Goal: Task Accomplishment & Management: Use online tool/utility

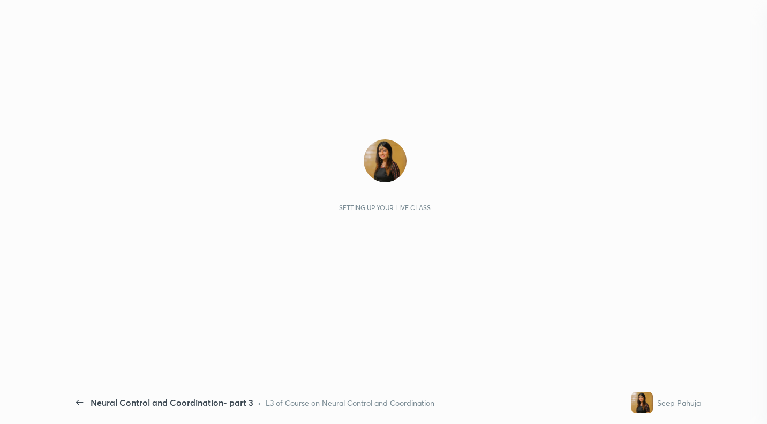
type textarea "x"
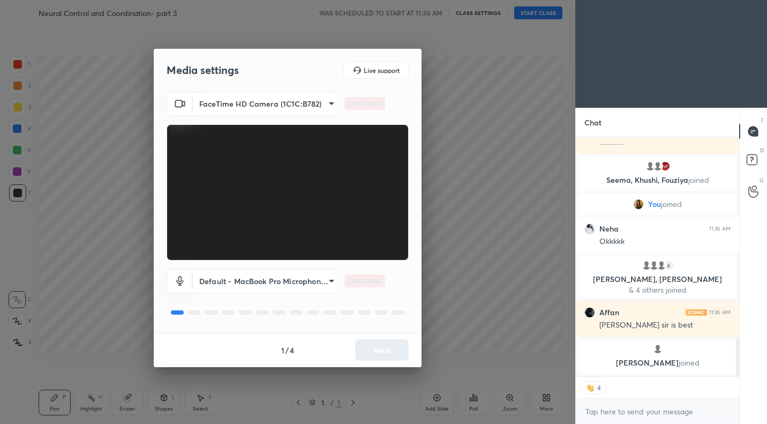
scroll to position [1223, 0]
click at [314, 107] on body "1 2 3 4 5 6 7 C X Z C X Z E E Erase all H H Neural Control and Coordination- pa…" at bounding box center [383, 212] width 767 height 424
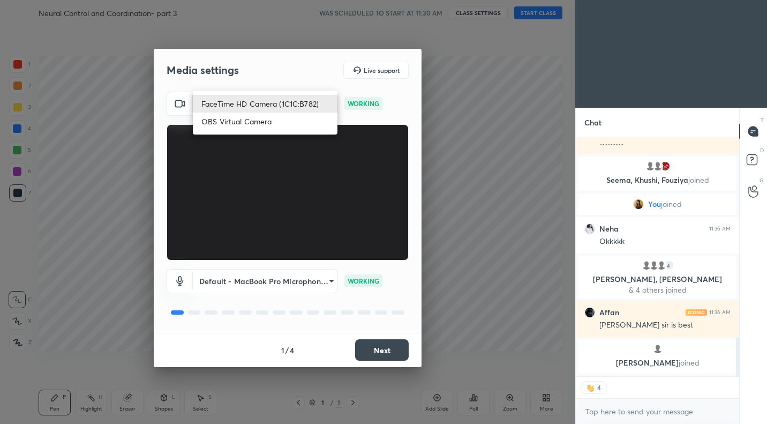
click at [283, 121] on li "OBS Virtual Camera" at bounding box center [265, 122] width 145 height 18
type input "765f742cd7d05e97a0dee541ba69f73d322aaec152e49c87f6d429549c5e0855"
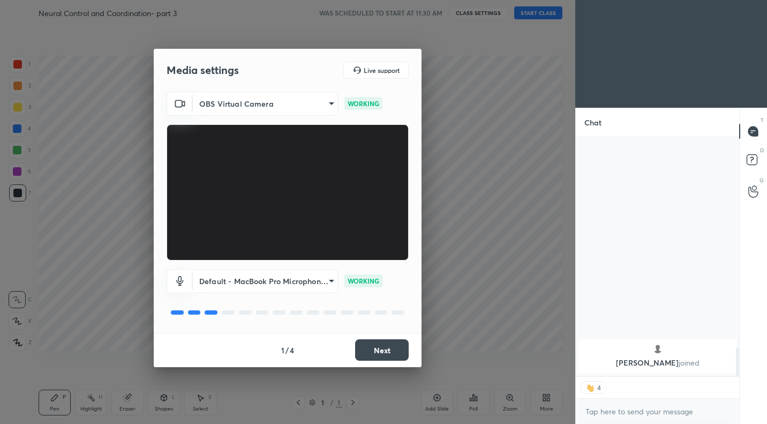
scroll to position [1733, 0]
click at [392, 348] on button "Next" at bounding box center [382, 349] width 54 height 21
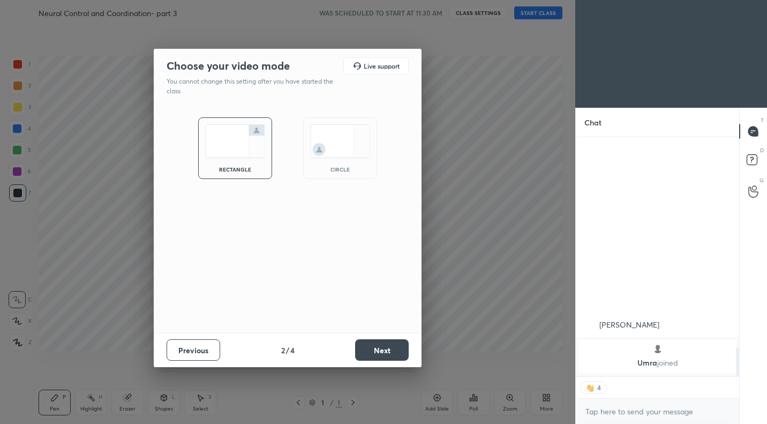
click at [392, 348] on button "Next" at bounding box center [382, 349] width 54 height 21
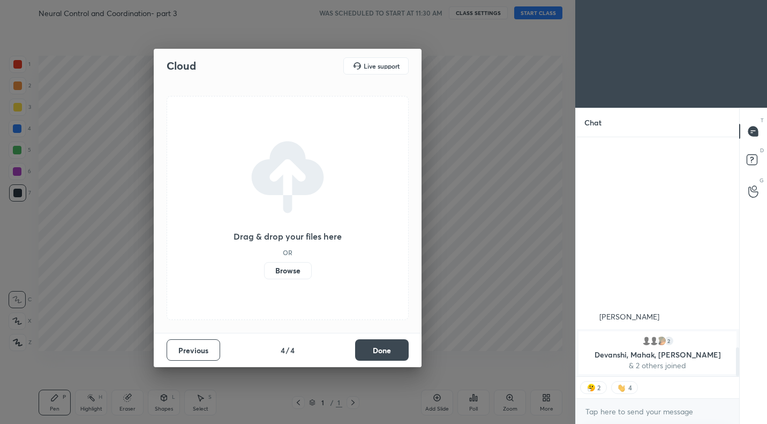
click at [392, 348] on button "Done" at bounding box center [382, 349] width 54 height 21
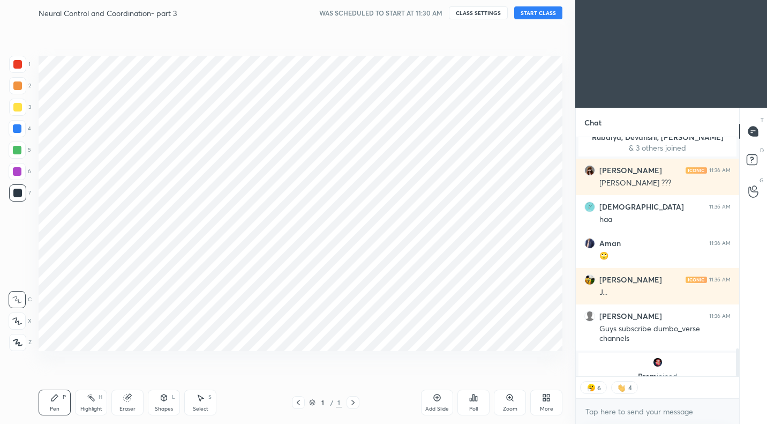
scroll to position [1790, 0]
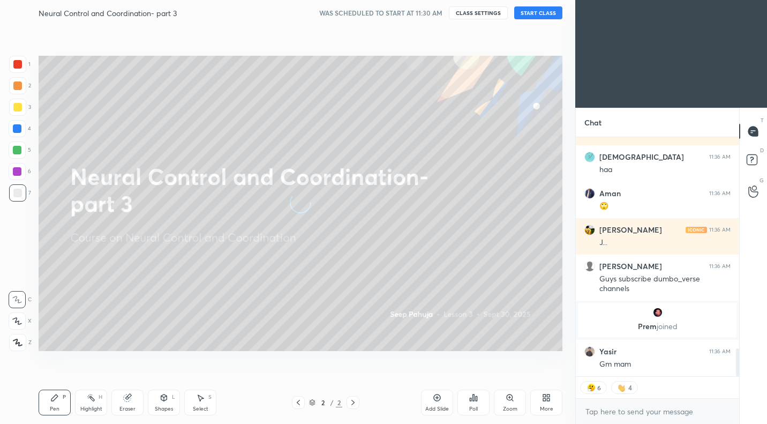
click at [534, 19] on div "Neural Control and Coordination- part 3 WAS SCHEDULED TO START AT 11:30 AM CLAS…" at bounding box center [301, 13] width 524 height 26
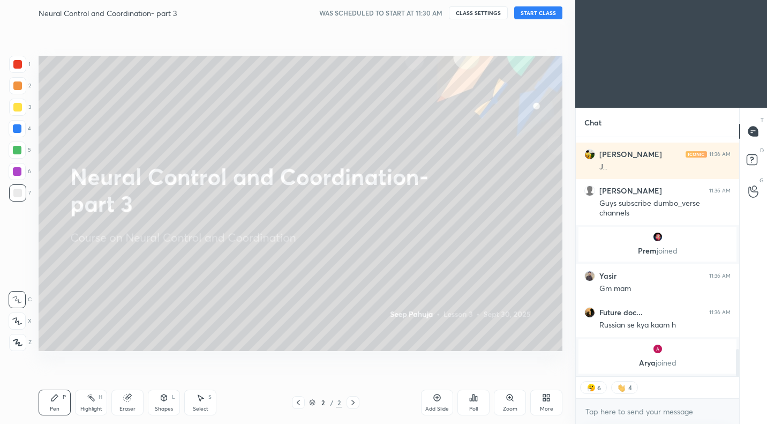
click at [538, 12] on button "START CLASS" at bounding box center [538, 12] width 48 height 13
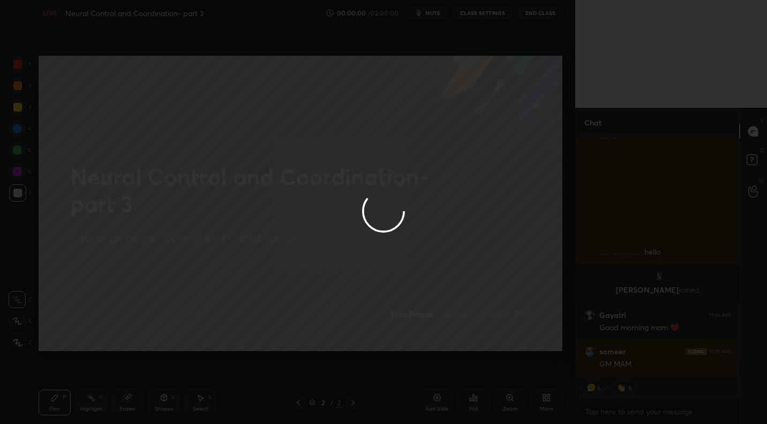
scroll to position [3471, 0]
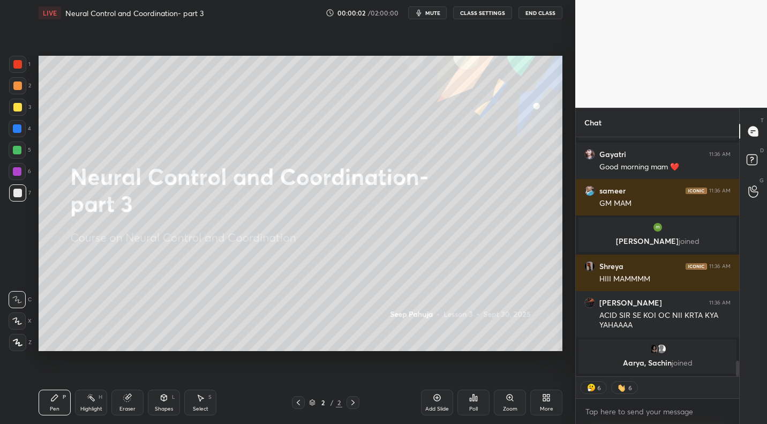
click at [433, 12] on span "mute" at bounding box center [432, 13] width 15 height 8
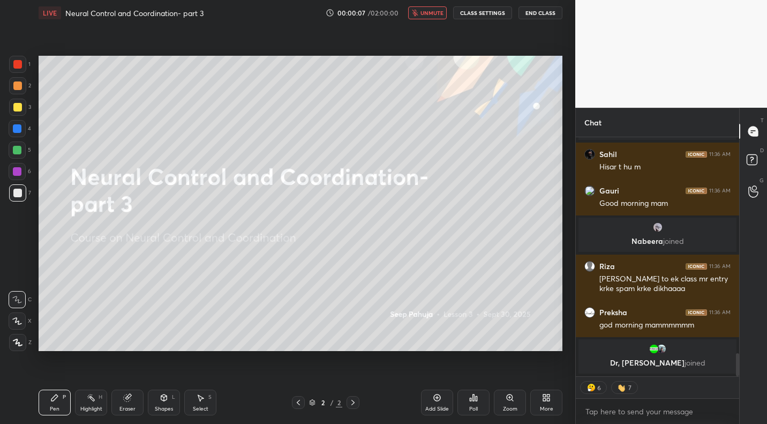
scroll to position [2226, 0]
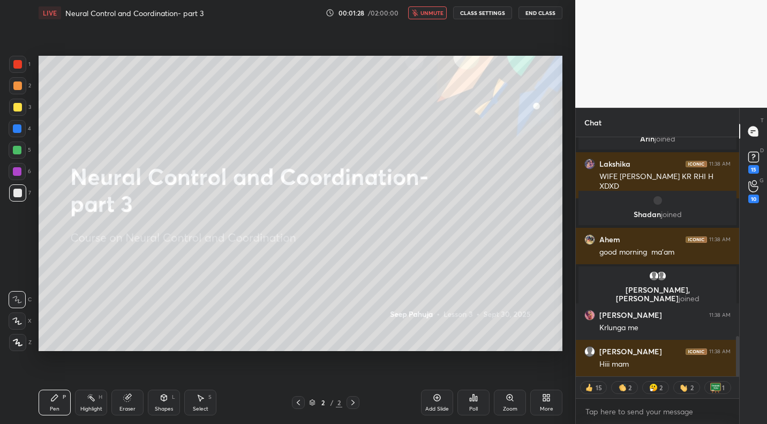
type textarea "x"
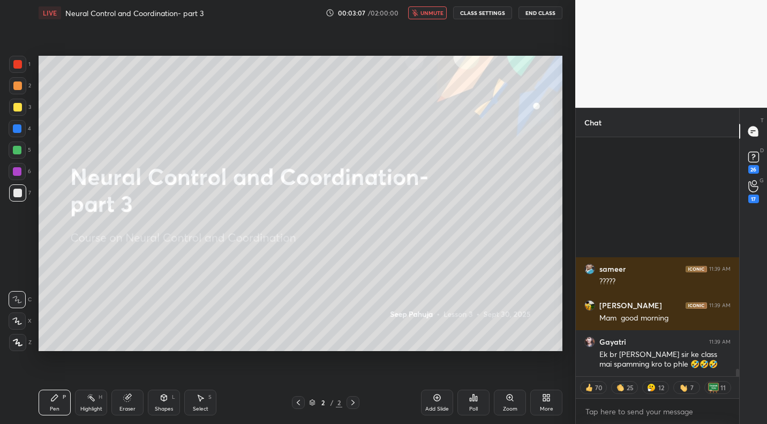
scroll to position [7126, 0]
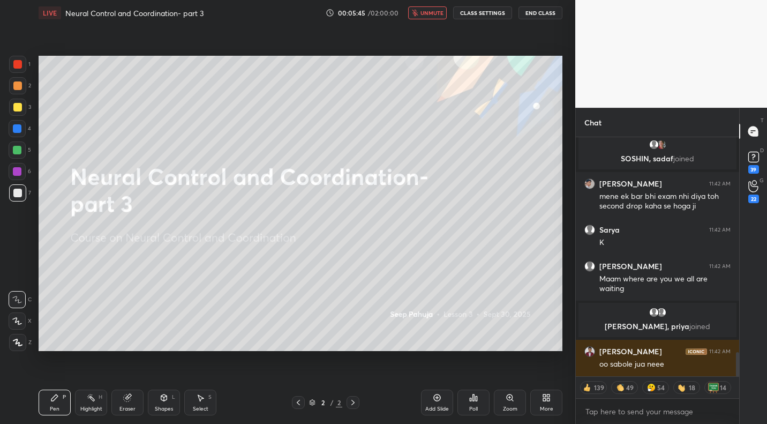
type textarea "x"
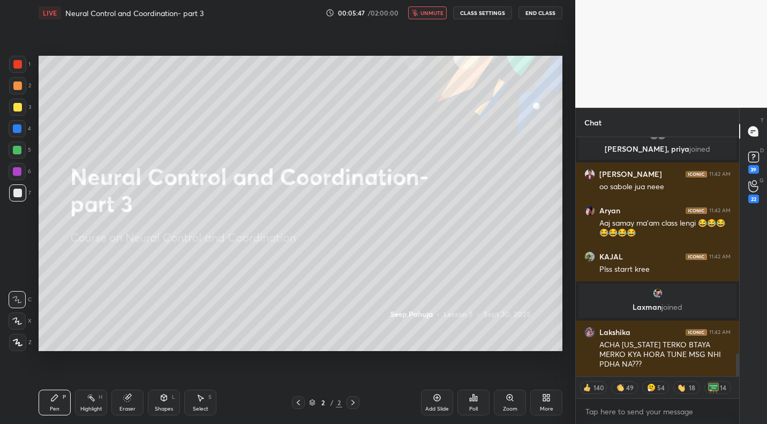
click at [482, 17] on button "CLASS SETTINGS" at bounding box center [482, 12] width 59 height 13
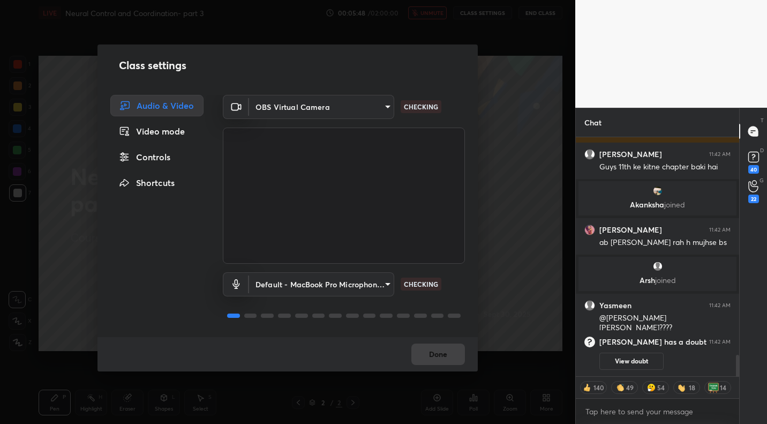
click at [303, 107] on body "1 2 3 4 5 6 7 C X Z C X Z E E Erase all H H LIVE Neural Control and Coordinatio…" at bounding box center [383, 212] width 767 height 424
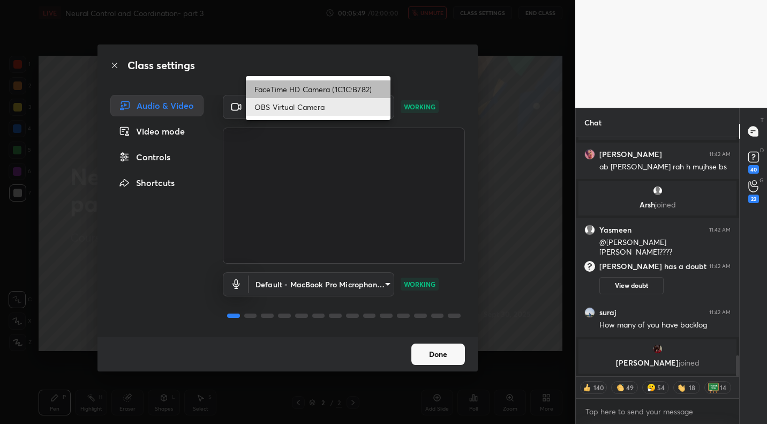
click at [301, 86] on li "FaceTime HD Camera (1C1C:B782)" at bounding box center [318, 89] width 145 height 18
type input "3d5a551e60389cfba8b3f41b3aa1a7e679896e09c81acecc2aac1dd8f86c2c55"
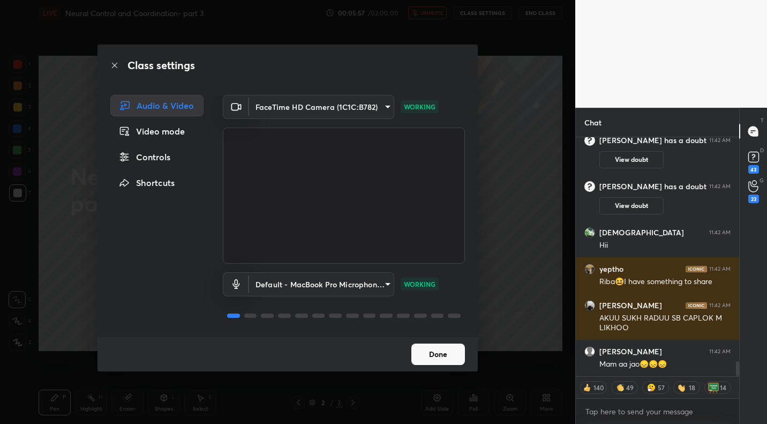
click at [460, 358] on button "Done" at bounding box center [438, 353] width 54 height 21
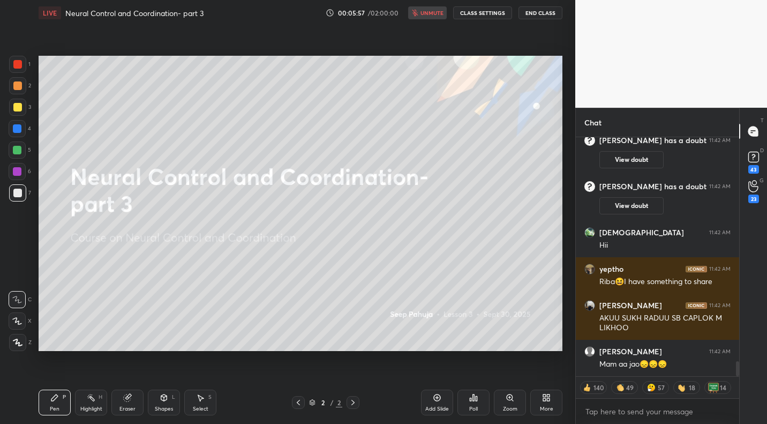
click at [460, 358] on button "Done" at bounding box center [438, 353] width 54 height 21
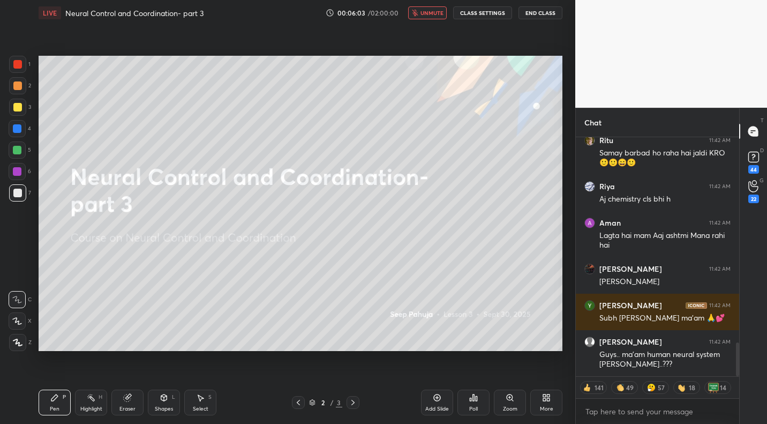
click at [436, 8] on button "unmute" at bounding box center [427, 12] width 39 height 13
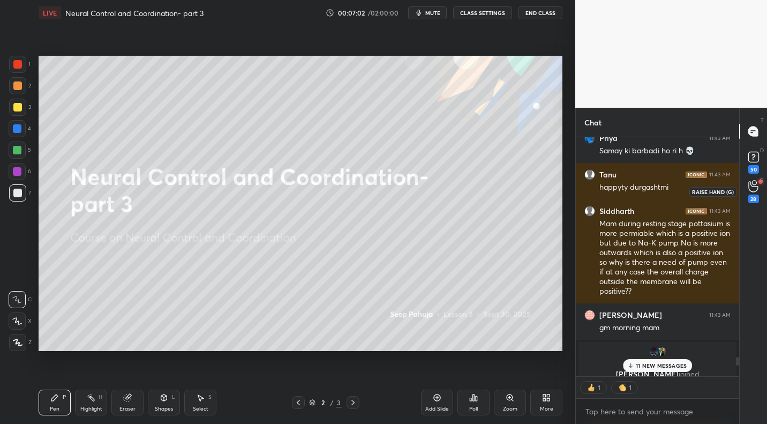
click at [752, 191] on icon at bounding box center [753, 186] width 10 height 12
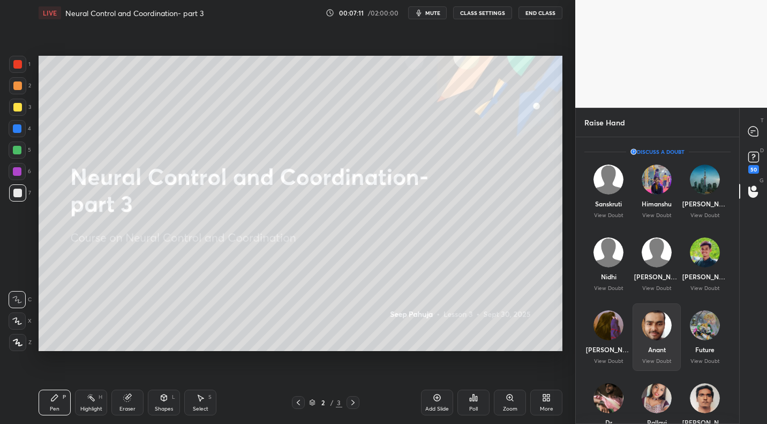
click at [648, 327] on img "grid" at bounding box center [657, 325] width 30 height 30
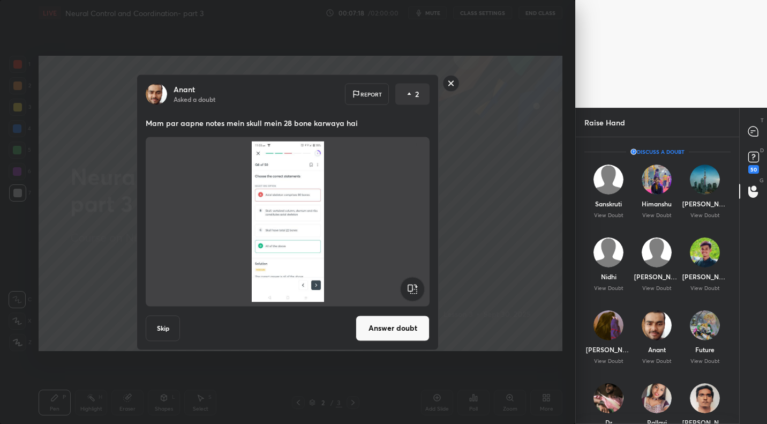
click at [376, 325] on button "Answer doubt" at bounding box center [393, 328] width 74 height 26
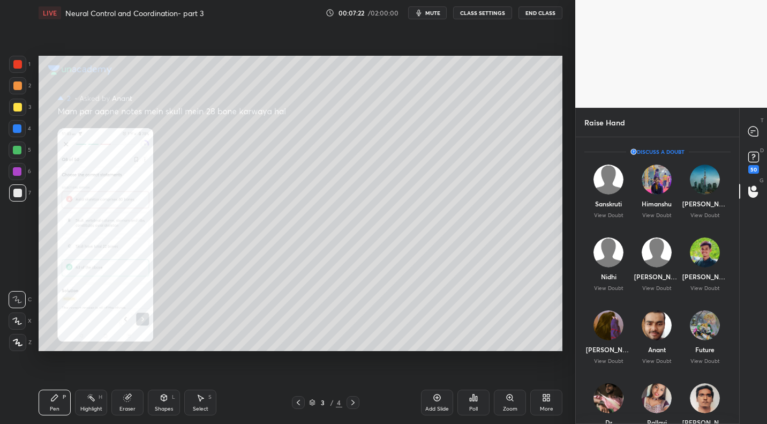
click at [521, 404] on div "Zoom" at bounding box center [510, 402] width 32 height 26
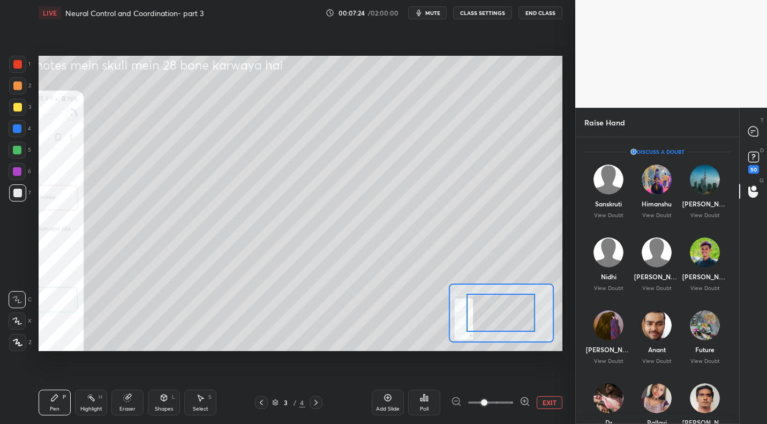
drag, startPoint x: 526, startPoint y: 321, endPoint x: 495, endPoint y: 303, distance: 35.3
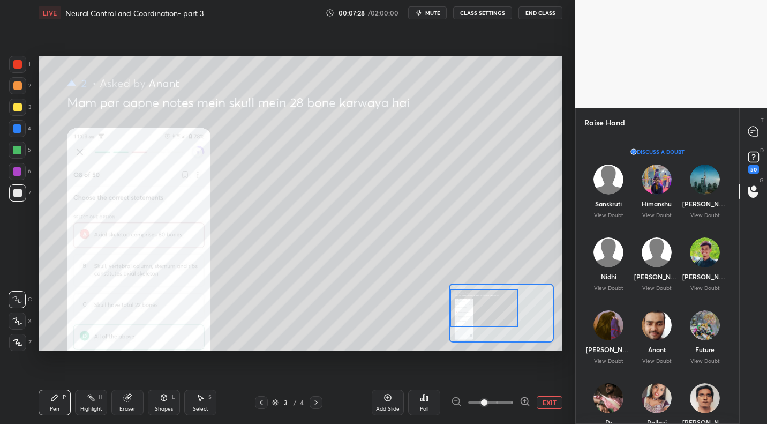
drag, startPoint x: 533, startPoint y: 319, endPoint x: 484, endPoint y: 314, distance: 49.0
click at [484, 314] on div at bounding box center [484, 308] width 69 height 38
click at [754, 129] on icon at bounding box center [753, 131] width 10 height 10
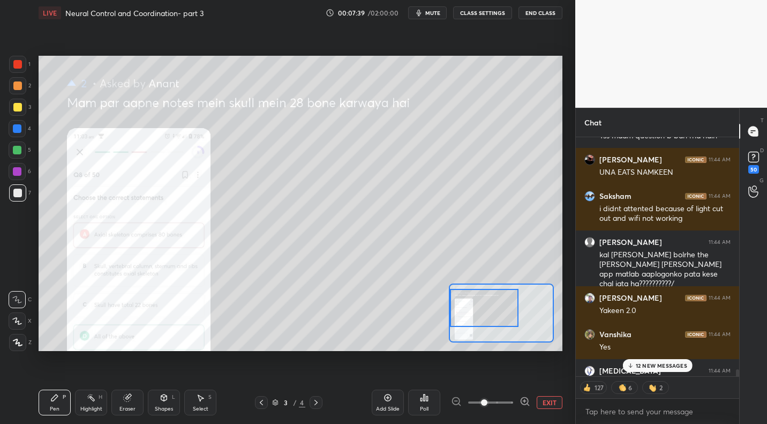
click at [663, 361] on div "12 NEW MESSAGES" at bounding box center [658, 365] width 70 height 13
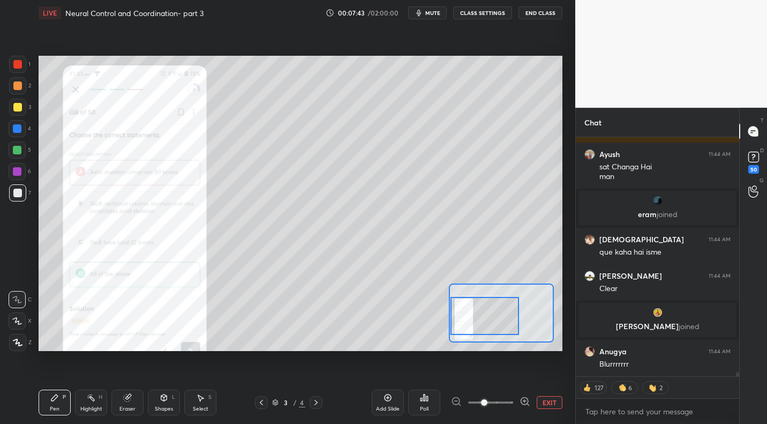
scroll to position [12844, 0]
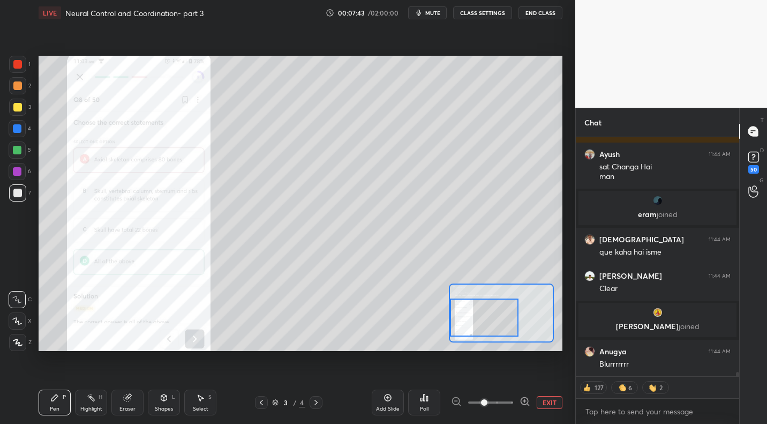
drag, startPoint x: 512, startPoint y: 318, endPoint x: 512, endPoint y: 327, distance: 9.6
click at [512, 327] on div at bounding box center [484, 317] width 69 height 38
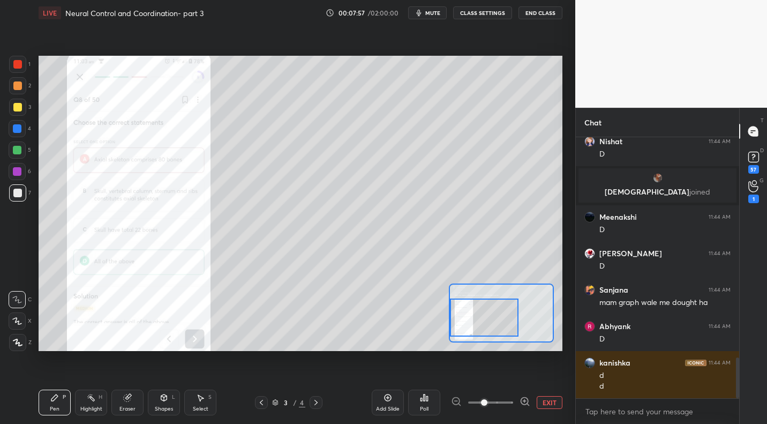
scroll to position [1557, 0]
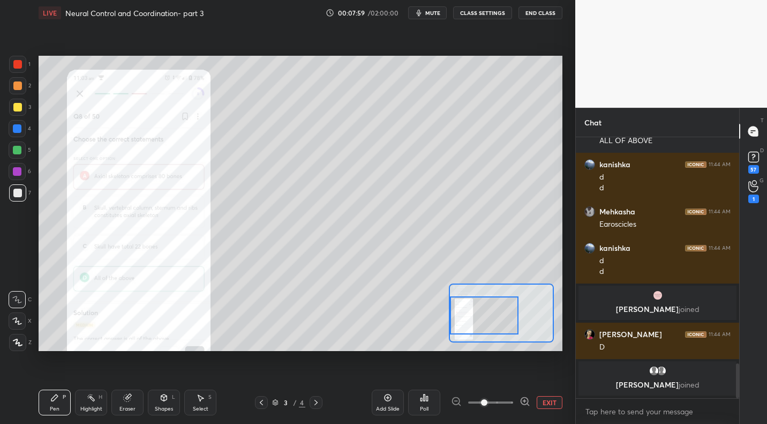
click at [488, 308] on div at bounding box center [484, 315] width 69 height 38
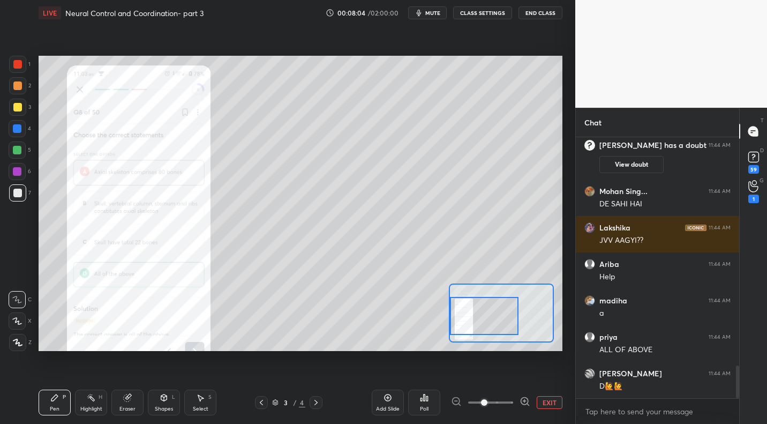
scroll to position [1880, 0]
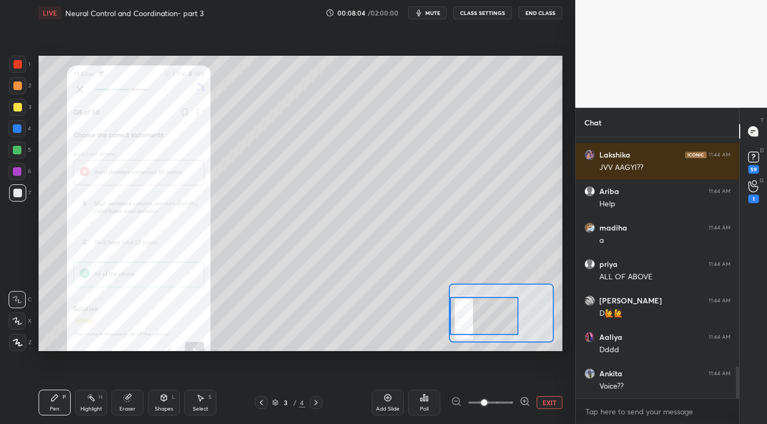
drag, startPoint x: 21, startPoint y: 62, endPoint x: 34, endPoint y: 77, distance: 19.8
click at [22, 64] on div at bounding box center [17, 64] width 17 height 17
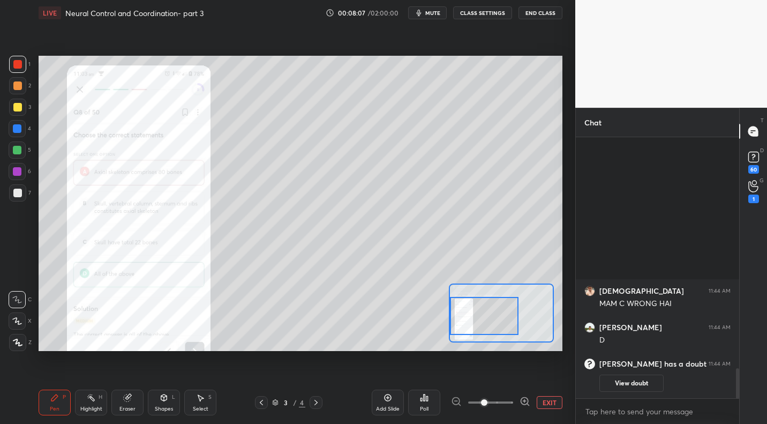
scroll to position [1273, 0]
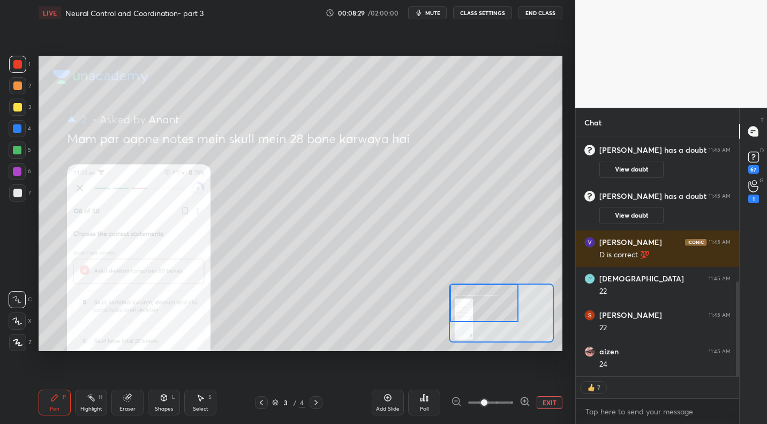
drag, startPoint x: 515, startPoint y: 322, endPoint x: 514, endPoint y: 306, distance: 16.1
click at [514, 306] on div at bounding box center [484, 303] width 69 height 38
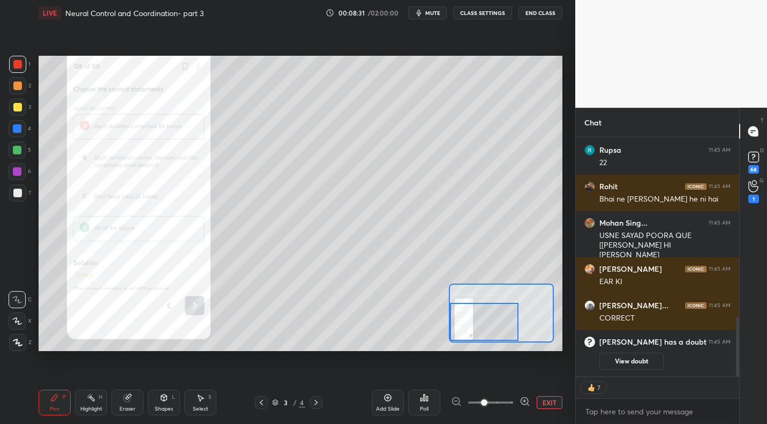
click at [493, 349] on div "Setting up your live class Poll for secs No correct answer Start poll" at bounding box center [301, 203] width 524 height 295
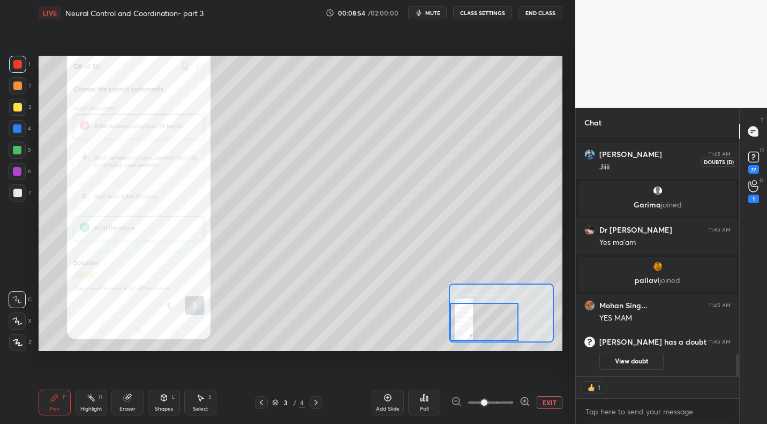
click at [756, 161] on rect at bounding box center [753, 157] width 10 height 10
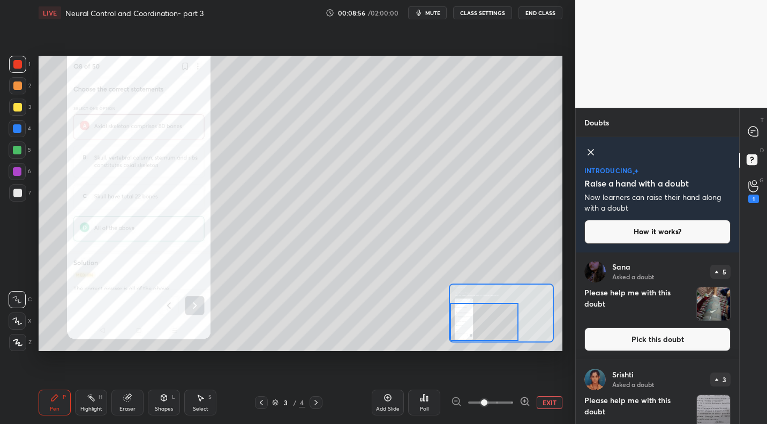
click at [624, 336] on button "Pick this doubt" at bounding box center [657, 339] width 146 height 24
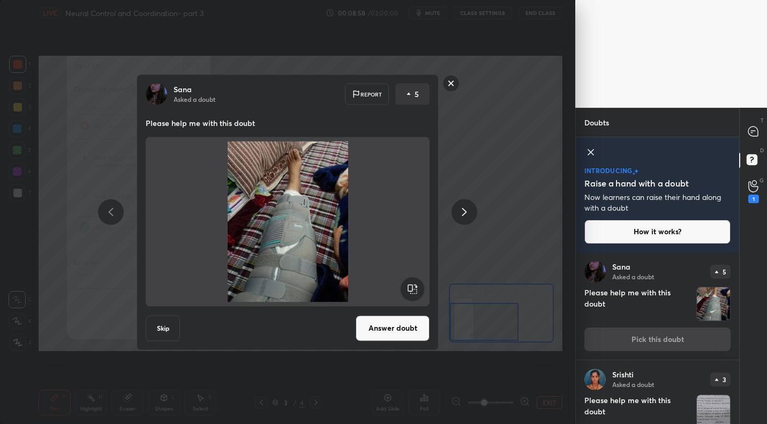
click at [377, 328] on button "Answer doubt" at bounding box center [393, 328] width 74 height 26
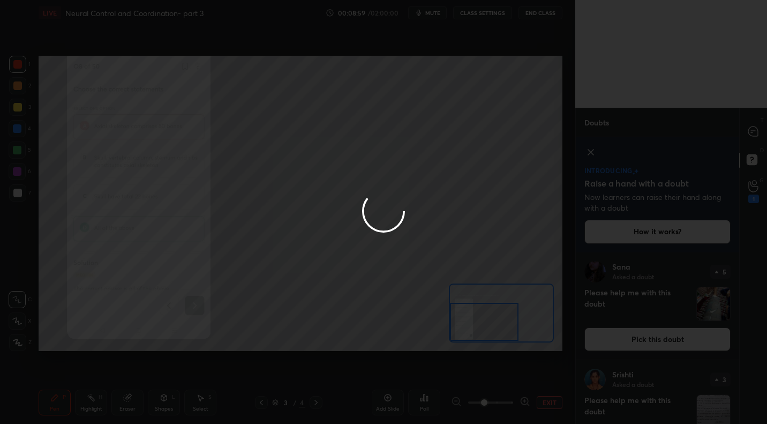
click at [755, 131] on div at bounding box center [383, 212] width 767 height 424
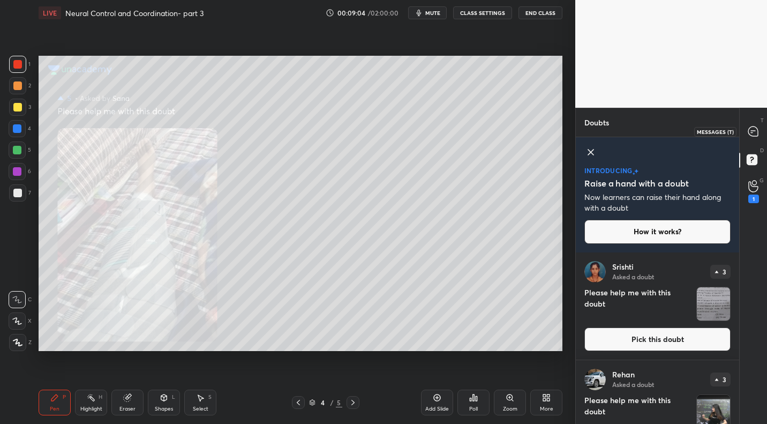
click at [753, 138] on div at bounding box center [753, 131] width 21 height 19
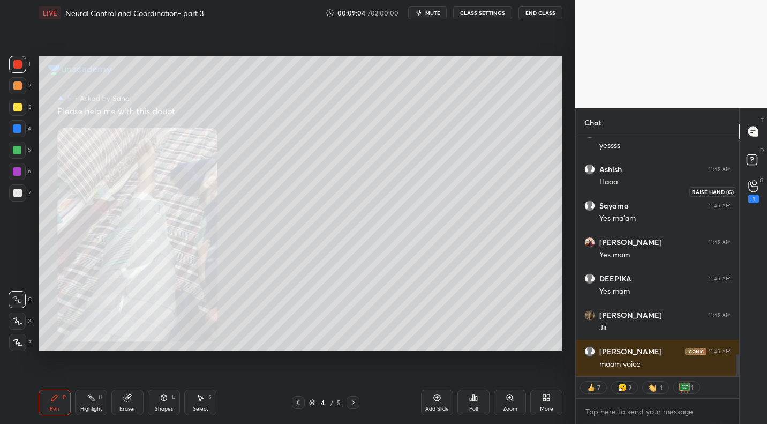
click at [751, 177] on div "G Raise Hand (G) 1" at bounding box center [753, 191] width 27 height 30
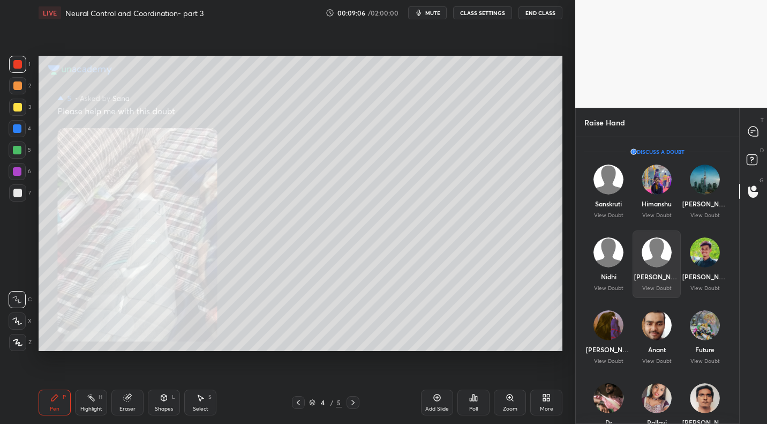
click at [659, 252] on img "grid" at bounding box center [657, 252] width 30 height 30
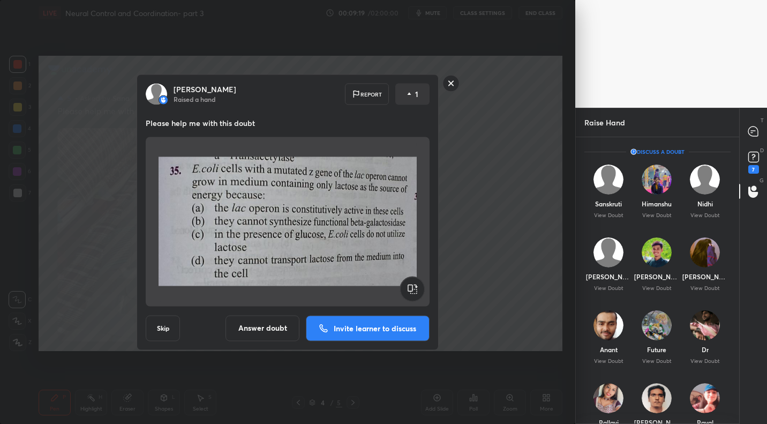
drag, startPoint x: 324, startPoint y: 328, endPoint x: 343, endPoint y: 325, distance: 19.6
click at [324, 328] on icon at bounding box center [323, 328] width 9 height 9
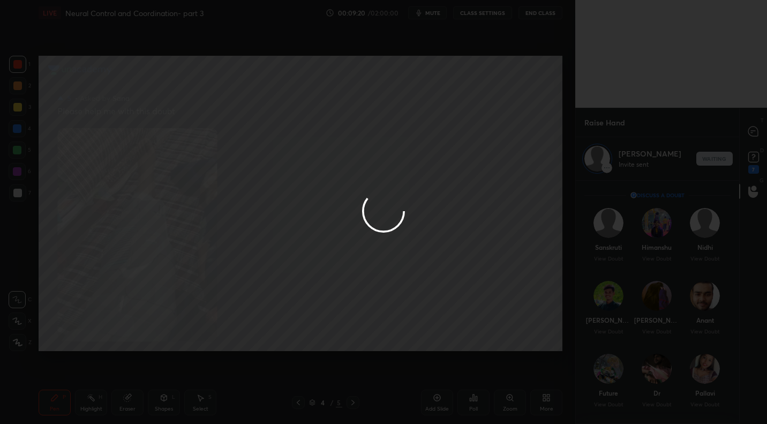
click at [756, 138] on div at bounding box center [383, 212] width 767 height 424
click at [751, 140] on div at bounding box center [383, 212] width 767 height 424
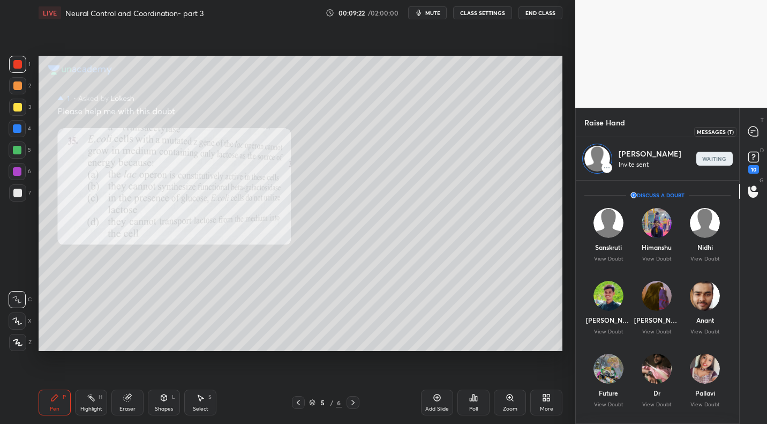
click at [752, 134] on icon at bounding box center [753, 131] width 10 height 10
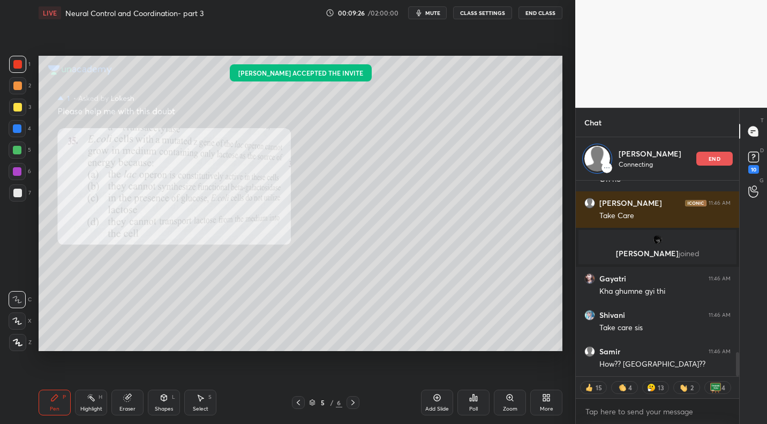
click at [21, 129] on div at bounding box center [17, 128] width 9 height 9
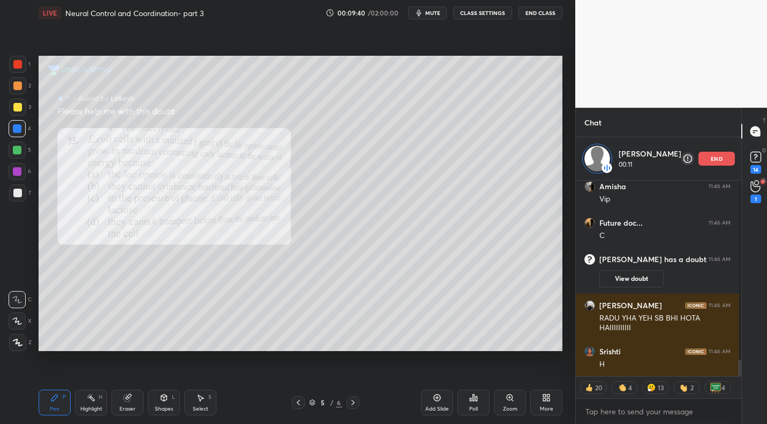
drag, startPoint x: 18, startPoint y: 61, endPoint x: 10, endPoint y: 62, distance: 8.1
click at [18, 60] on div at bounding box center [17, 64] width 9 height 9
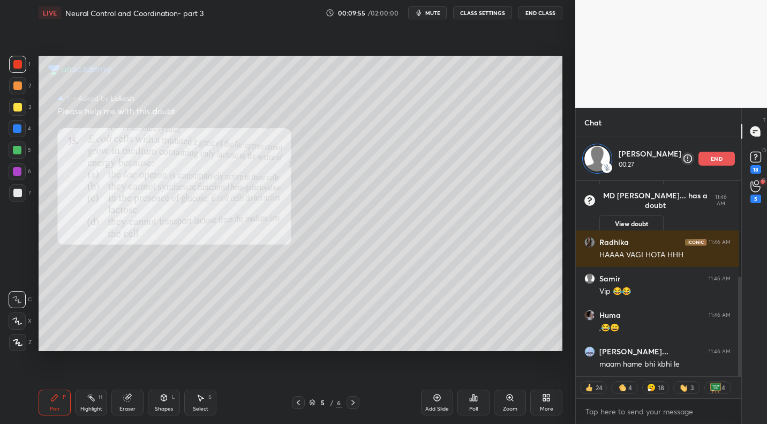
scroll to position [407, 0]
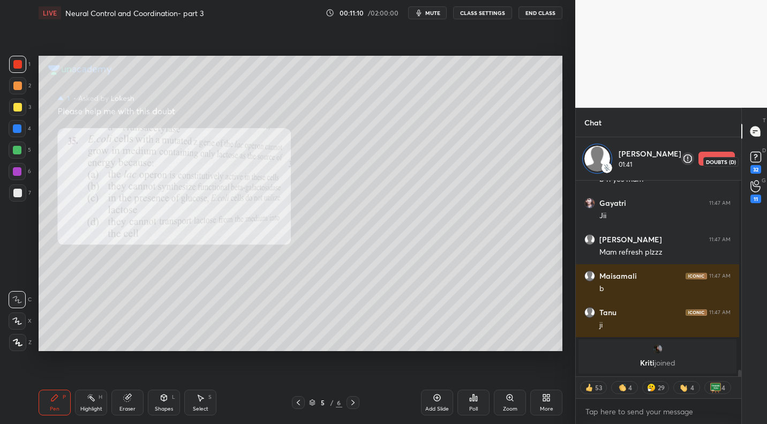
click at [756, 166] on div "32" at bounding box center [756, 169] width 11 height 9
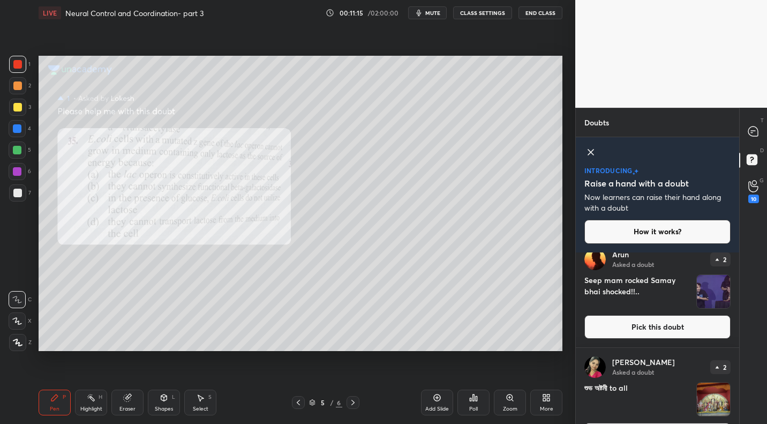
click at [677, 327] on button "Pick this doubt" at bounding box center [657, 327] width 146 height 24
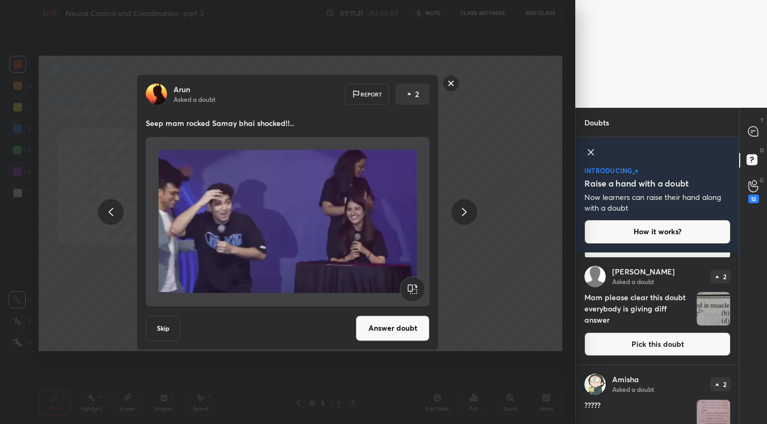
click at [687, 341] on button "Pick this doubt" at bounding box center [657, 344] width 146 height 24
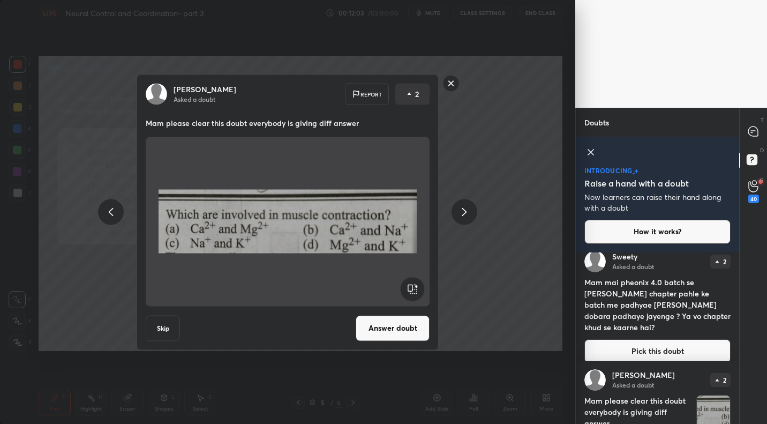
click at [399, 328] on button "Answer doubt" at bounding box center [393, 328] width 74 height 26
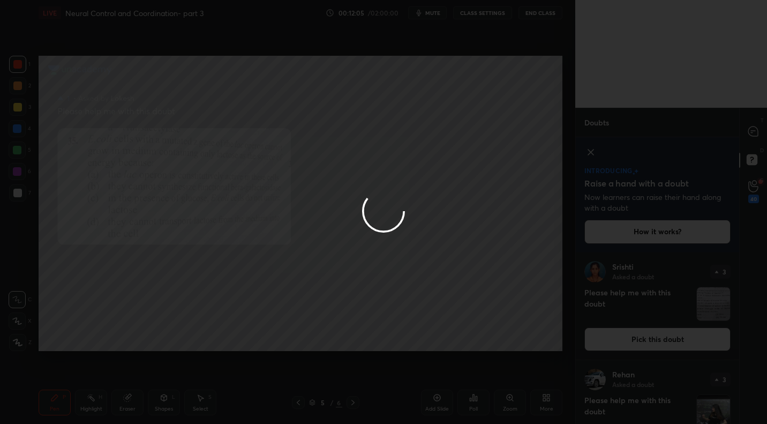
click at [749, 131] on div at bounding box center [383, 212] width 767 height 424
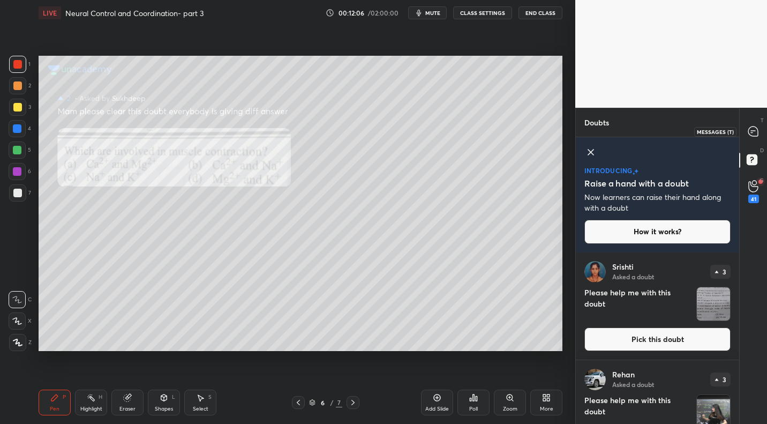
click at [749, 131] on icon at bounding box center [753, 131] width 10 height 10
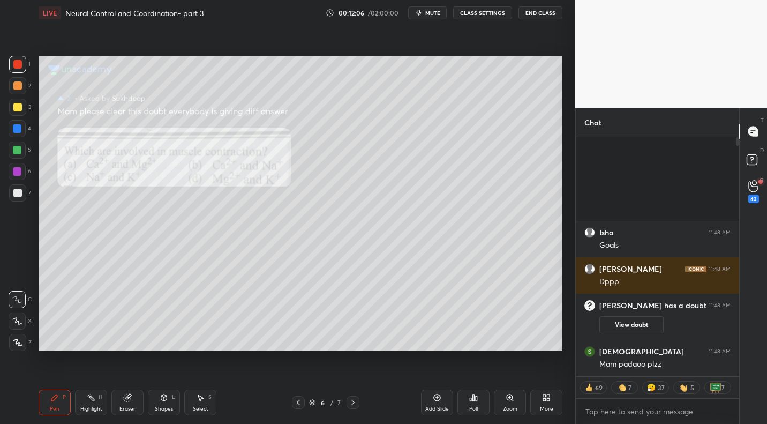
scroll to position [236, 160]
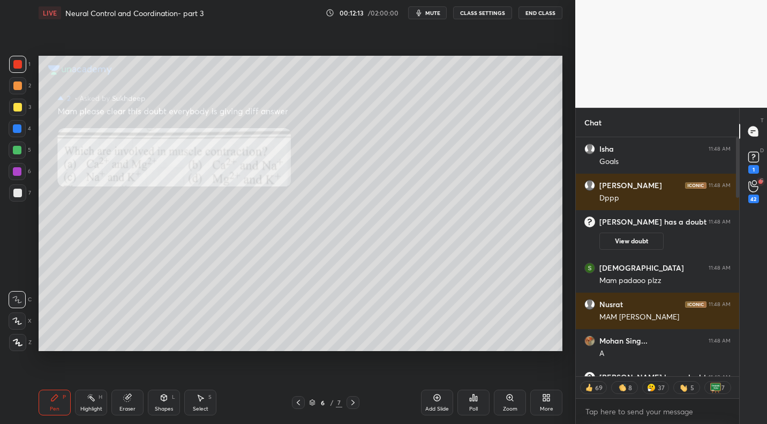
drag, startPoint x: 22, startPoint y: 130, endPoint x: 38, endPoint y: 143, distance: 20.6
click at [23, 131] on div at bounding box center [17, 128] width 17 height 17
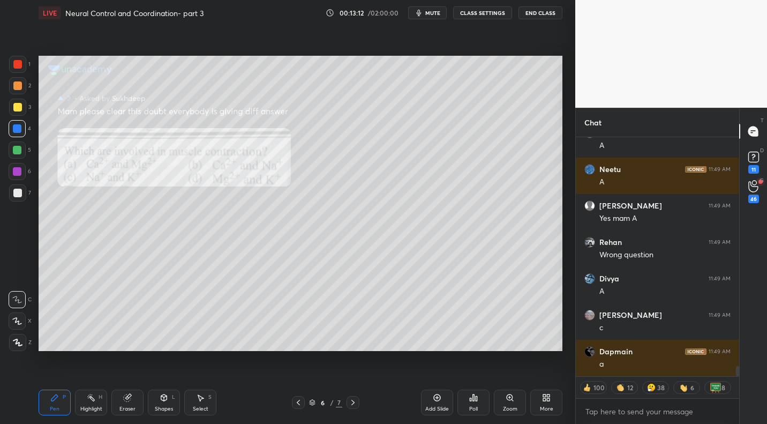
scroll to position [5860, 0]
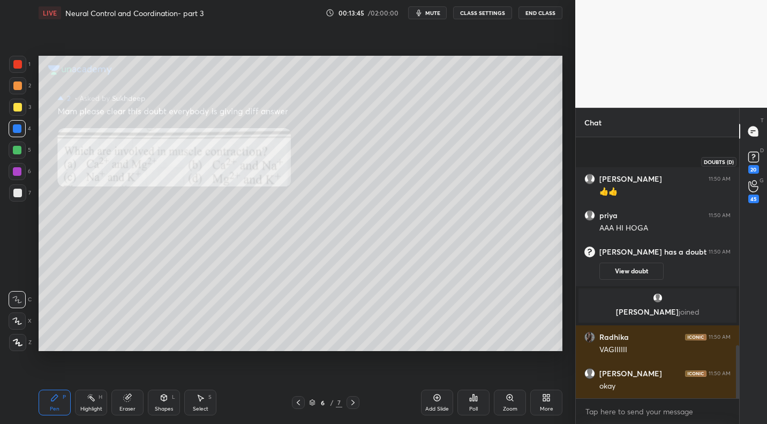
click at [751, 162] on rect at bounding box center [753, 157] width 10 height 10
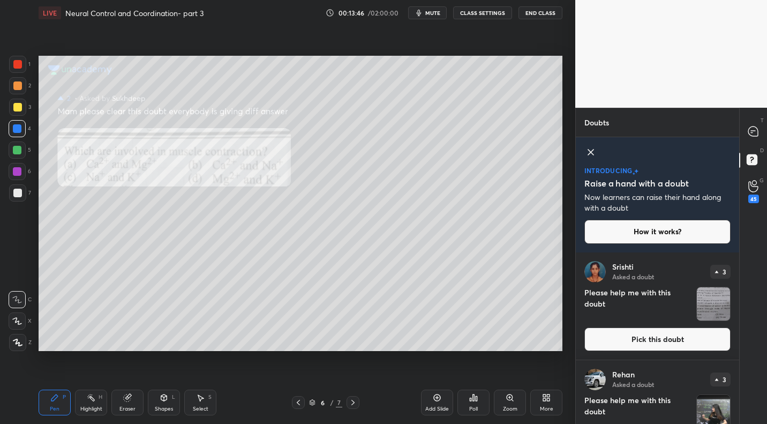
click at [644, 340] on button "Pick this doubt" at bounding box center [657, 339] width 146 height 24
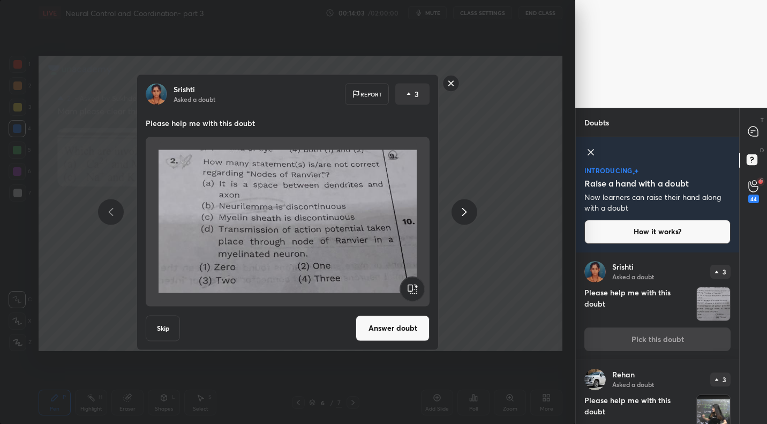
click at [397, 329] on button "Answer doubt" at bounding box center [393, 328] width 74 height 26
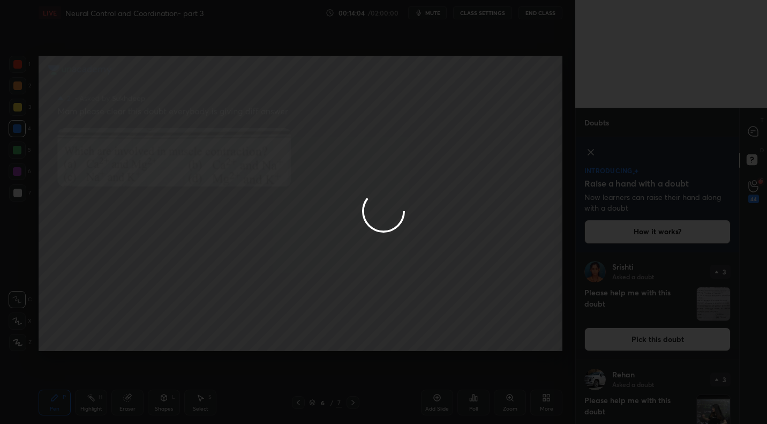
click at [749, 145] on div at bounding box center [383, 212] width 767 height 424
click at [755, 134] on div at bounding box center [383, 212] width 767 height 424
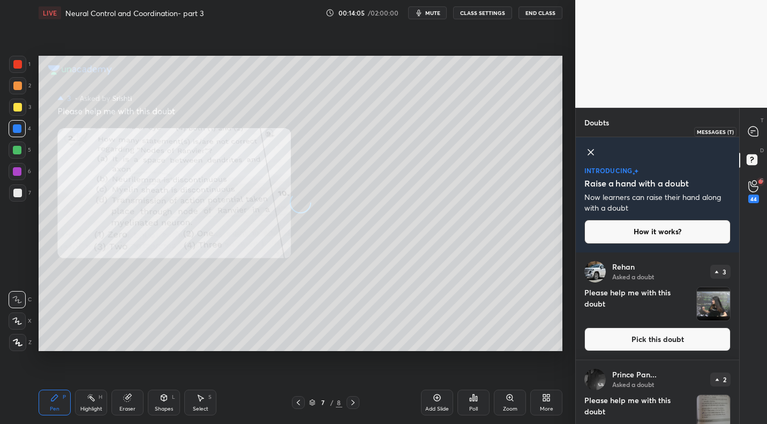
click at [751, 137] on icon at bounding box center [753, 131] width 11 height 11
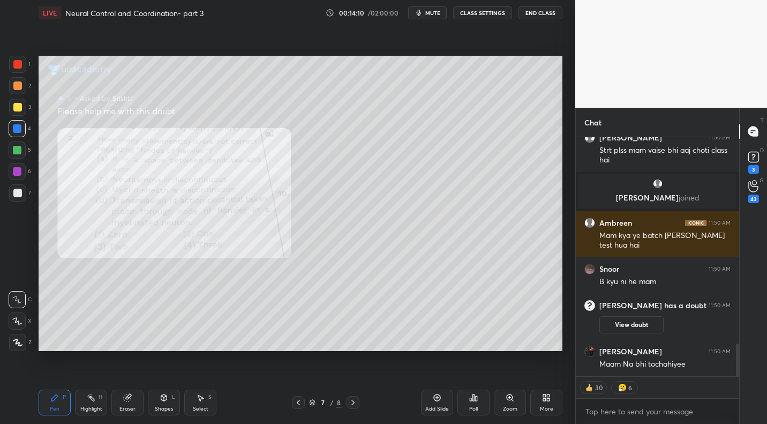
scroll to position [1614, 0]
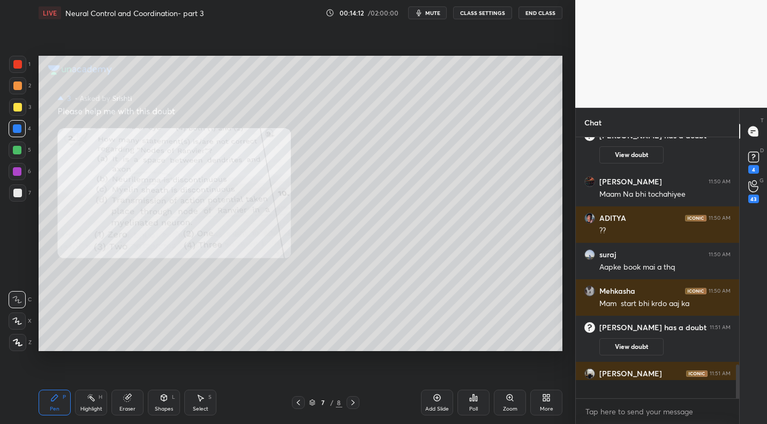
click at [508, 401] on icon at bounding box center [510, 397] width 9 height 9
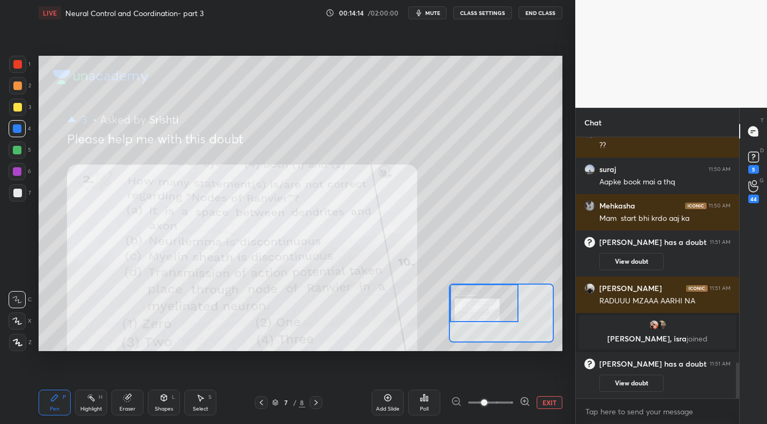
drag, startPoint x: 497, startPoint y: 317, endPoint x: 485, endPoint y: 310, distance: 13.2
click at [478, 305] on div at bounding box center [484, 303] width 69 height 38
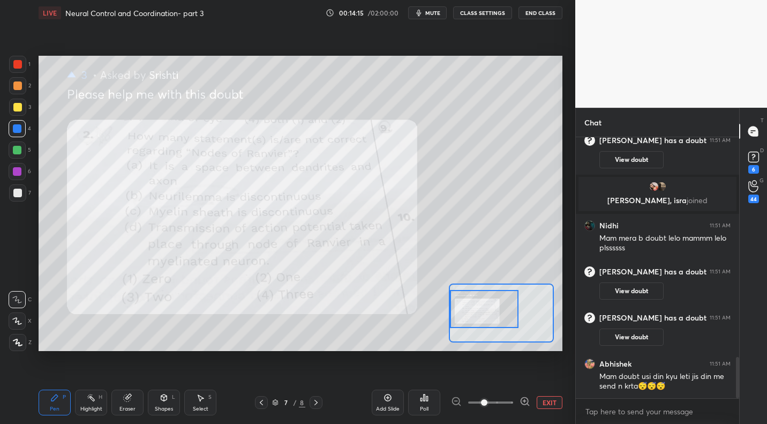
click at [496, 316] on div at bounding box center [484, 309] width 69 height 38
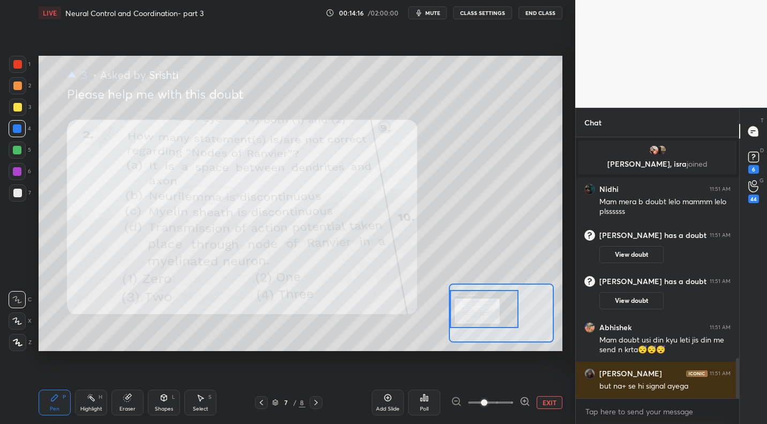
click at [21, 62] on div at bounding box center [17, 64] width 9 height 9
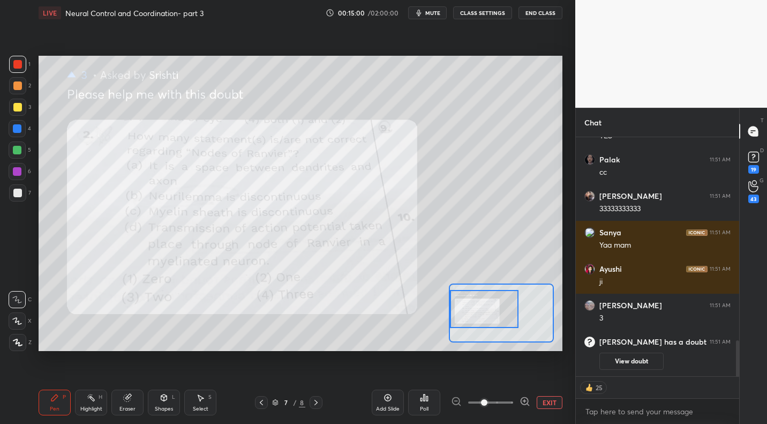
click at [550, 394] on div "Add Slide Poll EXIT" at bounding box center [467, 402] width 191 height 60
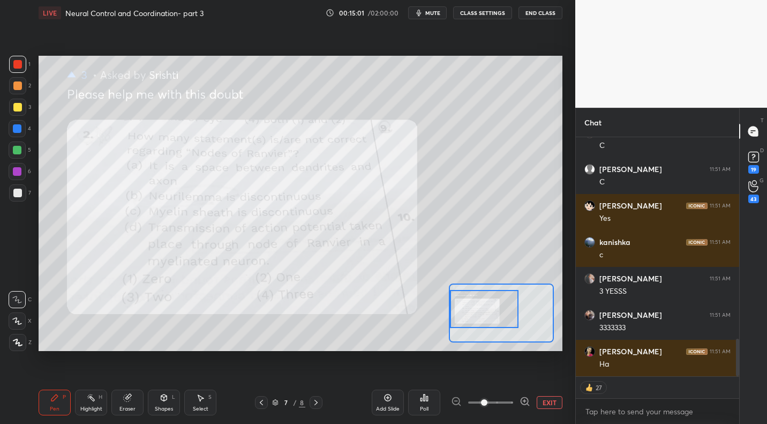
click at [550, 398] on button "EXIT" at bounding box center [550, 402] width 26 height 13
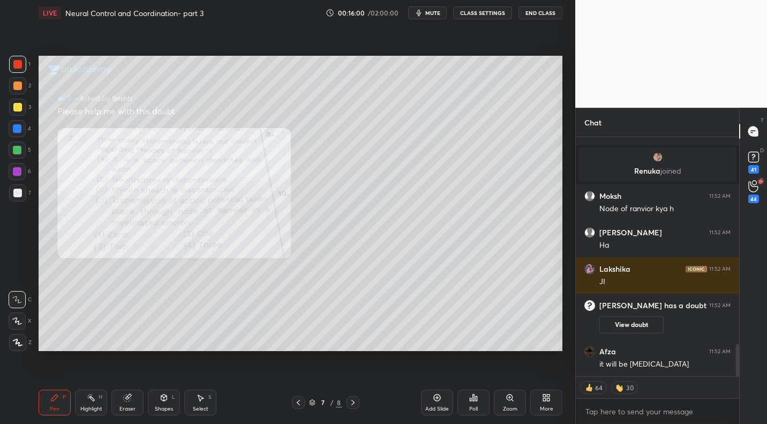
click at [546, 407] on div "More" at bounding box center [546, 408] width 13 height 5
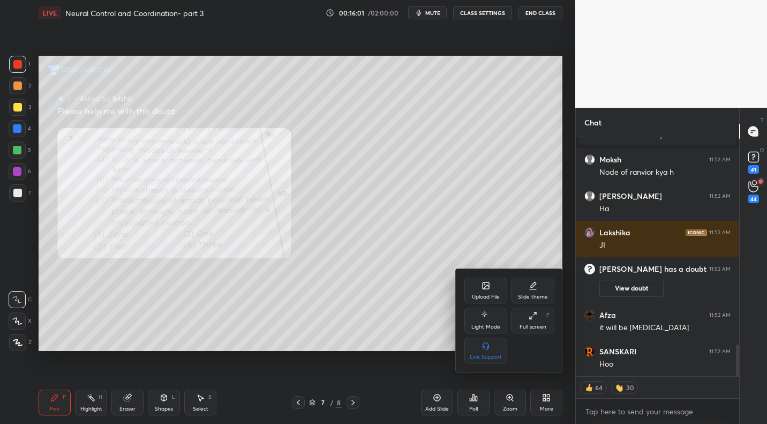
click at [483, 302] on div "Upload File" at bounding box center [485, 291] width 43 height 26
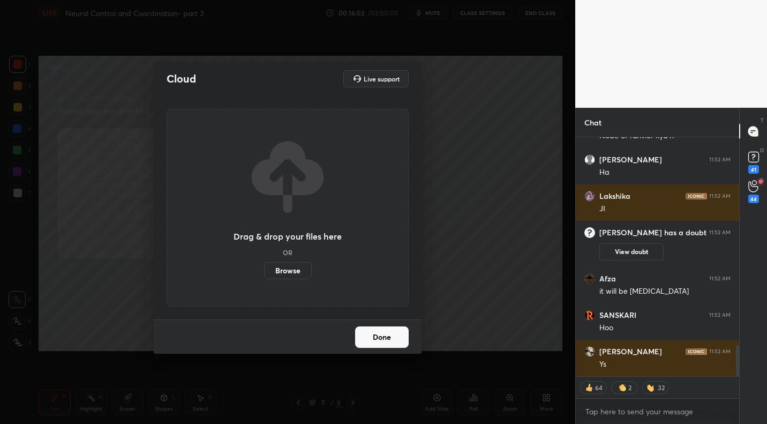
click at [297, 272] on label "Browse" at bounding box center [288, 270] width 48 height 17
click at [264, 272] on input "Browse" at bounding box center [264, 270] width 0 height 17
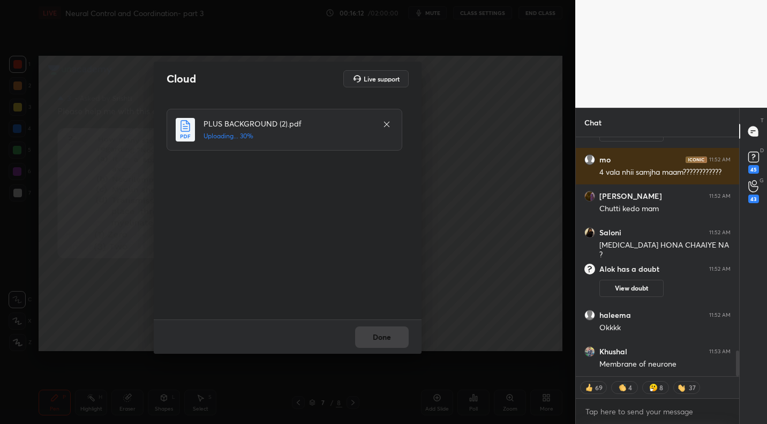
drag, startPoint x: 399, startPoint y: 342, endPoint x: 410, endPoint y: 340, distance: 10.9
click at [399, 342] on div "Done" at bounding box center [288, 336] width 268 height 34
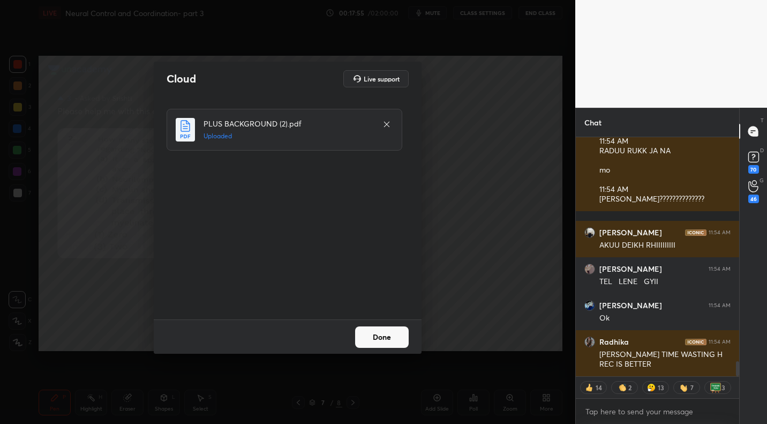
scroll to position [4, 4]
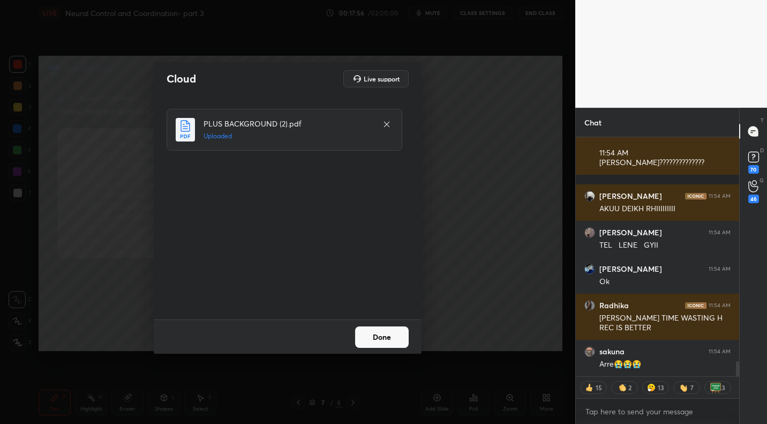
click at [389, 329] on button "Done" at bounding box center [382, 336] width 54 height 21
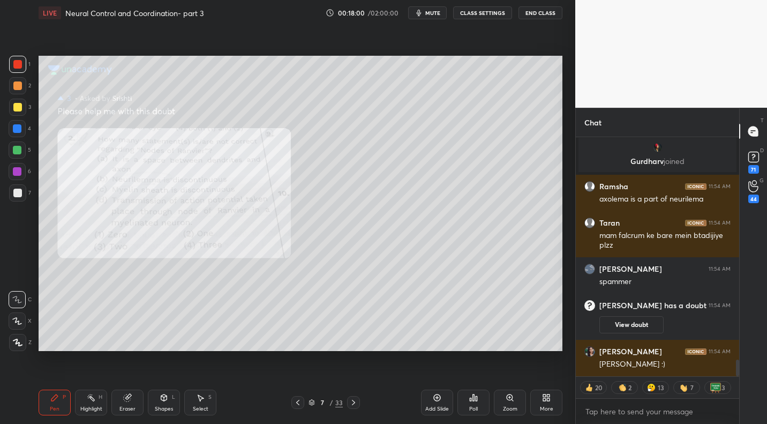
scroll to position [3143, 0]
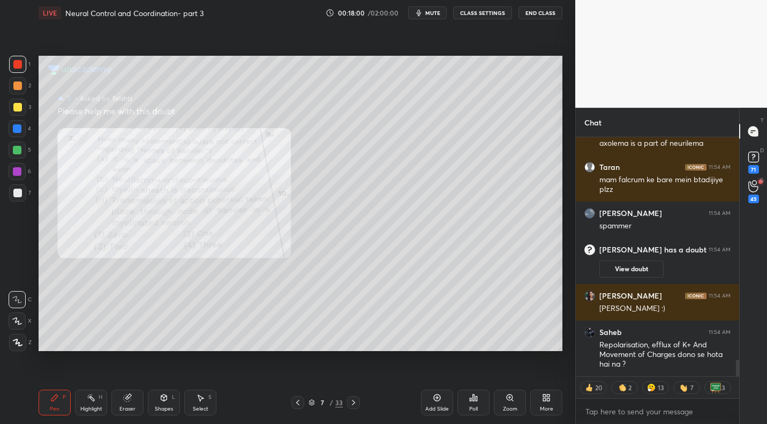
click at [544, 414] on div "More" at bounding box center [546, 402] width 32 height 26
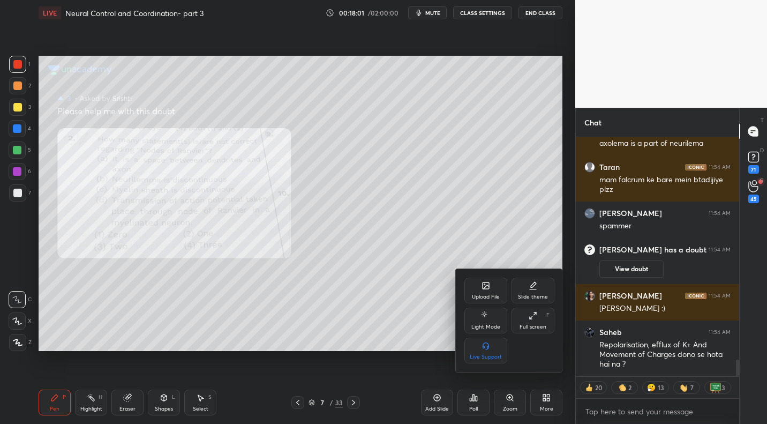
scroll to position [3255, 0]
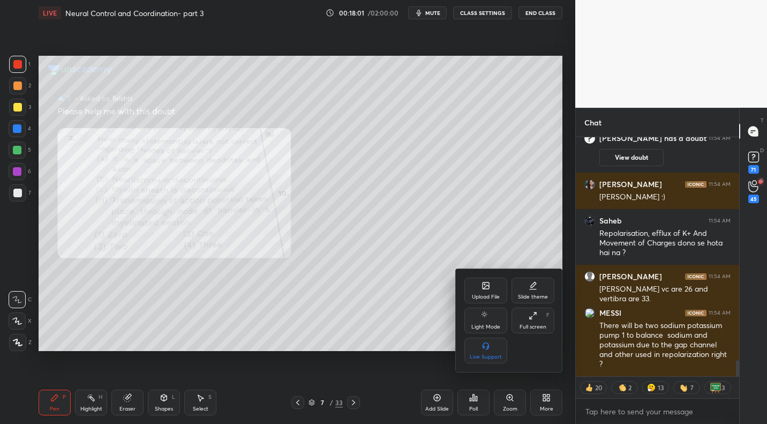
click at [491, 303] on div "Upload File Slide theme Light Mode Full screen F Live Support" at bounding box center [509, 321] width 90 height 86
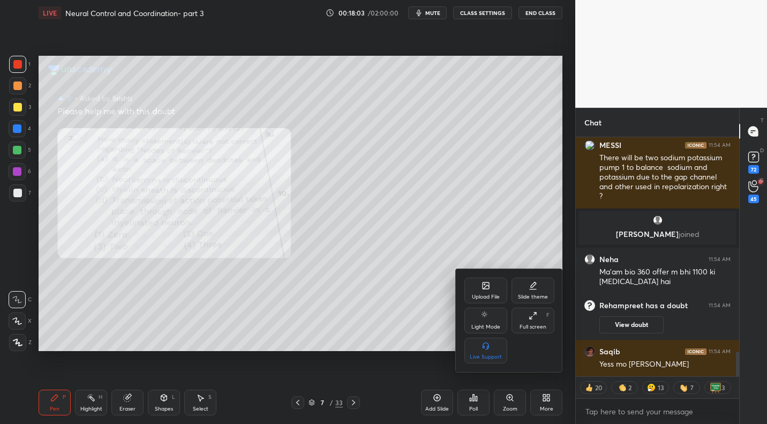
scroll to position [2082, 0]
click at [482, 286] on icon at bounding box center [486, 285] width 9 height 9
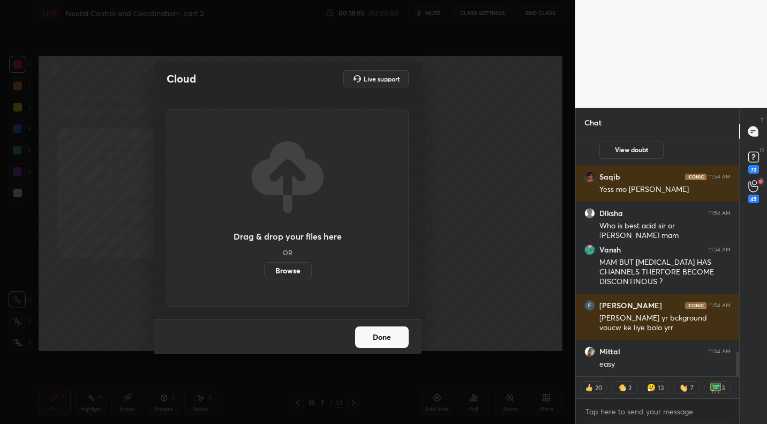
scroll to position [2218, 0]
click at [288, 268] on label "Browse" at bounding box center [288, 270] width 48 height 17
click at [264, 268] on input "Browse" at bounding box center [264, 270] width 0 height 17
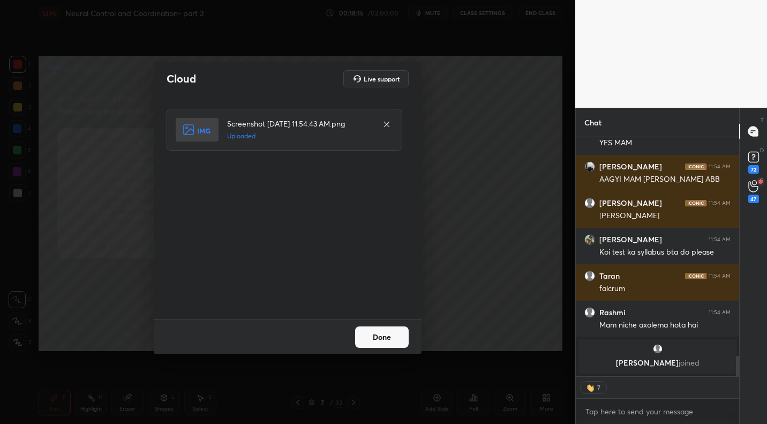
scroll to position [2527, 0]
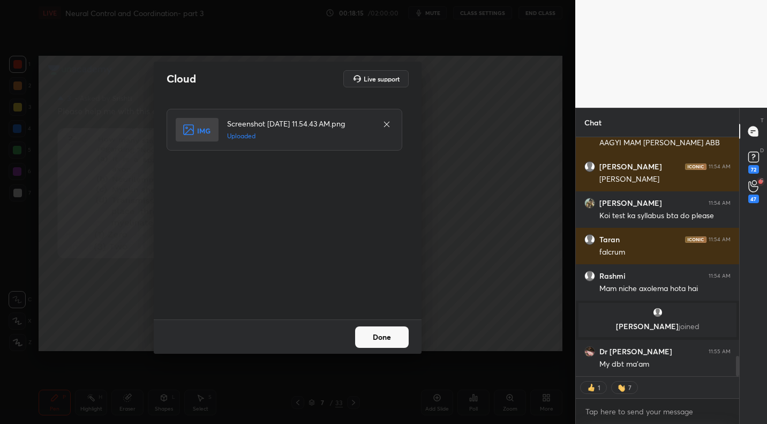
click at [383, 340] on button "Done" at bounding box center [382, 336] width 54 height 21
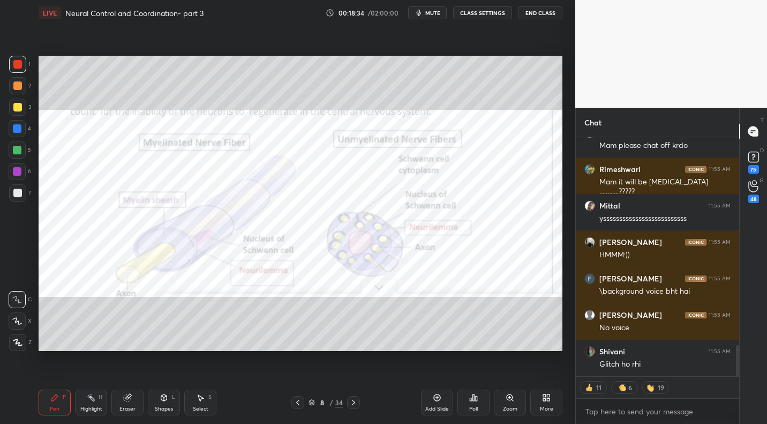
scroll to position [1596, 0]
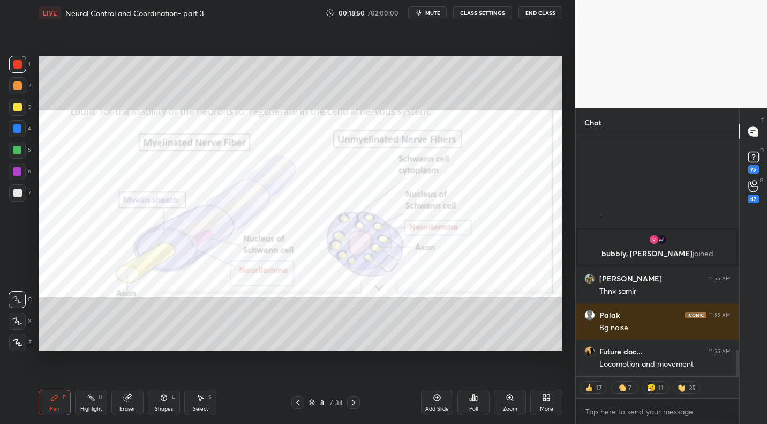
click at [301, 402] on icon at bounding box center [298, 402] width 9 height 9
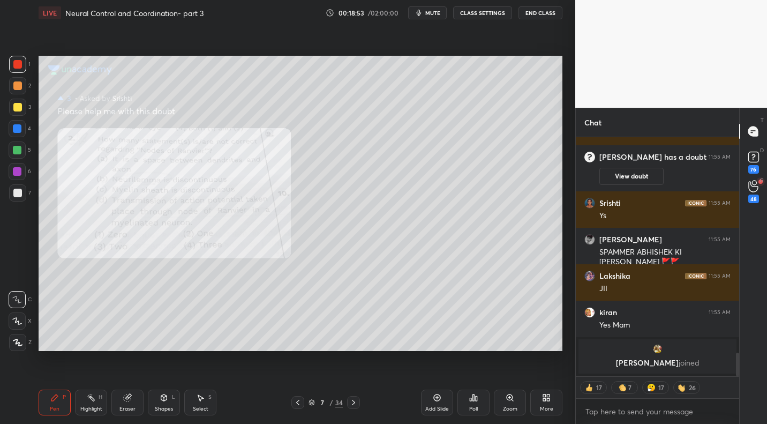
click at [125, 401] on icon at bounding box center [127, 397] width 9 height 9
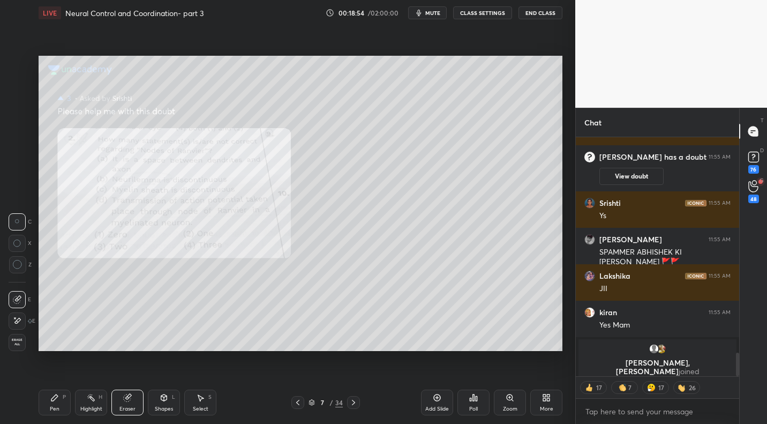
click at [16, 337] on div "Erase all" at bounding box center [17, 342] width 17 height 17
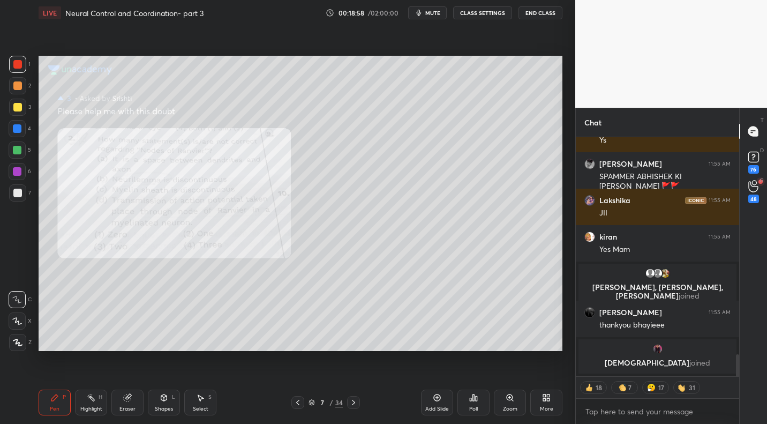
click at [19, 196] on div at bounding box center [17, 193] width 9 height 9
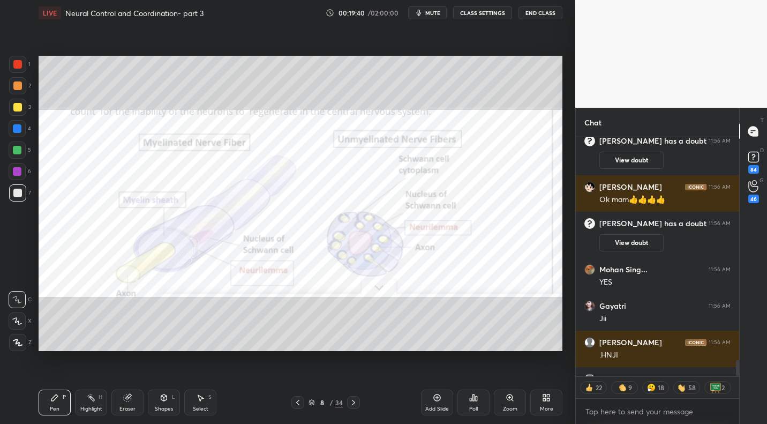
scroll to position [3364, 0]
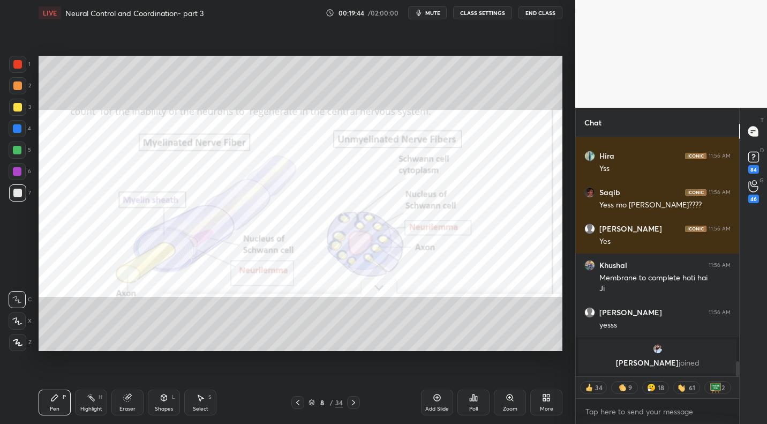
drag, startPoint x: 14, startPoint y: 64, endPoint x: 23, endPoint y: 78, distance: 16.8
click at [14, 65] on div at bounding box center [17, 64] width 9 height 9
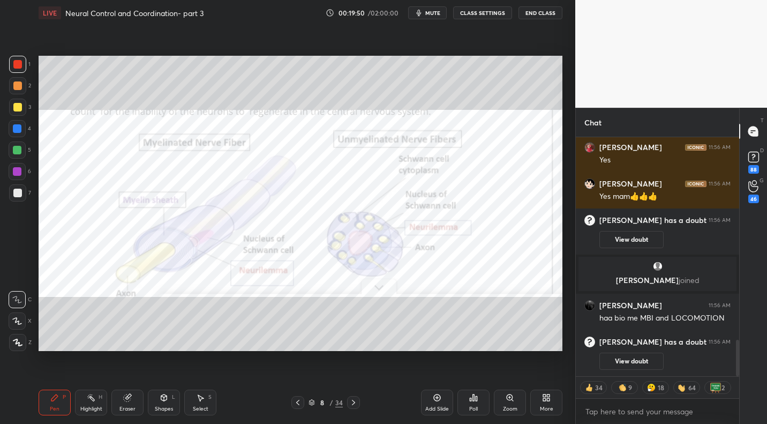
click at [295, 403] on icon at bounding box center [298, 402] width 9 height 9
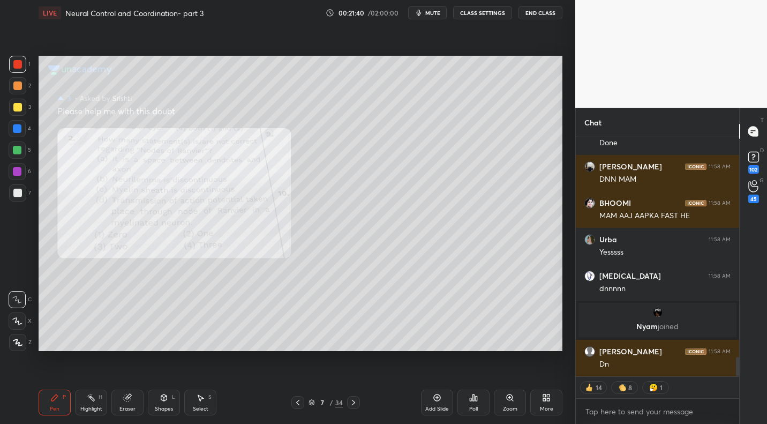
click at [356, 401] on icon at bounding box center [353, 402] width 9 height 9
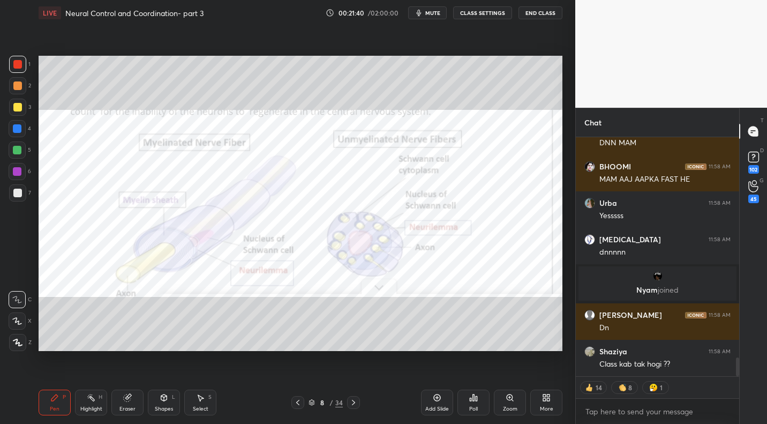
click at [357, 406] on icon at bounding box center [353, 402] width 9 height 9
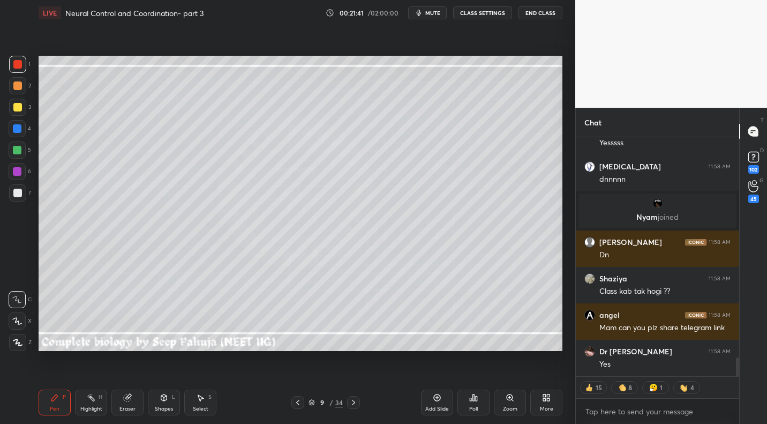
click at [20, 108] on div at bounding box center [17, 107] width 9 height 9
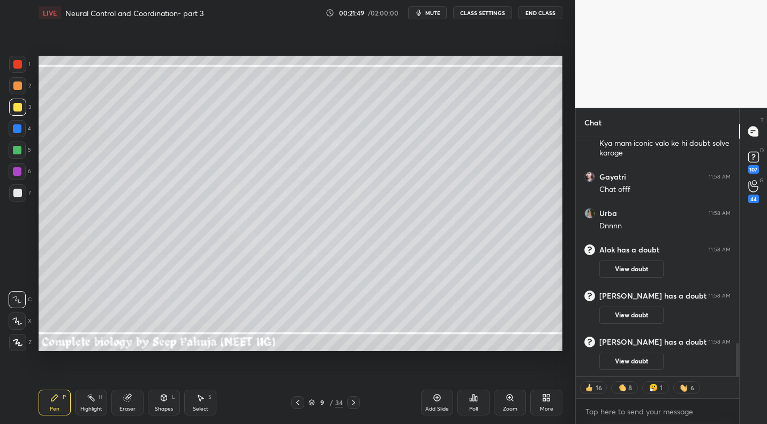
click at [123, 420] on div "Pen P Highlight H Eraser Shapes L Select S 9 / 34 Add Slide Poll Zoom More" at bounding box center [301, 402] width 524 height 43
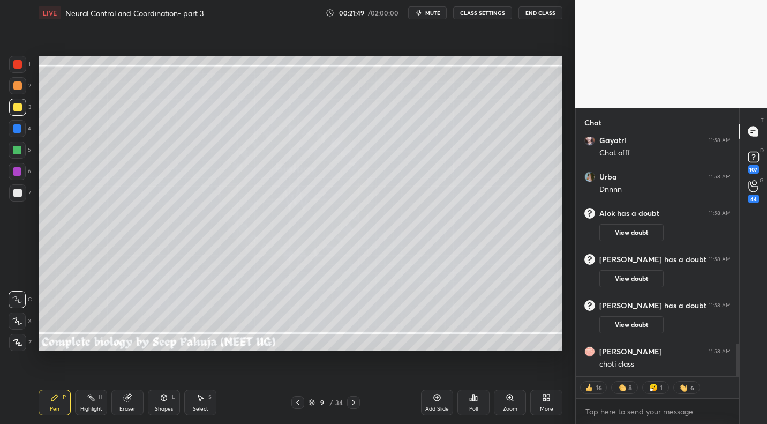
drag, startPoint x: 29, startPoint y: 363, endPoint x: 27, endPoint y: 357, distance: 6.6
click at [28, 359] on div "1 2 3 4 5 6 7 C X Z C X Z E E Erase all H H LIVE Neural Control and Coordinatio…" at bounding box center [283, 212] width 567 height 424
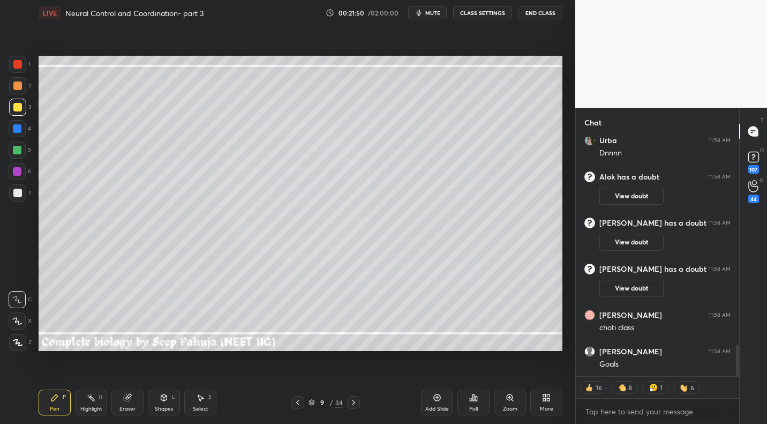
click at [138, 404] on div "Eraser" at bounding box center [127, 402] width 32 height 26
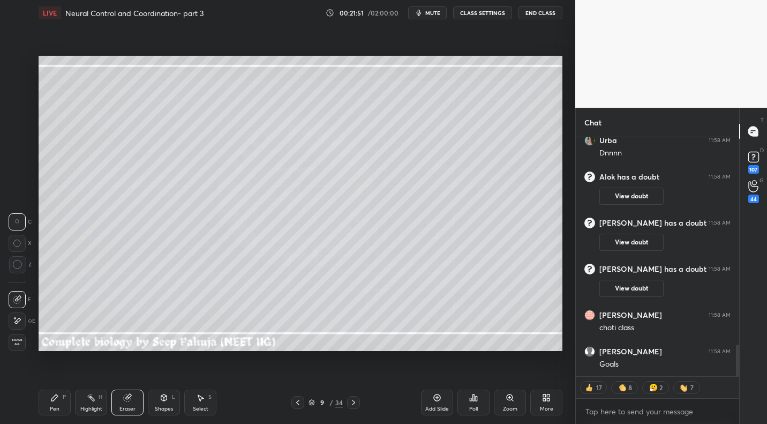
click at [17, 339] on span "Erase all" at bounding box center [17, 342] width 16 height 8
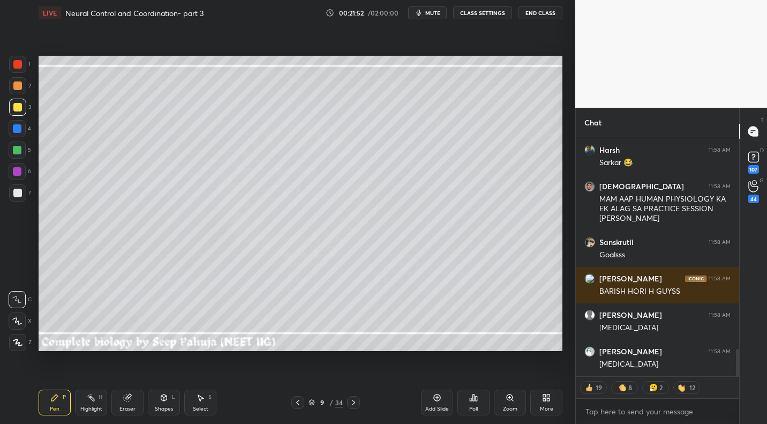
click at [488, 400] on div "Poll" at bounding box center [474, 402] width 32 height 26
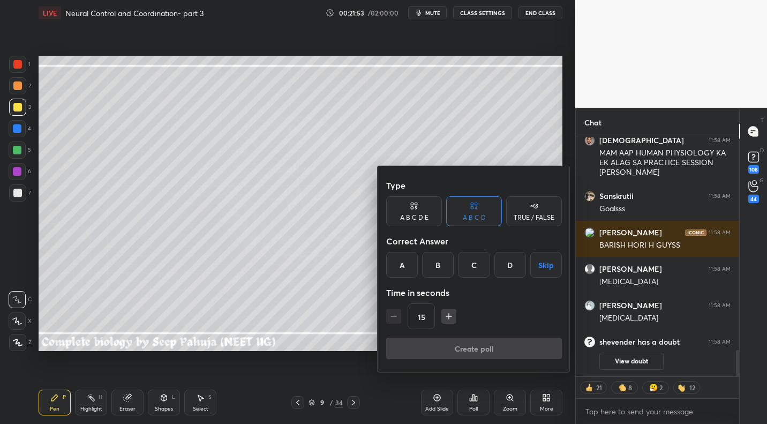
drag, startPoint x: 557, startPoint y: 267, endPoint x: 561, endPoint y: 288, distance: 21.2
click at [557, 267] on button "Skip" at bounding box center [546, 265] width 32 height 26
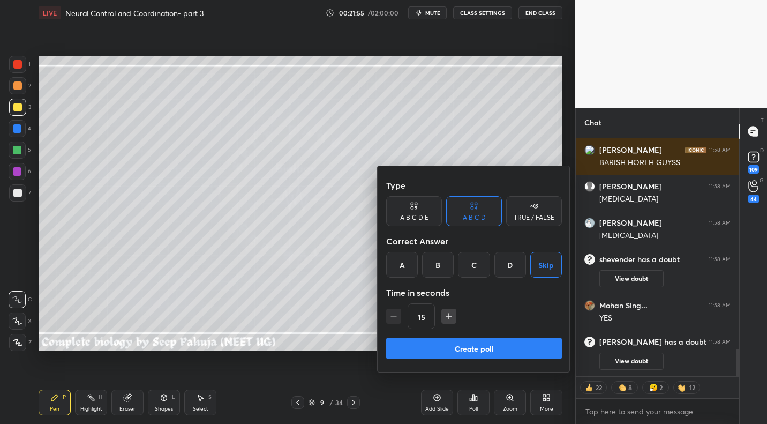
click at [542, 197] on div "Type A B C D E A B C D TRUE / FALSE Correct Answer A B C D Skip Time in seconds…" at bounding box center [474, 256] width 176 height 163
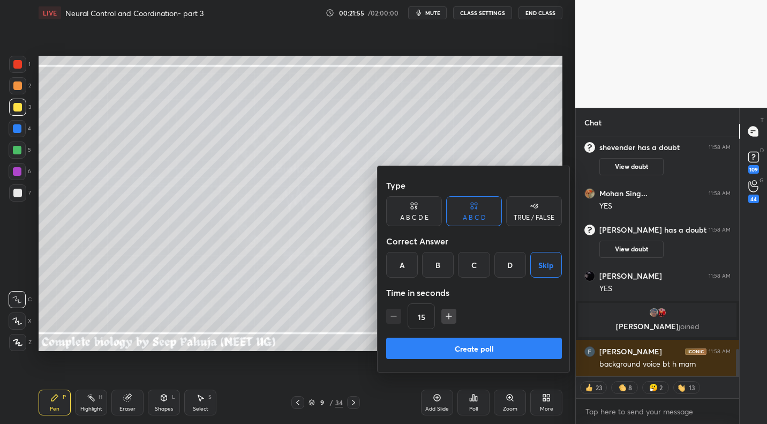
click at [542, 212] on div "TRUE / FALSE" at bounding box center [534, 211] width 56 height 30
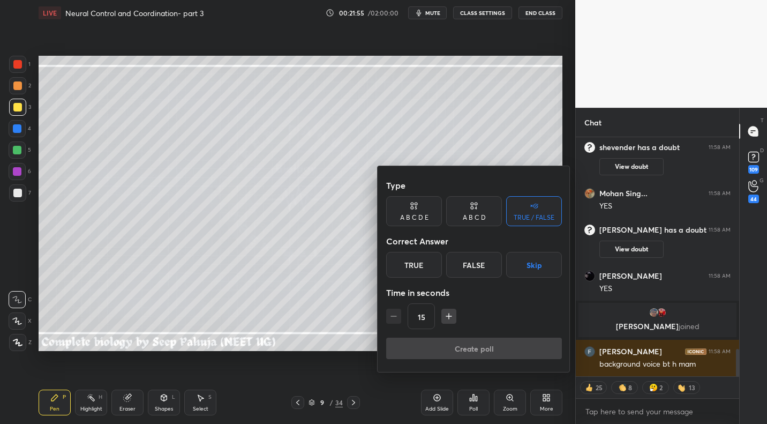
click at [541, 266] on button "Skip" at bounding box center [534, 265] width 56 height 26
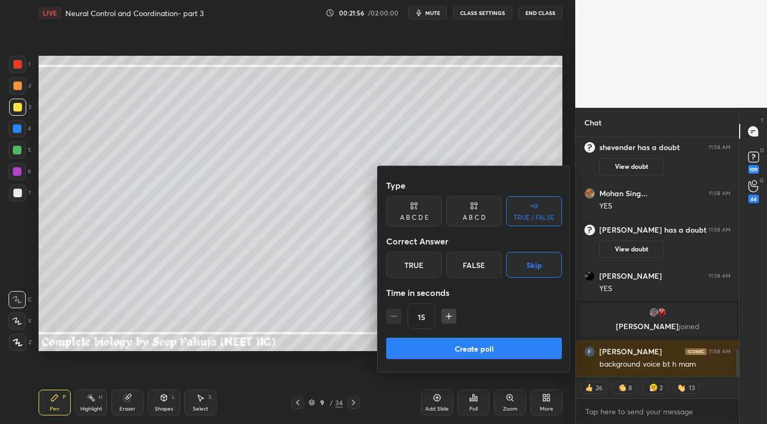
click at [498, 349] on button "Create poll" at bounding box center [474, 348] width 176 height 21
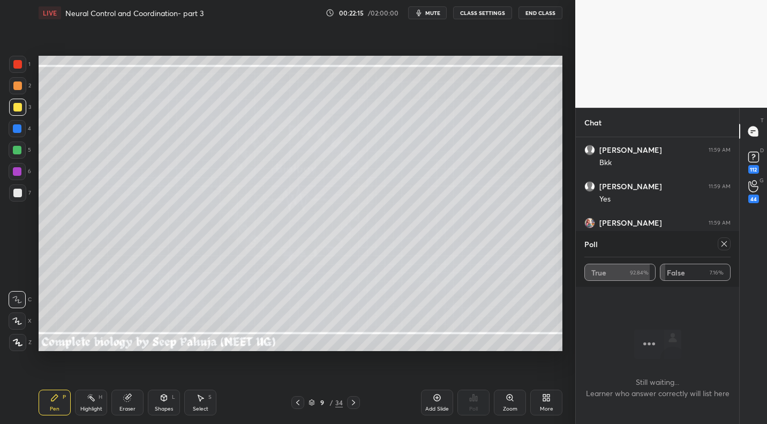
click at [723, 244] on icon at bounding box center [724, 243] width 9 height 9
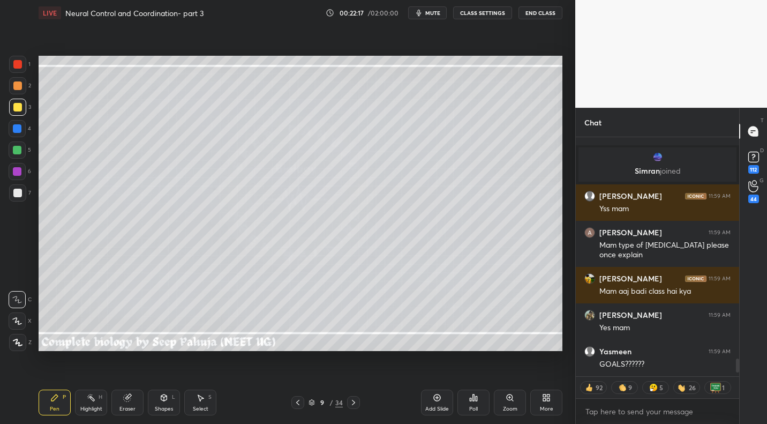
click at [14, 87] on div at bounding box center [17, 85] width 9 height 9
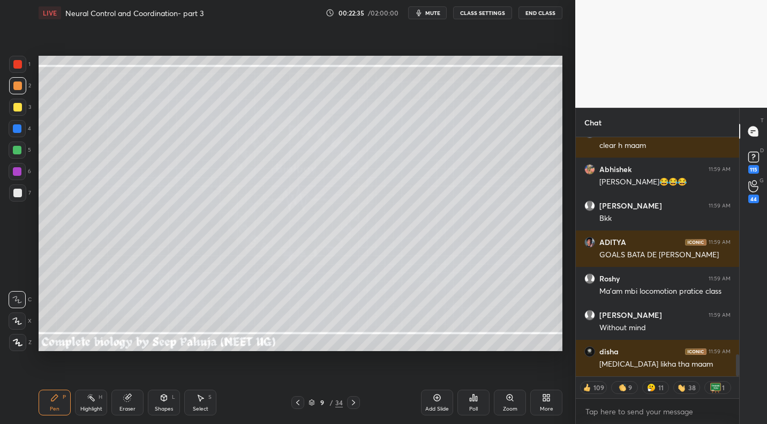
drag, startPoint x: 163, startPoint y: 410, endPoint x: 173, endPoint y: 391, distance: 21.3
click at [163, 408] on div "Shapes" at bounding box center [164, 408] width 18 height 5
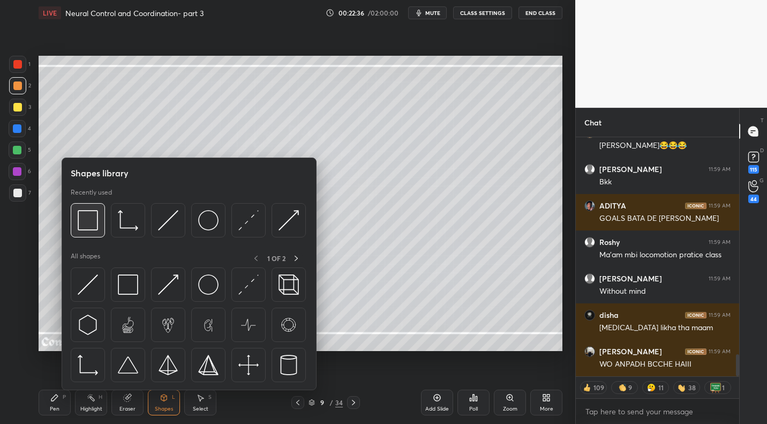
click at [81, 221] on img at bounding box center [88, 220] width 20 height 20
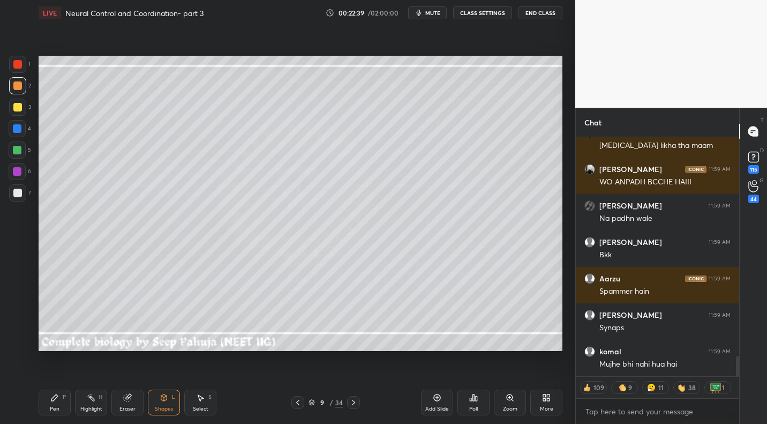
click at [55, 388] on div "Pen P Highlight H Eraser Shapes L Select S 9 / 34 Add Slide Poll Zoom More" at bounding box center [301, 402] width 524 height 43
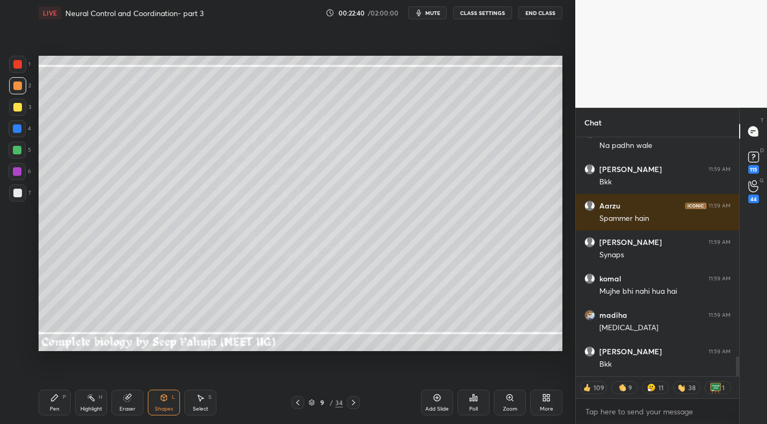
drag, startPoint x: 13, startPoint y: 197, endPoint x: 31, endPoint y: 184, distance: 21.9
click at [13, 197] on div at bounding box center [17, 192] width 17 height 17
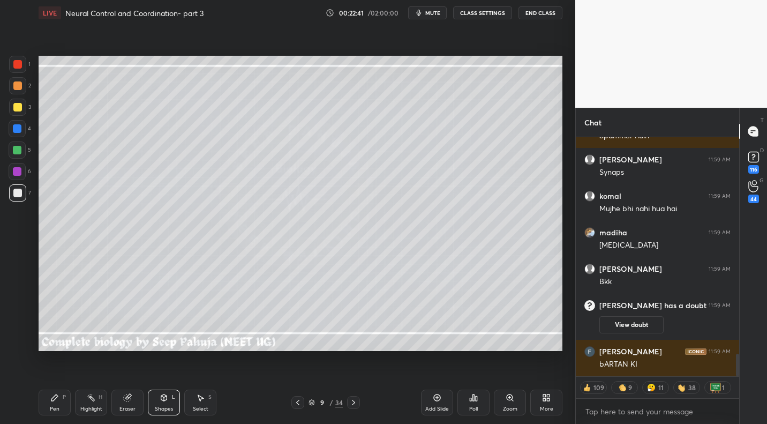
click at [53, 396] on icon at bounding box center [54, 397] width 9 height 9
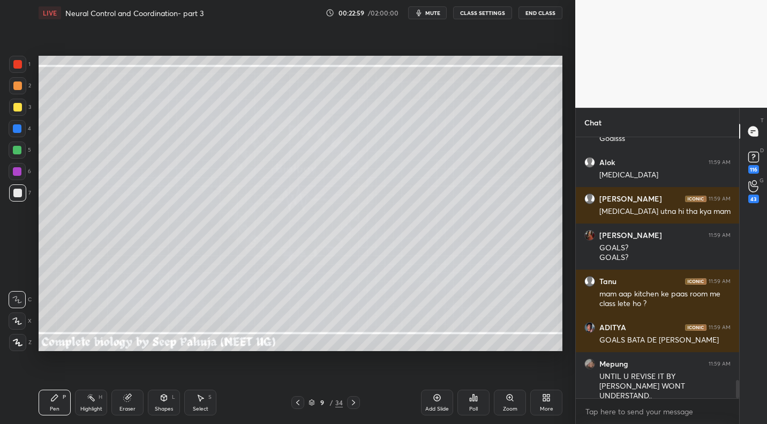
click at [13, 106] on div at bounding box center [17, 107] width 9 height 9
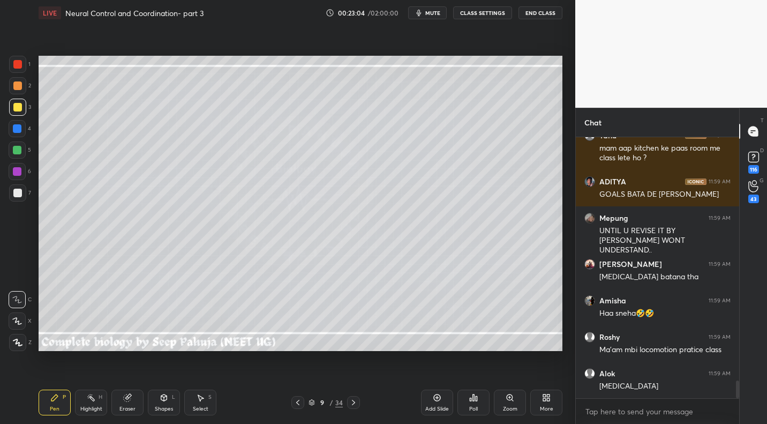
click at [164, 403] on div "Shapes L" at bounding box center [164, 402] width 32 height 26
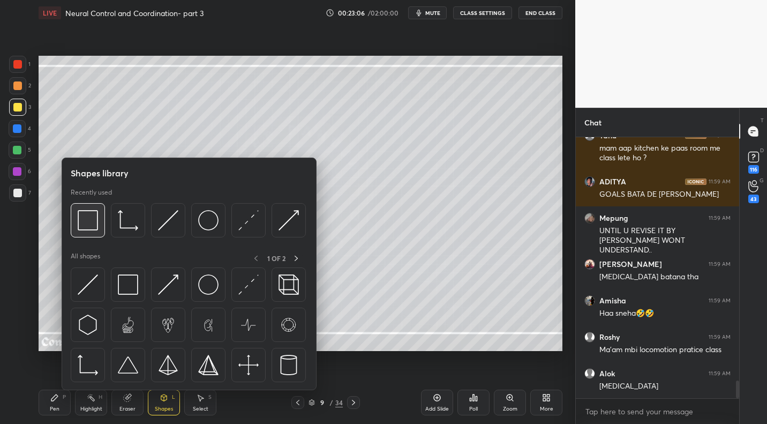
click at [88, 225] on img at bounding box center [88, 220] width 20 height 20
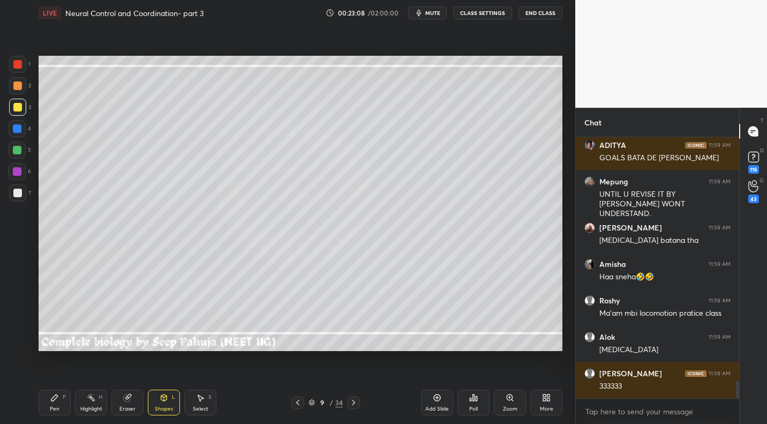
click at [163, 403] on div "Shapes L" at bounding box center [164, 402] width 32 height 26
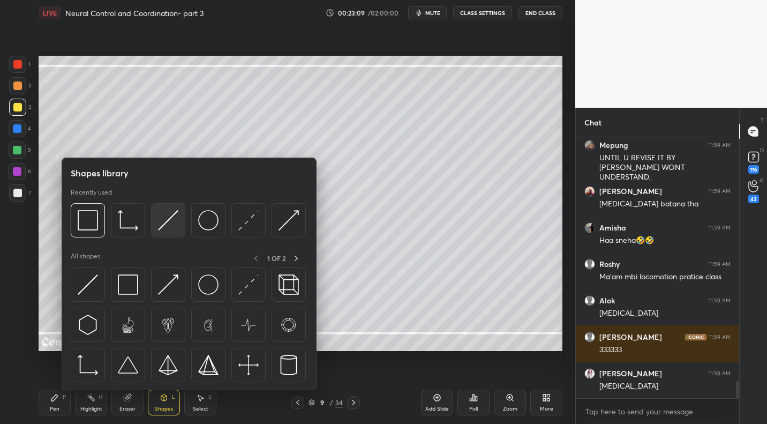
click at [173, 223] on img at bounding box center [168, 220] width 20 height 20
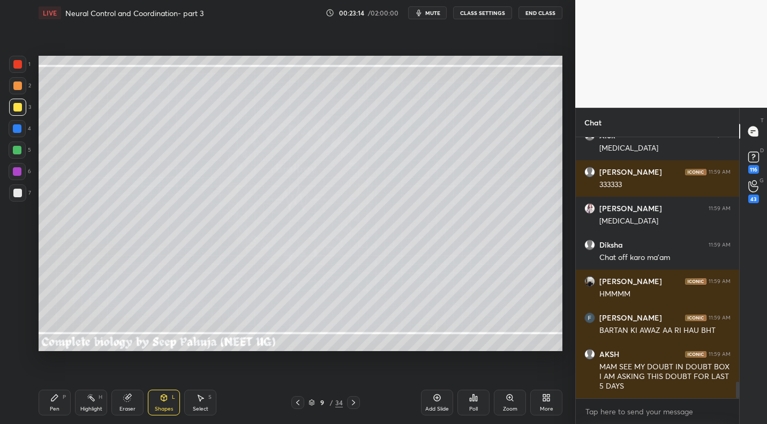
drag, startPoint x: 55, startPoint y: 399, endPoint x: 62, endPoint y: 370, distance: 29.6
click at [54, 400] on icon at bounding box center [54, 397] width 9 height 9
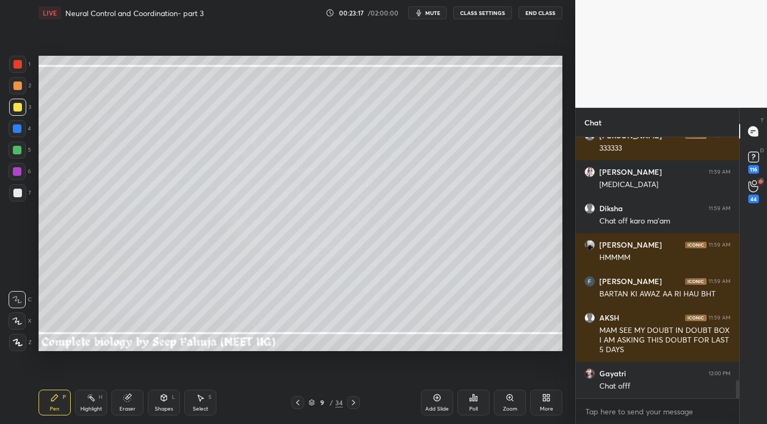
drag, startPoint x: 20, startPoint y: 197, endPoint x: 38, endPoint y: 200, distance: 18.0
click at [20, 197] on div at bounding box center [17, 192] width 17 height 17
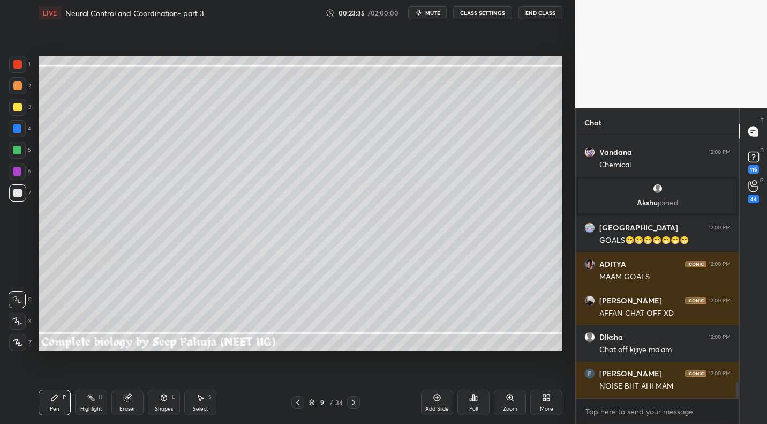
click at [167, 398] on icon at bounding box center [164, 397] width 6 height 6
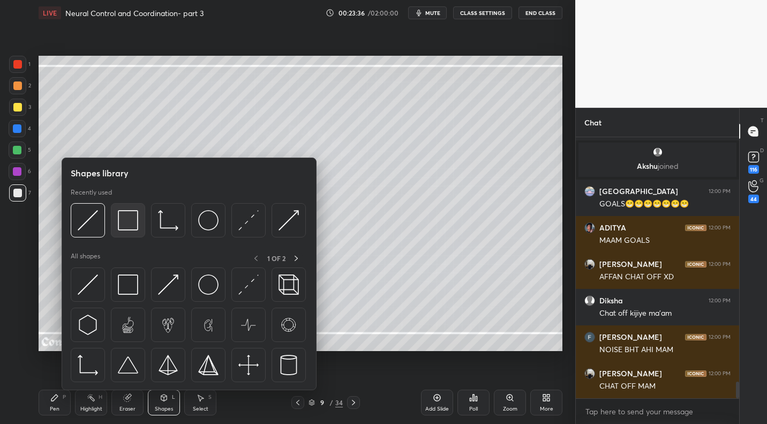
click at [123, 219] on img at bounding box center [128, 220] width 20 height 20
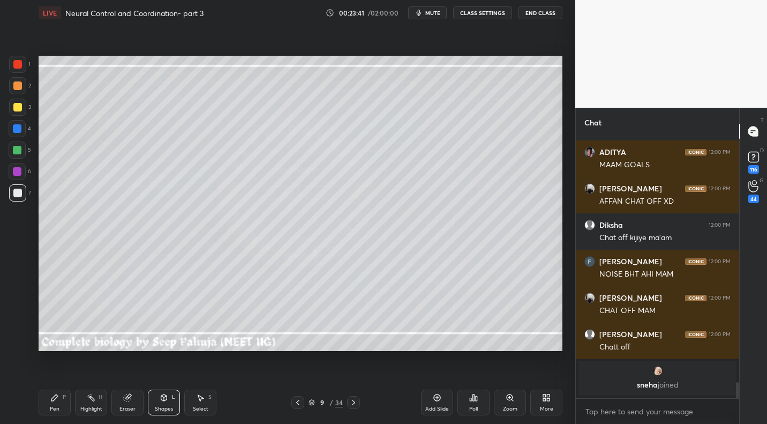
click at [57, 402] on div "Pen P" at bounding box center [55, 402] width 32 height 26
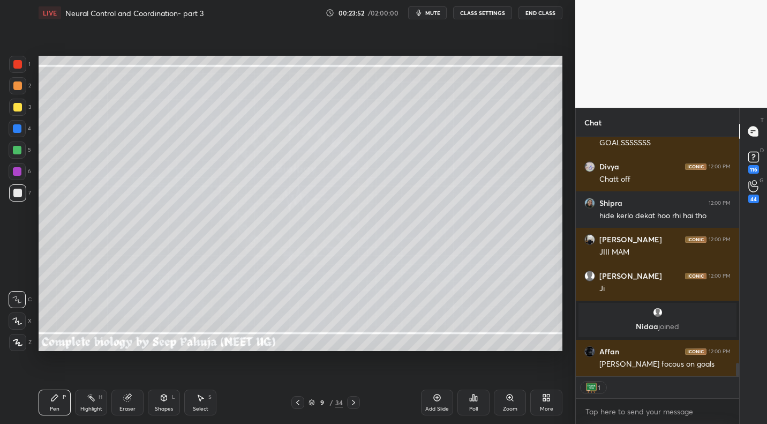
scroll to position [4063, 0]
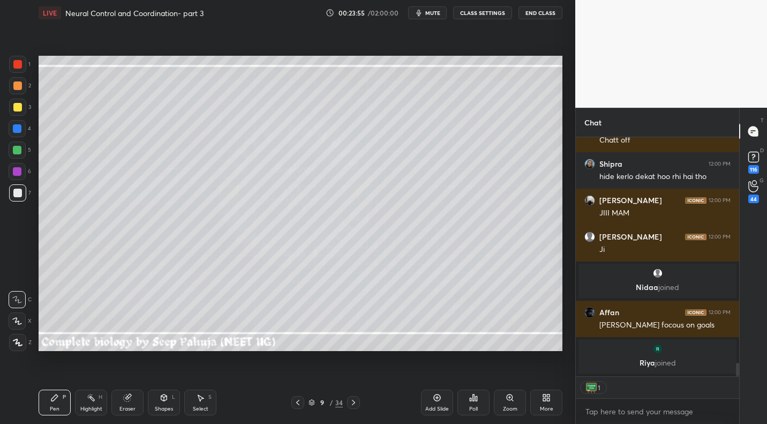
click at [19, 112] on div at bounding box center [17, 107] width 17 height 17
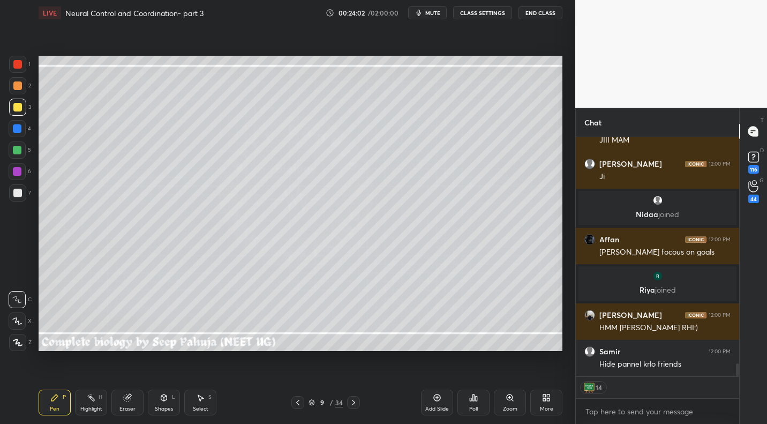
scroll to position [4153, 0]
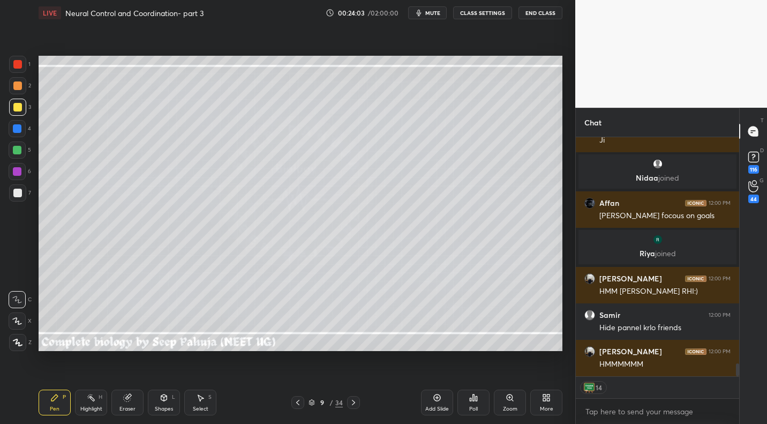
click at [433, 14] on span "mute" at bounding box center [432, 13] width 15 height 8
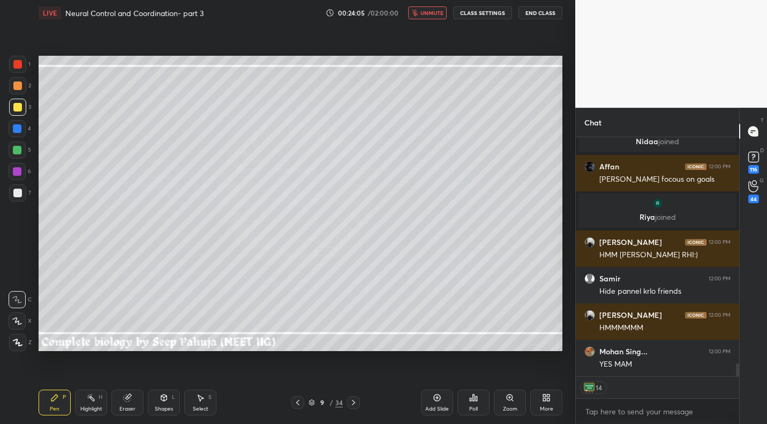
scroll to position [4275, 0]
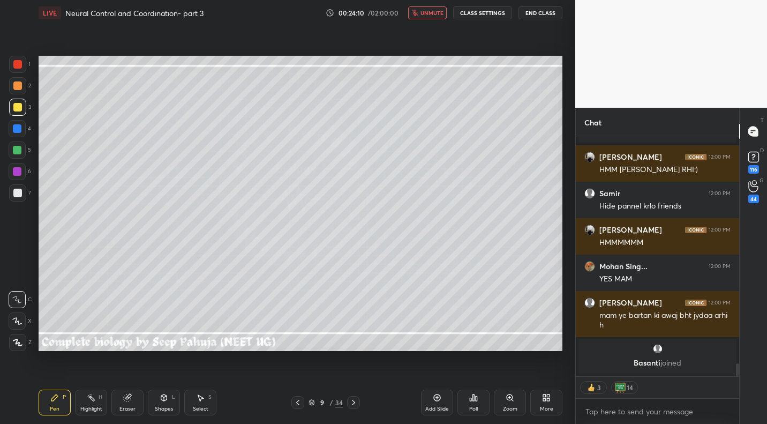
drag, startPoint x: 425, startPoint y: 9, endPoint x: 437, endPoint y: 10, distance: 11.8
click at [425, 9] on span "unmute" at bounding box center [432, 13] width 23 height 8
drag, startPoint x: 24, startPoint y: 196, endPoint x: 35, endPoint y: 194, distance: 11.3
click at [24, 196] on div at bounding box center [17, 192] width 17 height 17
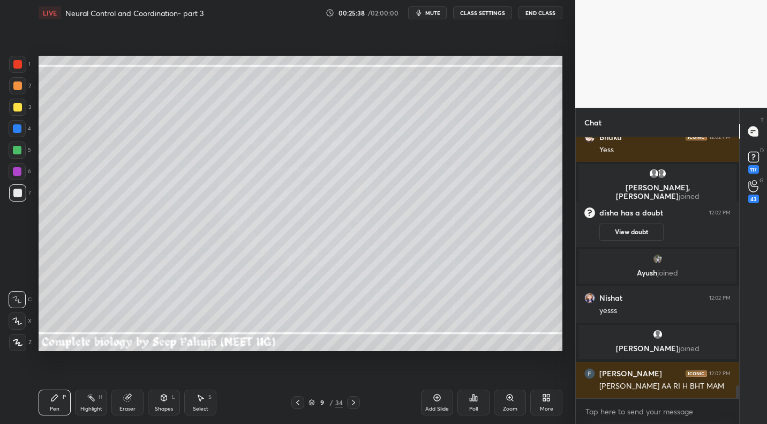
scroll to position [5046, 0]
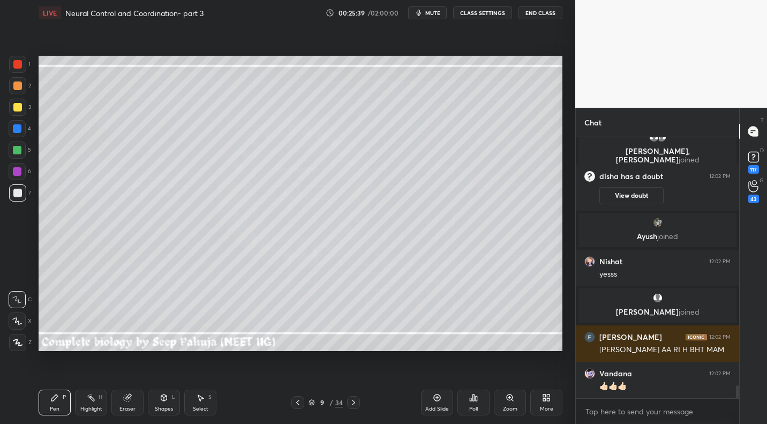
drag, startPoint x: 426, startPoint y: 13, endPoint x: 441, endPoint y: 40, distance: 31.2
click at [426, 13] on button "mute" at bounding box center [427, 12] width 39 height 13
click at [128, 407] on div "Eraser" at bounding box center [127, 408] width 16 height 5
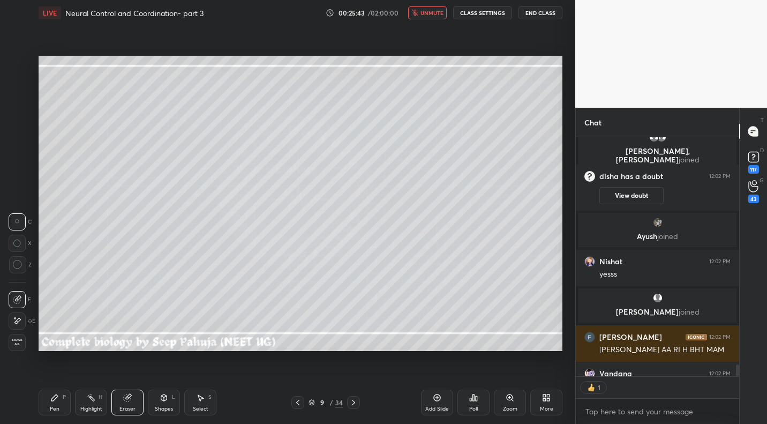
scroll to position [4, 4]
click at [61, 400] on div "Pen P" at bounding box center [55, 402] width 32 height 26
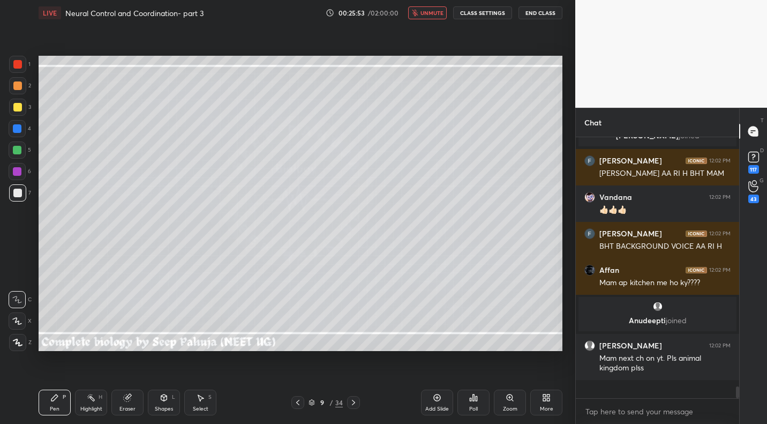
scroll to position [5130, 0]
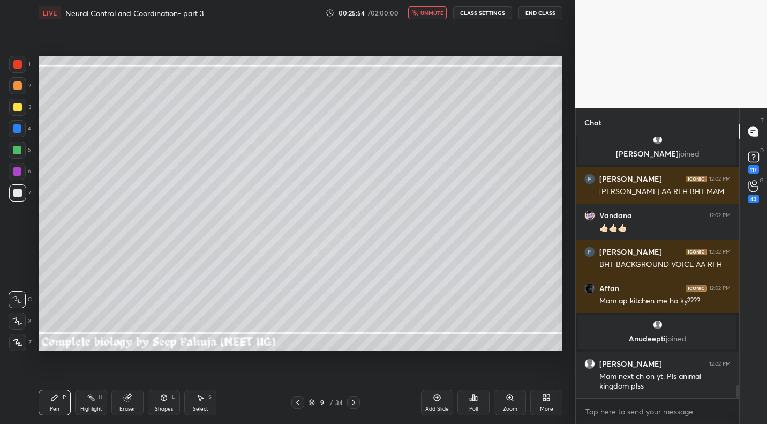
click at [206, 405] on div "Select S" at bounding box center [200, 402] width 32 height 26
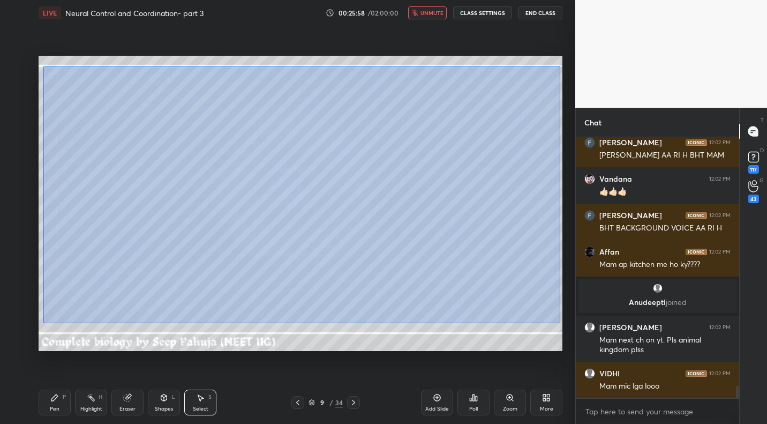
scroll to position [5206, 0]
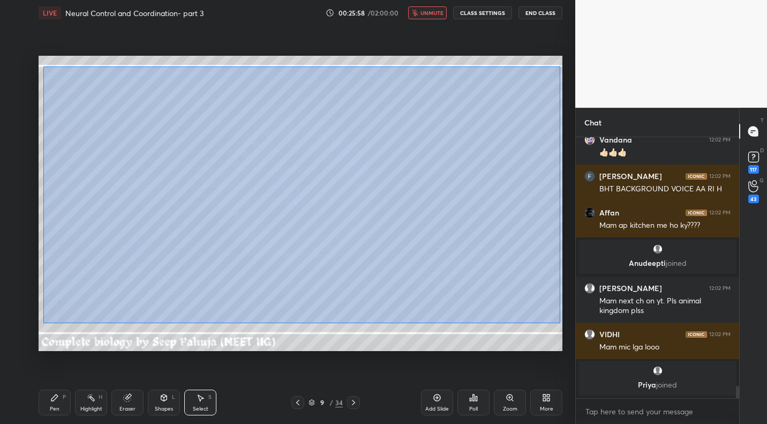
drag, startPoint x: 43, startPoint y: 66, endPoint x: 558, endPoint y: 323, distance: 575.5
click at [559, 323] on div "0 ° Undo Copy Duplicate Duplicate to new slide Delete" at bounding box center [301, 203] width 524 height 295
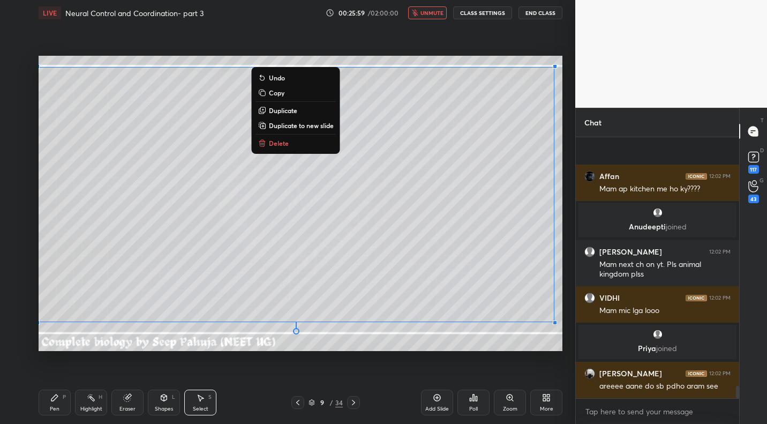
scroll to position [5220, 0]
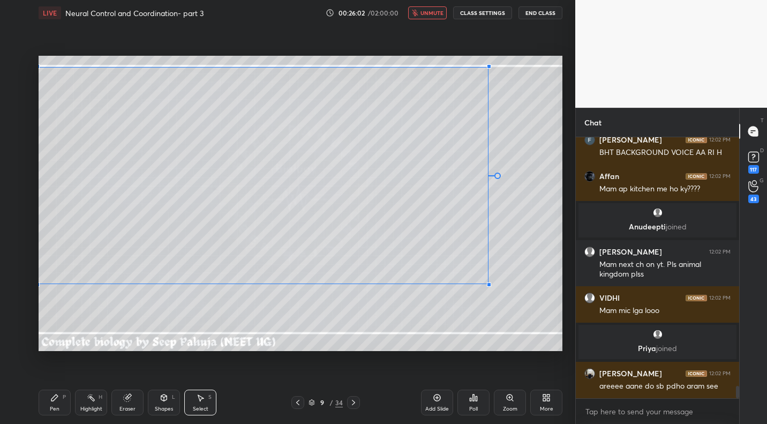
drag, startPoint x: 554, startPoint y: 321, endPoint x: 484, endPoint y: 270, distance: 86.6
click at [488, 282] on div at bounding box center [489, 284] width 4 height 4
drag, startPoint x: 372, startPoint y: 149, endPoint x: 365, endPoint y: 143, distance: 9.1
click at [370, 143] on div "0 ° Undo Copy Duplicate Duplicate to new slide Delete" at bounding box center [301, 203] width 524 height 295
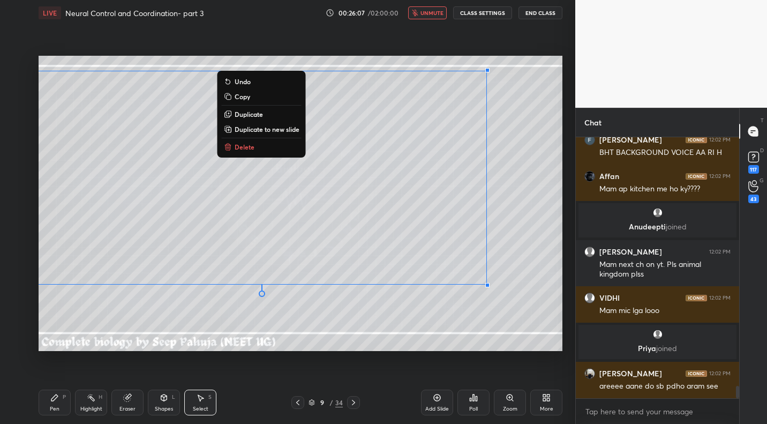
scroll to position [5231, 0]
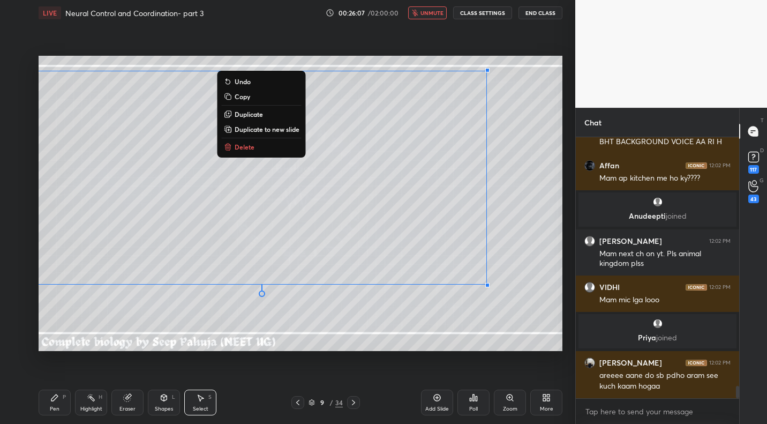
drag, startPoint x: 428, startPoint y: 13, endPoint x: 429, endPoint y: 33, distance: 19.9
click at [428, 13] on span "unmute" at bounding box center [432, 13] width 23 height 8
click at [219, 309] on div "0 ° Undo Copy Duplicate Duplicate to new slide Delete" at bounding box center [301, 203] width 524 height 295
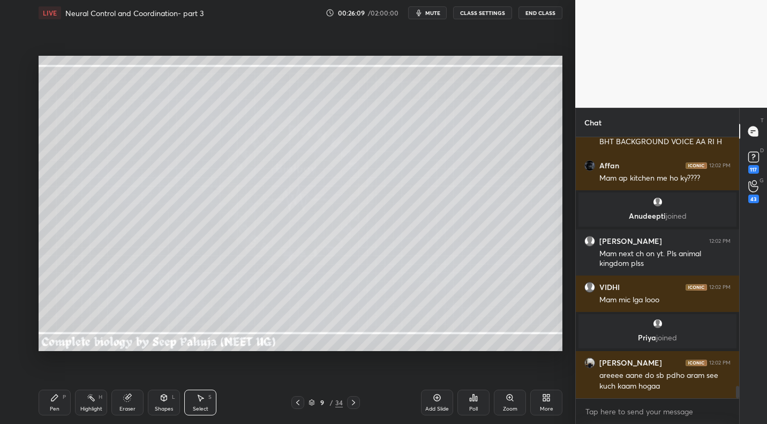
click at [102, 403] on div "Highlight H" at bounding box center [91, 402] width 32 height 26
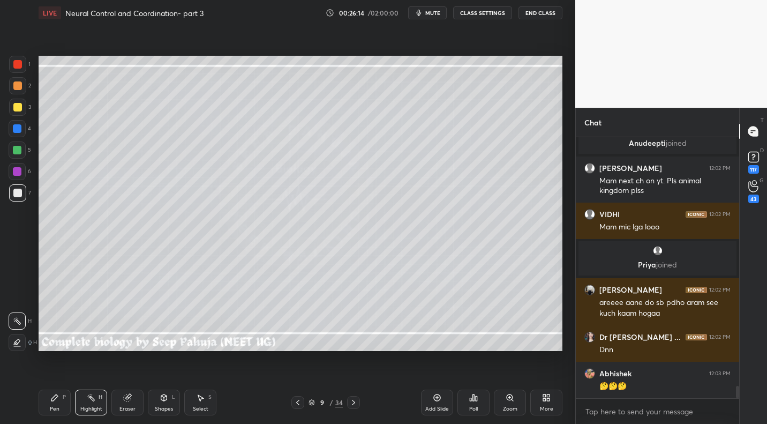
scroll to position [5340, 0]
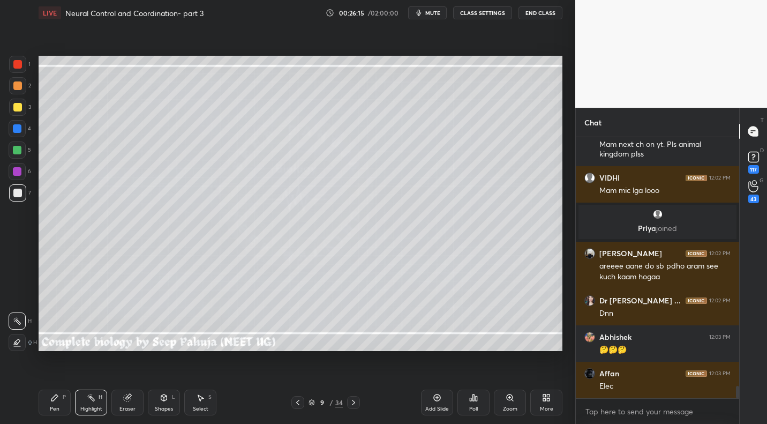
click at [57, 407] on div "Pen" at bounding box center [55, 408] width 10 height 5
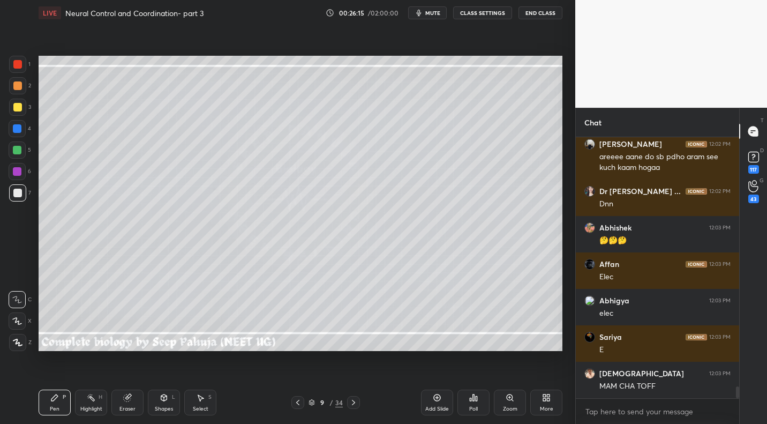
scroll to position [5486, 0]
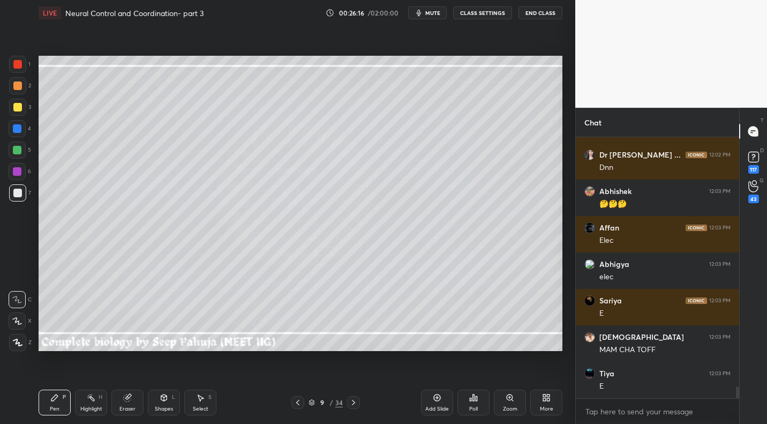
drag, startPoint x: 19, startPoint y: 133, endPoint x: 35, endPoint y: 138, distance: 16.9
click at [19, 133] on div at bounding box center [17, 128] width 17 height 17
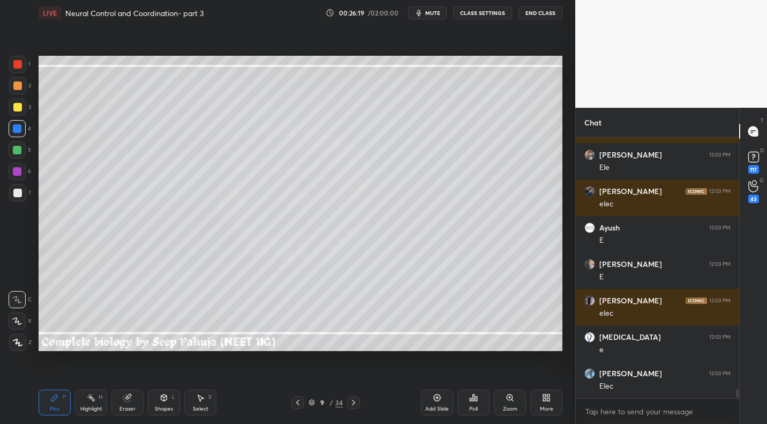
scroll to position [7929, 0]
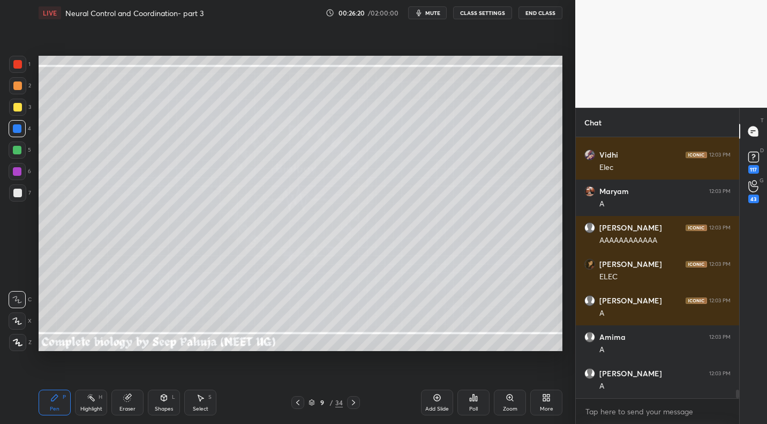
click at [433, 12] on span "mute" at bounding box center [432, 13] width 15 height 8
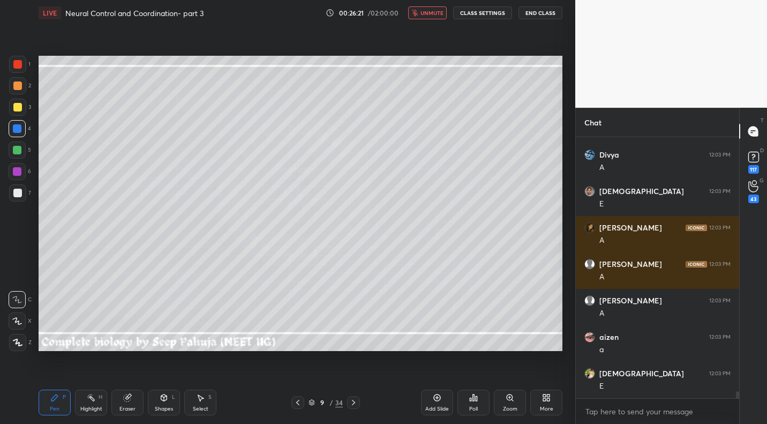
click at [474, 406] on div "Poll" at bounding box center [473, 408] width 9 height 5
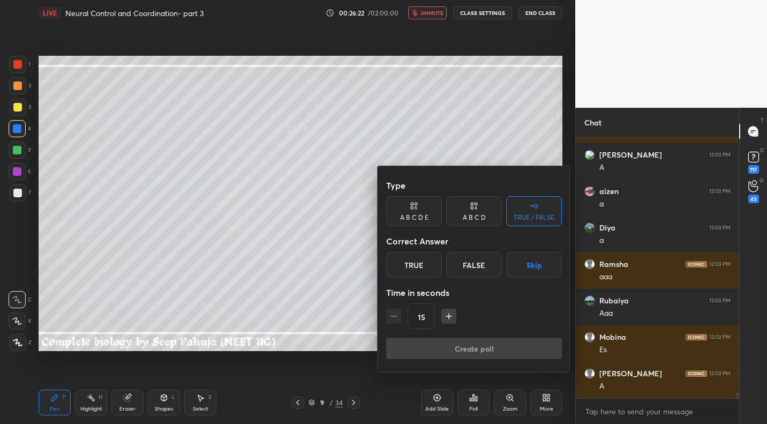
scroll to position [12021, 0]
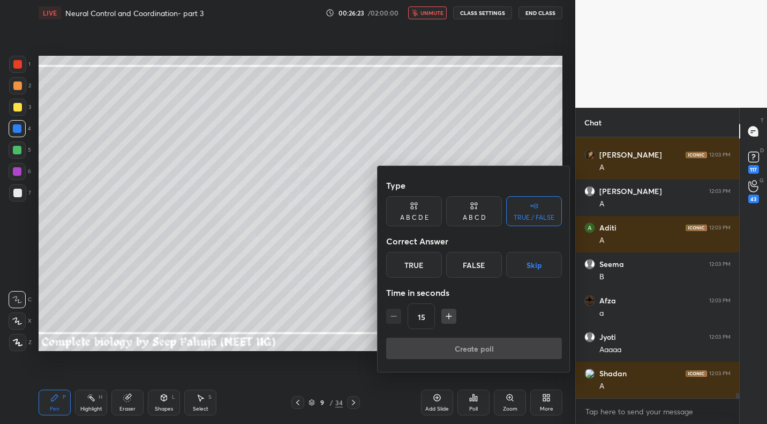
drag, startPoint x: 477, startPoint y: 211, endPoint x: 435, endPoint y: 237, distance: 49.6
click at [475, 211] on icon at bounding box center [474, 205] width 9 height 11
click at [403, 268] on div "A" at bounding box center [402, 265] width 32 height 26
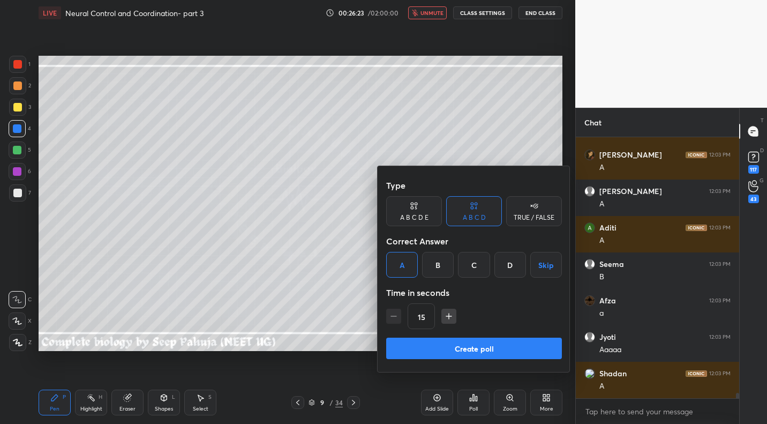
scroll to position [12469, 0]
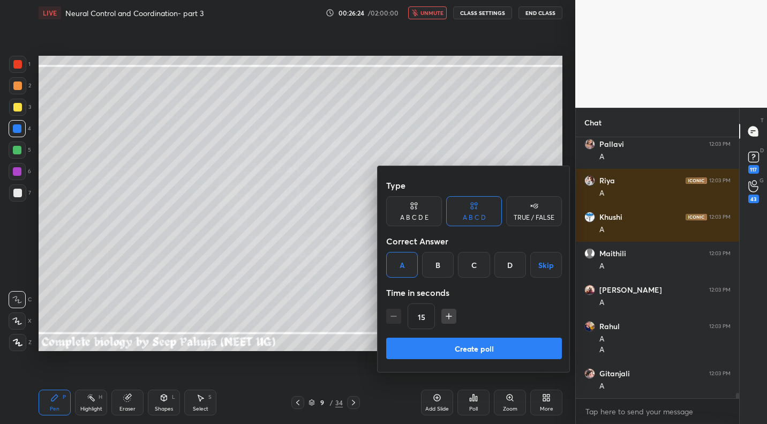
click at [445, 348] on button "Create poll" at bounding box center [474, 348] width 176 height 21
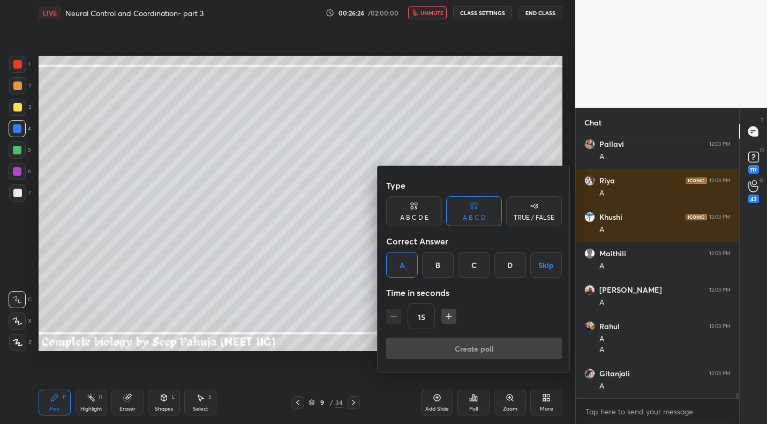
scroll to position [145, 160]
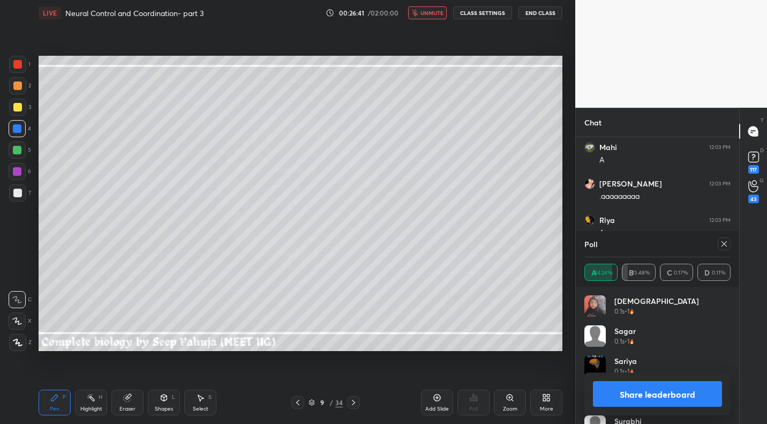
click at [433, 14] on span "unmute" at bounding box center [432, 13] width 23 height 8
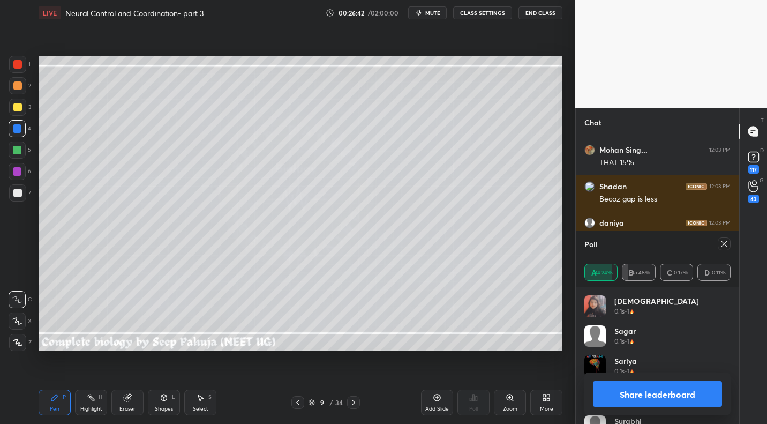
click at [19, 108] on div at bounding box center [17, 107] width 9 height 9
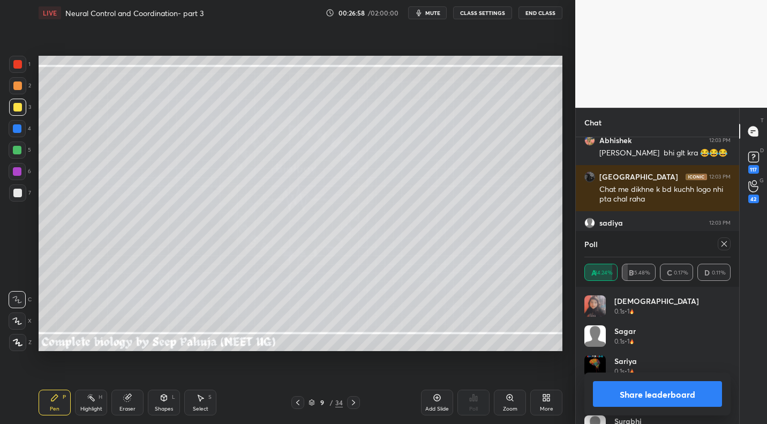
click at [83, 398] on div "Highlight H" at bounding box center [91, 402] width 32 height 26
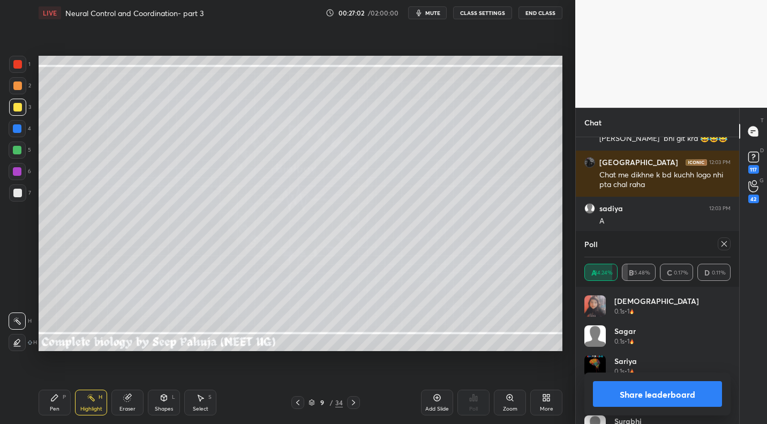
drag, startPoint x: 432, startPoint y: 13, endPoint x: 436, endPoint y: 39, distance: 26.4
click at [433, 13] on span "mute" at bounding box center [432, 13] width 15 height 8
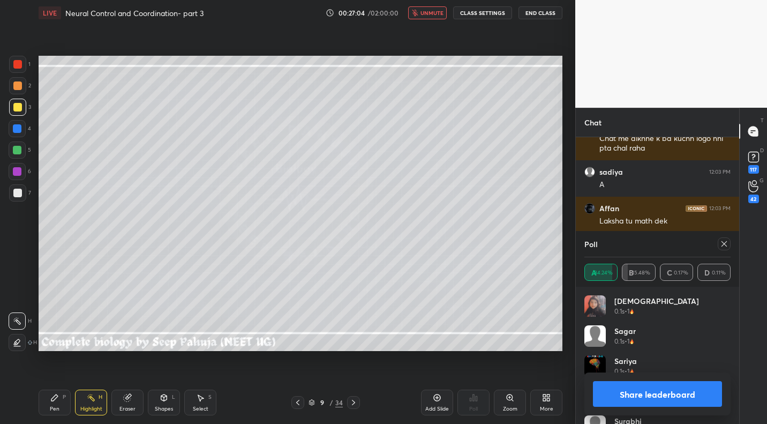
drag, startPoint x: 725, startPoint y: 245, endPoint x: 718, endPoint y: 252, distance: 9.9
click at [725, 245] on icon at bounding box center [724, 243] width 9 height 9
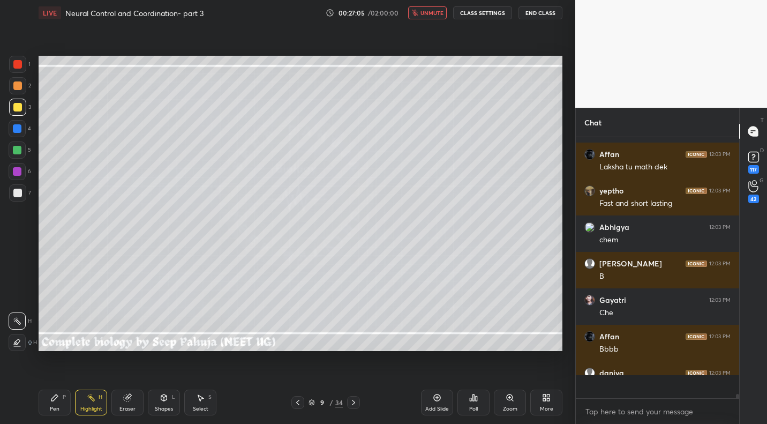
click at [475, 400] on icon at bounding box center [473, 397] width 9 height 9
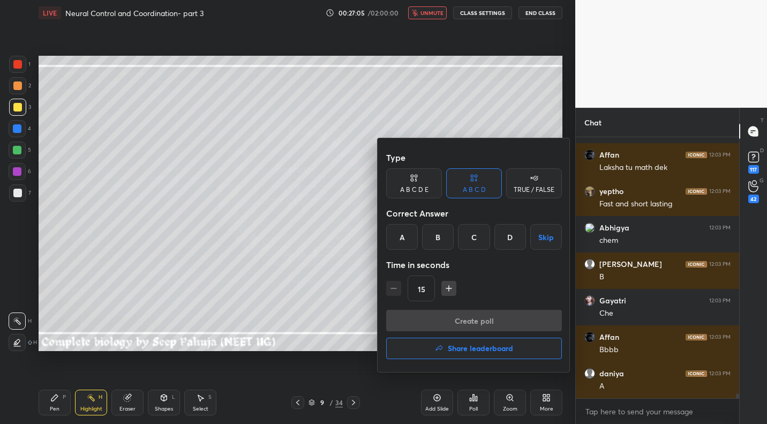
click at [448, 244] on div "B" at bounding box center [438, 237] width 32 height 26
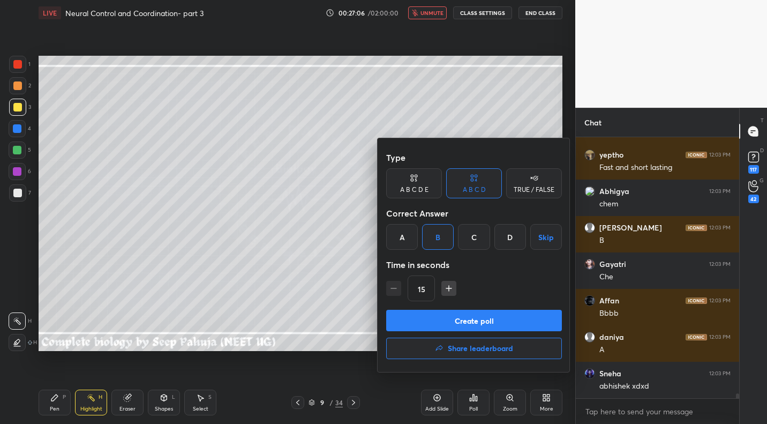
click at [431, 324] on button "Create poll" at bounding box center [474, 320] width 176 height 21
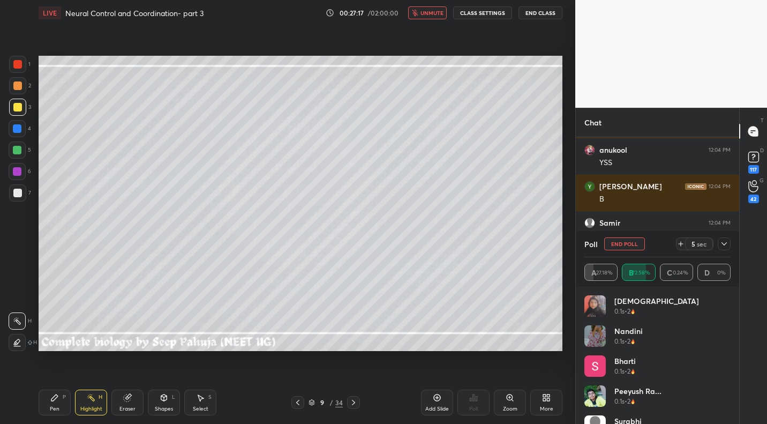
click at [437, 12] on span "unmute" at bounding box center [432, 13] width 23 height 8
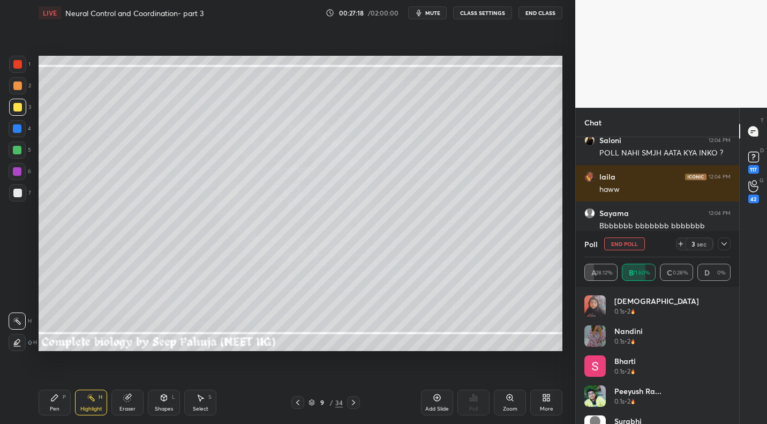
click at [430, 17] on button "mute" at bounding box center [427, 12] width 39 height 13
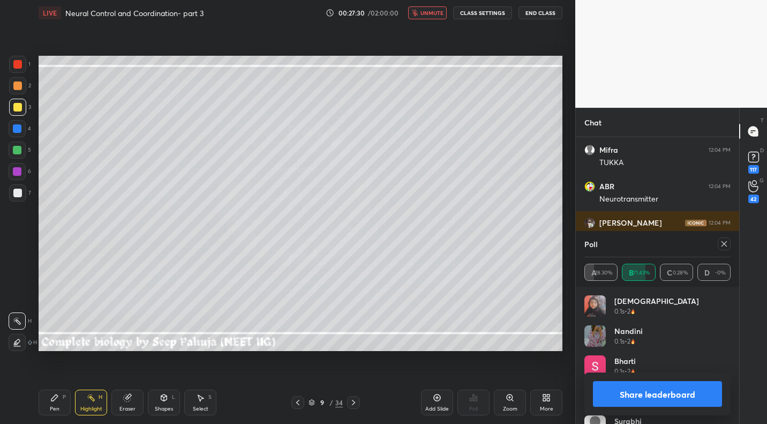
click at [429, 18] on button "unmute" at bounding box center [427, 12] width 39 height 13
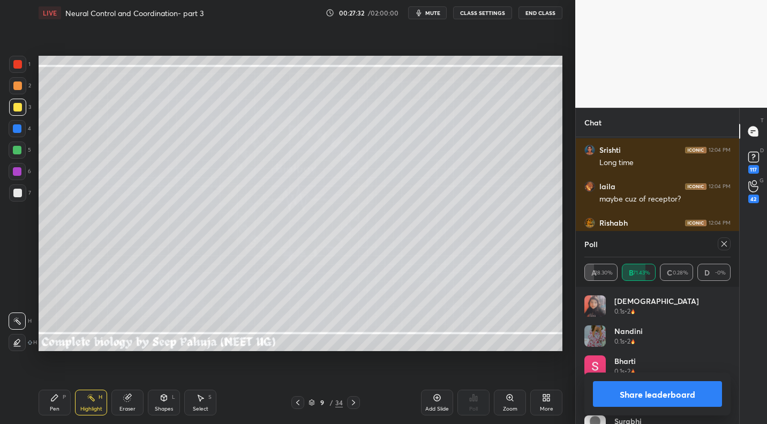
click at [724, 244] on icon at bounding box center [724, 243] width 9 height 9
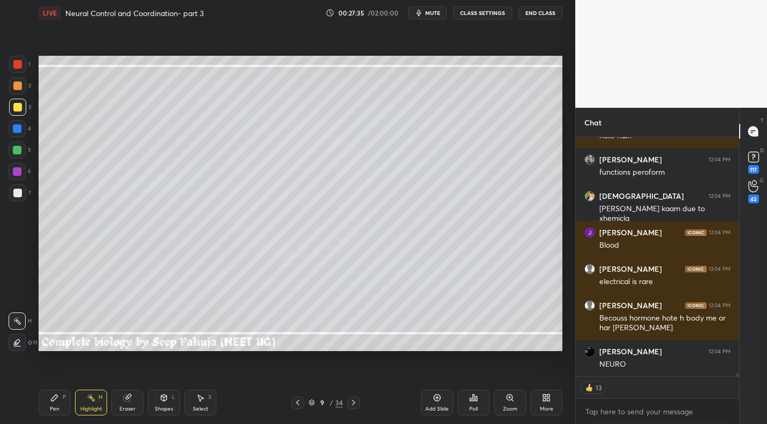
click at [348, 404] on div at bounding box center [353, 402] width 13 height 13
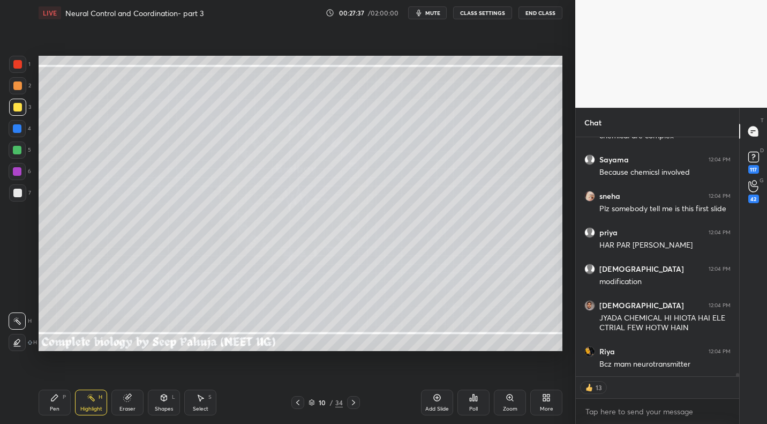
click at [24, 194] on div at bounding box center [17, 192] width 17 height 17
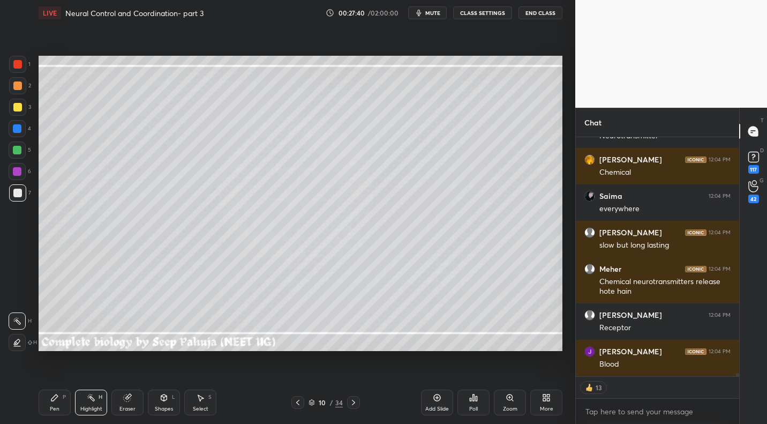
click at [53, 408] on div "Pen" at bounding box center [55, 408] width 10 height 5
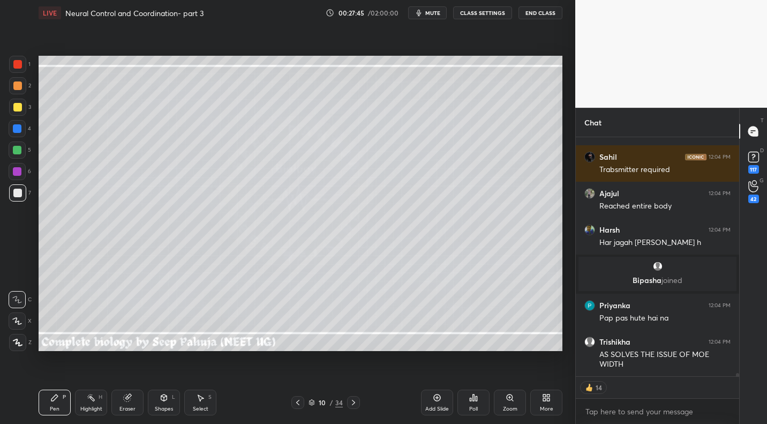
click at [20, 111] on div at bounding box center [17, 107] width 9 height 9
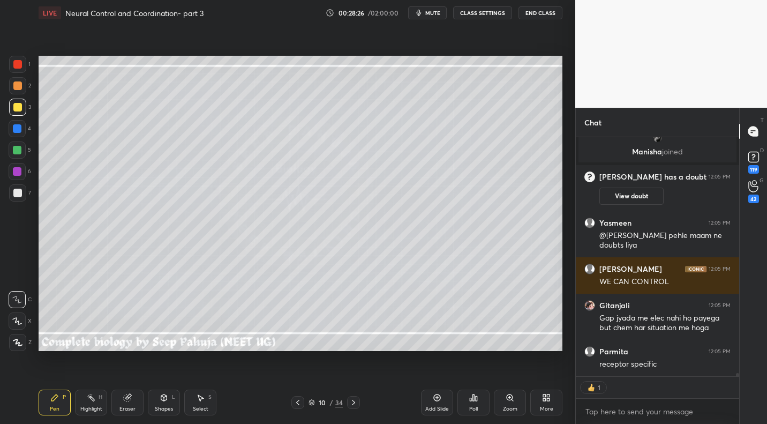
click at [126, 401] on icon at bounding box center [127, 397] width 9 height 9
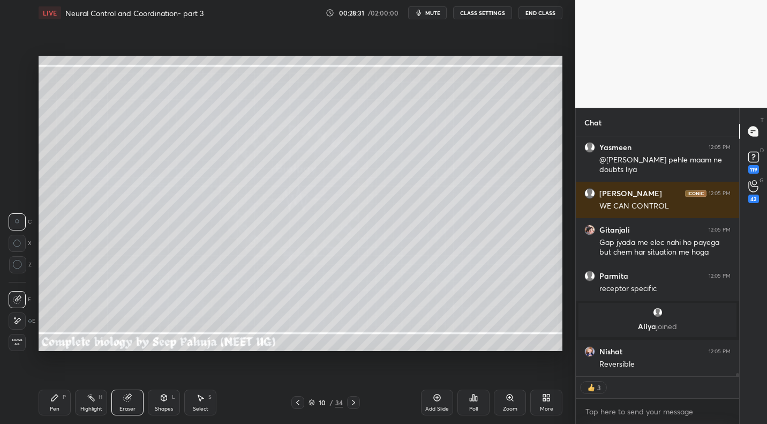
drag, startPoint x: 57, startPoint y: 401, endPoint x: 58, endPoint y: 395, distance: 6.0
click at [57, 401] on icon at bounding box center [54, 397] width 9 height 9
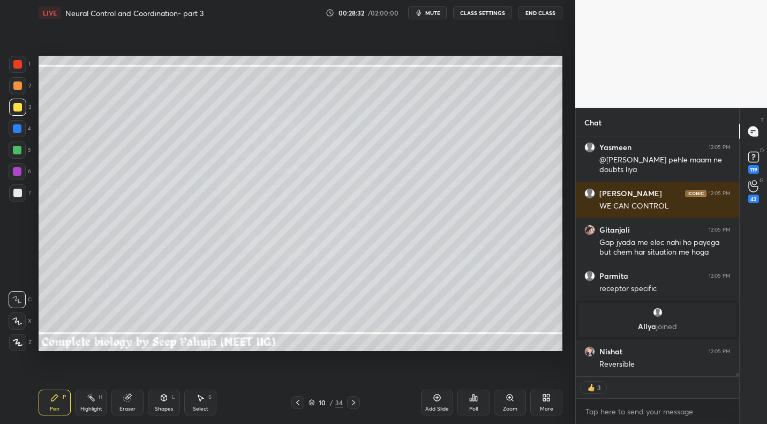
drag, startPoint x: 17, startPoint y: 154, endPoint x: 29, endPoint y: 149, distance: 13.7
click at [19, 155] on div at bounding box center [17, 149] width 17 height 17
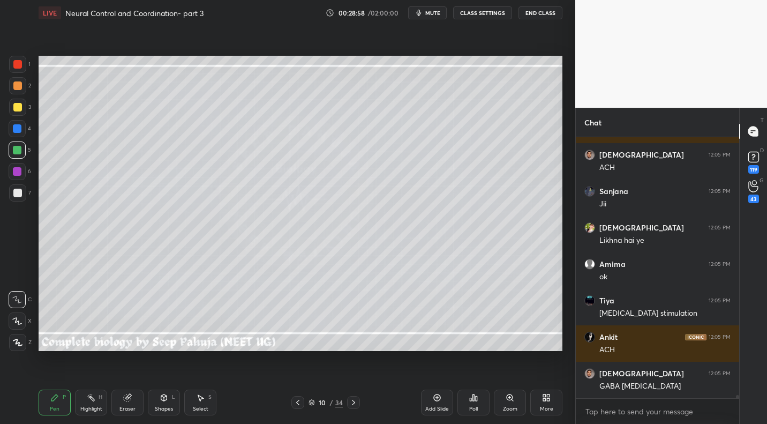
click at [96, 406] on div "Highlight" at bounding box center [91, 408] width 22 height 5
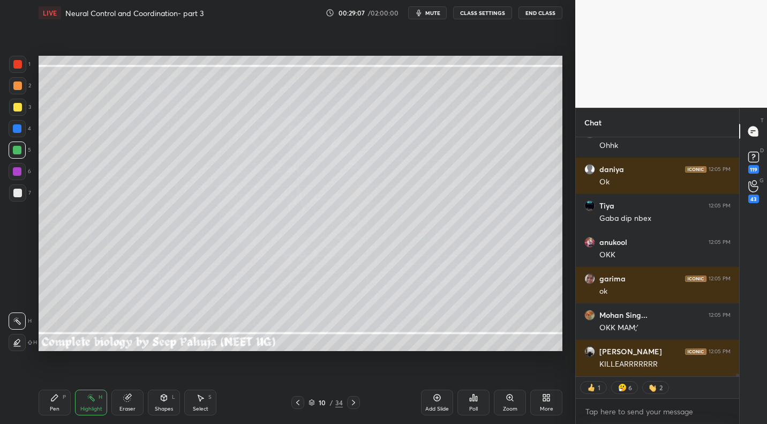
drag, startPoint x: 56, startPoint y: 393, endPoint x: 64, endPoint y: 380, distance: 15.2
click at [56, 393] on icon at bounding box center [54, 397] width 9 height 9
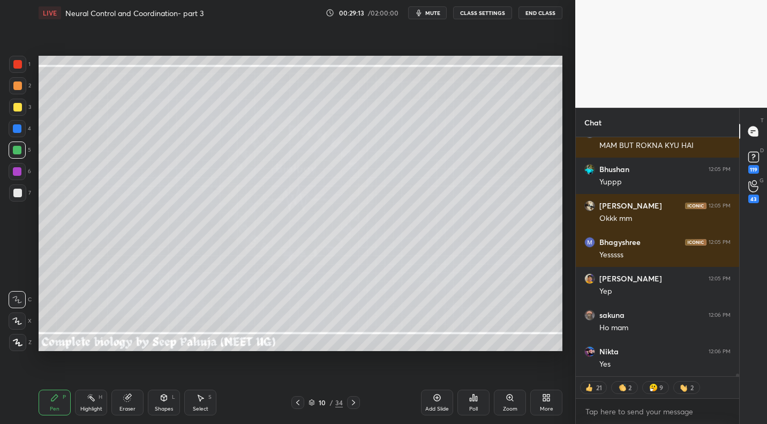
click at [24, 127] on div at bounding box center [17, 128] width 17 height 17
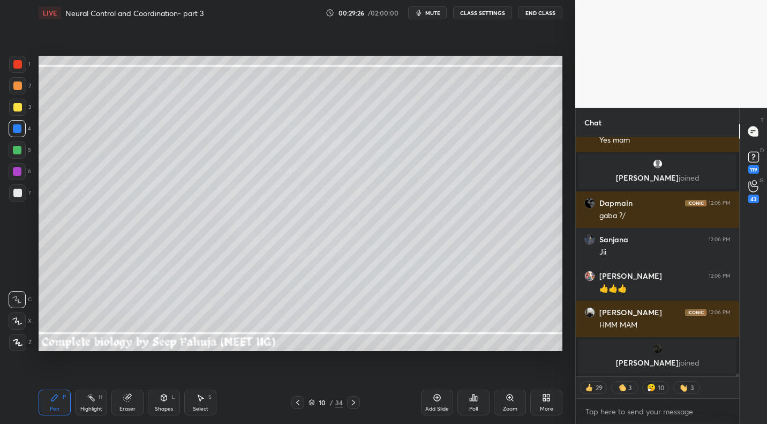
drag, startPoint x: 21, startPoint y: 112, endPoint x: 31, endPoint y: 117, distance: 11.0
click at [21, 112] on div at bounding box center [17, 107] width 17 height 17
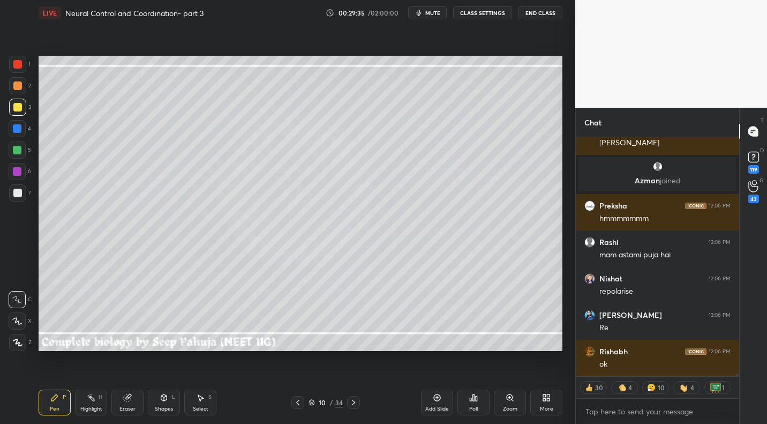
drag, startPoint x: 298, startPoint y: 400, endPoint x: 250, endPoint y: 388, distance: 49.1
click at [298, 400] on icon at bounding box center [298, 402] width 9 height 9
drag, startPoint x: 92, startPoint y: 401, endPoint x: 116, endPoint y: 358, distance: 49.2
click at [91, 399] on icon at bounding box center [91, 397] width 9 height 9
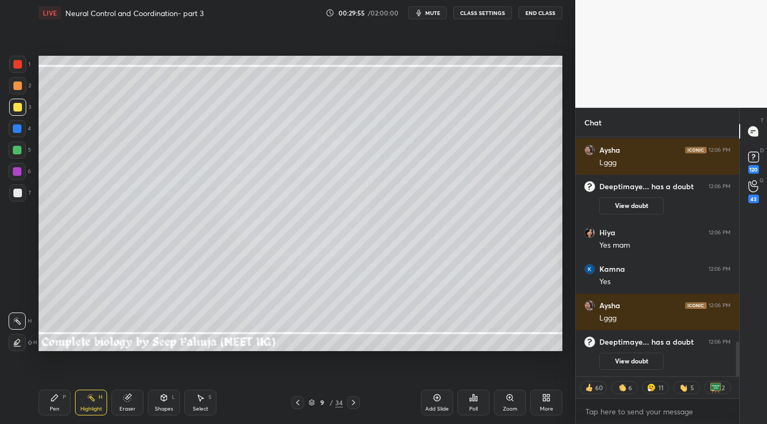
click at [432, 15] on span "mute" at bounding box center [432, 13] width 15 height 8
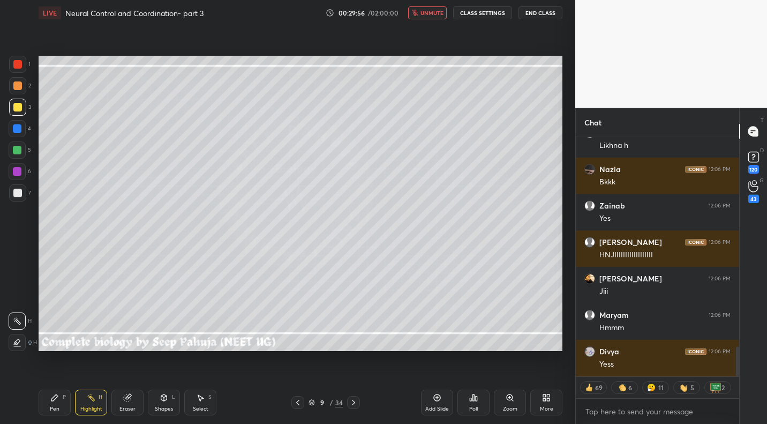
click at [49, 403] on div "Pen P" at bounding box center [55, 402] width 32 height 26
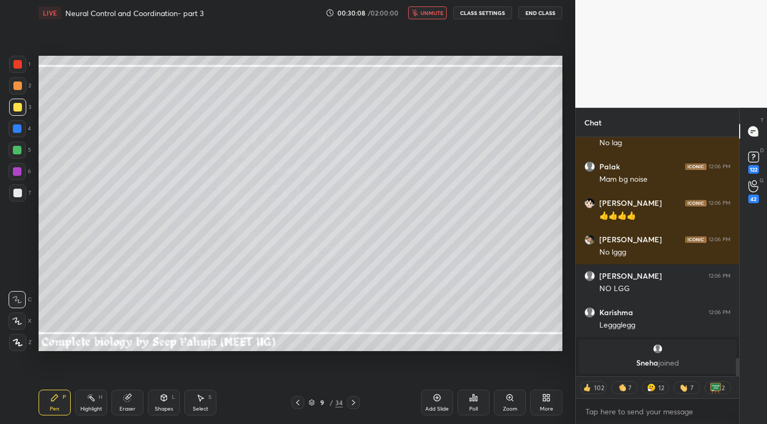
click at [29, 200] on div "7" at bounding box center [20, 192] width 22 height 17
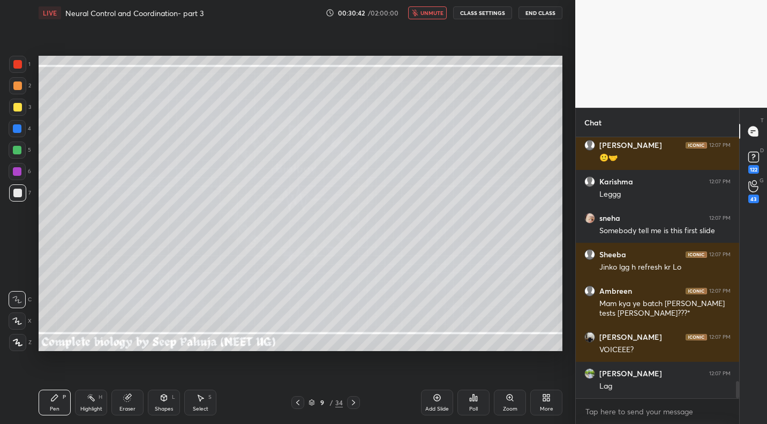
click at [434, 13] on span "unmute" at bounding box center [432, 13] width 23 height 8
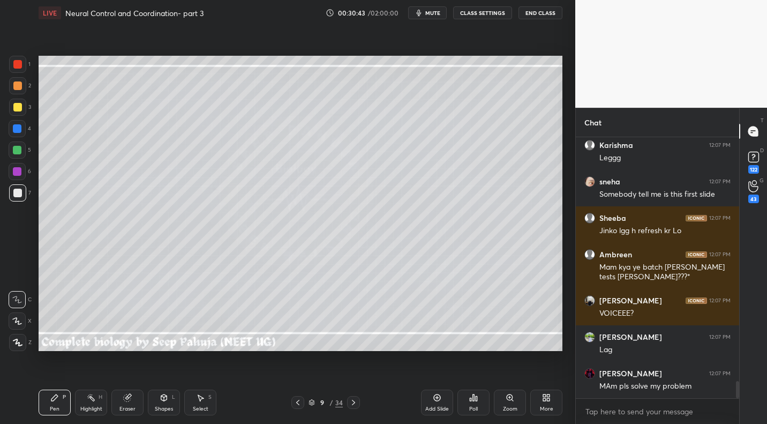
click at [93, 402] on div "Highlight H" at bounding box center [91, 402] width 32 height 26
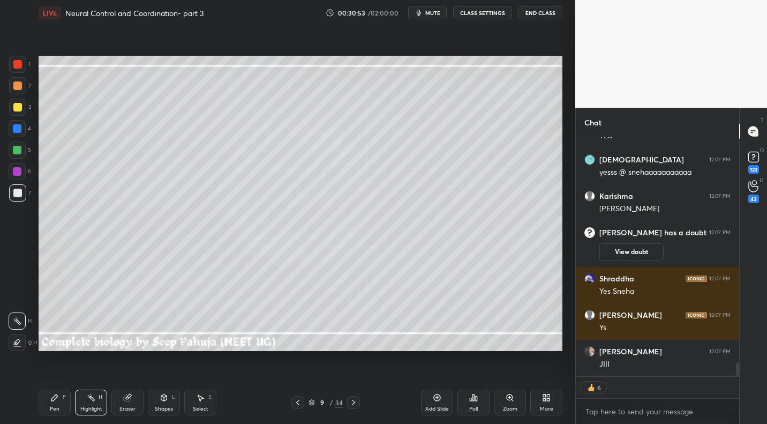
click at [59, 399] on div "Pen P" at bounding box center [55, 402] width 32 height 26
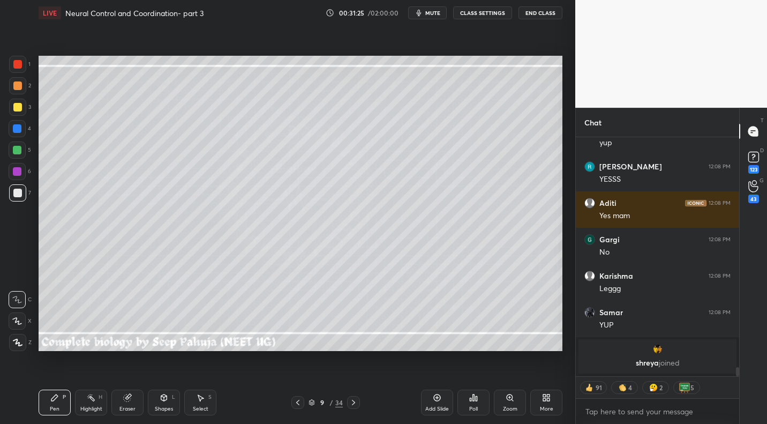
click at [427, 12] on button "mute" at bounding box center [427, 12] width 39 height 13
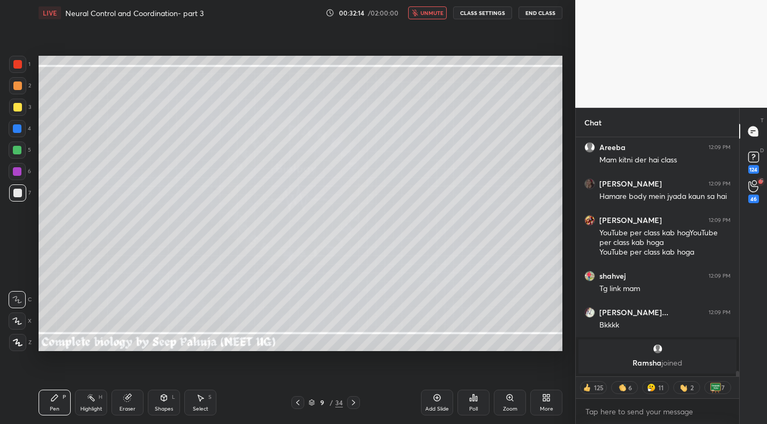
click at [442, 23] on div "LIVE Neural Control and Coordination- part 3 00:32:14 / 02:00:00 unmute CLASS S…" at bounding box center [301, 13] width 524 height 26
click at [441, 9] on span "unmute" at bounding box center [432, 13] width 23 height 8
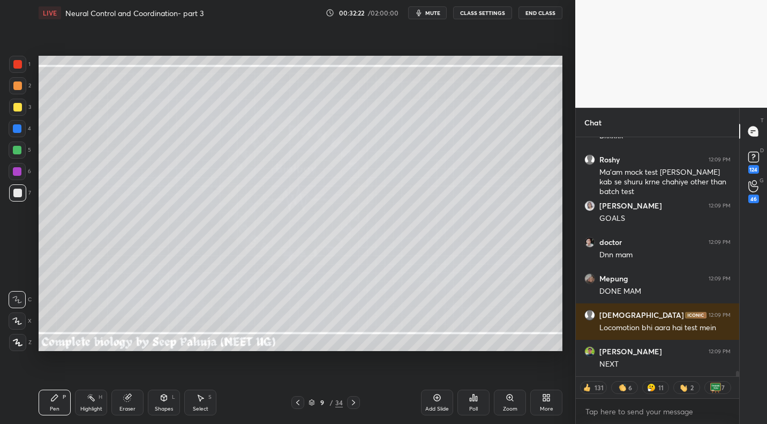
click at [91, 404] on div "Highlight H" at bounding box center [91, 402] width 32 height 26
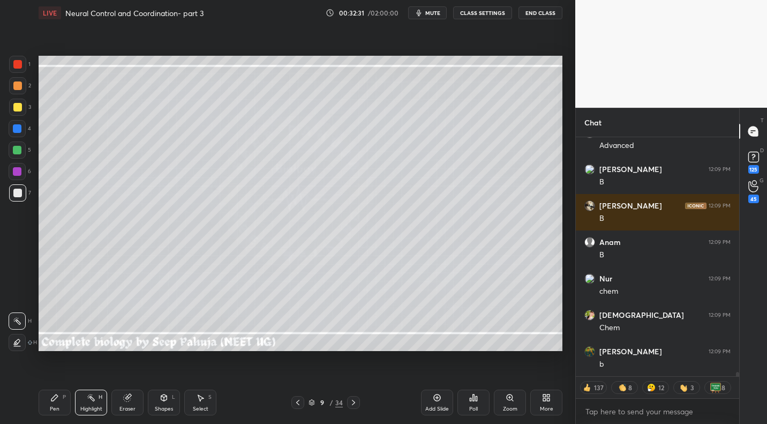
click at [22, 106] on div at bounding box center [17, 107] width 17 height 17
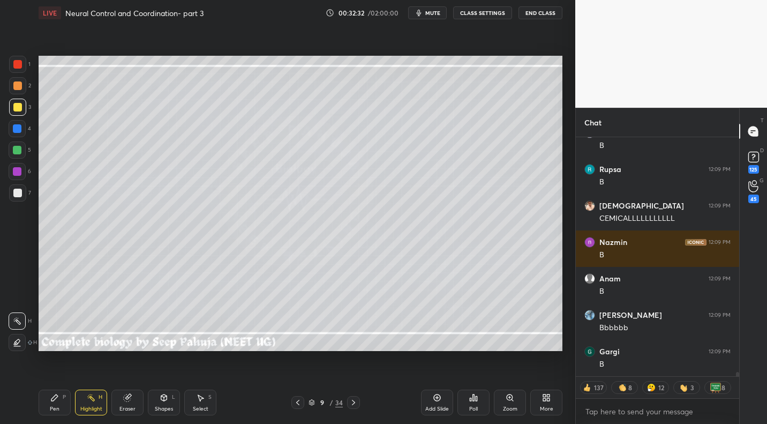
click at [62, 404] on div "Pen P" at bounding box center [55, 402] width 32 height 26
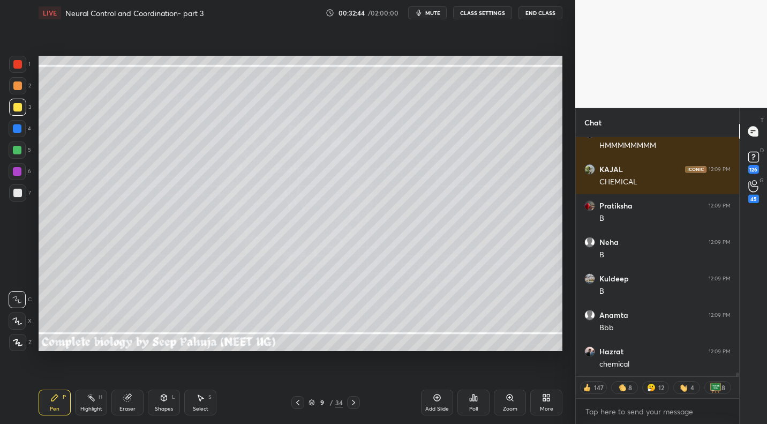
click at [434, 10] on span "mute" at bounding box center [432, 13] width 15 height 8
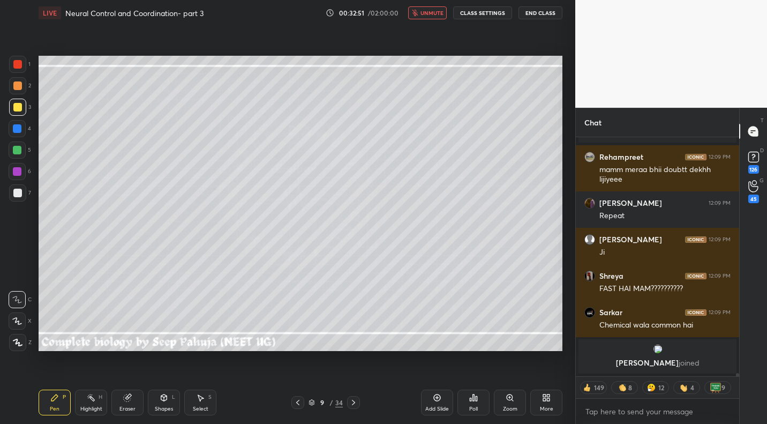
click at [436, 16] on span "unmute" at bounding box center [432, 13] width 23 height 8
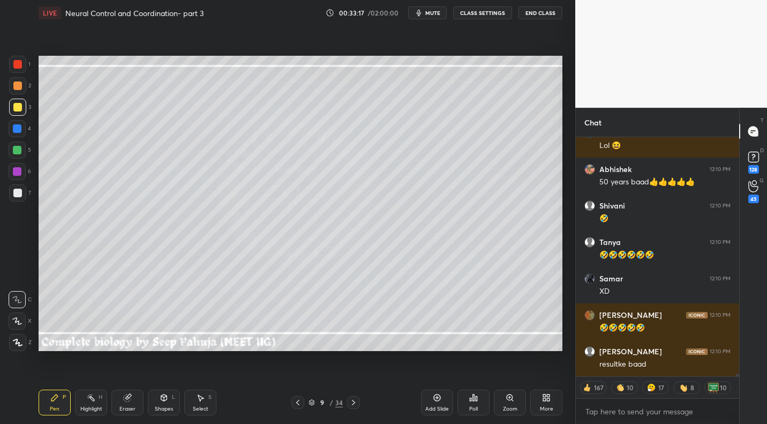
click at [431, 12] on span "mute" at bounding box center [432, 13] width 15 height 8
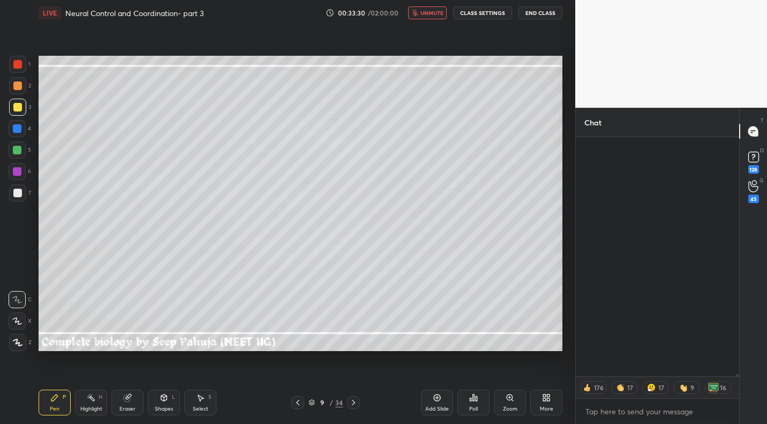
click at [431, 15] on span "unmute" at bounding box center [432, 13] width 23 height 8
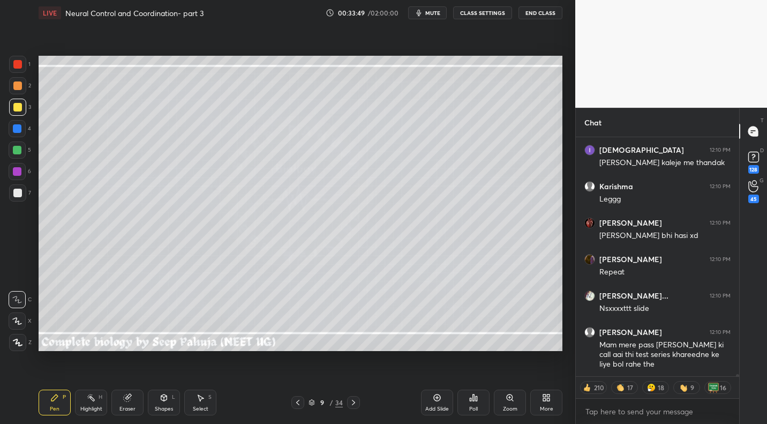
click at [440, 9] on button "mute" at bounding box center [427, 12] width 39 height 13
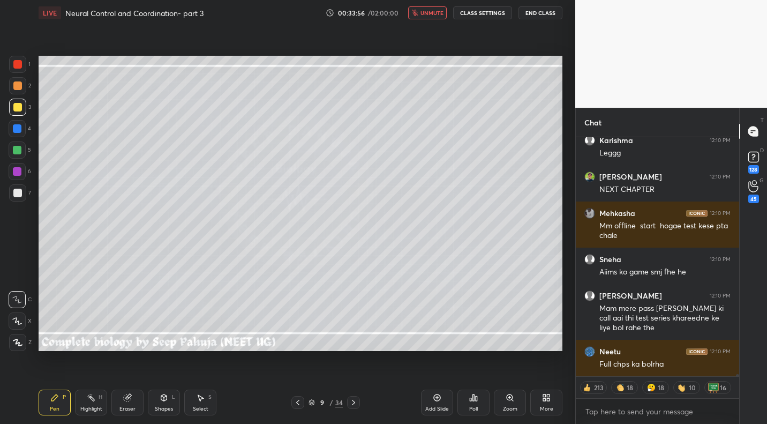
click at [426, 14] on span "unmute" at bounding box center [432, 13] width 23 height 8
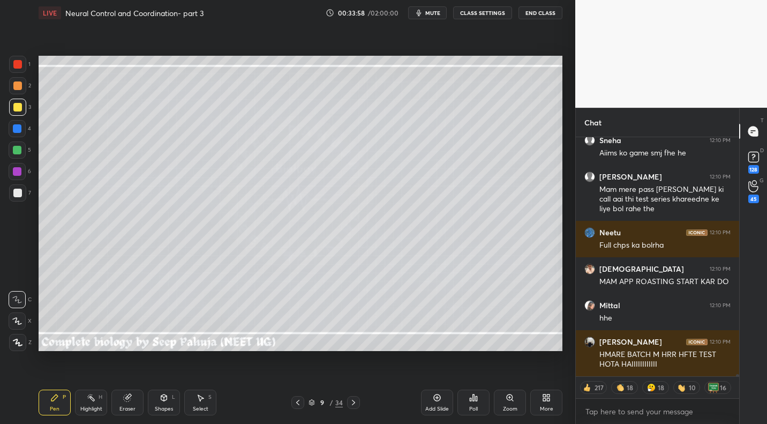
drag, startPoint x: 87, startPoint y: 395, endPoint x: 109, endPoint y: 356, distance: 45.6
click at [87, 395] on icon at bounding box center [91, 397] width 9 height 9
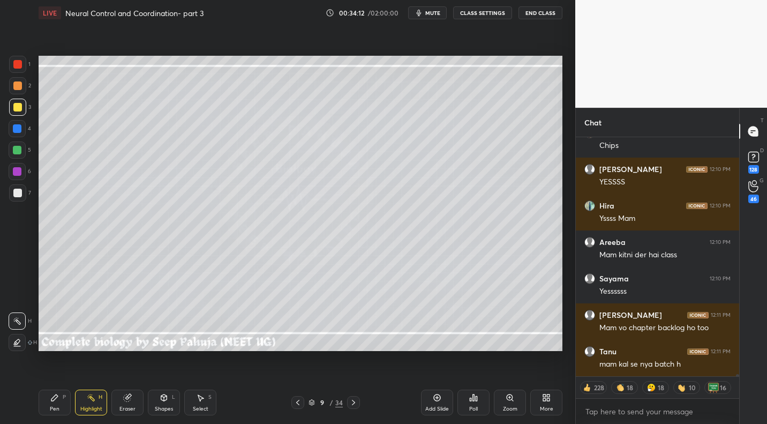
drag, startPoint x: 356, startPoint y: 404, endPoint x: 362, endPoint y: 401, distance: 7.0
click at [356, 402] on icon at bounding box center [353, 402] width 9 height 9
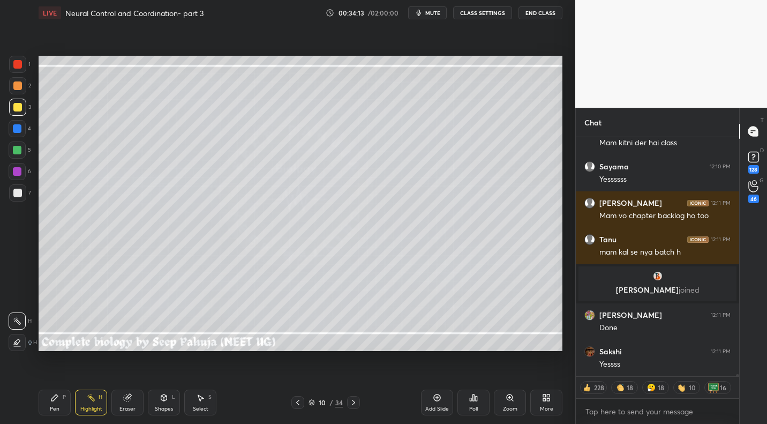
click at [125, 403] on div "Eraser" at bounding box center [127, 402] width 32 height 26
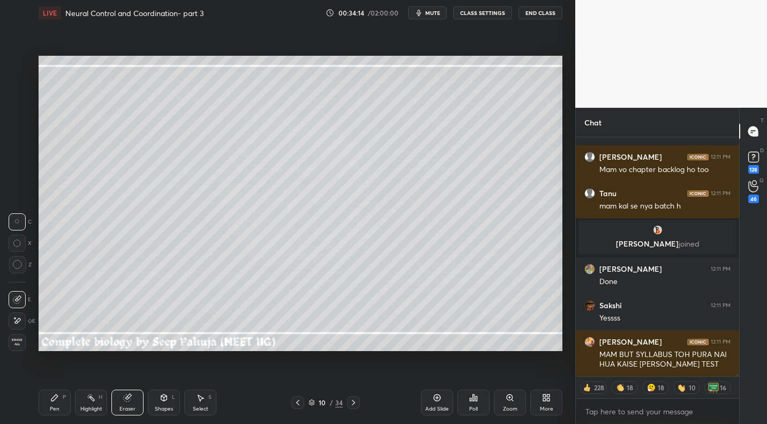
drag, startPoint x: 17, startPoint y: 340, endPoint x: 5, endPoint y: 344, distance: 12.5
click at [16, 342] on span "Erase all" at bounding box center [17, 342] width 16 height 8
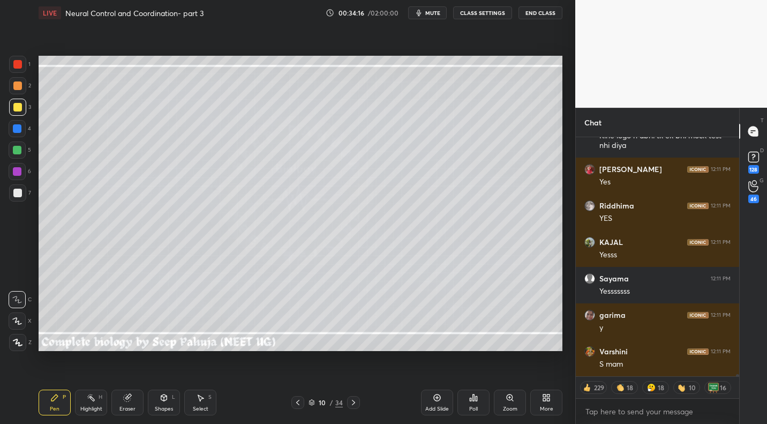
drag, startPoint x: 21, startPoint y: 89, endPoint x: 26, endPoint y: 93, distance: 6.1
click at [21, 89] on div at bounding box center [17, 85] width 9 height 9
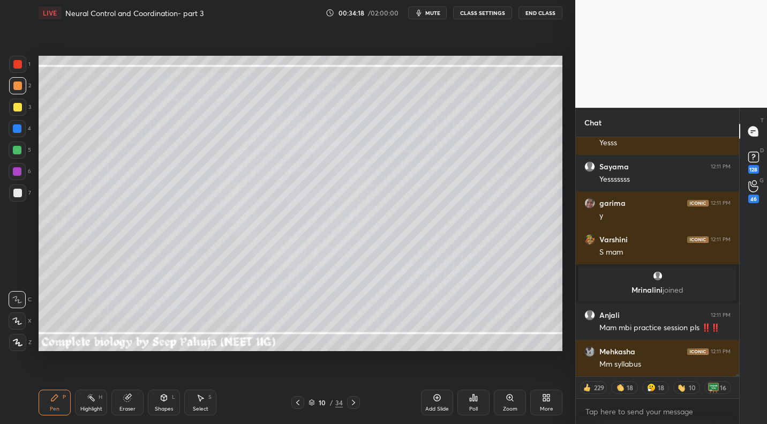
click at [431, 12] on span "mute" at bounding box center [432, 13] width 15 height 8
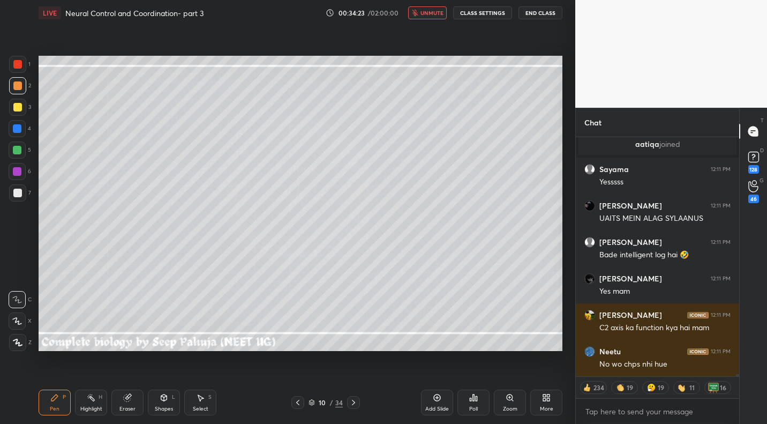
click at [436, 13] on span "unmute" at bounding box center [432, 13] width 23 height 8
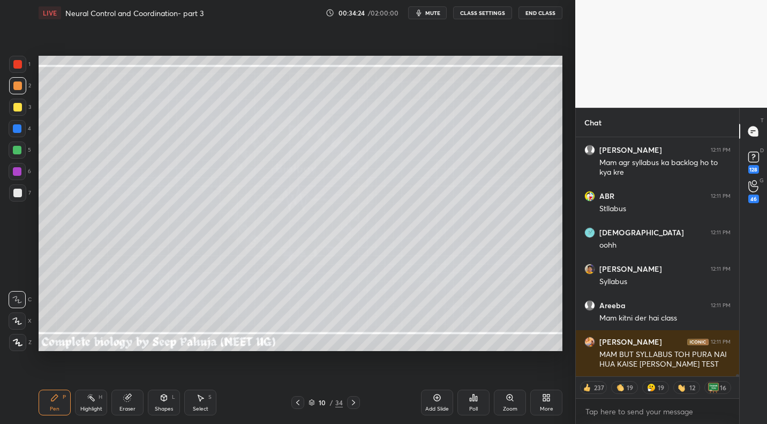
click at [23, 113] on div at bounding box center [17, 107] width 17 height 17
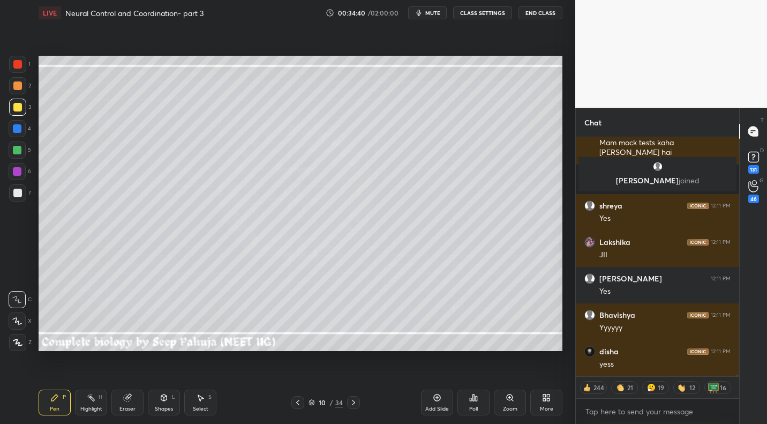
click at [26, 192] on div "7" at bounding box center [20, 192] width 22 height 17
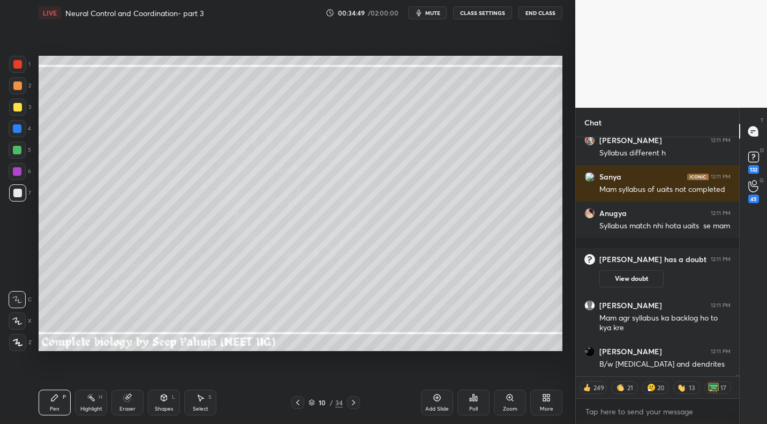
click at [141, 399] on div "Eraser" at bounding box center [127, 402] width 32 height 26
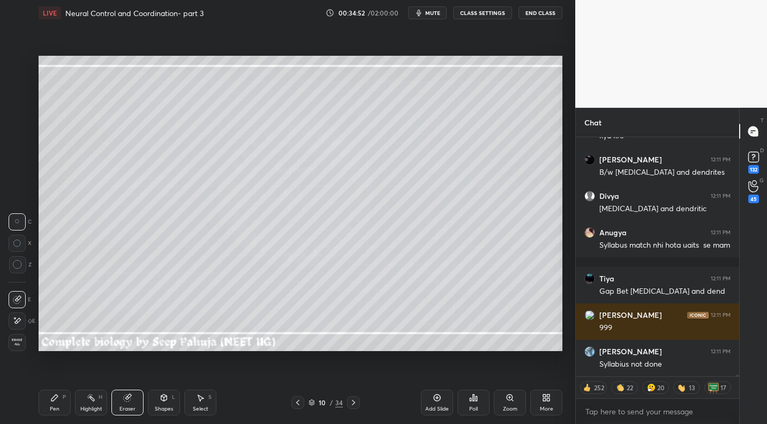
drag, startPoint x: 61, startPoint y: 396, endPoint x: 92, endPoint y: 366, distance: 43.6
click at [61, 396] on div "Pen P" at bounding box center [55, 402] width 32 height 26
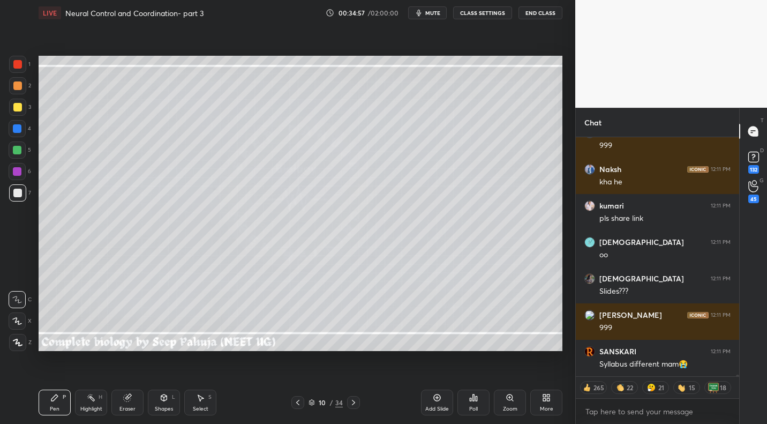
click at [18, 113] on div at bounding box center [17, 107] width 17 height 17
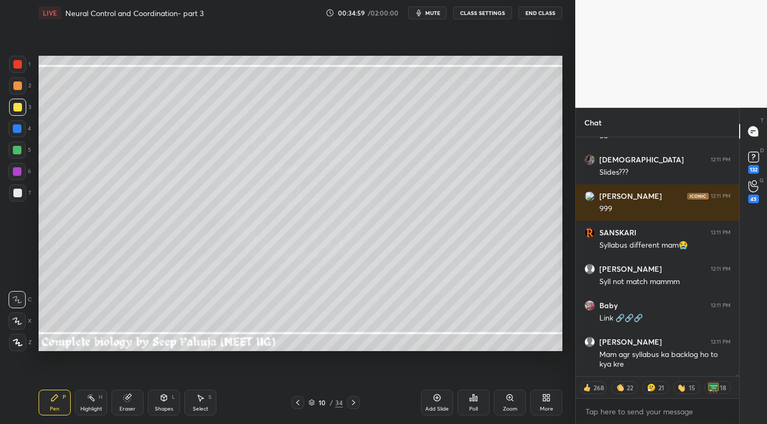
click at [513, 401] on icon at bounding box center [513, 400] width 2 height 2
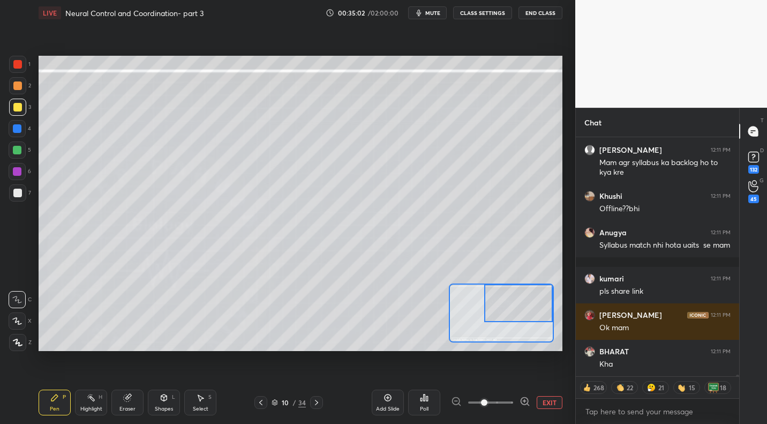
click at [531, 280] on div "Setting up your live class Poll for secs No correct answer Start poll" at bounding box center [301, 203] width 524 height 295
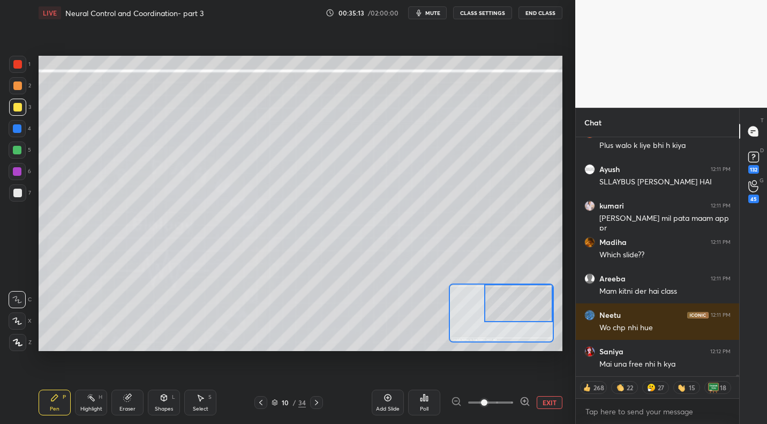
click at [19, 158] on div at bounding box center [17, 149] width 17 height 17
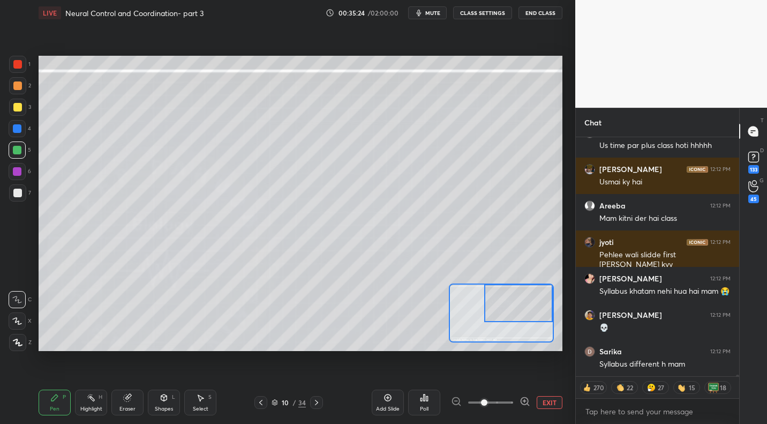
drag, startPoint x: 553, startPoint y: 396, endPoint x: 561, endPoint y: 381, distance: 17.5
click at [553, 396] on button "EXIT" at bounding box center [550, 402] width 26 height 13
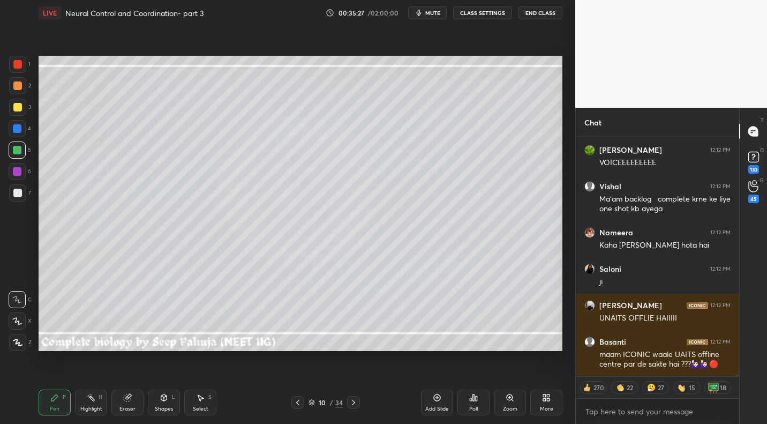
drag, startPoint x: 433, startPoint y: 11, endPoint x: 427, endPoint y: 14, distance: 6.7
click at [433, 11] on span "mute" at bounding box center [432, 13] width 15 height 8
click at [24, 192] on div at bounding box center [17, 192] width 17 height 17
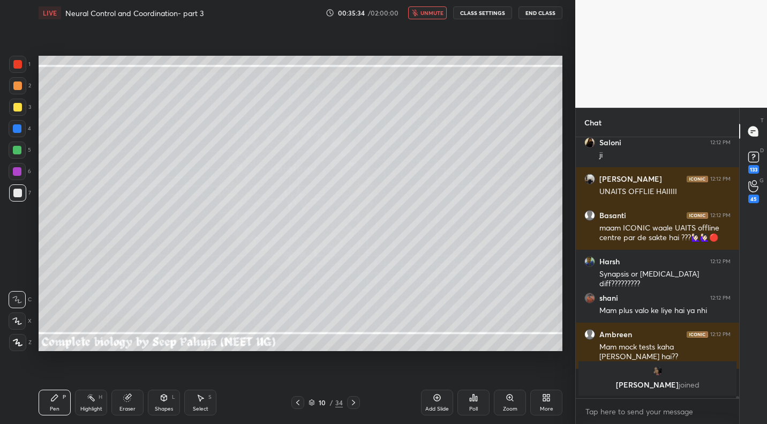
drag, startPoint x: 19, startPoint y: 84, endPoint x: 28, endPoint y: 94, distance: 14.1
click at [19, 84] on div at bounding box center [17, 85] width 9 height 9
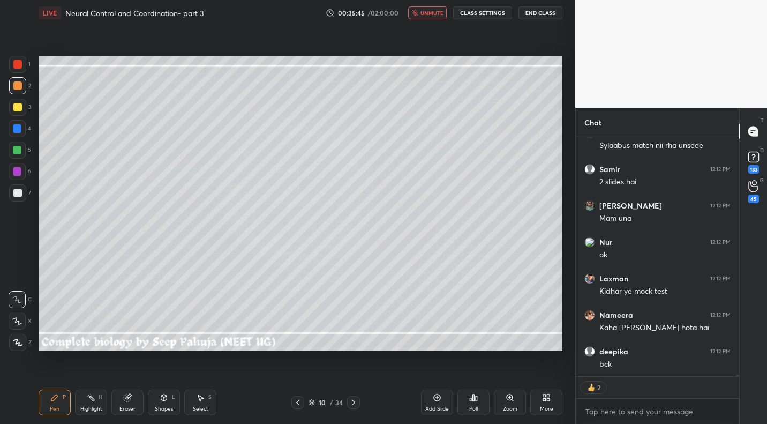
click at [418, 12] on icon "button" at bounding box center [415, 13] width 6 height 6
drag, startPoint x: 96, startPoint y: 407, endPoint x: 159, endPoint y: 364, distance: 76.4
click at [96, 407] on div "Highlight" at bounding box center [91, 408] width 22 height 5
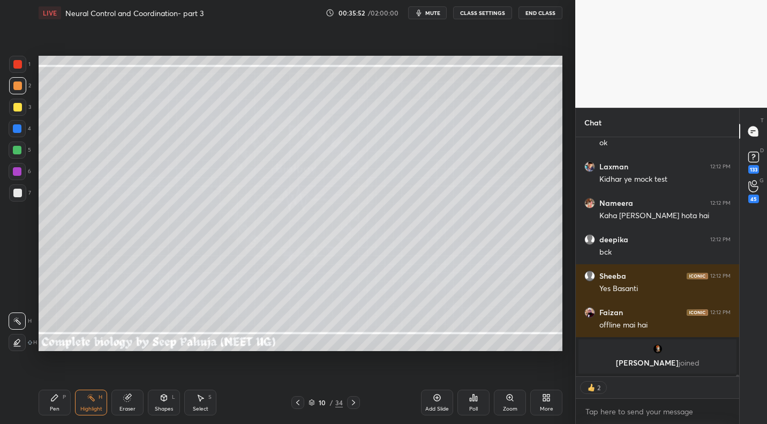
click at [51, 398] on icon at bounding box center [54, 397] width 9 height 9
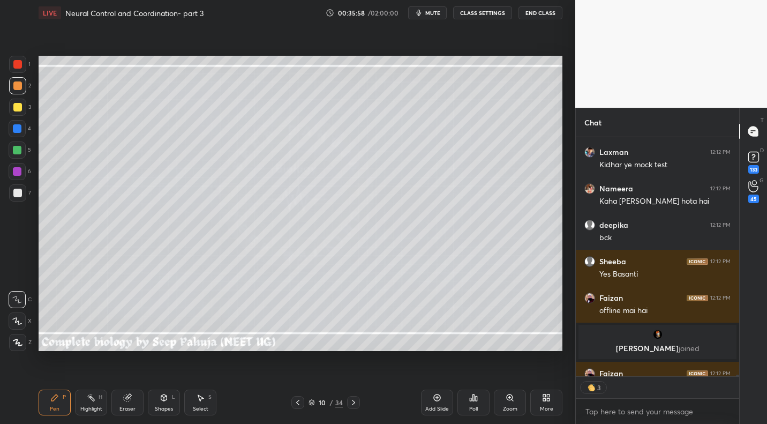
drag, startPoint x: 91, startPoint y: 411, endPoint x: 131, endPoint y: 364, distance: 62.0
click at [91, 410] on div "Highlight H" at bounding box center [91, 402] width 32 height 26
drag, startPoint x: 44, startPoint y: 407, endPoint x: 79, endPoint y: 368, distance: 52.4
click at [44, 407] on div "Pen P" at bounding box center [55, 402] width 32 height 26
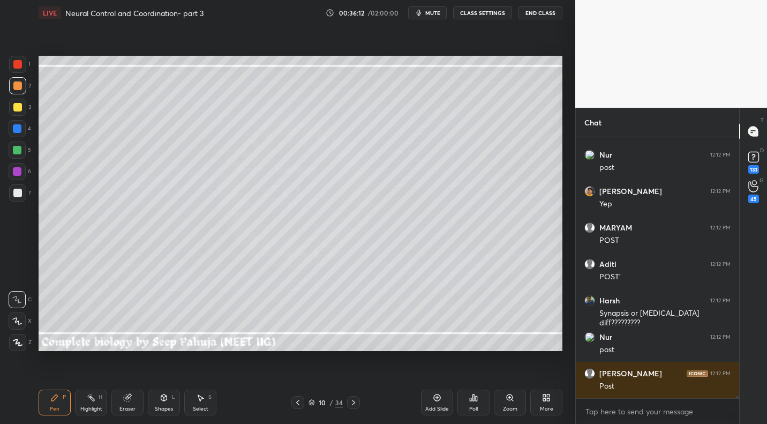
click at [19, 192] on div at bounding box center [17, 193] width 9 height 9
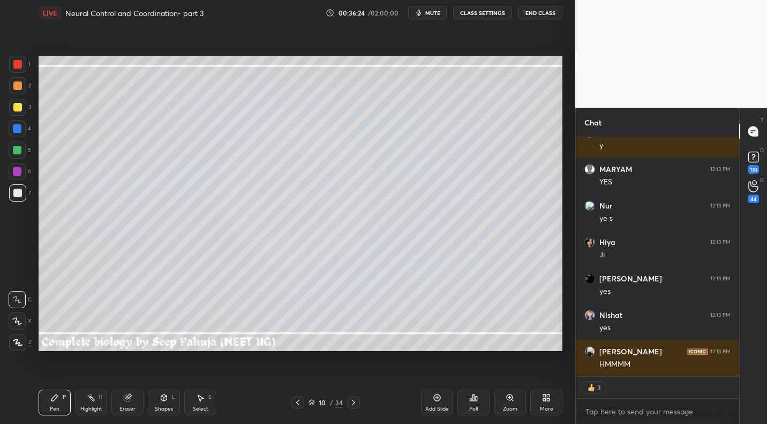
click at [20, 86] on div at bounding box center [17, 85] width 9 height 9
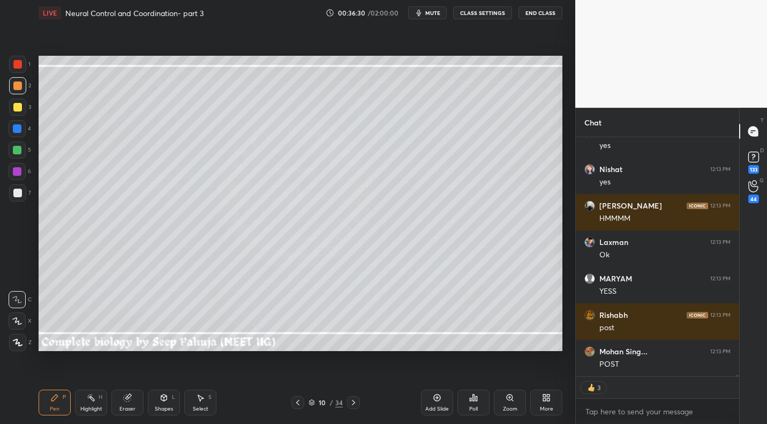
drag, startPoint x: 437, startPoint y: 14, endPoint x: 440, endPoint y: 19, distance: 5.8
click at [437, 14] on span "mute" at bounding box center [432, 13] width 15 height 8
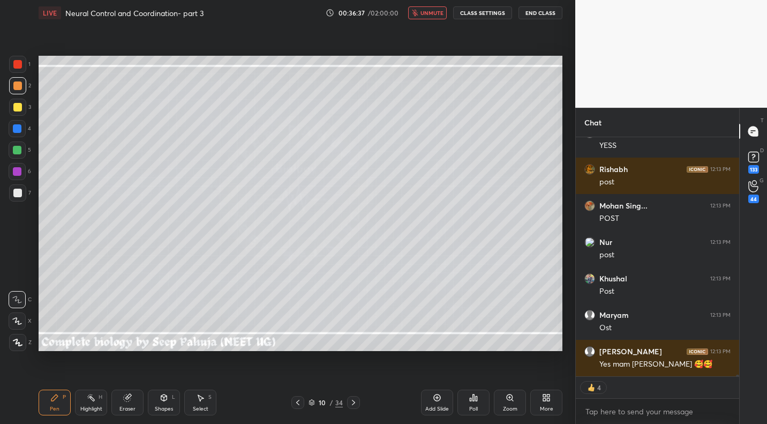
click at [427, 12] on span "unmute" at bounding box center [432, 13] width 23 height 8
click at [94, 396] on icon at bounding box center [91, 397] width 9 height 9
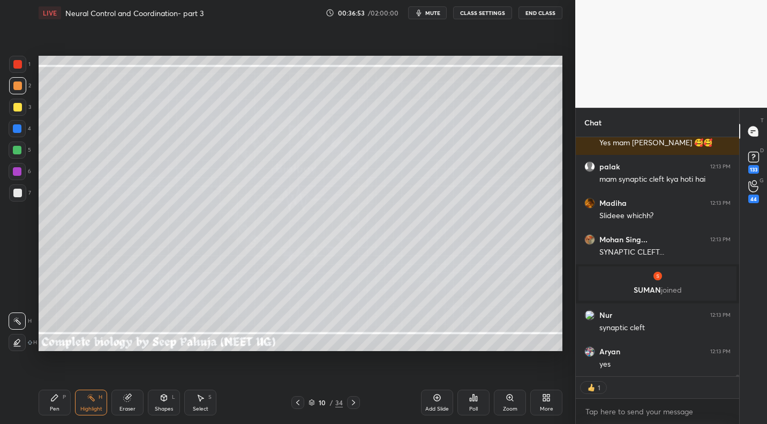
drag, startPoint x: 428, startPoint y: 15, endPoint x: 388, endPoint y: 49, distance: 52.1
click at [428, 15] on span "mute" at bounding box center [432, 13] width 15 height 8
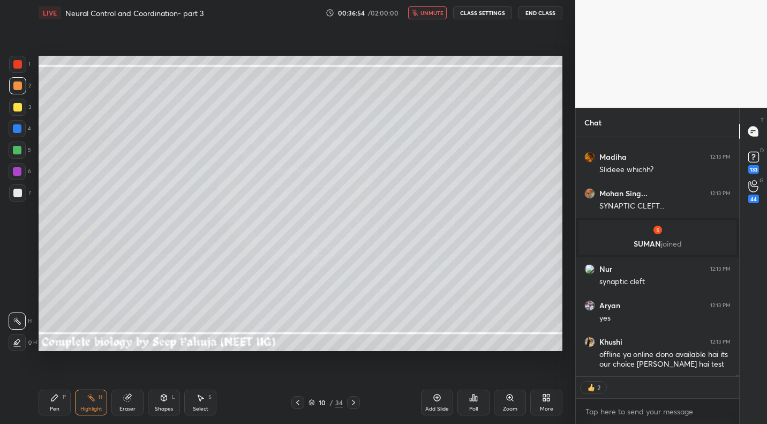
click at [57, 404] on div "Pen P" at bounding box center [55, 402] width 32 height 26
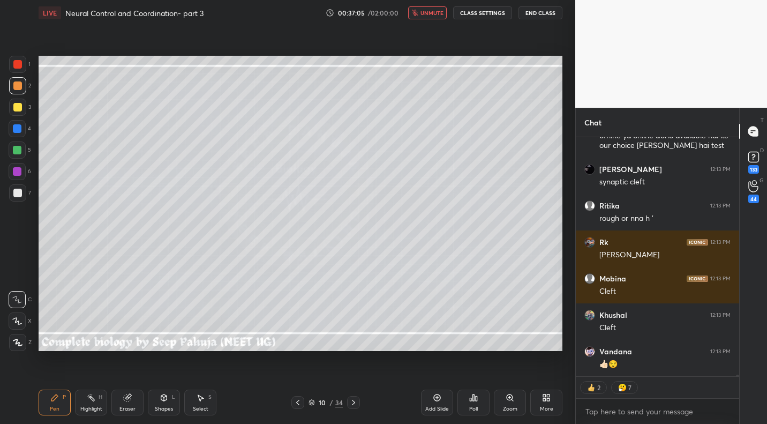
click at [434, 12] on span "unmute" at bounding box center [432, 13] width 23 height 8
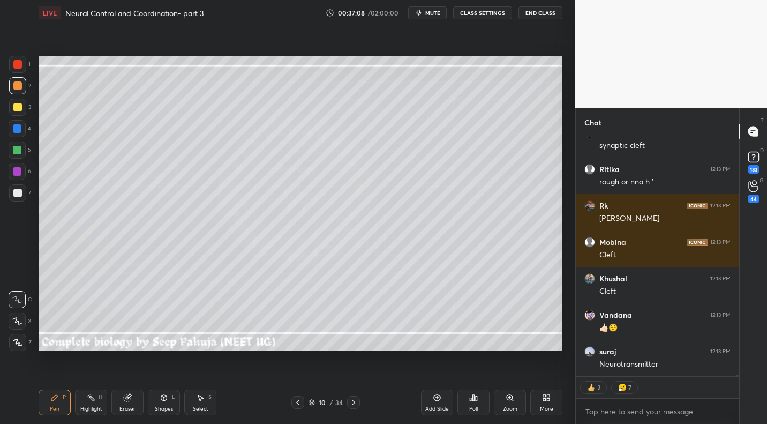
click at [203, 408] on div "Select" at bounding box center [201, 408] width 16 height 5
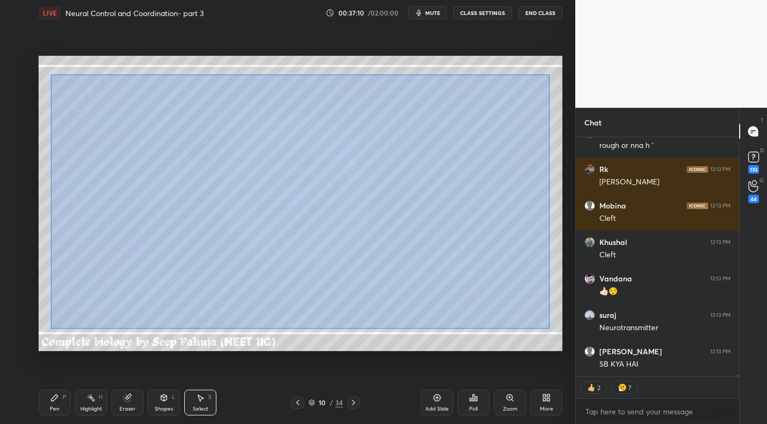
drag, startPoint x: 51, startPoint y: 74, endPoint x: 555, endPoint y: 325, distance: 562.8
click at [554, 327] on div "0 ° Undo Copy Duplicate Duplicate to new slide Delete" at bounding box center [301, 203] width 524 height 295
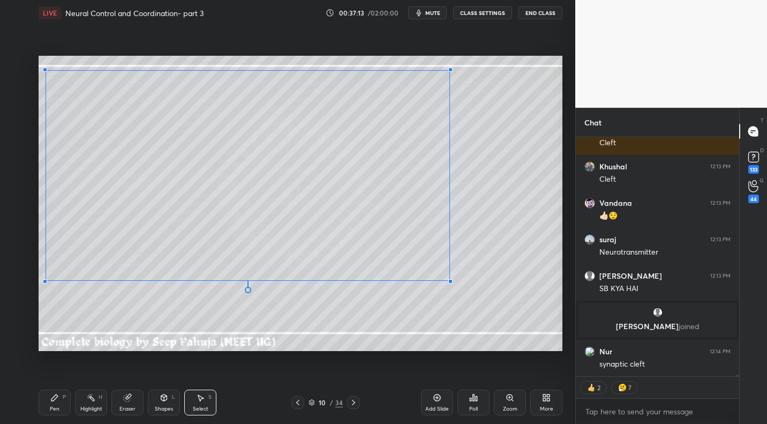
drag, startPoint x: 548, startPoint y: 311, endPoint x: 457, endPoint y: 279, distance: 95.9
click at [453, 283] on div at bounding box center [450, 281] width 4 height 4
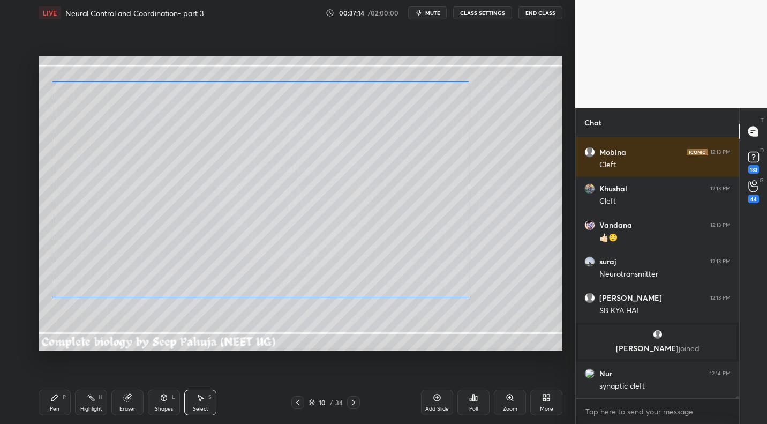
drag, startPoint x: 357, startPoint y: 219, endPoint x: 347, endPoint y: 236, distance: 19.9
click at [364, 226] on div "0 ° Undo Copy Duplicate Duplicate to new slide Delete" at bounding box center [301, 203] width 524 height 295
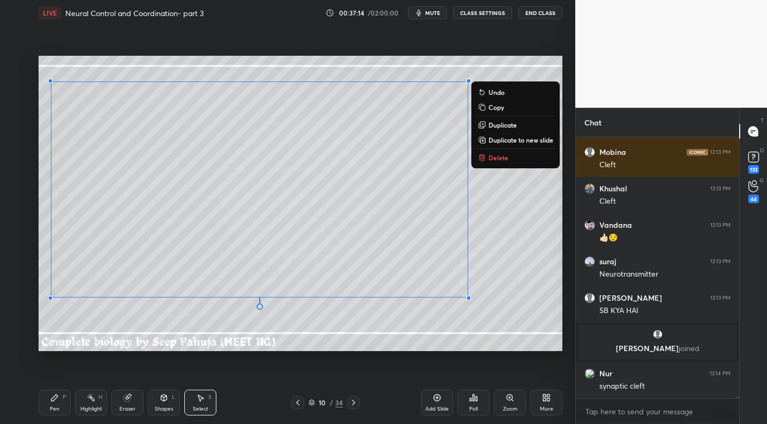
click at [54, 401] on icon at bounding box center [54, 397] width 9 height 9
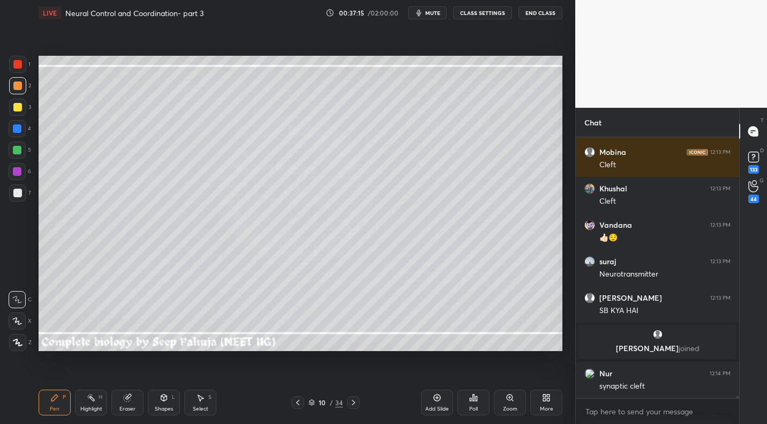
drag, startPoint x: 23, startPoint y: 192, endPoint x: 27, endPoint y: 181, distance: 11.4
click at [23, 192] on div at bounding box center [17, 192] width 17 height 17
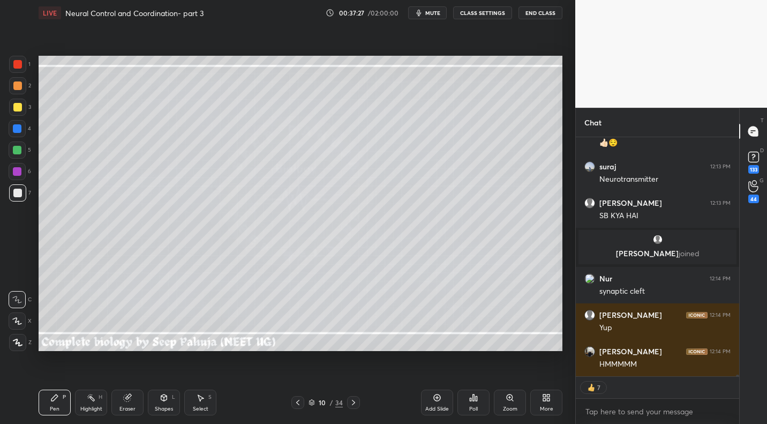
click at [432, 16] on span "mute" at bounding box center [432, 13] width 15 height 8
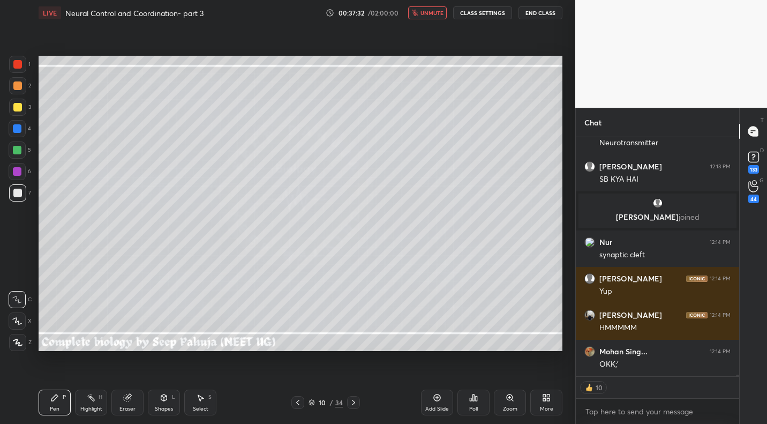
drag, startPoint x: 431, startPoint y: 13, endPoint x: 429, endPoint y: 21, distance: 8.2
click at [430, 14] on span "unmute" at bounding box center [432, 13] width 23 height 8
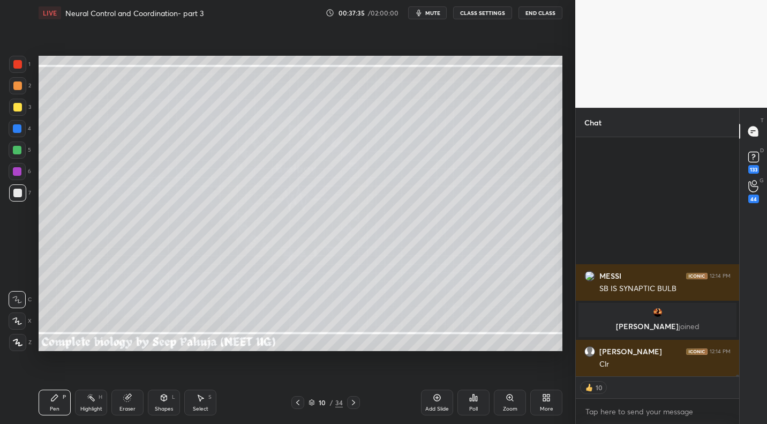
scroll to position [34640, 0]
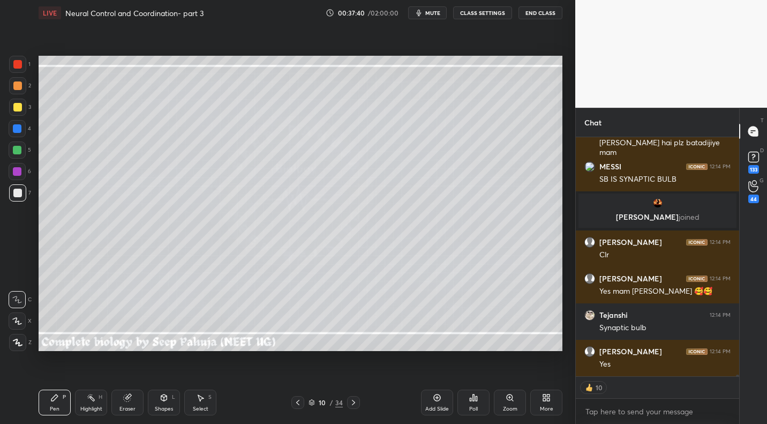
click at [23, 154] on div at bounding box center [17, 149] width 17 height 17
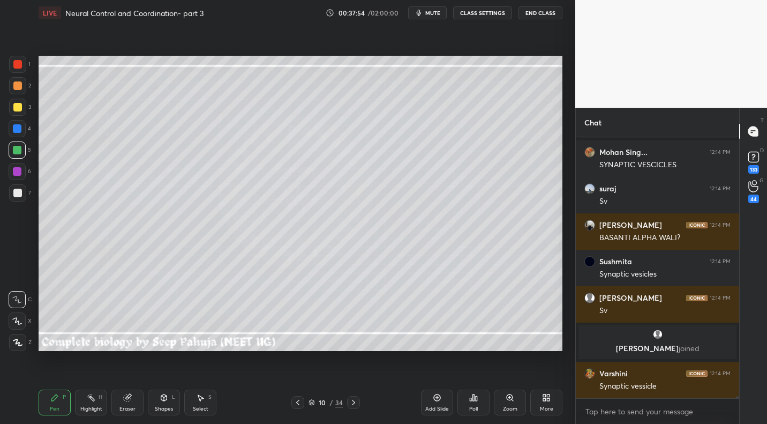
click at [18, 109] on div at bounding box center [17, 107] width 9 height 9
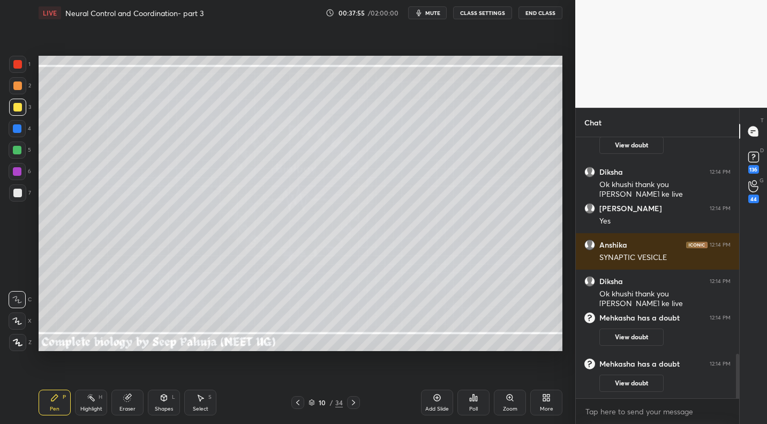
drag, startPoint x: 18, startPoint y: 130, endPoint x: 29, endPoint y: 132, distance: 11.9
click at [18, 130] on div at bounding box center [17, 128] width 9 height 9
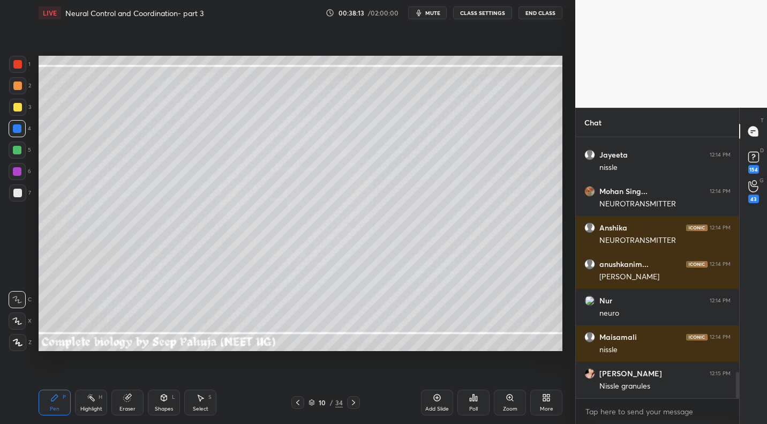
click at [21, 173] on div at bounding box center [17, 171] width 17 height 17
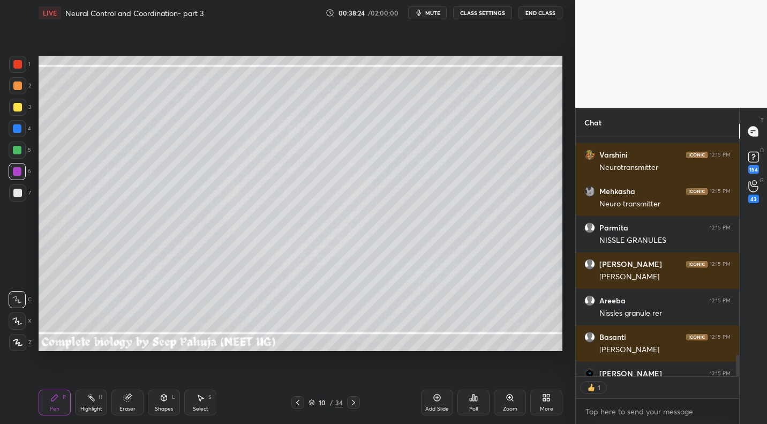
click at [436, 11] on button "mute" at bounding box center [427, 12] width 39 height 13
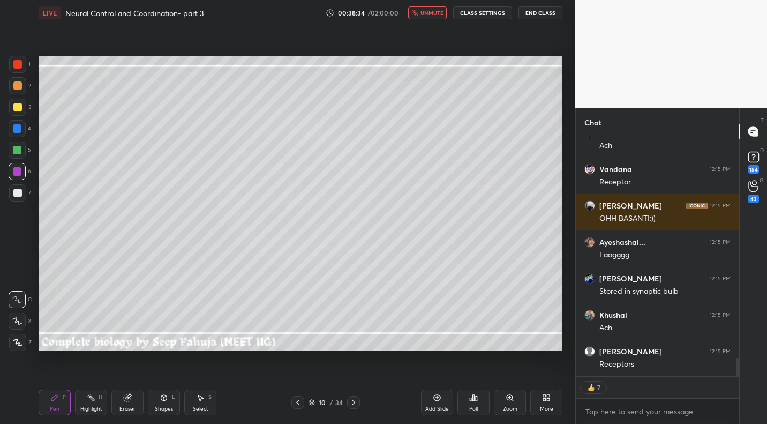
click at [430, 11] on span "unmute" at bounding box center [432, 13] width 23 height 8
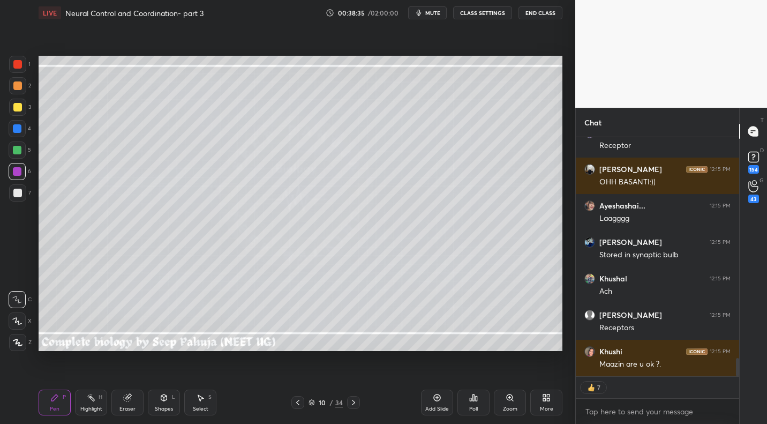
drag, startPoint x: 97, startPoint y: 398, endPoint x: 171, endPoint y: 351, distance: 88.1
click at [97, 398] on div "Highlight H" at bounding box center [91, 402] width 32 height 26
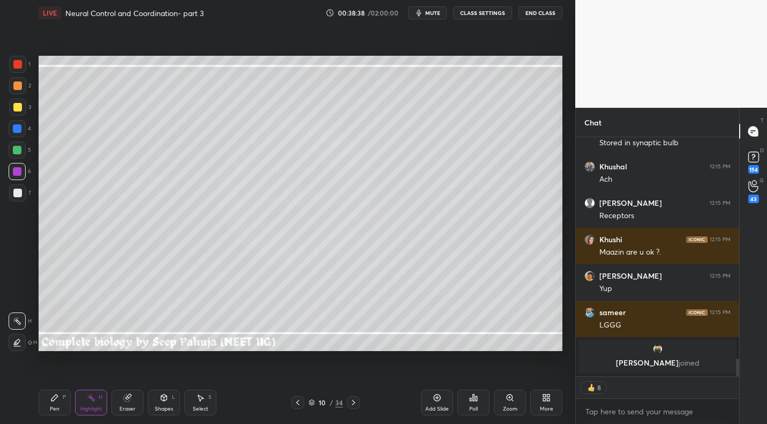
drag, startPoint x: 22, startPoint y: 193, endPoint x: 36, endPoint y: 191, distance: 14.0
click at [22, 193] on div at bounding box center [17, 192] width 17 height 17
click at [61, 400] on div "Pen P" at bounding box center [55, 402] width 32 height 26
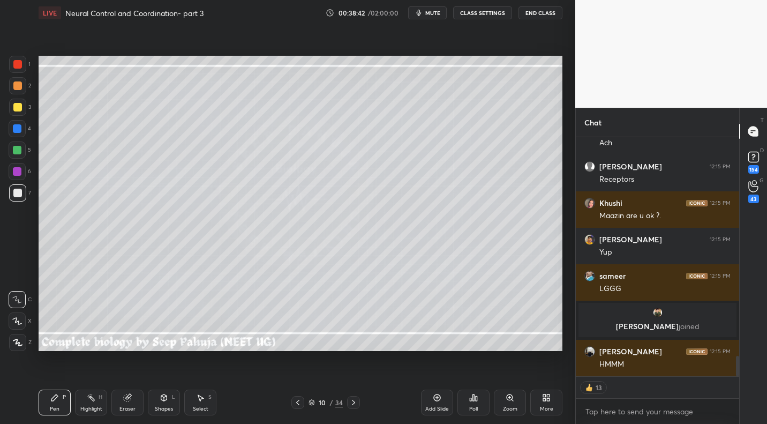
click at [28, 193] on div "7" at bounding box center [20, 192] width 22 height 17
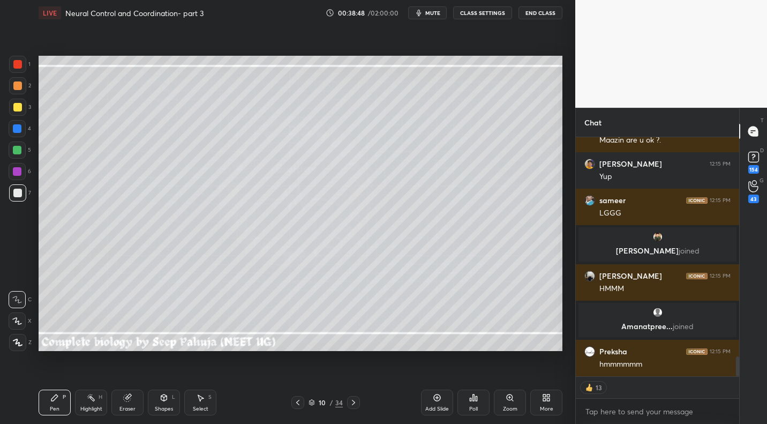
click at [430, 11] on span "mute" at bounding box center [432, 13] width 15 height 8
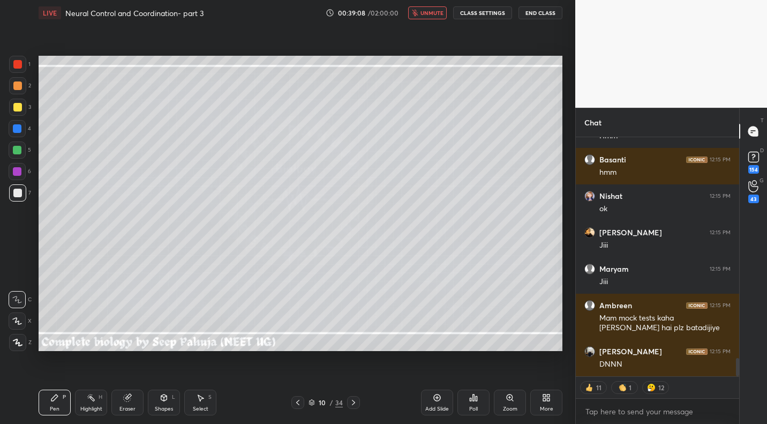
scroll to position [2975, 0]
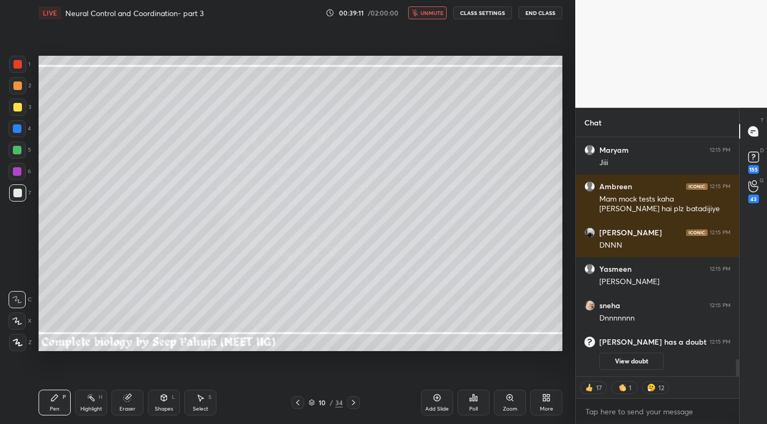
click at [428, 16] on span "unmute" at bounding box center [432, 13] width 23 height 8
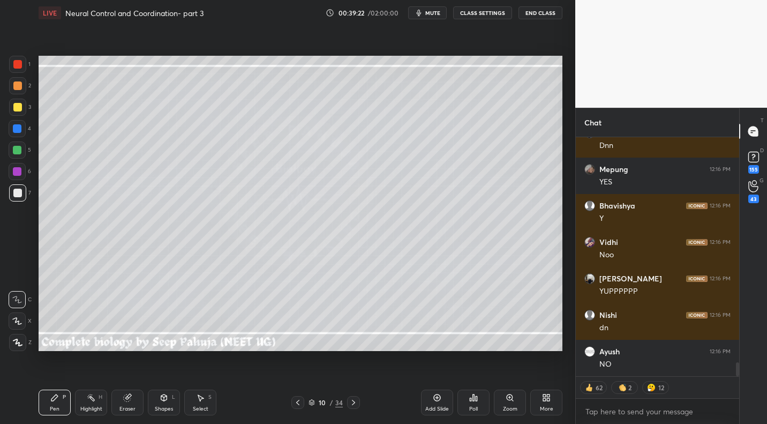
scroll to position [4434, 0]
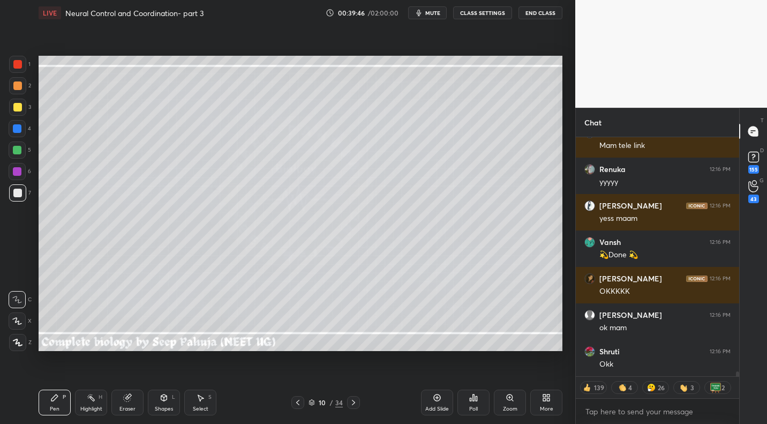
click at [438, 12] on span "mute" at bounding box center [432, 13] width 15 height 8
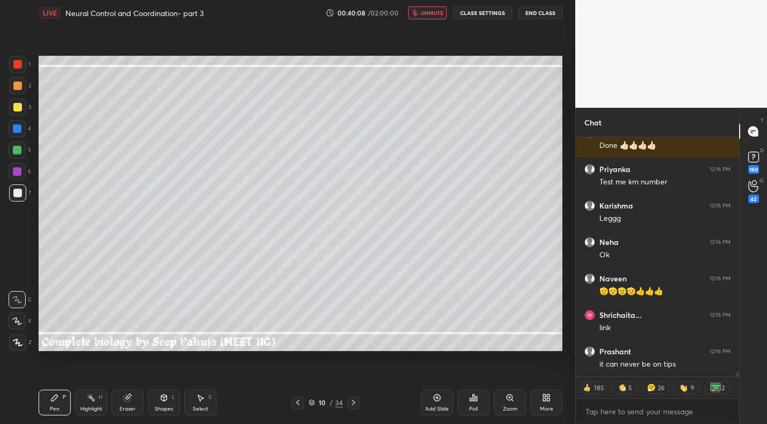
click at [432, 13] on span "unmute" at bounding box center [432, 13] width 23 height 8
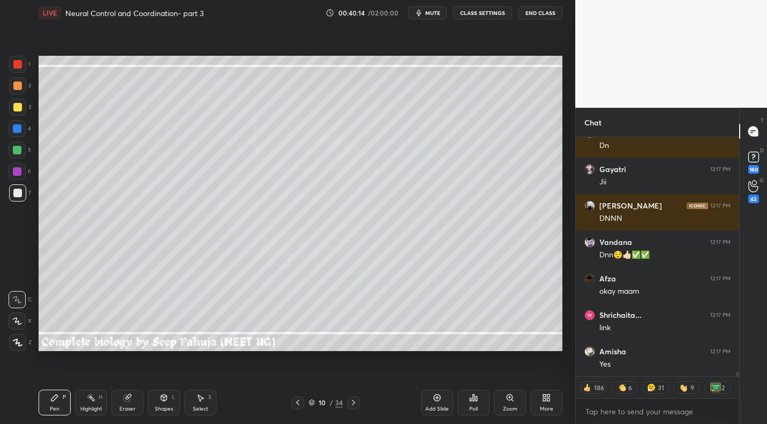
click at [434, 12] on span "mute" at bounding box center [432, 13] width 15 height 8
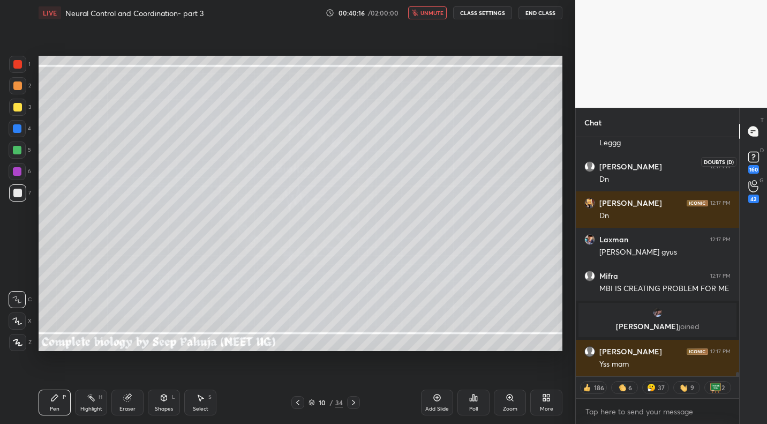
click at [757, 165] on div "160" at bounding box center [753, 169] width 11 height 9
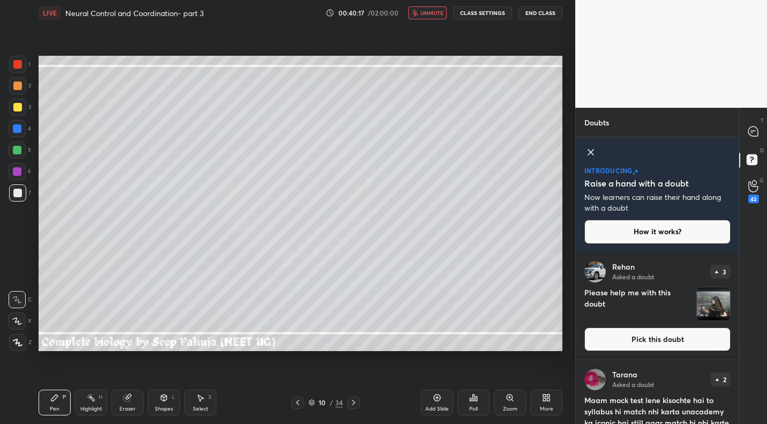
click at [632, 335] on button "Pick this doubt" at bounding box center [657, 339] width 146 height 24
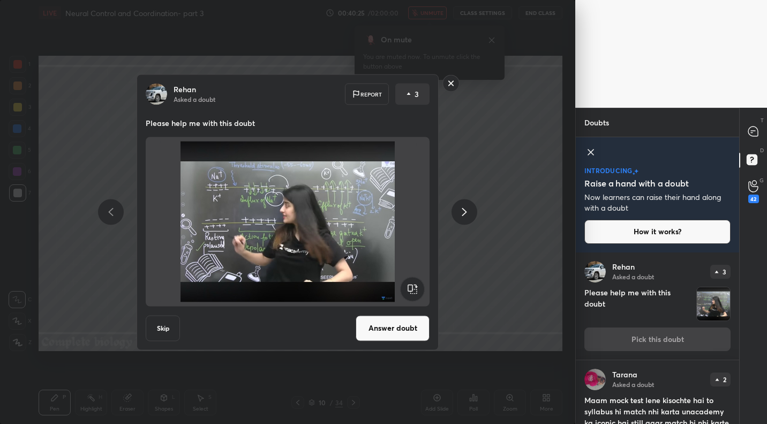
click at [402, 334] on button "Answer doubt" at bounding box center [393, 328] width 74 height 26
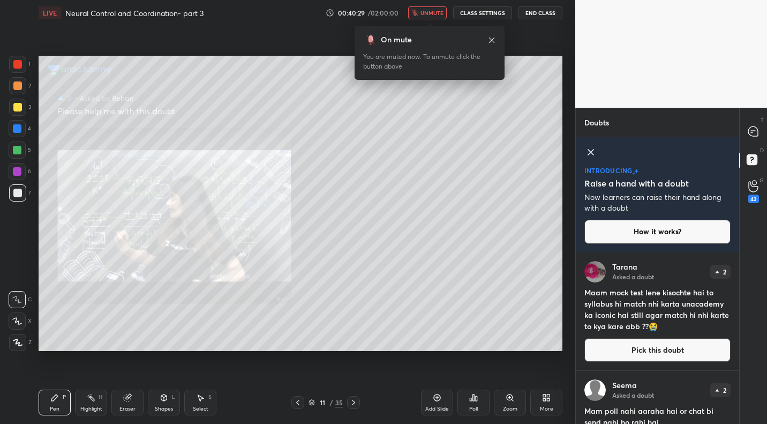
click at [430, 8] on button "unmute" at bounding box center [427, 12] width 39 height 13
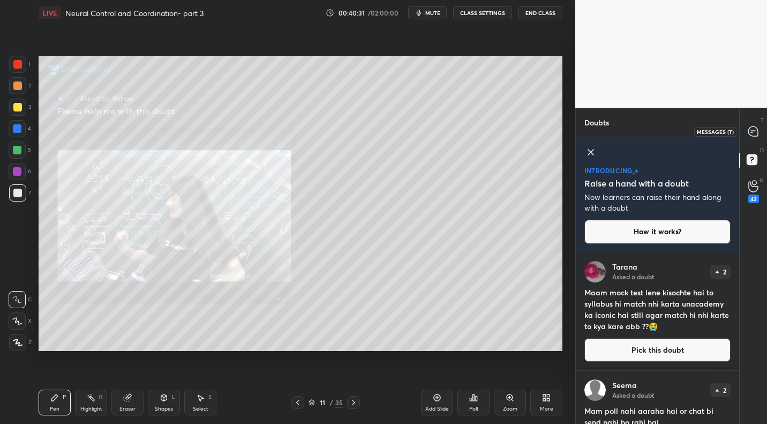
click at [754, 137] on div at bounding box center [753, 131] width 21 height 19
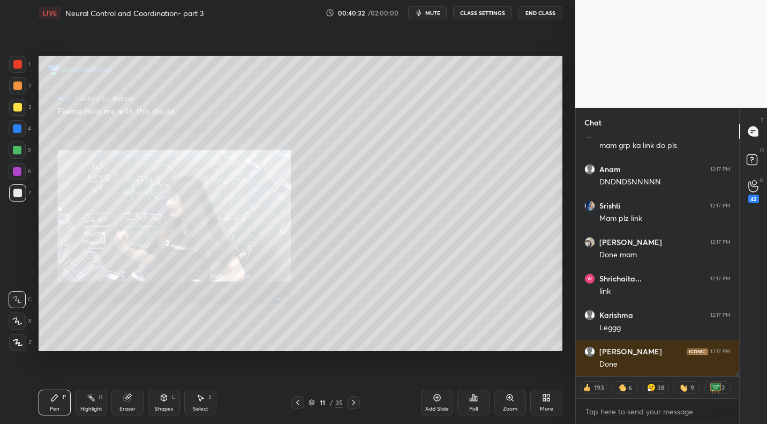
click at [436, 11] on span "mute" at bounding box center [432, 13] width 15 height 8
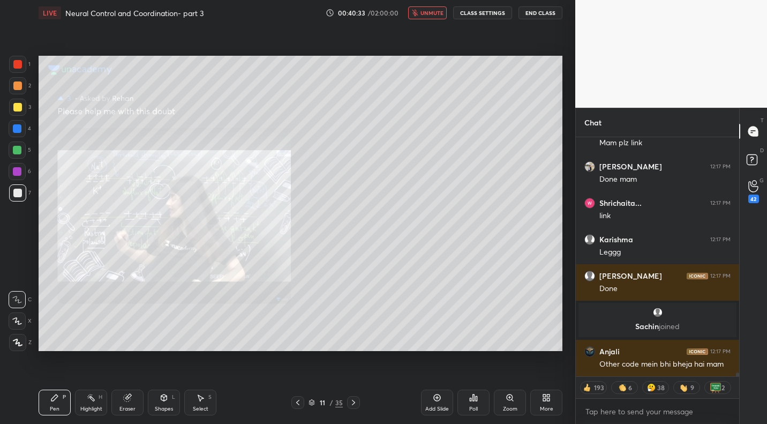
click at [431, 13] on span "unmute" at bounding box center [432, 13] width 23 height 8
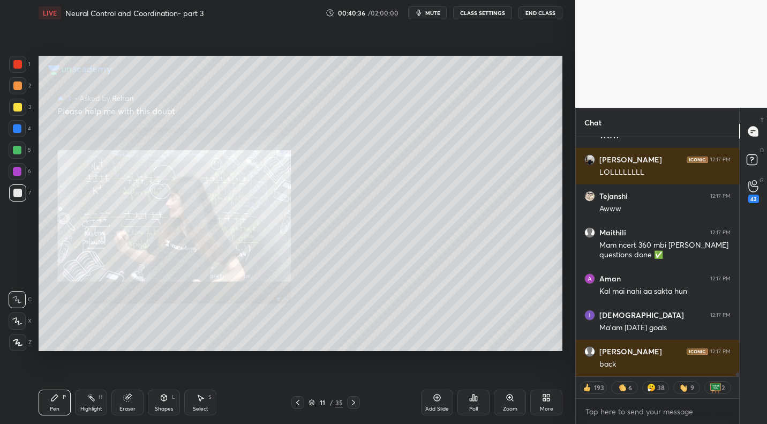
drag, startPoint x: 429, startPoint y: 14, endPoint x: 423, endPoint y: 19, distance: 8.4
click at [429, 14] on span "mute" at bounding box center [432, 13] width 15 height 8
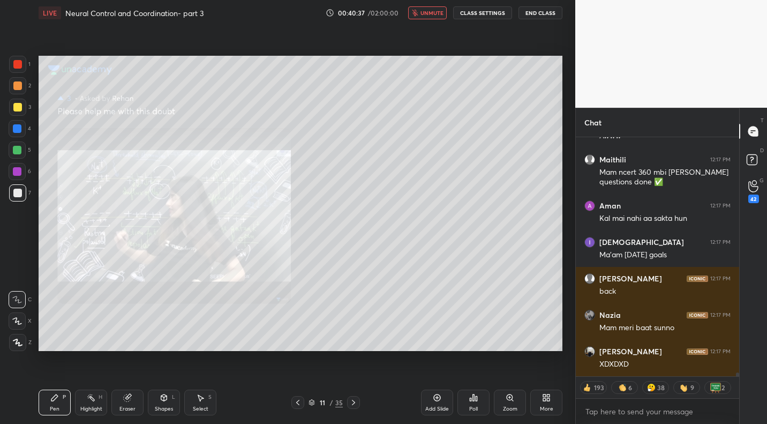
click at [513, 402] on div "Zoom" at bounding box center [510, 402] width 32 height 26
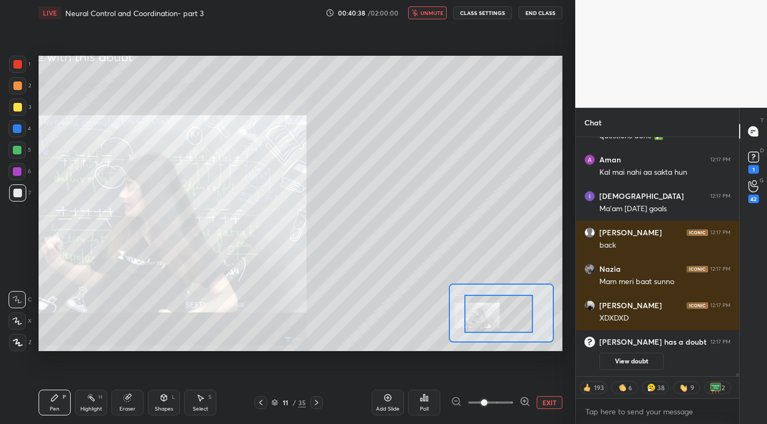
drag, startPoint x: 515, startPoint y: 319, endPoint x: 502, endPoint y: 317, distance: 13.0
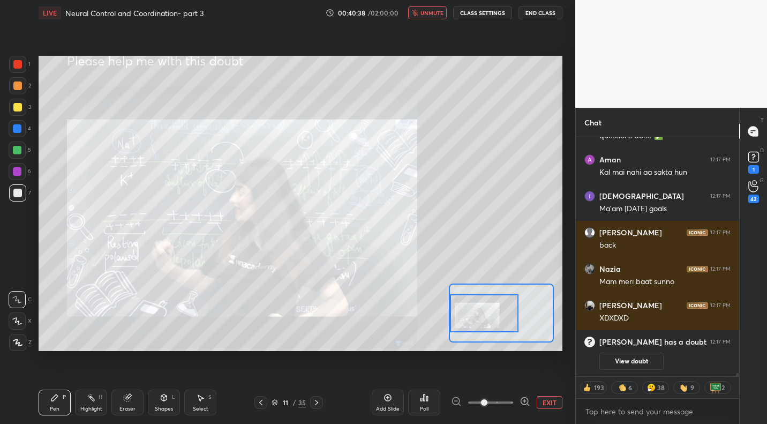
drag, startPoint x: 512, startPoint y: 316, endPoint x: 494, endPoint y: 317, distance: 18.2
click at [494, 316] on div at bounding box center [484, 313] width 69 height 38
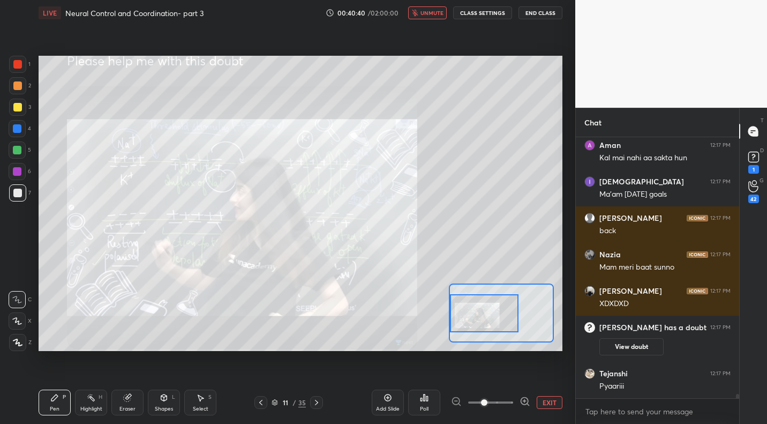
click at [432, 11] on span "unmute" at bounding box center [432, 13] width 23 height 8
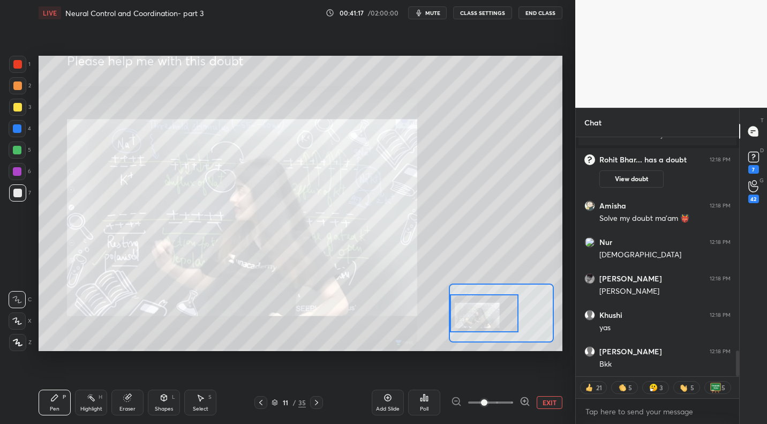
click at [263, 404] on icon at bounding box center [261, 402] width 9 height 9
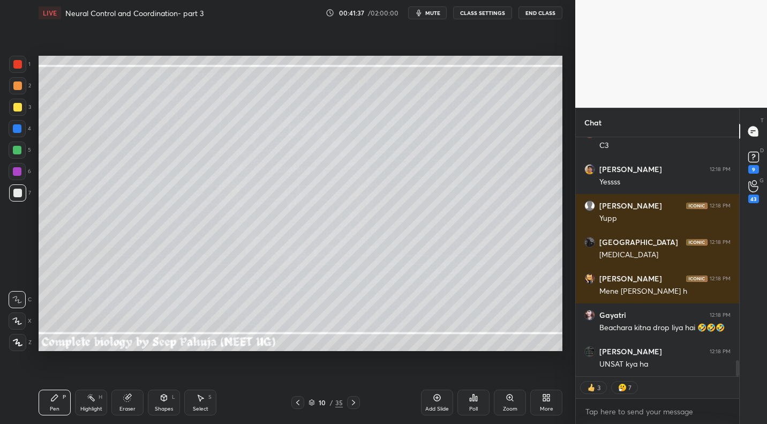
drag, startPoint x: 425, startPoint y: 10, endPoint x: 437, endPoint y: 9, distance: 12.4
click at [425, 10] on button "mute" at bounding box center [427, 12] width 39 height 13
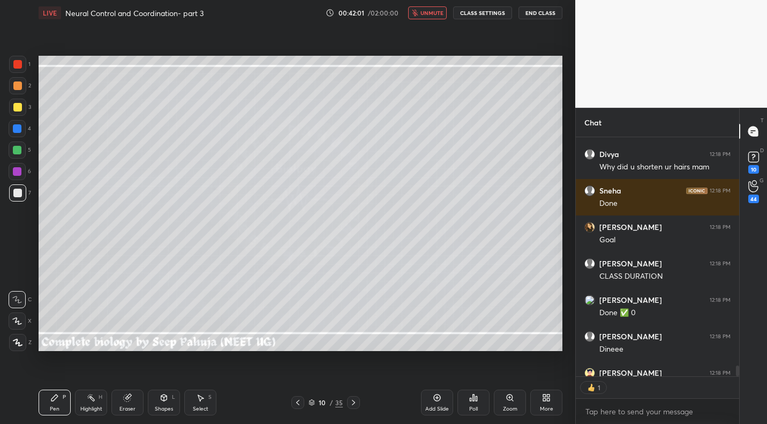
click at [432, 14] on span "unmute" at bounding box center [432, 13] width 23 height 8
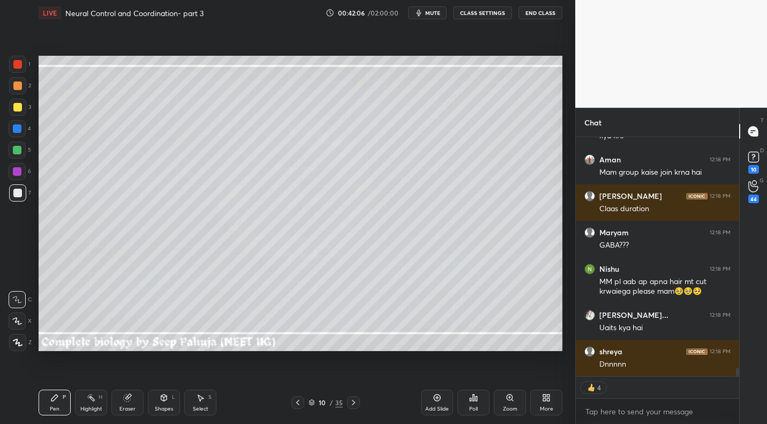
click at [357, 402] on icon at bounding box center [353, 402] width 9 height 9
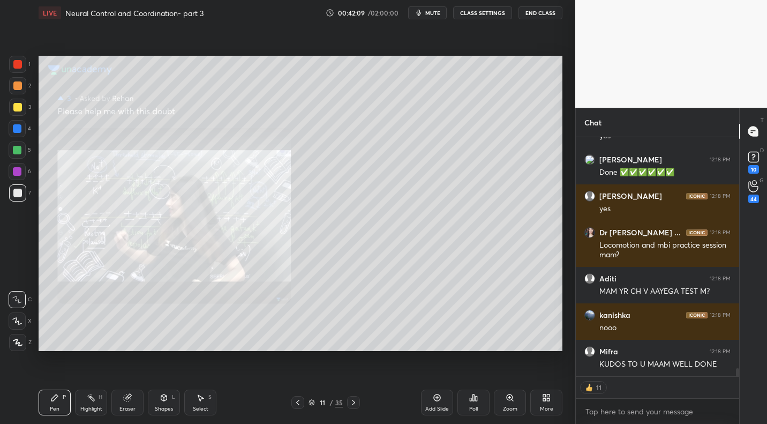
click at [350, 400] on icon at bounding box center [353, 402] width 9 height 9
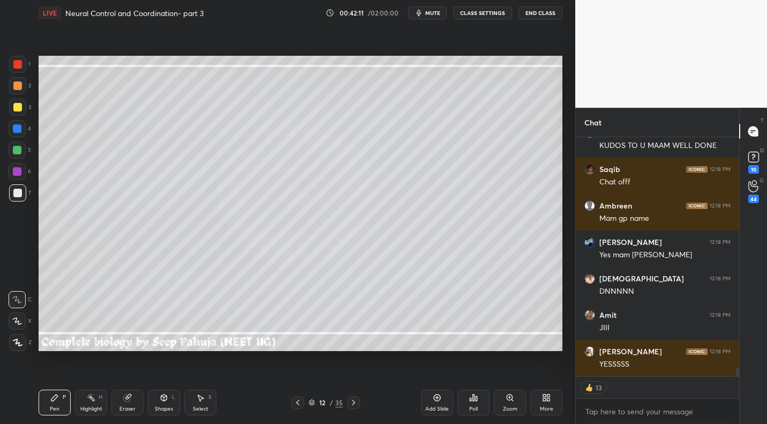
drag, startPoint x: 22, startPoint y: 109, endPoint x: 35, endPoint y: 117, distance: 15.6
click at [22, 109] on div at bounding box center [17, 107] width 17 height 17
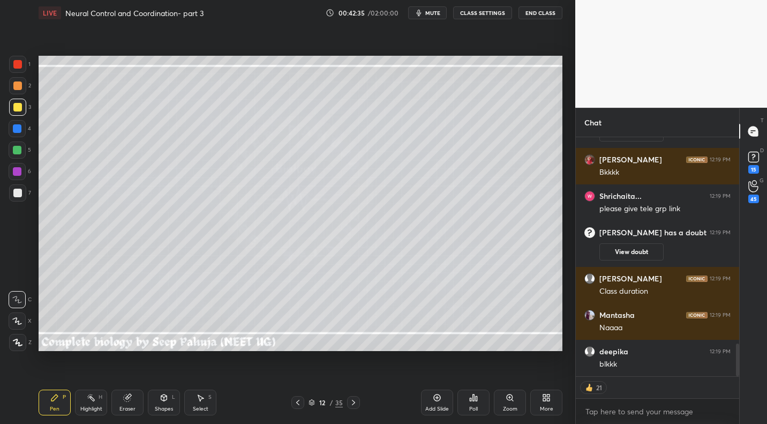
click at [172, 406] on div "Shapes" at bounding box center [164, 408] width 18 height 5
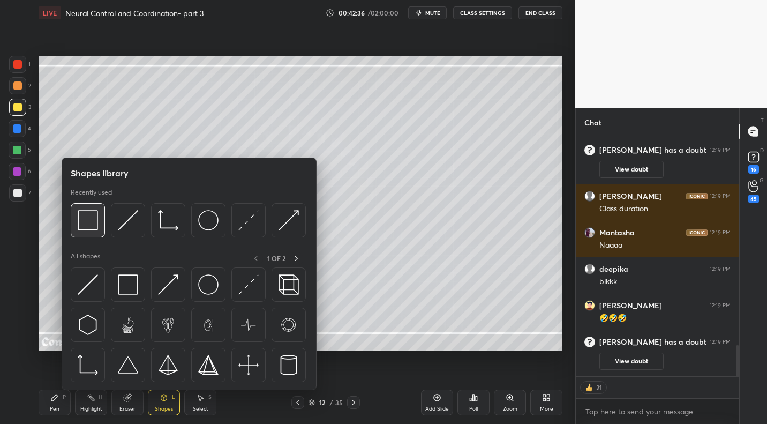
click at [89, 229] on img at bounding box center [88, 220] width 20 height 20
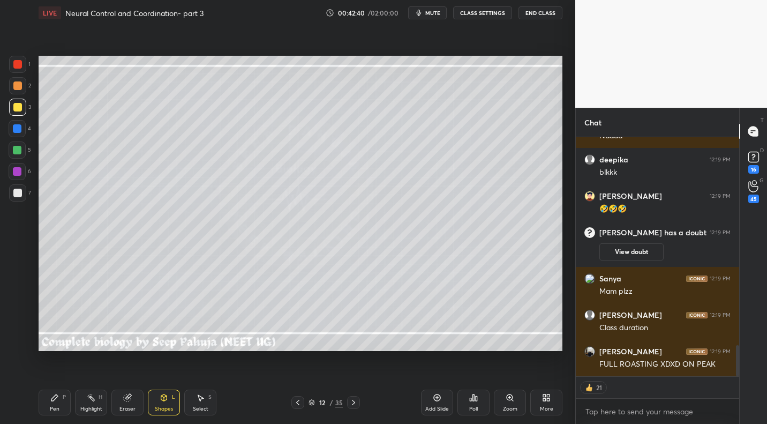
drag, startPoint x: 57, startPoint y: 399, endPoint x: 78, endPoint y: 363, distance: 41.5
click at [57, 399] on icon at bounding box center [54, 397] width 9 height 9
click at [20, 194] on div at bounding box center [17, 193] width 9 height 9
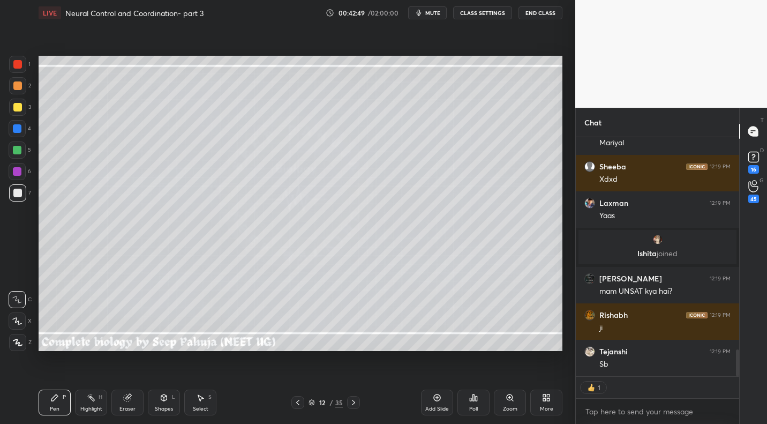
click at [17, 82] on div at bounding box center [17, 85] width 9 height 9
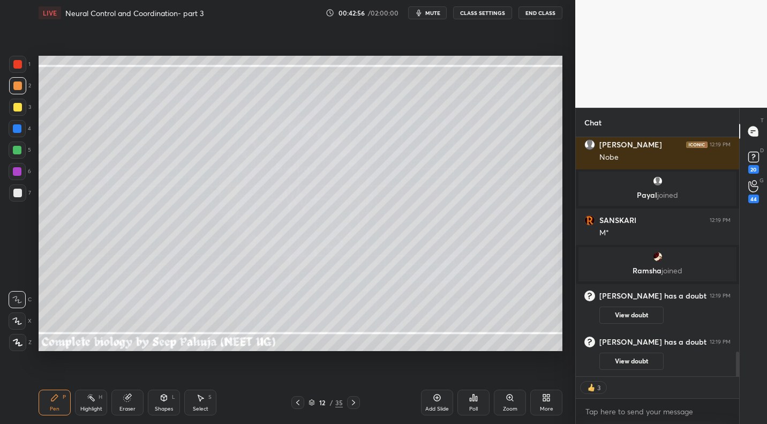
click at [18, 175] on div at bounding box center [17, 171] width 9 height 9
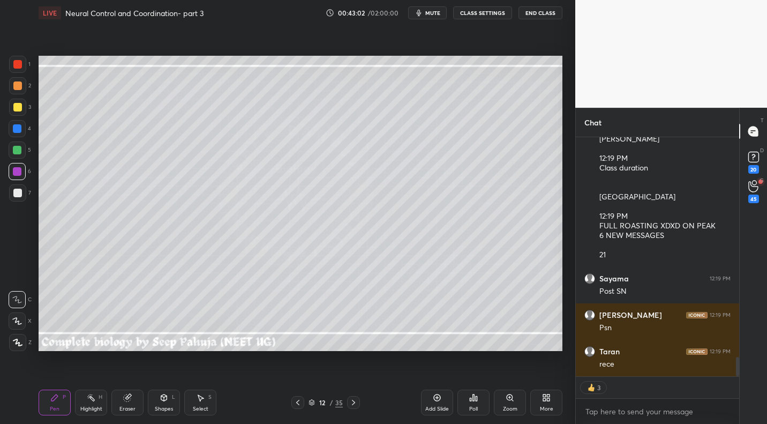
click at [24, 196] on div at bounding box center [17, 192] width 17 height 17
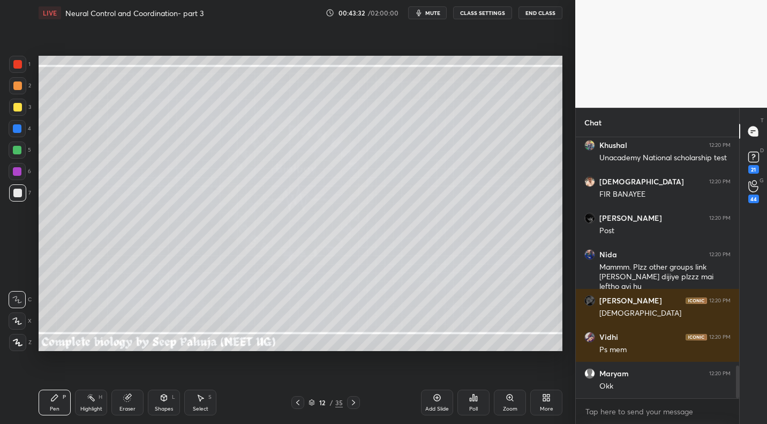
drag, startPoint x: 19, startPoint y: 91, endPoint x: 28, endPoint y: 93, distance: 9.5
click at [19, 91] on div at bounding box center [17, 85] width 17 height 17
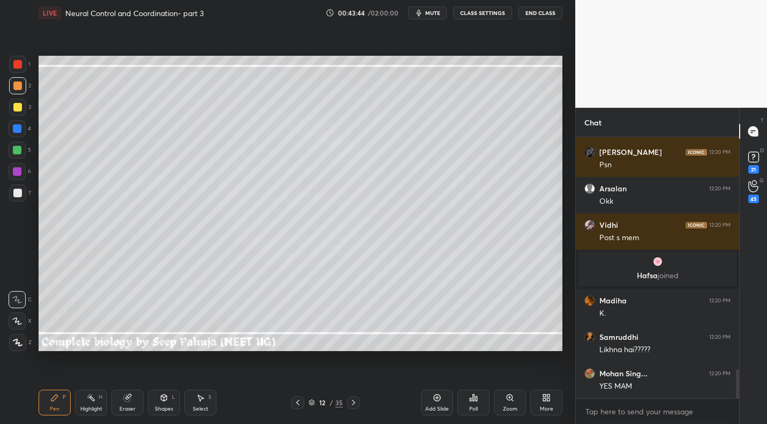
drag, startPoint x: 18, startPoint y: 152, endPoint x: 34, endPoint y: 155, distance: 16.4
click at [19, 153] on div at bounding box center [17, 150] width 9 height 9
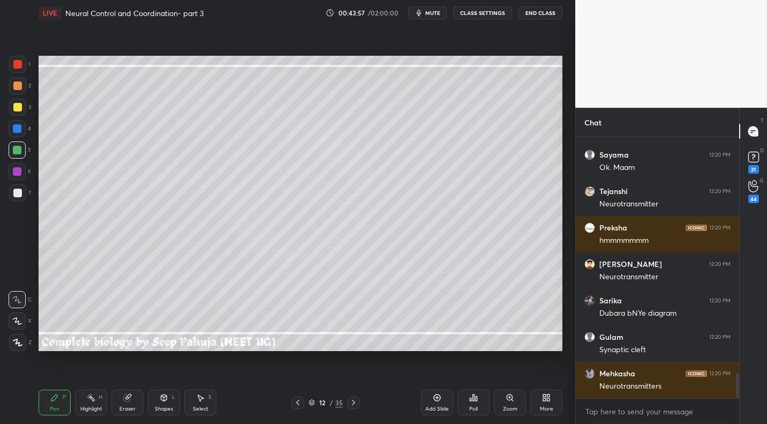
drag, startPoint x: 21, startPoint y: 129, endPoint x: 35, endPoint y: 131, distance: 13.6
click at [21, 129] on div at bounding box center [17, 128] width 17 height 17
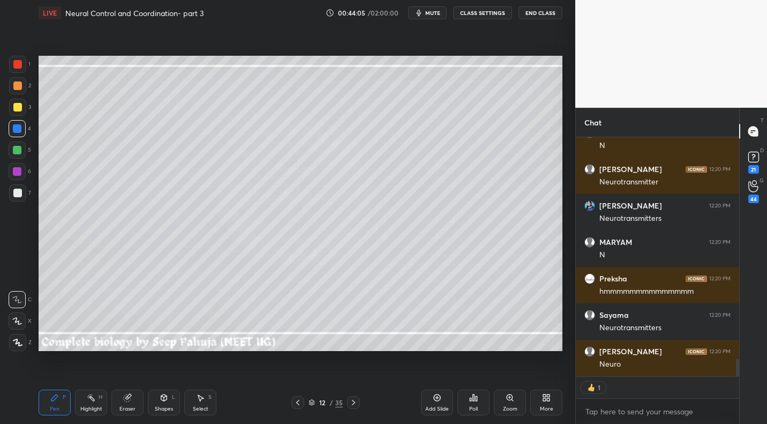
drag, startPoint x: 92, startPoint y: 405, endPoint x: 94, endPoint y: 397, distance: 8.2
click at [92, 406] on div "Highlight" at bounding box center [91, 408] width 22 height 5
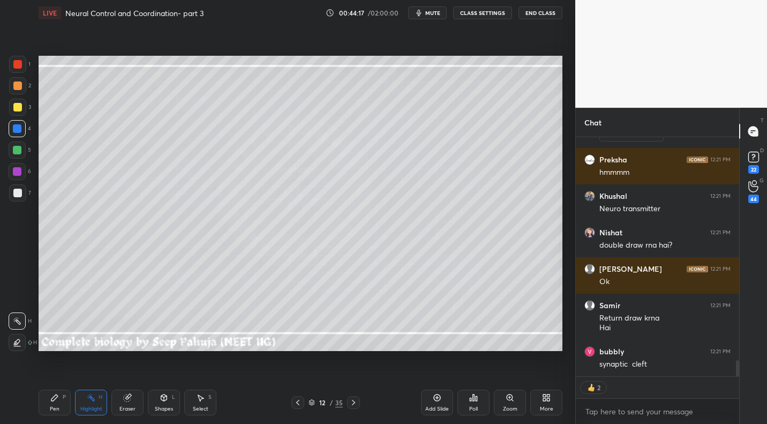
drag, startPoint x: 25, startPoint y: 63, endPoint x: 33, endPoint y: 123, distance: 60.6
click at [24, 65] on div at bounding box center [17, 64] width 17 height 17
click at [54, 403] on div "Pen P" at bounding box center [55, 402] width 32 height 26
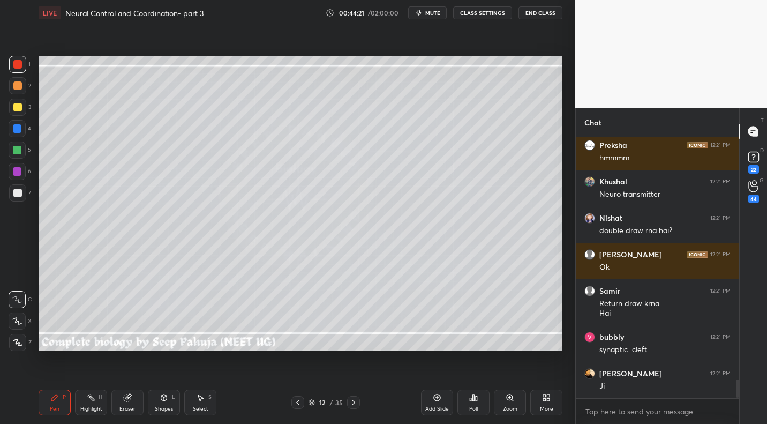
drag, startPoint x: 93, startPoint y: 400, endPoint x: 114, endPoint y: 364, distance: 41.5
click at [93, 400] on rect at bounding box center [91, 398] width 5 height 5
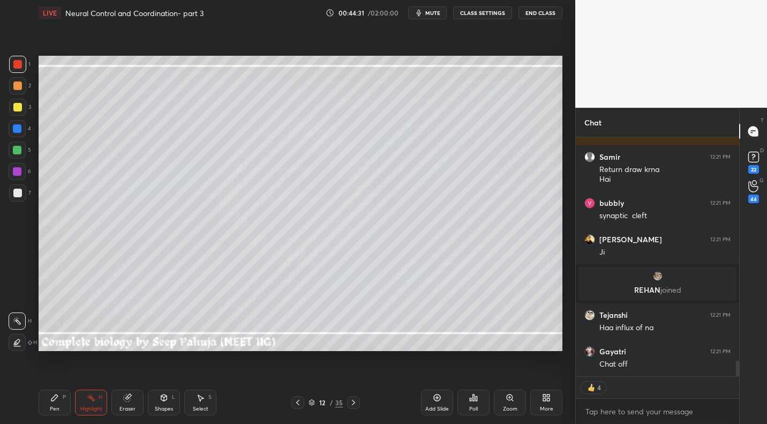
click at [16, 88] on div at bounding box center [17, 85] width 9 height 9
click at [20, 192] on div at bounding box center [17, 193] width 9 height 9
click at [127, 398] on icon at bounding box center [127, 397] width 7 height 7
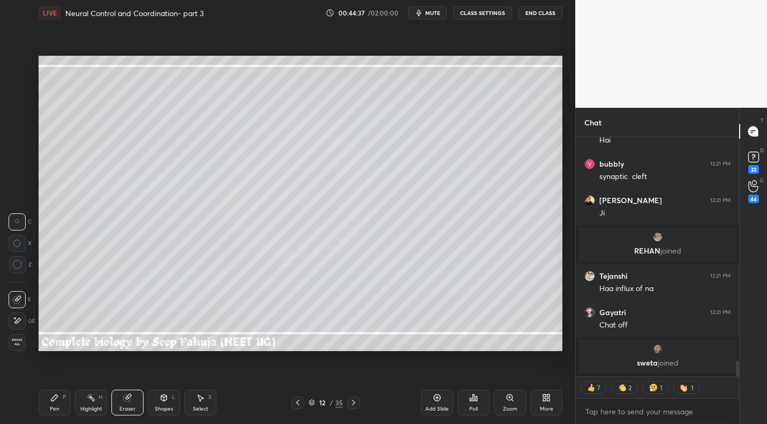
click at [58, 396] on icon at bounding box center [54, 397] width 9 height 9
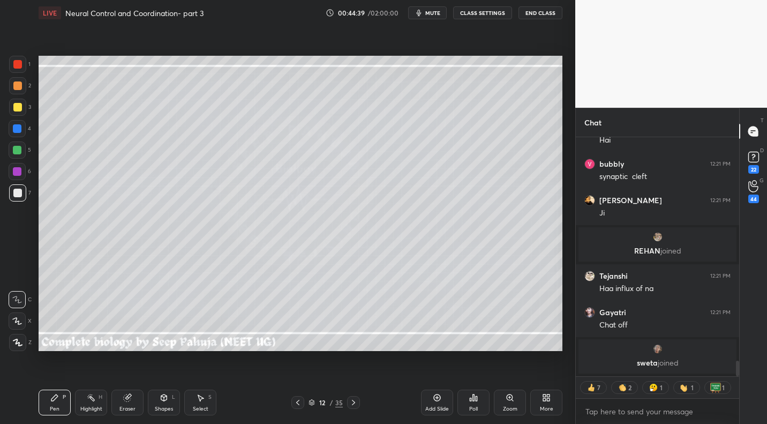
drag, startPoint x: 20, startPoint y: 105, endPoint x: 31, endPoint y: 116, distance: 15.2
click at [20, 107] on div at bounding box center [17, 107] width 9 height 9
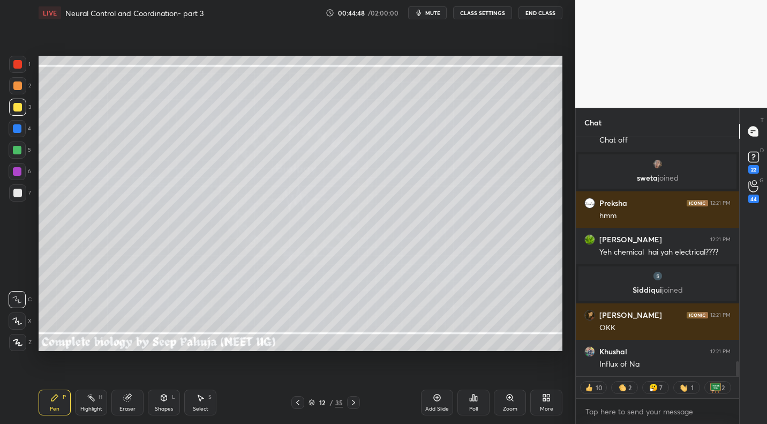
drag, startPoint x: 19, startPoint y: 194, endPoint x: 31, endPoint y: 187, distance: 13.5
click at [19, 194] on div at bounding box center [17, 193] width 9 height 9
click at [20, 149] on div at bounding box center [17, 150] width 9 height 9
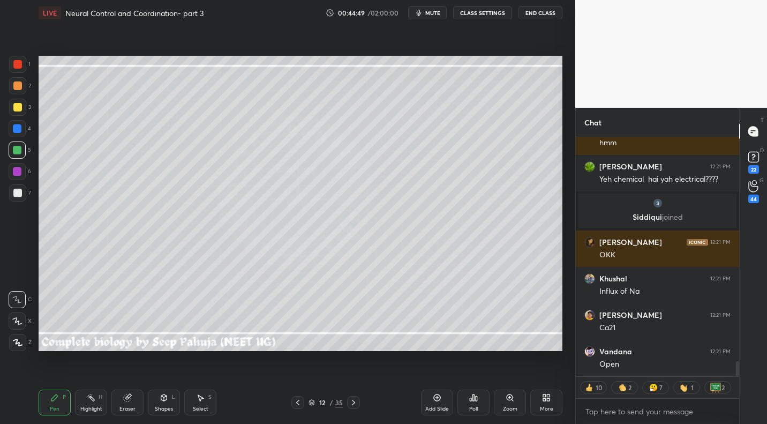
click at [20, 171] on div at bounding box center [17, 171] width 9 height 9
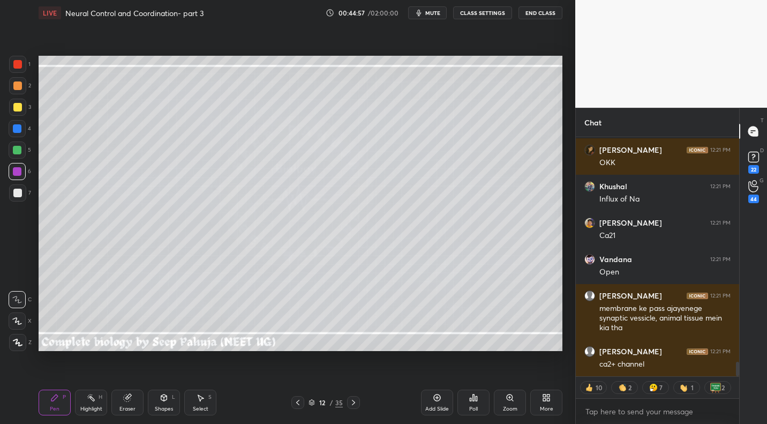
scroll to position [3748, 0]
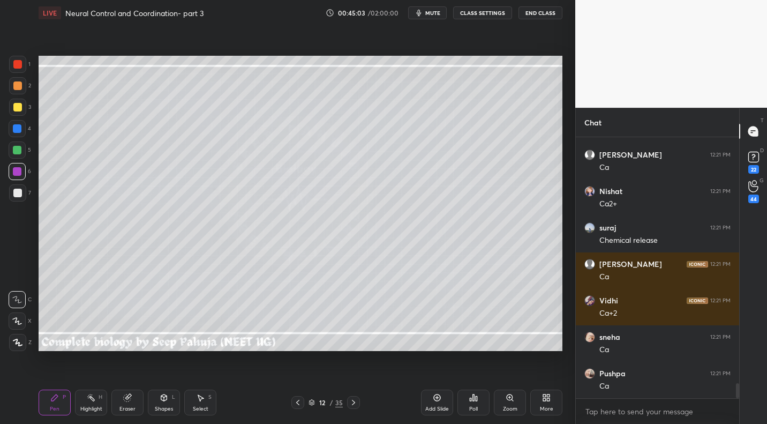
drag, startPoint x: 88, startPoint y: 401, endPoint x: 96, endPoint y: 393, distance: 11.0
click at [93, 397] on icon at bounding box center [91, 397] width 9 height 9
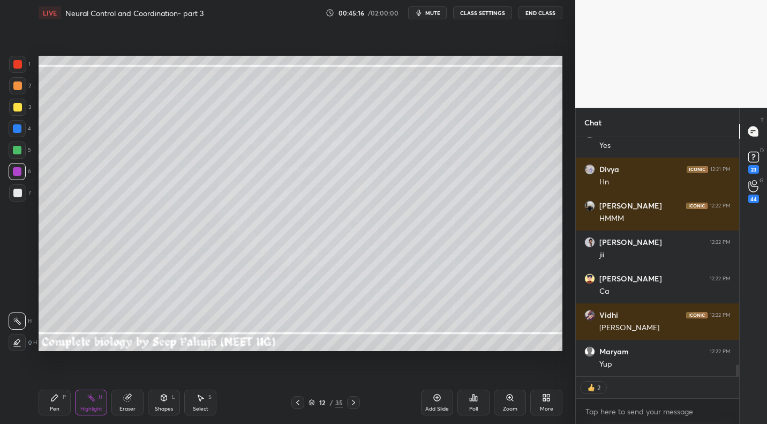
click at [206, 401] on div "Select S" at bounding box center [200, 402] width 32 height 26
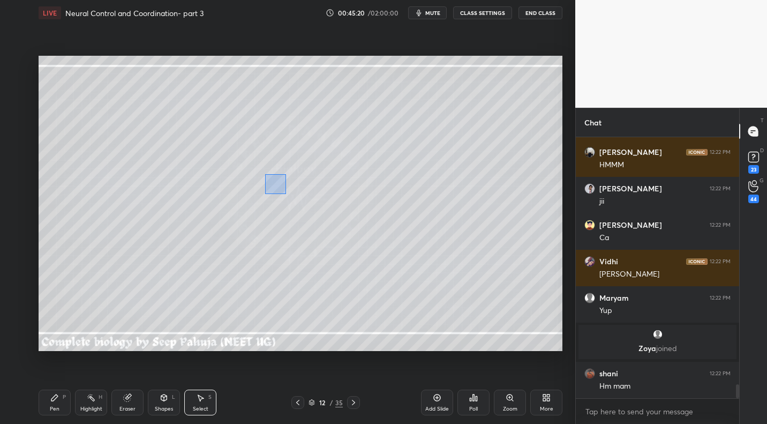
drag, startPoint x: 265, startPoint y: 174, endPoint x: 286, endPoint y: 193, distance: 28.8
click at [286, 194] on div "0 ° Undo Copy Duplicate Duplicate to new slide Delete" at bounding box center [301, 203] width 524 height 295
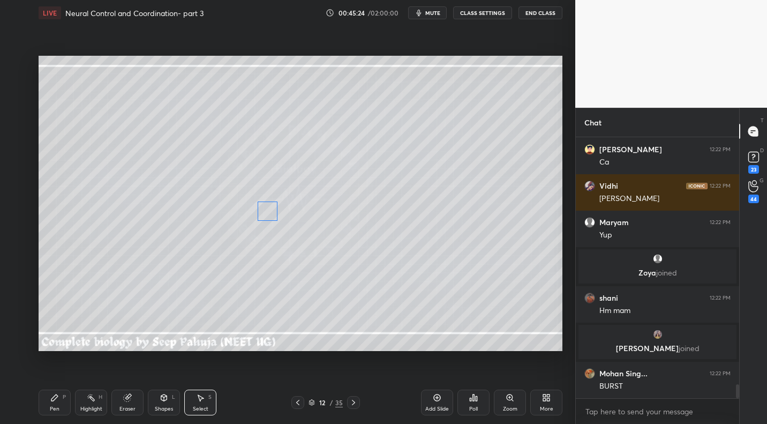
drag, startPoint x: 276, startPoint y: 181, endPoint x: 266, endPoint y: 211, distance: 32.0
click at [266, 212] on div "0 ° Undo Copy Duplicate Duplicate to new slide Delete" at bounding box center [301, 203] width 524 height 295
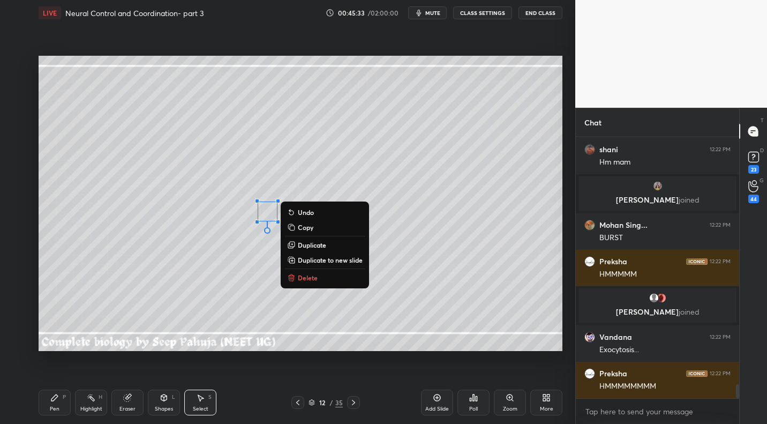
click at [124, 398] on icon at bounding box center [127, 397] width 7 height 7
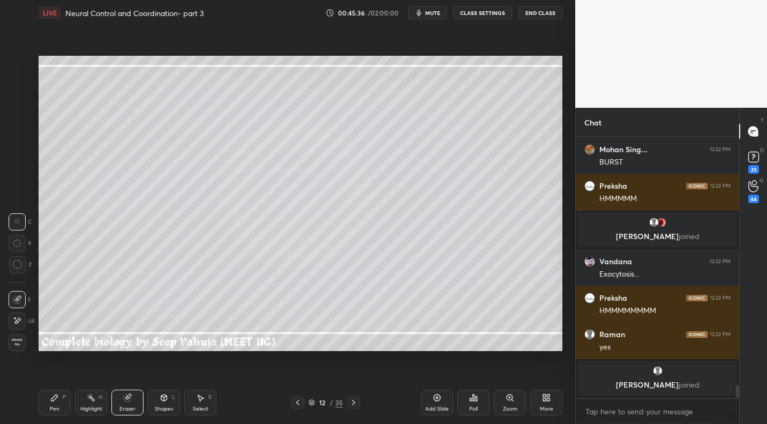
click at [55, 403] on div "Pen P" at bounding box center [55, 402] width 32 height 26
click at [16, 133] on div at bounding box center [17, 128] width 17 height 17
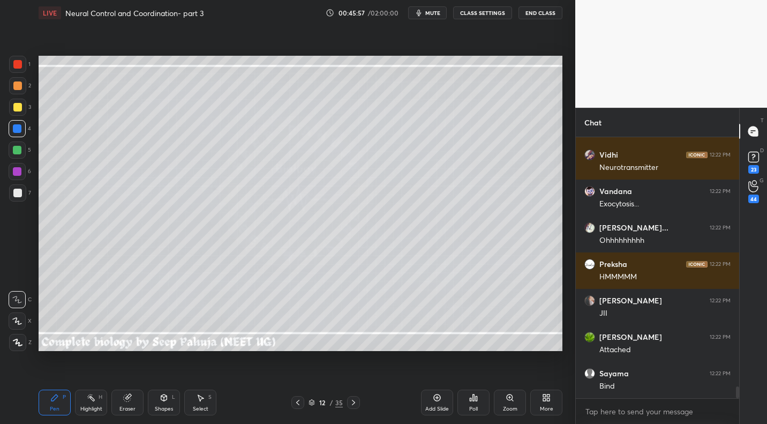
click at [105, 394] on div "Highlight H" at bounding box center [91, 402] width 32 height 26
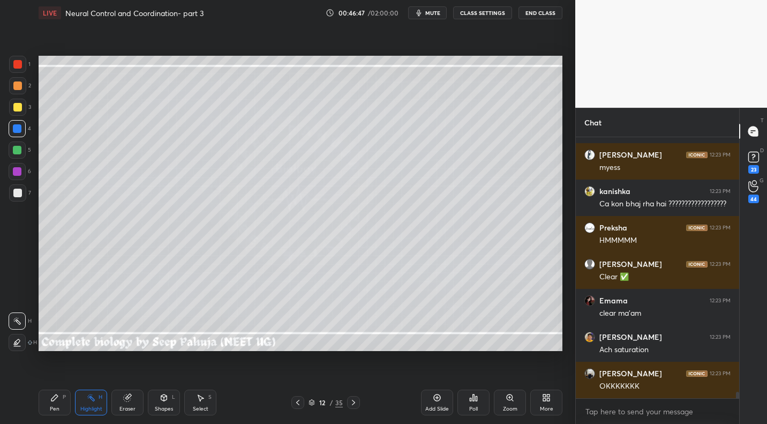
click at [177, 351] on div "Setting up your live class Poll for secs No correct answer Start poll" at bounding box center [300, 203] width 533 height 355
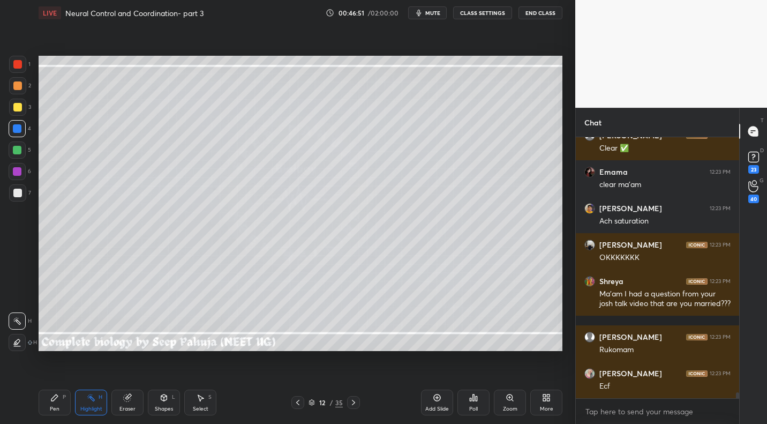
click at [434, 12] on span "mute" at bounding box center [432, 13] width 15 height 8
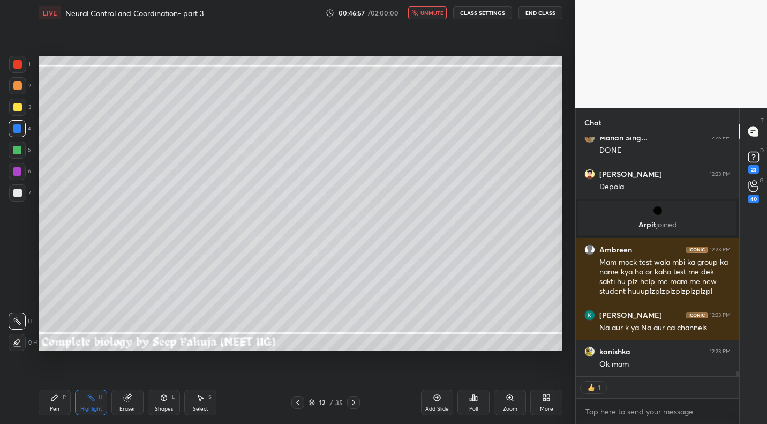
click at [425, 15] on span "unmute" at bounding box center [432, 13] width 23 height 8
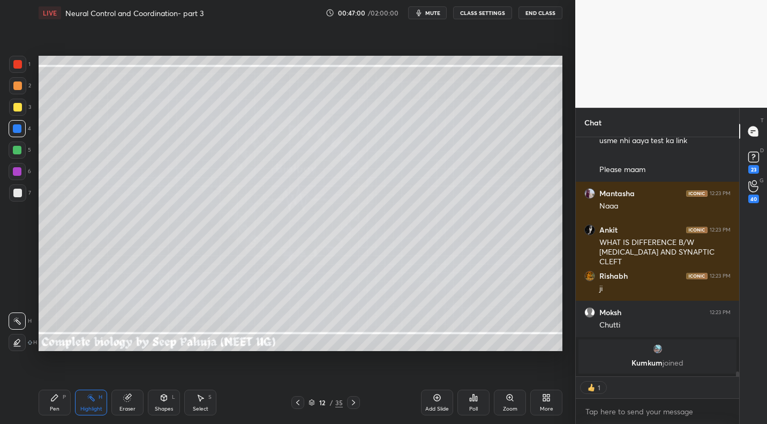
click at [433, 12] on span "mute" at bounding box center [432, 13] width 15 height 8
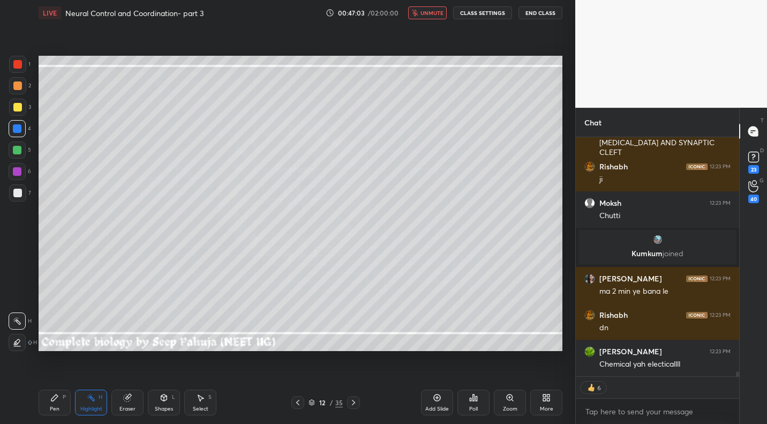
click at [431, 8] on button "unmute" at bounding box center [427, 12] width 39 height 13
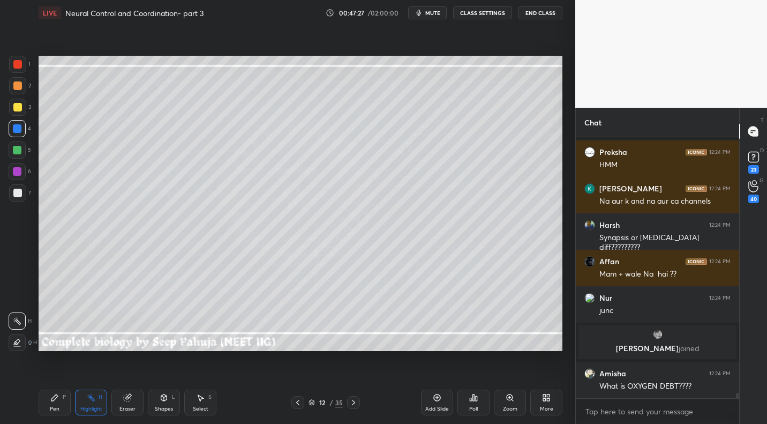
click at [436, 12] on span "mute" at bounding box center [432, 13] width 15 height 8
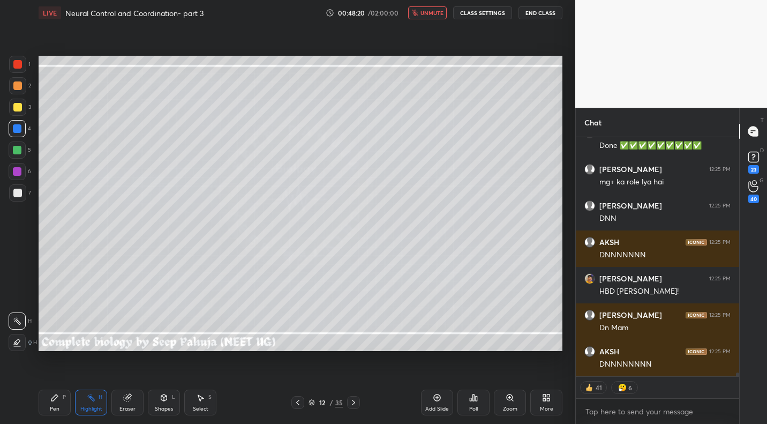
scroll to position [14536, 0]
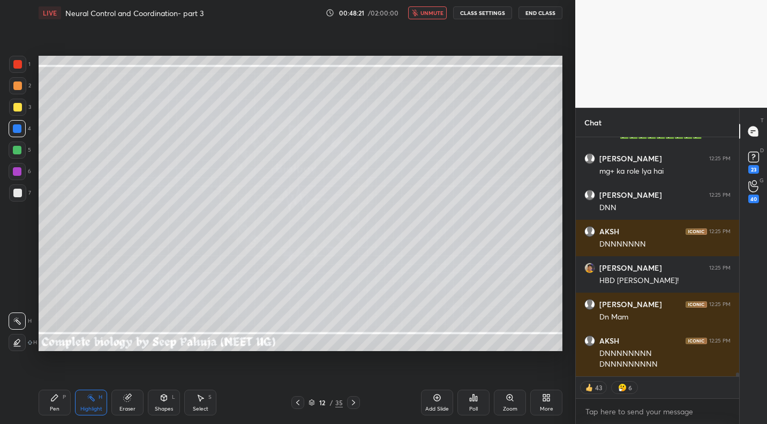
click at [441, 13] on span "unmute" at bounding box center [432, 13] width 23 height 8
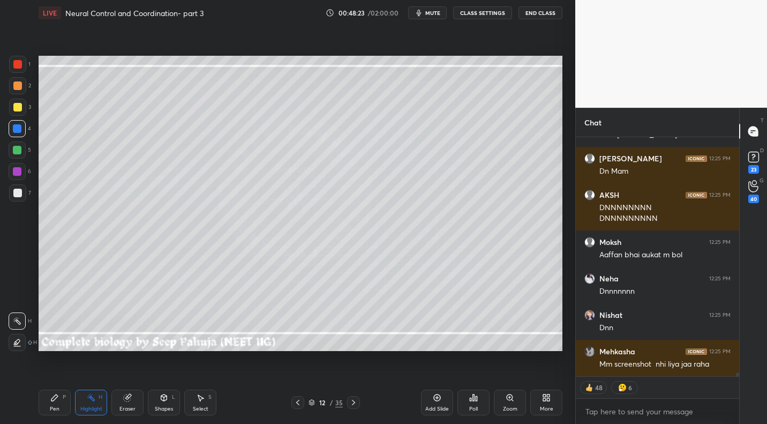
scroll to position [14856, 0]
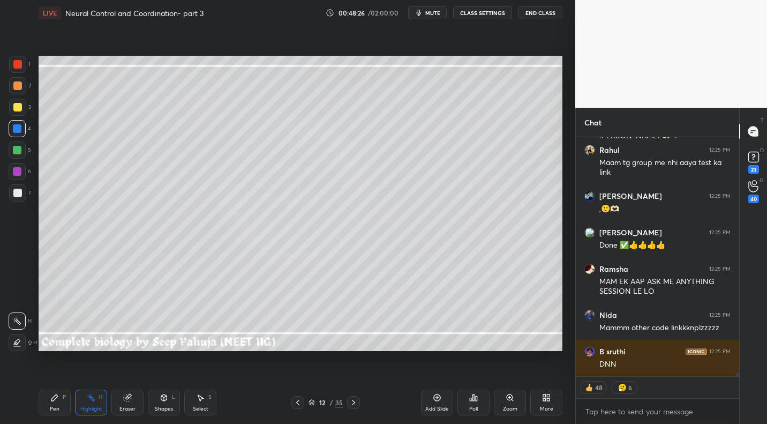
click at [51, 394] on icon at bounding box center [54, 397] width 9 height 9
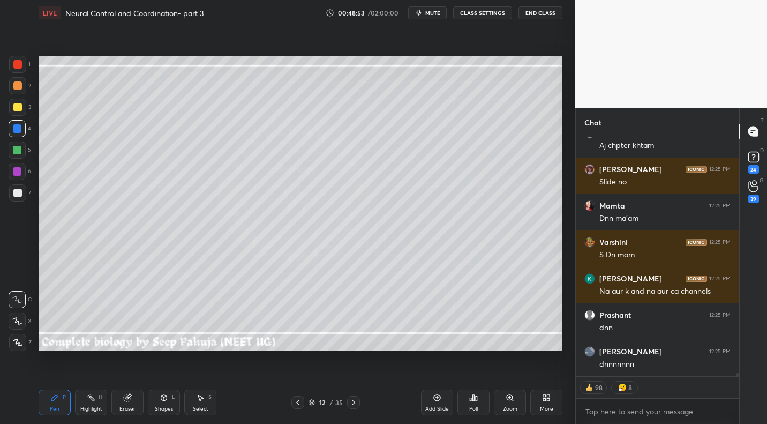
scroll to position [16945, 0]
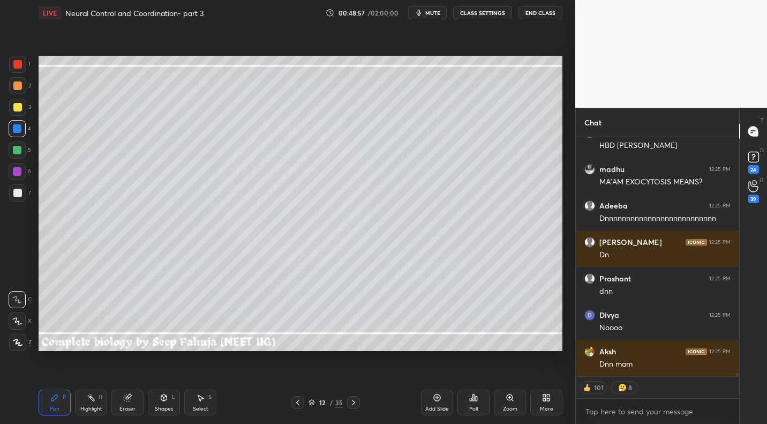
click at [353, 402] on icon at bounding box center [353, 402] width 9 height 9
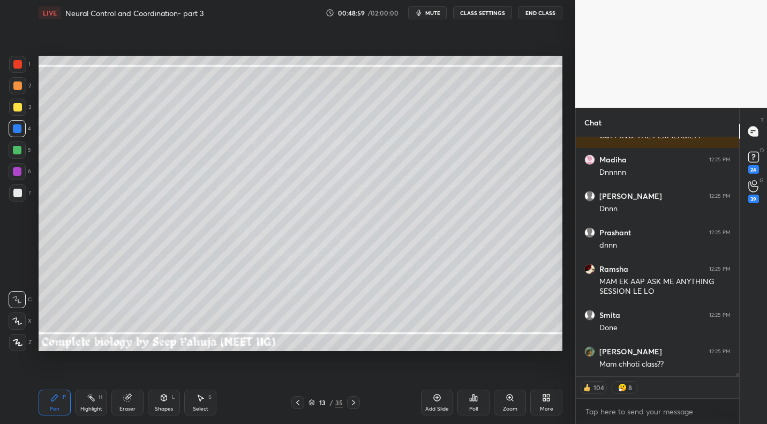
click at [24, 197] on div at bounding box center [17, 192] width 17 height 17
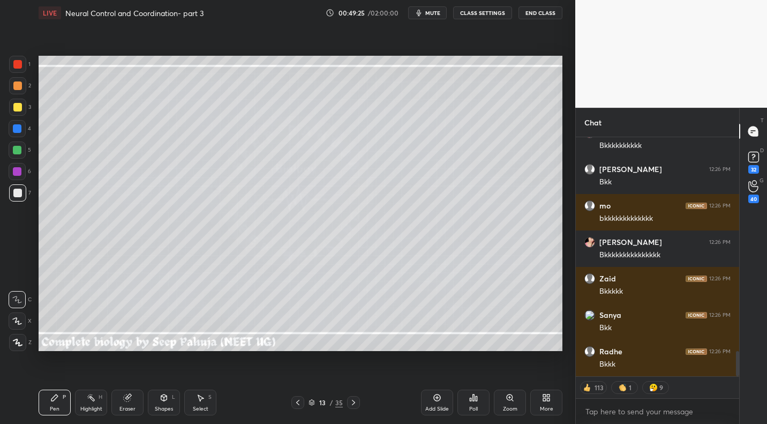
drag, startPoint x: 298, startPoint y: 401, endPoint x: 304, endPoint y: 399, distance: 5.6
click at [298, 401] on icon at bounding box center [298, 402] width 9 height 9
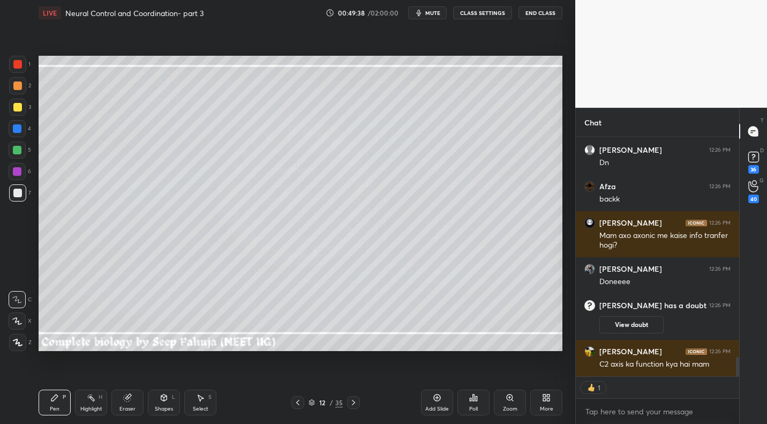
click at [435, 14] on span "mute" at bounding box center [432, 13] width 15 height 8
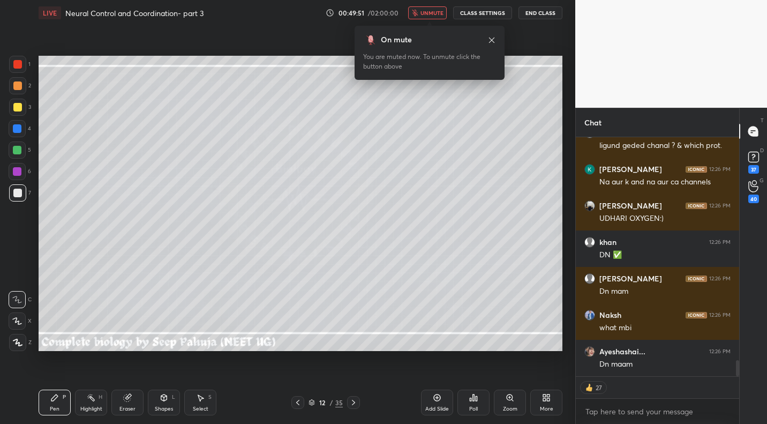
click at [429, 9] on span "unmute" at bounding box center [432, 13] width 23 height 8
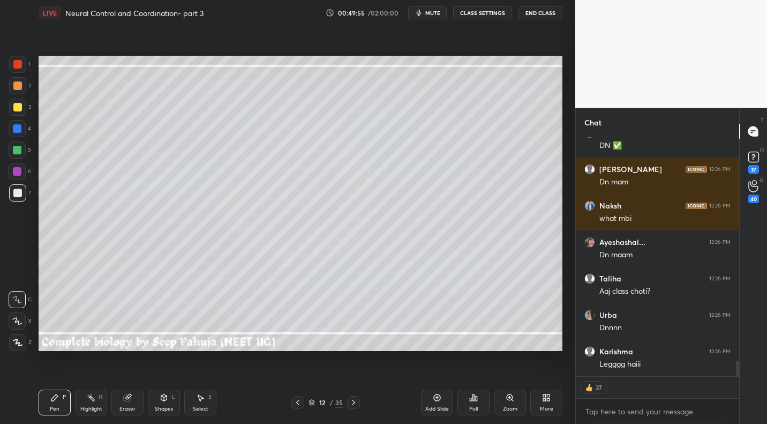
click at [436, 14] on span "mute" at bounding box center [432, 13] width 15 height 8
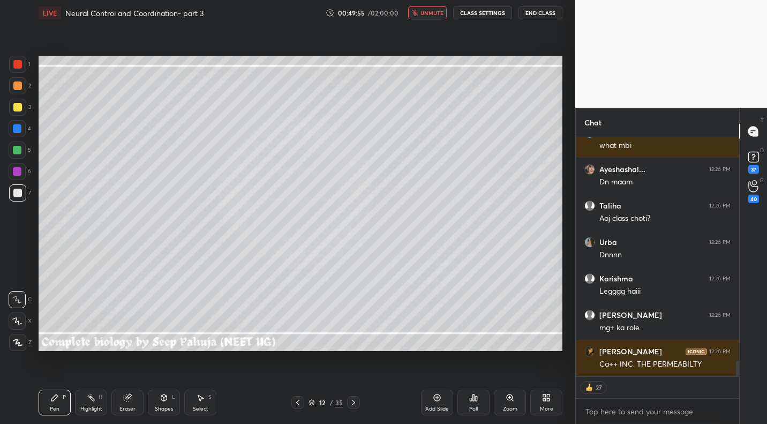
click at [435, 9] on span "unmute" at bounding box center [432, 13] width 23 height 8
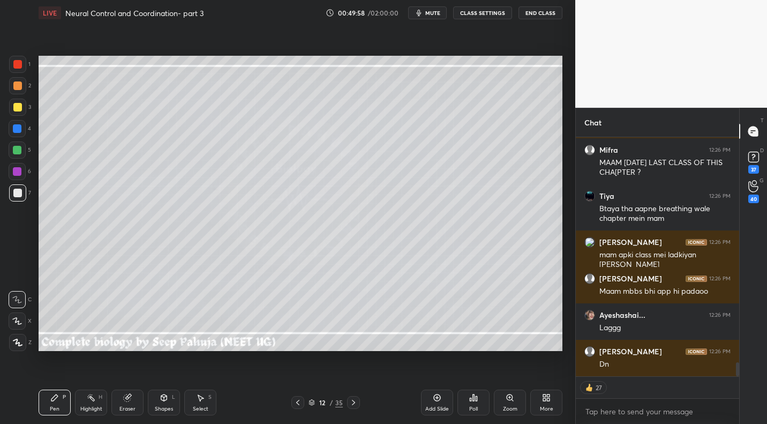
click at [432, 9] on span "mute" at bounding box center [432, 13] width 15 height 8
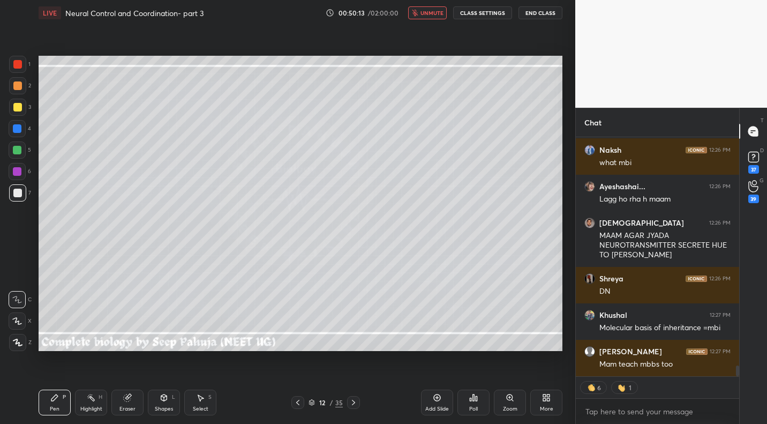
click at [440, 13] on span "unmute" at bounding box center [432, 13] width 23 height 8
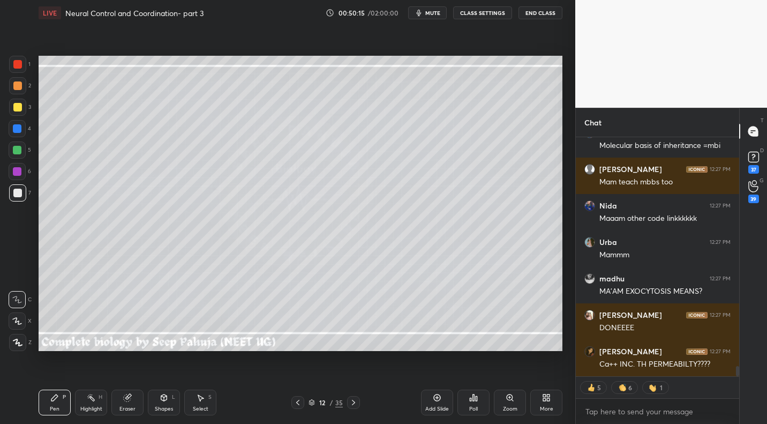
drag, startPoint x: 357, startPoint y: 401, endPoint x: 369, endPoint y: 398, distance: 11.7
click at [358, 400] on div at bounding box center [353, 402] width 13 height 13
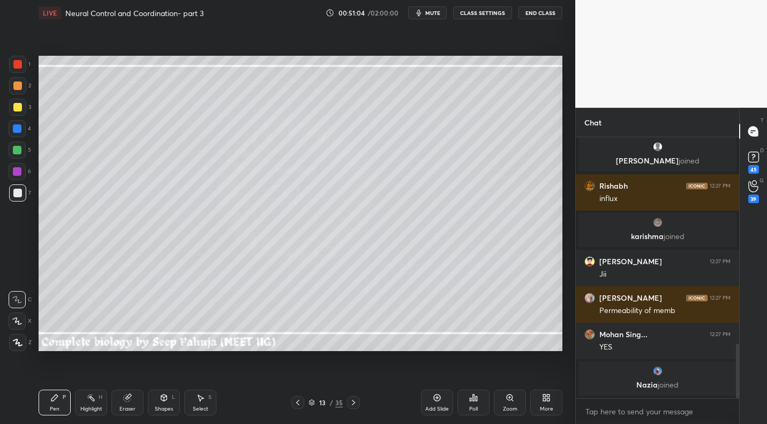
click at [436, 14] on span "mute" at bounding box center [432, 13] width 15 height 8
click at [428, 11] on span "unmute" at bounding box center [432, 13] width 23 height 8
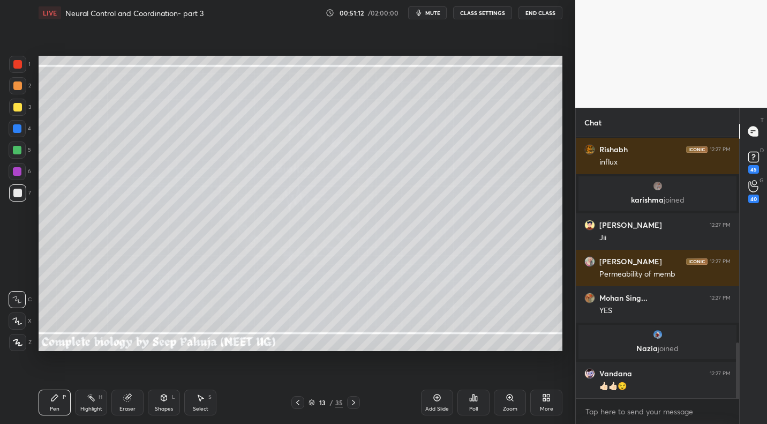
drag, startPoint x: 433, startPoint y: 11, endPoint x: 387, endPoint y: 36, distance: 52.5
click at [433, 11] on span "mute" at bounding box center [432, 13] width 15 height 8
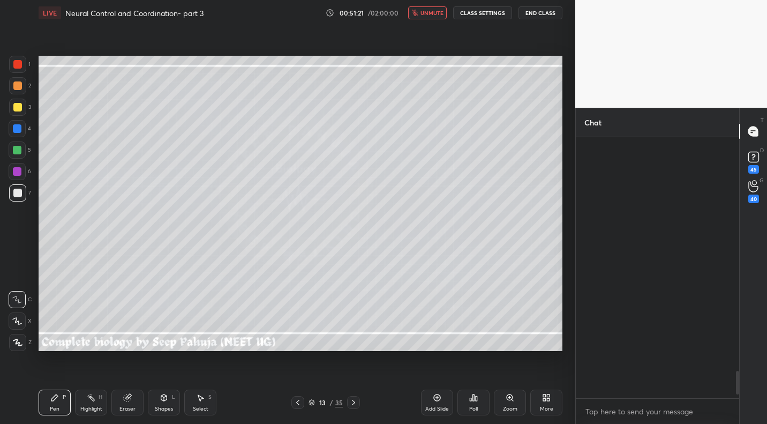
scroll to position [2585, 0]
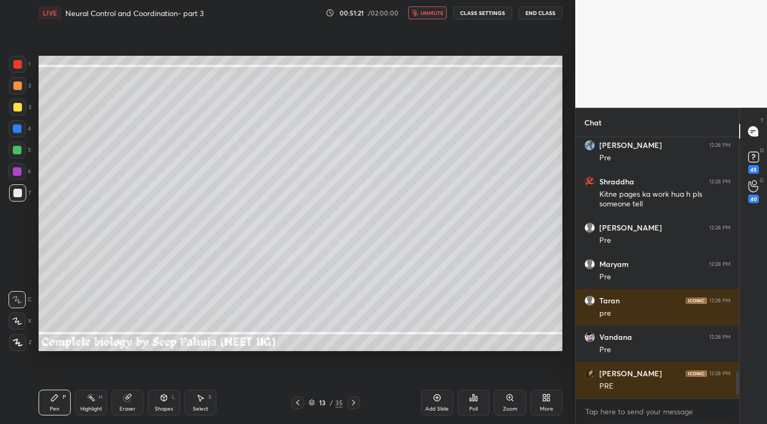
click at [436, 13] on span "unmute" at bounding box center [432, 13] width 23 height 8
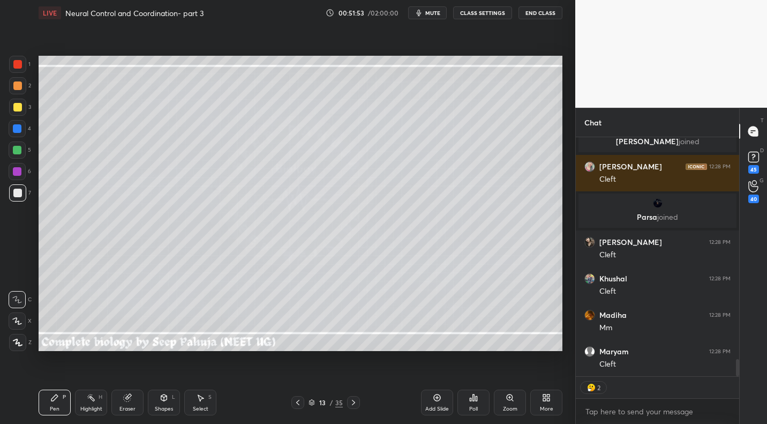
scroll to position [258, 160]
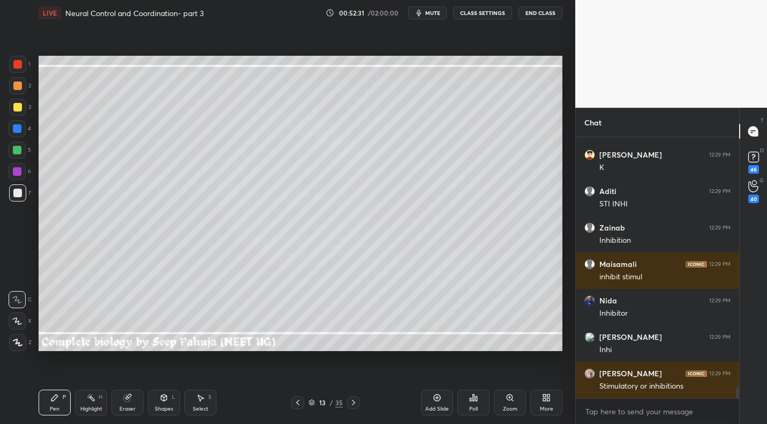
click at [21, 108] on div at bounding box center [17, 107] width 17 height 17
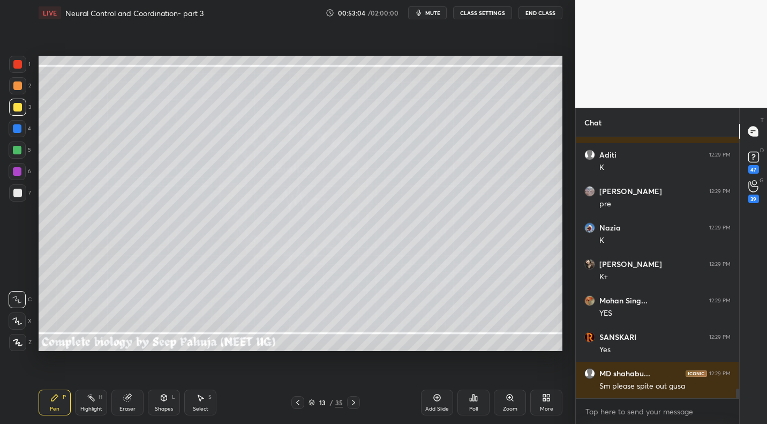
click at [21, 157] on div at bounding box center [17, 149] width 17 height 17
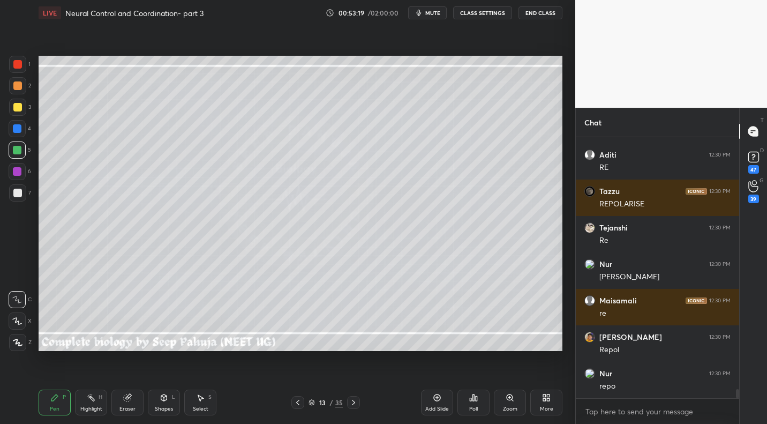
click at [433, 13] on span "mute" at bounding box center [432, 13] width 15 height 8
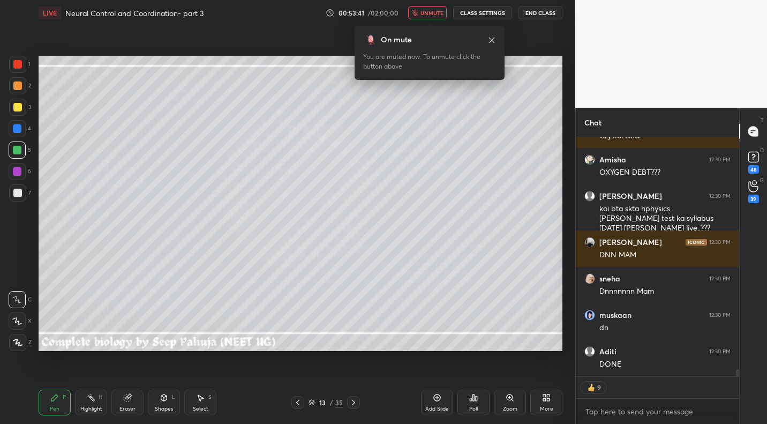
click at [434, 15] on span "unmute" at bounding box center [432, 13] width 23 height 8
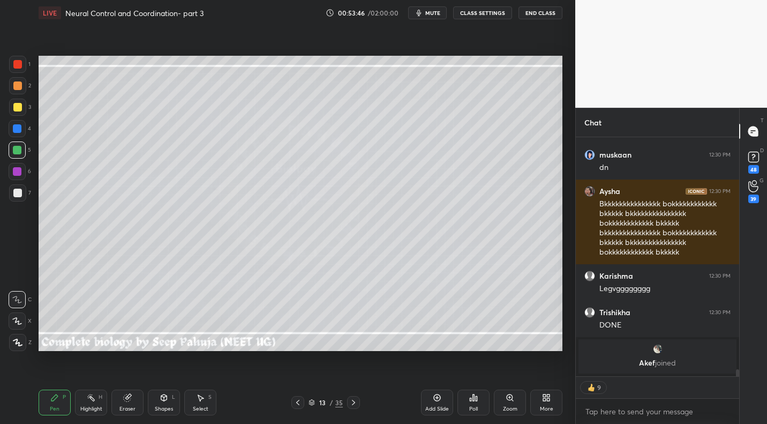
click at [299, 404] on icon at bounding box center [298, 402] width 9 height 9
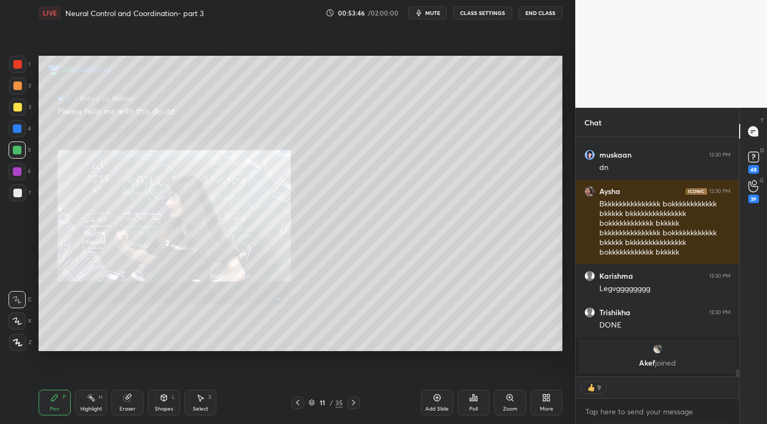
click at [299, 404] on icon at bounding box center [297, 402] width 3 height 5
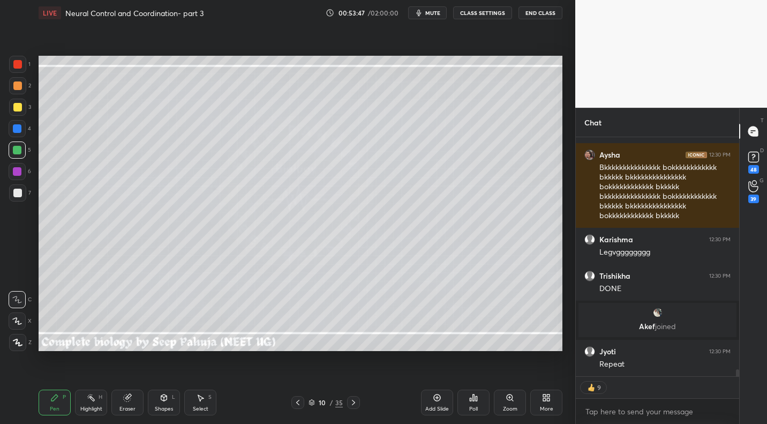
click at [298, 405] on icon at bounding box center [298, 402] width 9 height 9
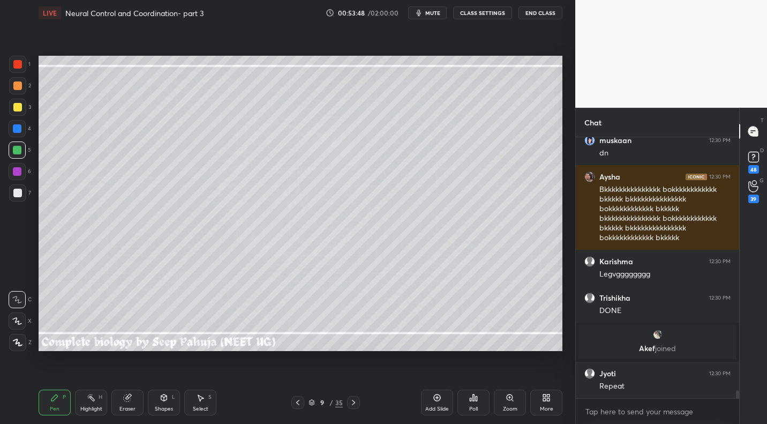
drag, startPoint x: 84, startPoint y: 407, endPoint x: 116, endPoint y: 358, distance: 57.9
click at [84, 406] on div "Highlight" at bounding box center [91, 408] width 22 height 5
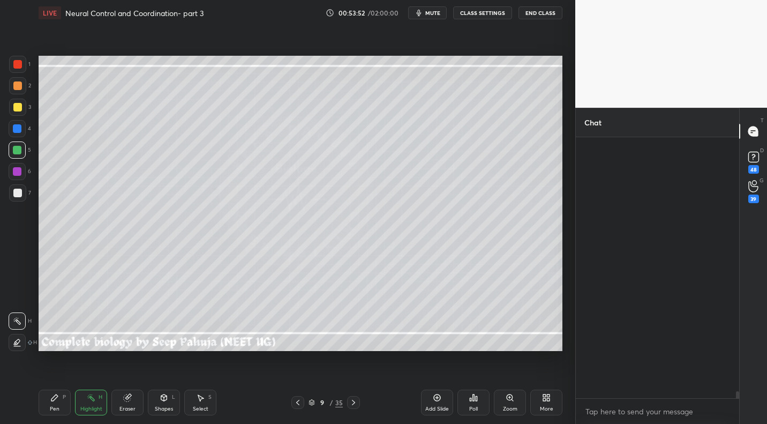
click at [355, 402] on icon at bounding box center [353, 402] width 9 height 9
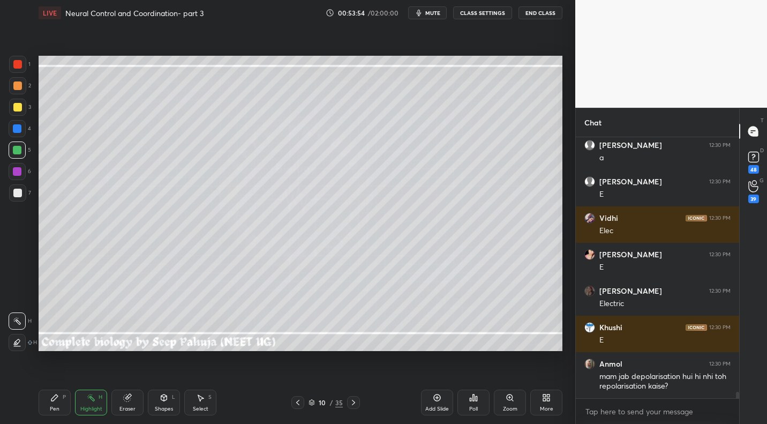
click at [354, 404] on icon at bounding box center [353, 402] width 9 height 9
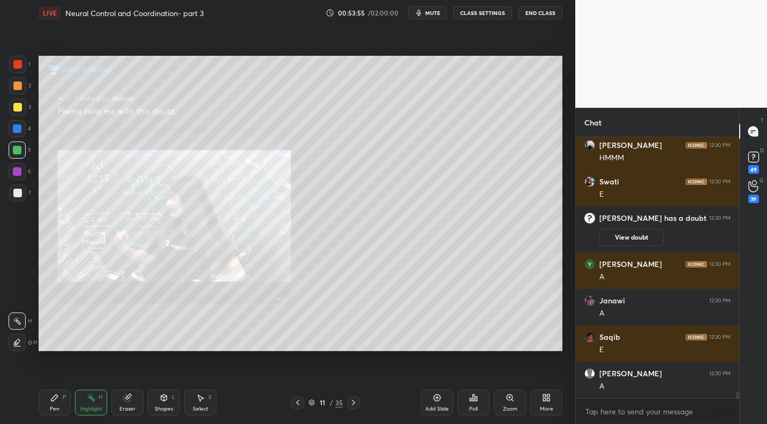
click at [353, 405] on icon at bounding box center [353, 402] width 9 height 9
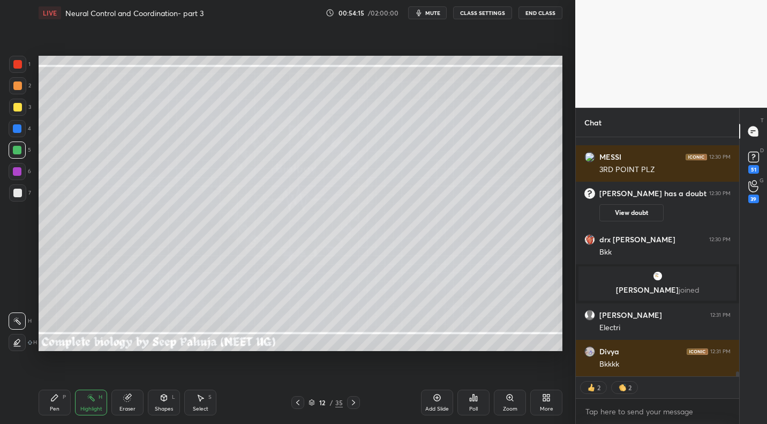
drag, startPoint x: 352, startPoint y: 401, endPoint x: 360, endPoint y: 405, distance: 9.1
click at [352, 401] on icon at bounding box center [353, 402] width 9 height 9
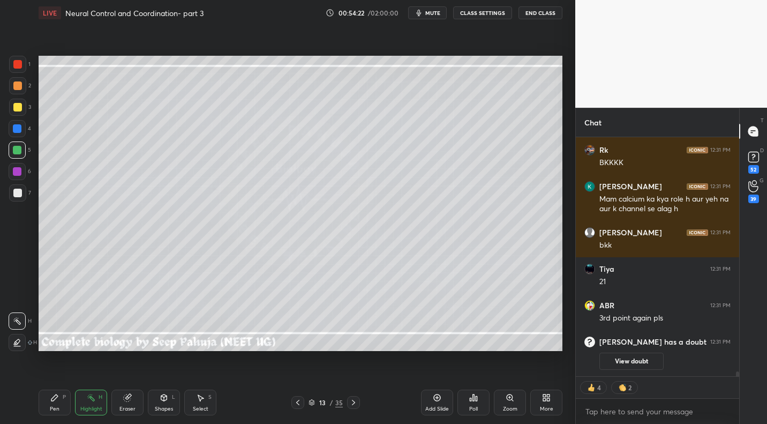
click at [201, 407] on div "Select" at bounding box center [201, 408] width 16 height 5
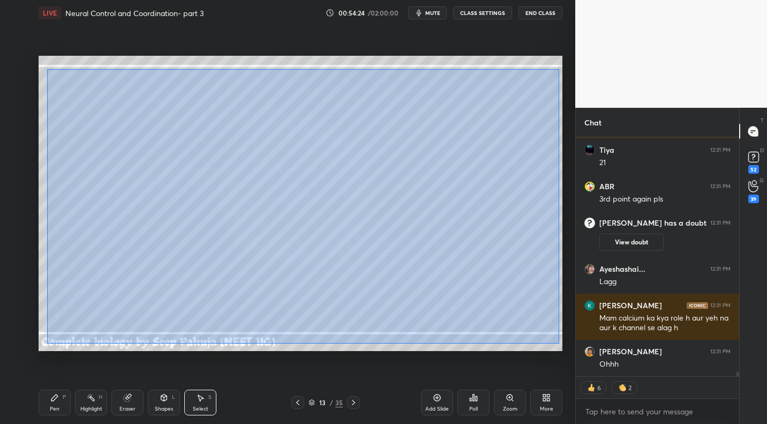
drag, startPoint x: 47, startPoint y: 69, endPoint x: 558, endPoint y: 343, distance: 580.3
click at [558, 343] on div "0 ° Undo Copy Duplicate Duplicate to new slide Delete" at bounding box center [301, 203] width 524 height 295
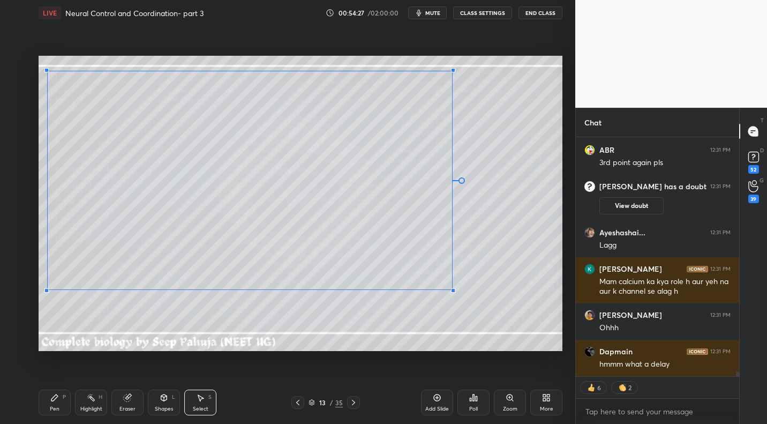
drag, startPoint x: 551, startPoint y: 343, endPoint x: 410, endPoint y: 302, distance: 146.8
click at [451, 290] on div at bounding box center [453, 290] width 4 height 4
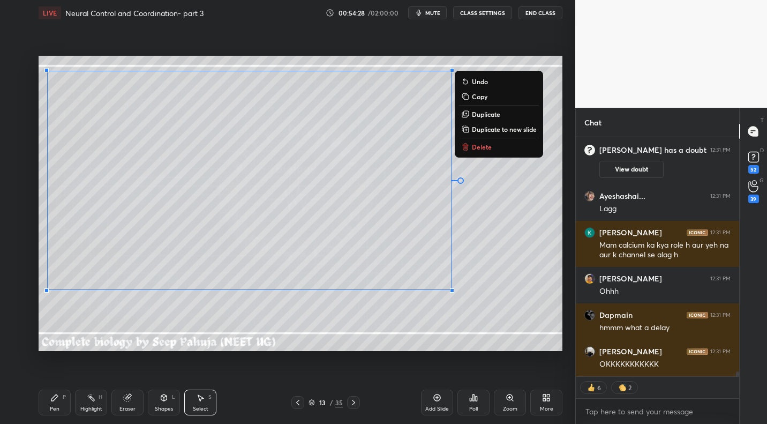
click at [166, 400] on icon at bounding box center [164, 397] width 6 height 6
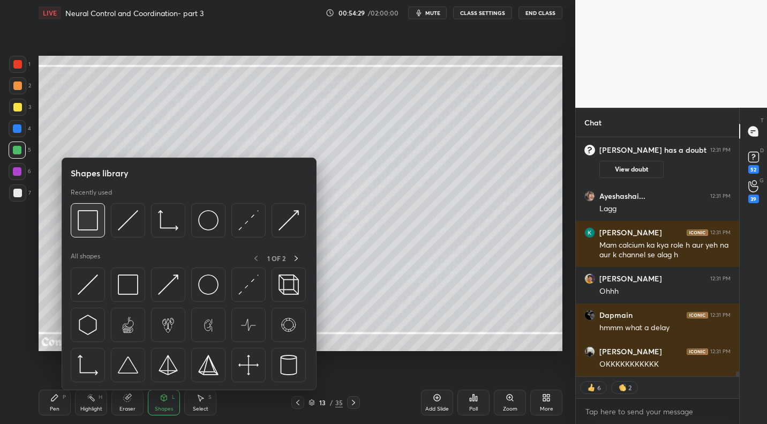
click at [92, 224] on img at bounding box center [88, 220] width 20 height 20
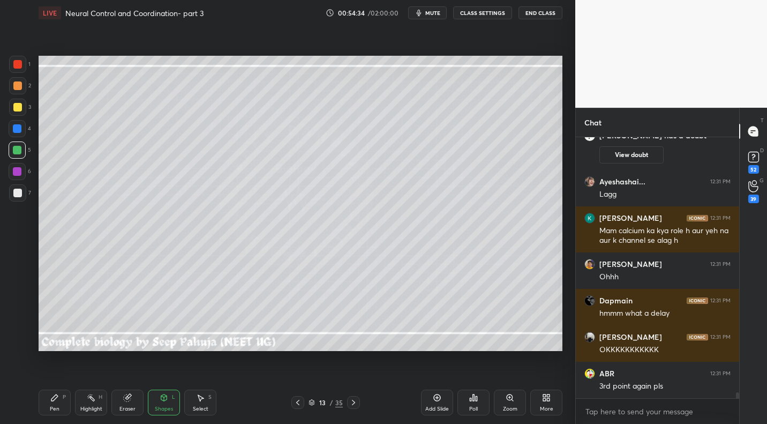
click at [60, 399] on div "Pen P" at bounding box center [55, 402] width 32 height 26
click at [18, 110] on div at bounding box center [17, 107] width 9 height 9
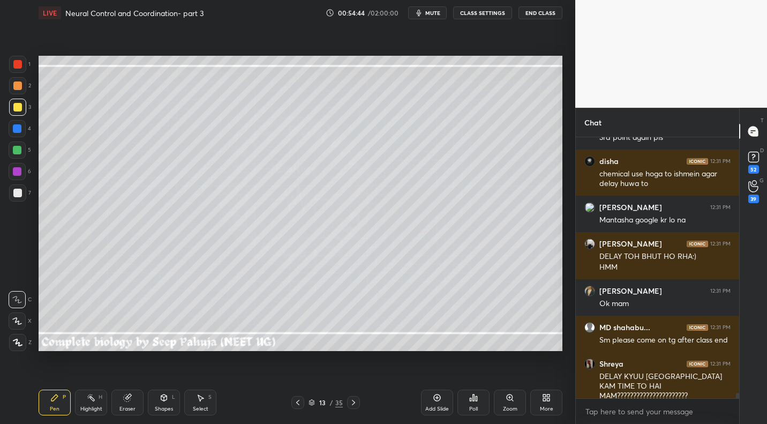
click at [20, 197] on div at bounding box center [17, 193] width 9 height 9
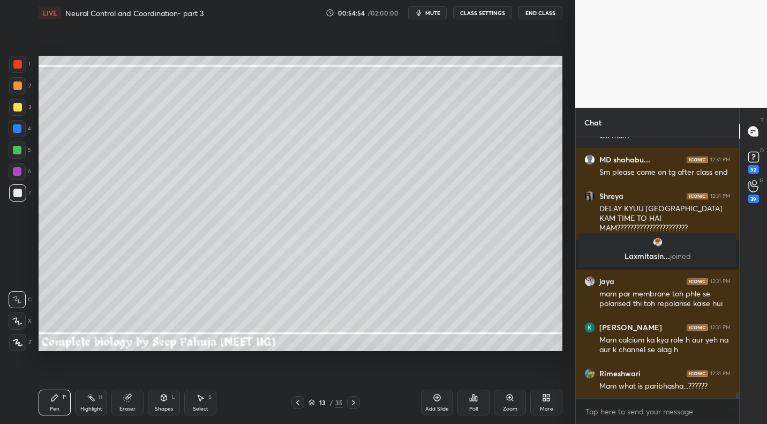
click at [303, 404] on div at bounding box center [297, 402] width 13 height 13
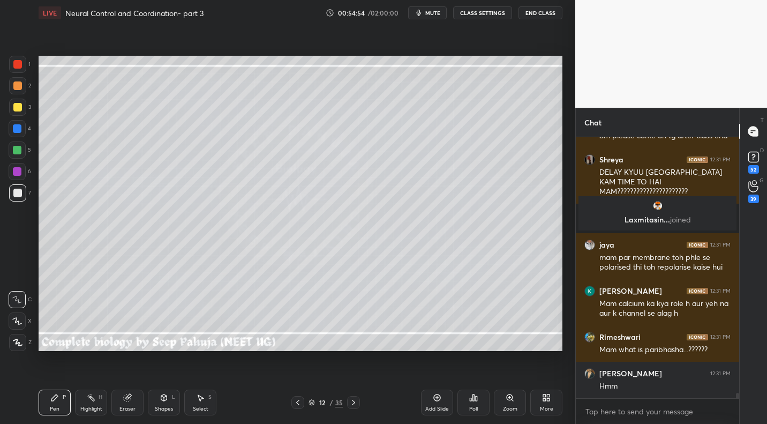
drag, startPoint x: 95, startPoint y: 402, endPoint x: 111, endPoint y: 382, distance: 25.2
click at [95, 402] on div "Highlight H" at bounding box center [91, 402] width 32 height 26
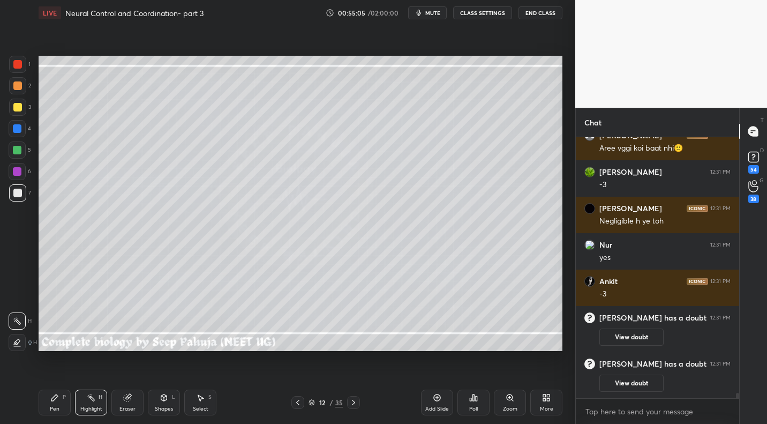
scroll to position [12344, 0]
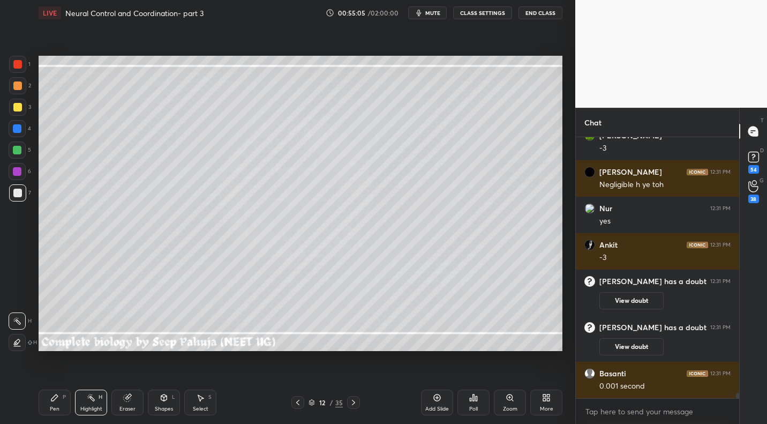
click at [352, 405] on icon at bounding box center [353, 402] width 9 height 9
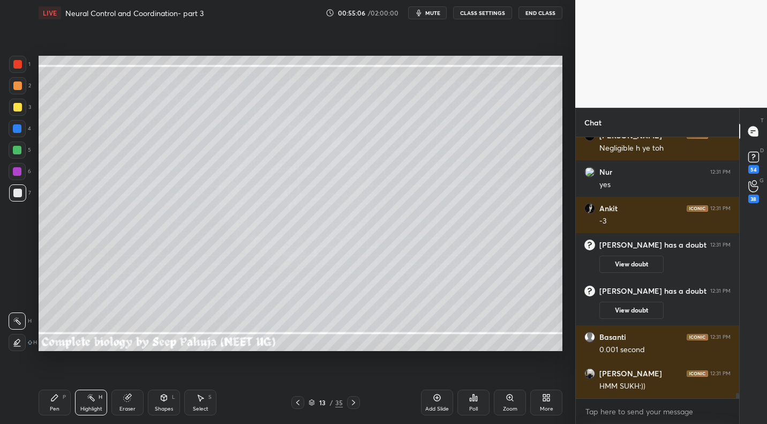
click at [54, 400] on icon at bounding box center [54, 397] width 9 height 9
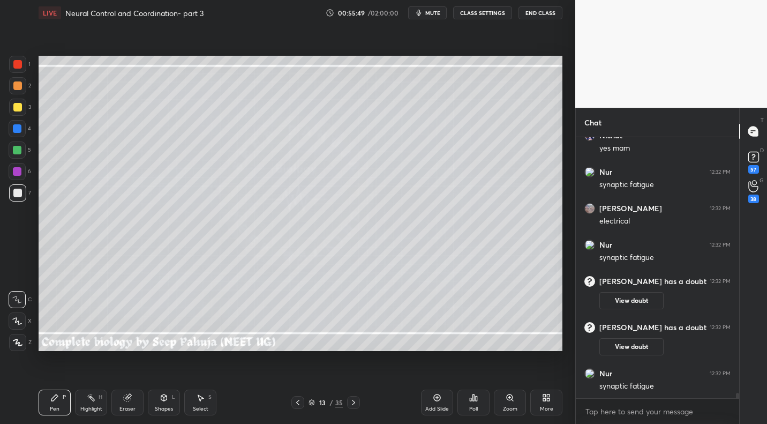
click at [430, 12] on span "mute" at bounding box center [432, 13] width 15 height 8
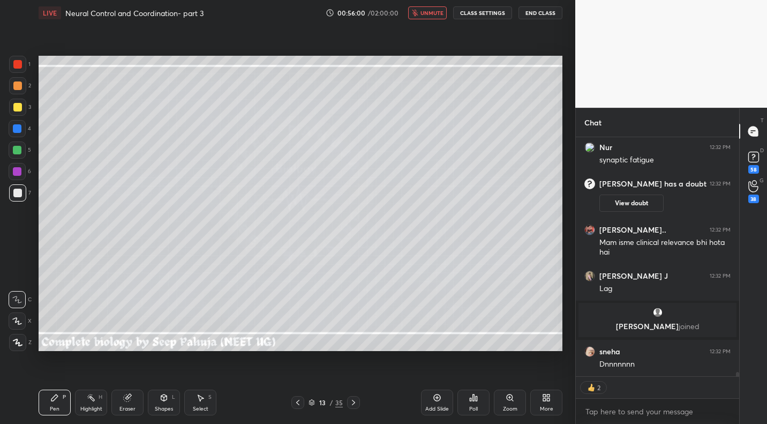
click at [431, 14] on span "unmute" at bounding box center [432, 13] width 23 height 8
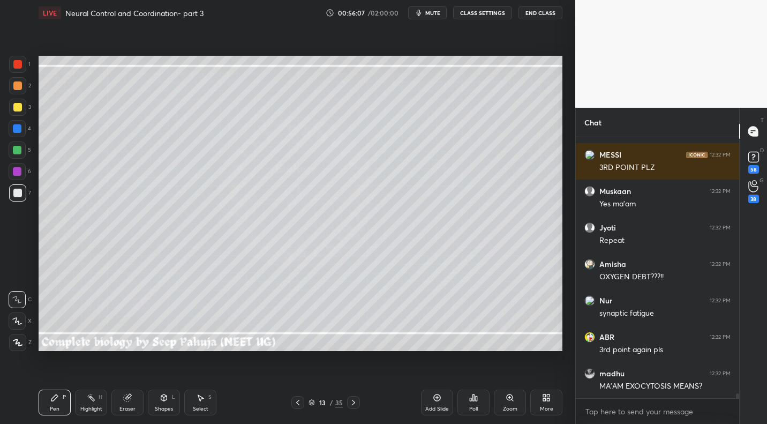
click at [99, 406] on div "Highlight" at bounding box center [91, 408] width 22 height 5
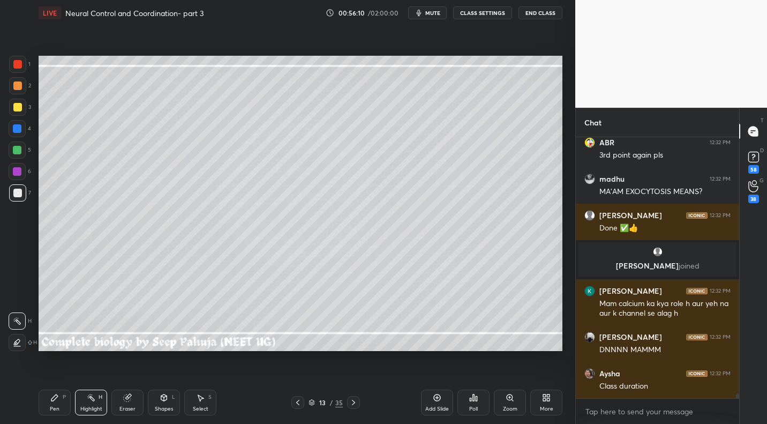
click at [300, 402] on icon at bounding box center [298, 402] width 9 height 9
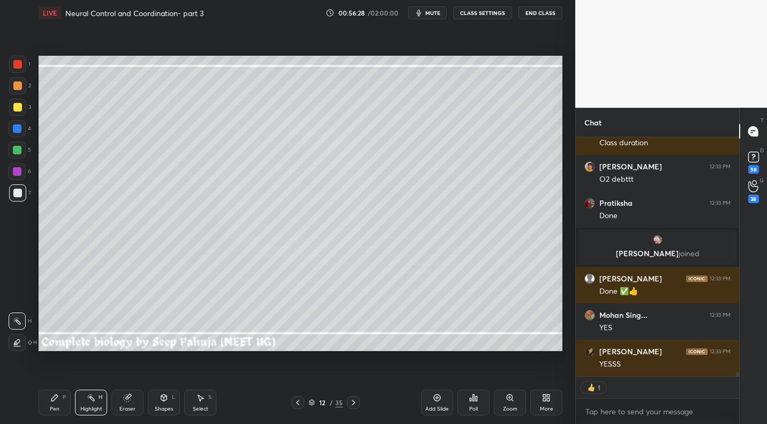
drag, startPoint x: 354, startPoint y: 396, endPoint x: 362, endPoint y: 394, distance: 8.2
click at [354, 396] on div at bounding box center [353, 402] width 13 height 13
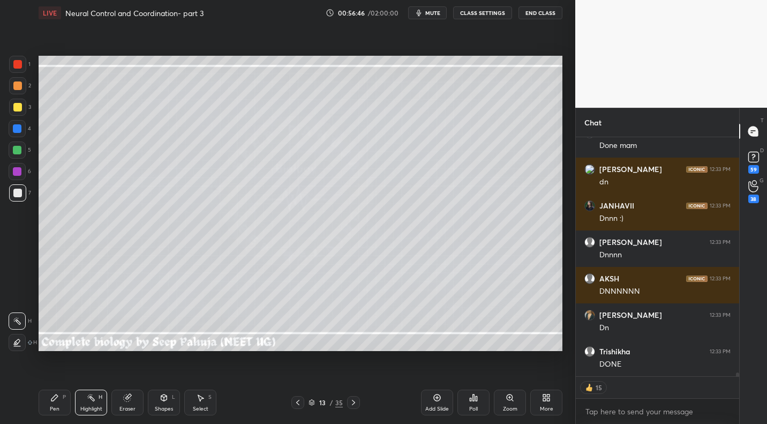
drag, startPoint x: 428, startPoint y: 9, endPoint x: 428, endPoint y: 16, distance: 7.0
click at [428, 9] on span "mute" at bounding box center [432, 13] width 15 height 8
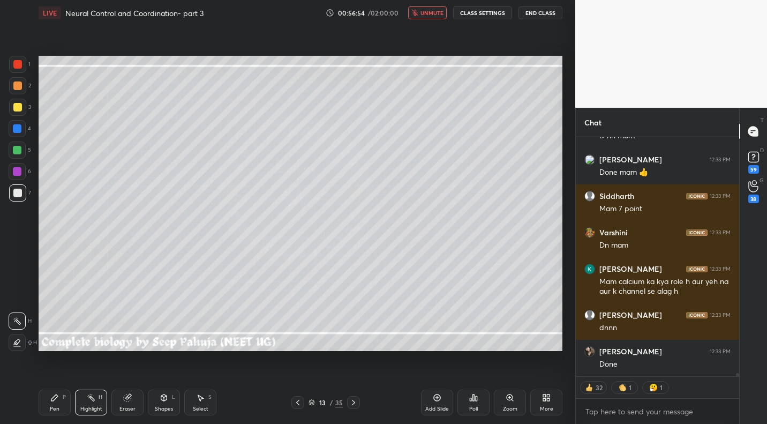
click at [436, 11] on span "unmute" at bounding box center [432, 13] width 23 height 8
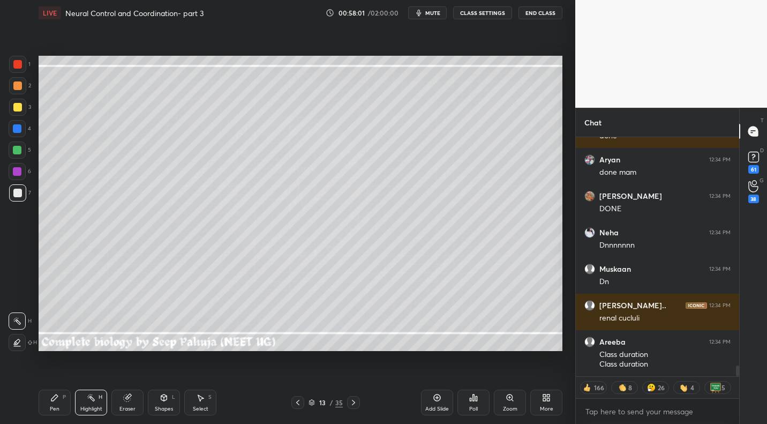
drag, startPoint x: 430, startPoint y: 12, endPoint x: 431, endPoint y: 31, distance: 19.3
click at [430, 12] on span "mute" at bounding box center [432, 13] width 15 height 8
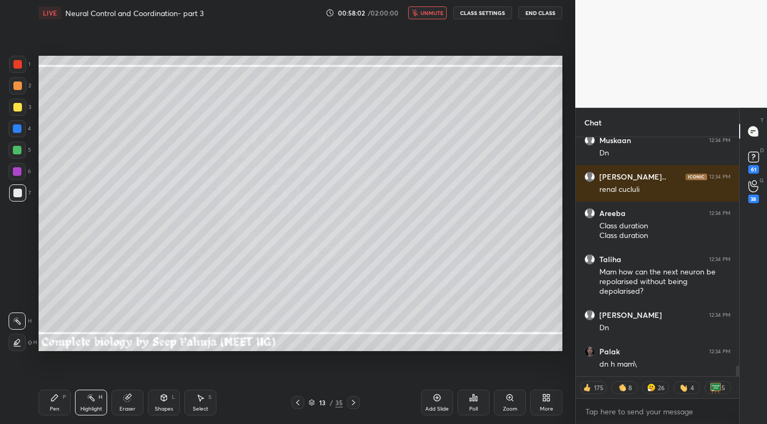
click at [431, 11] on span "unmute" at bounding box center [432, 13] width 23 height 8
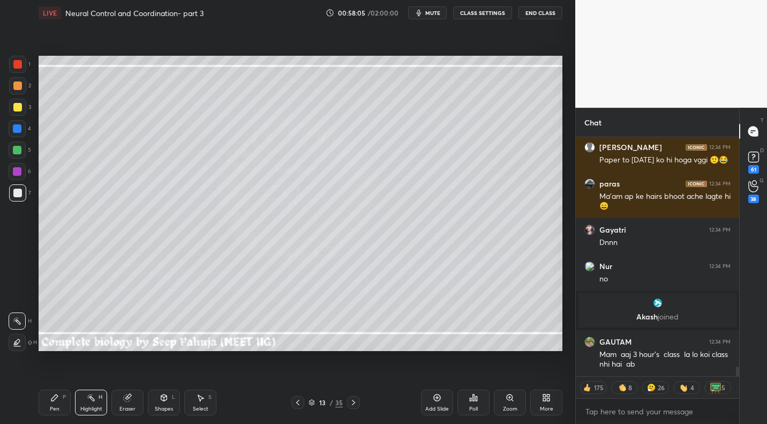
click at [354, 399] on icon at bounding box center [353, 402] width 9 height 9
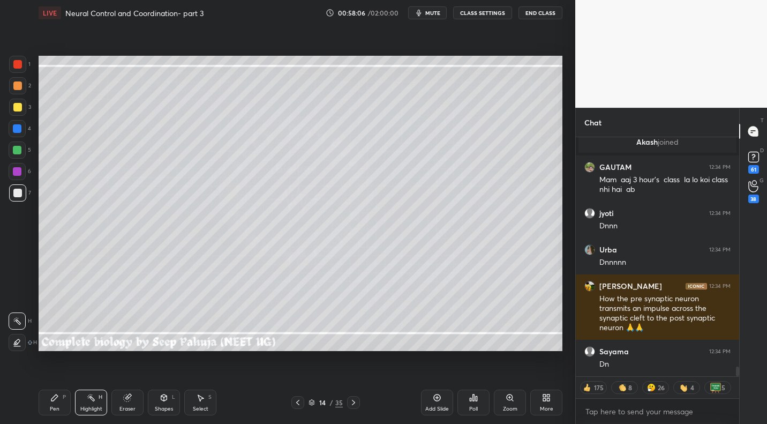
drag, startPoint x: 65, startPoint y: 400, endPoint x: 71, endPoint y: 383, distance: 18.3
click at [64, 400] on div "Pen P" at bounding box center [55, 402] width 32 height 26
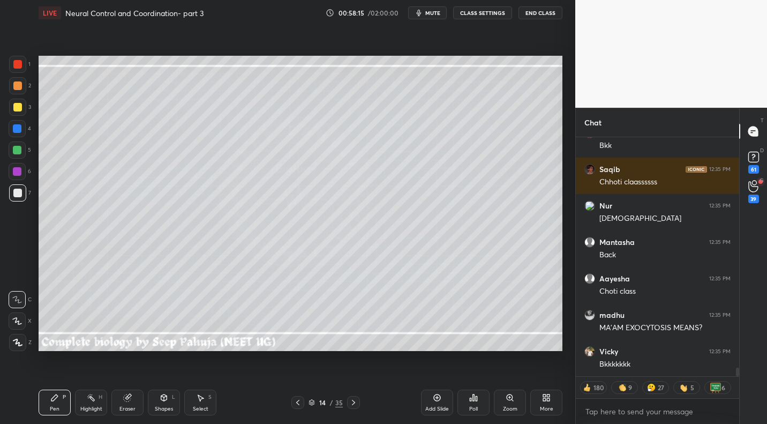
click at [166, 403] on div "Shapes L" at bounding box center [164, 402] width 32 height 26
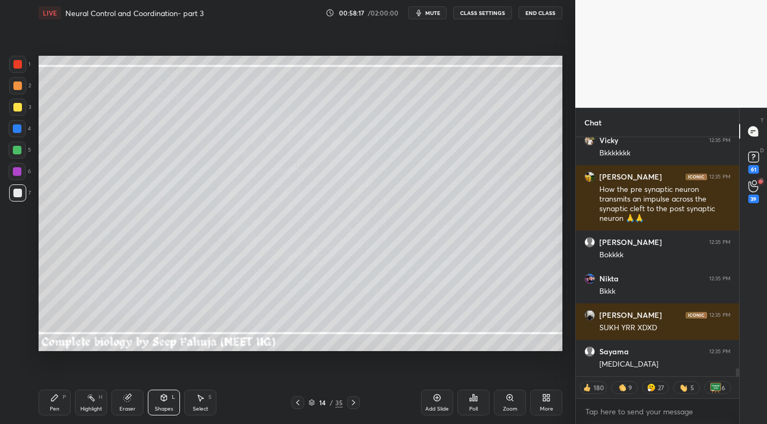
click at [51, 400] on icon at bounding box center [54, 397] width 6 height 6
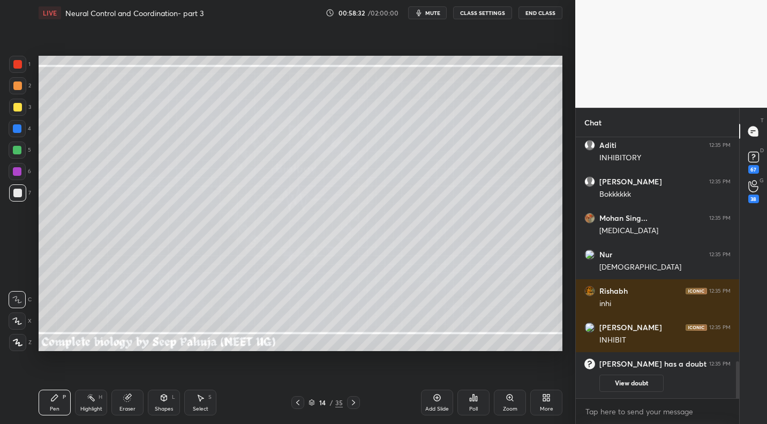
click at [164, 396] on icon at bounding box center [164, 397] width 9 height 9
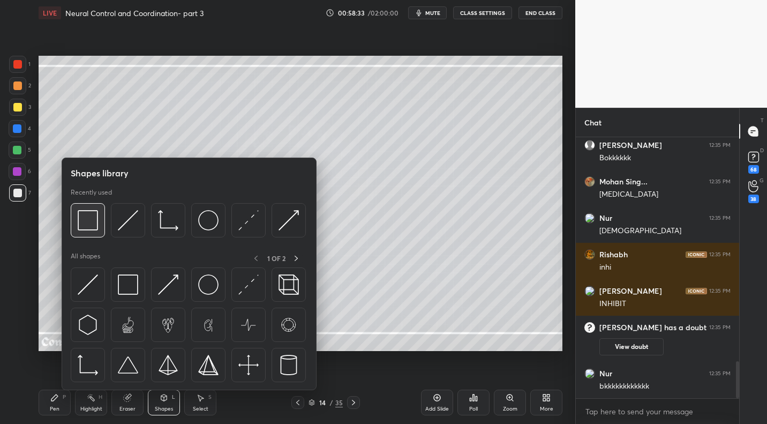
click at [89, 234] on div at bounding box center [88, 220] width 34 height 34
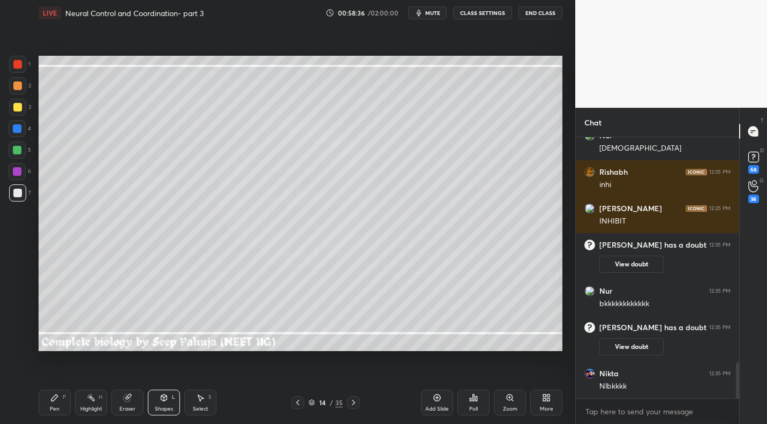
click at [303, 405] on div at bounding box center [297, 402] width 13 height 13
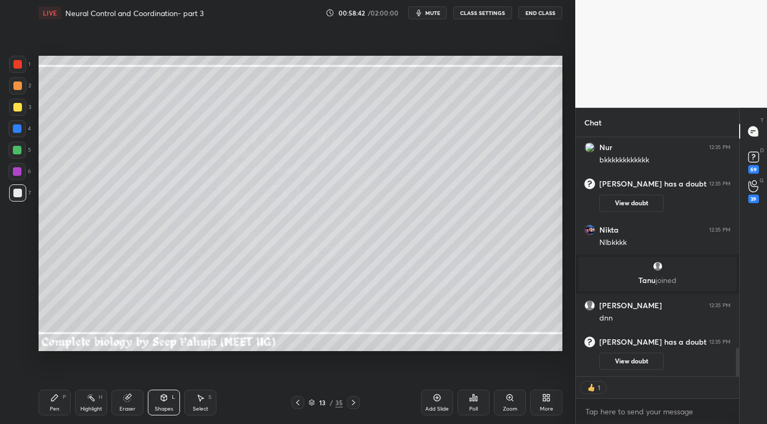
click at [423, 14] on icon "button" at bounding box center [419, 13] width 9 height 9
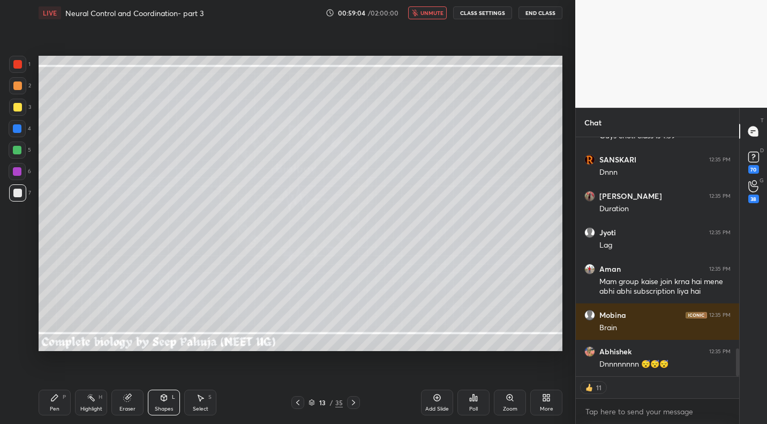
click at [438, 14] on span "unmute" at bounding box center [432, 13] width 23 height 8
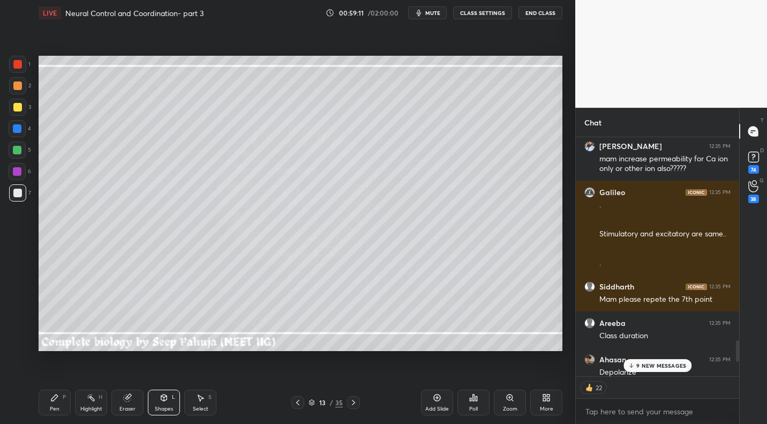
scroll to position [2136, 0]
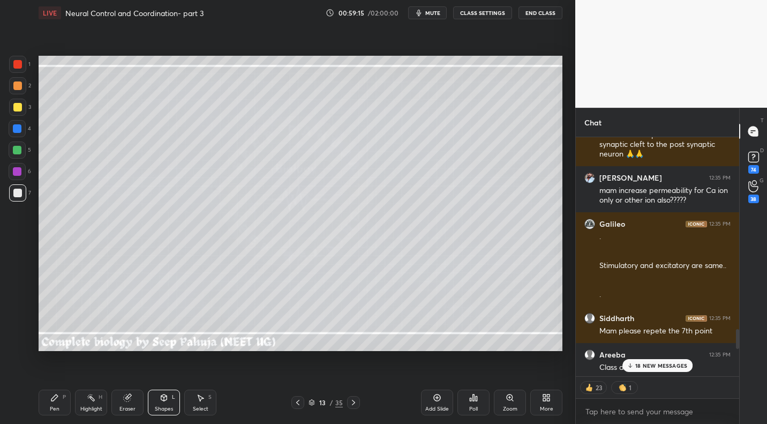
click at [674, 366] on p "18 NEW MESSAGES" at bounding box center [661, 365] width 52 height 6
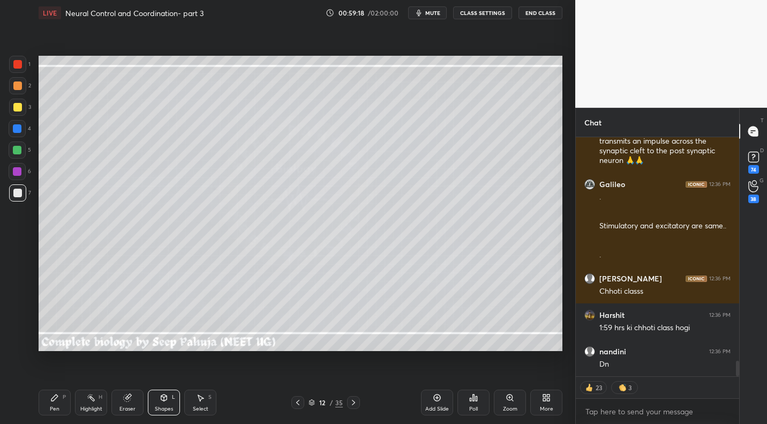
scroll to position [3039, 0]
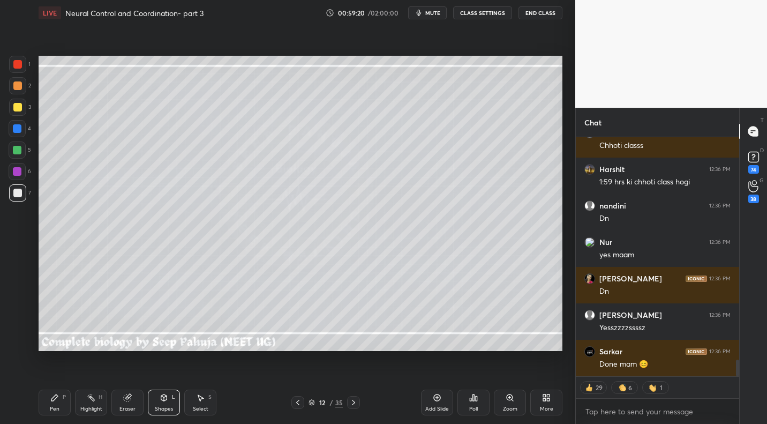
click at [98, 404] on div "Highlight H" at bounding box center [91, 402] width 32 height 26
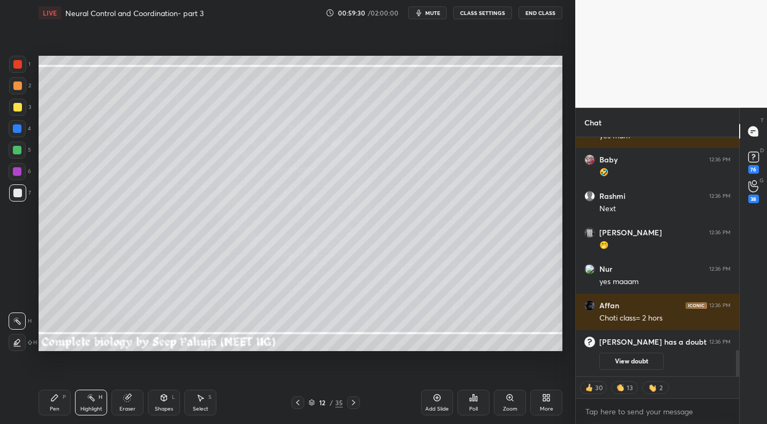
scroll to position [1912, 0]
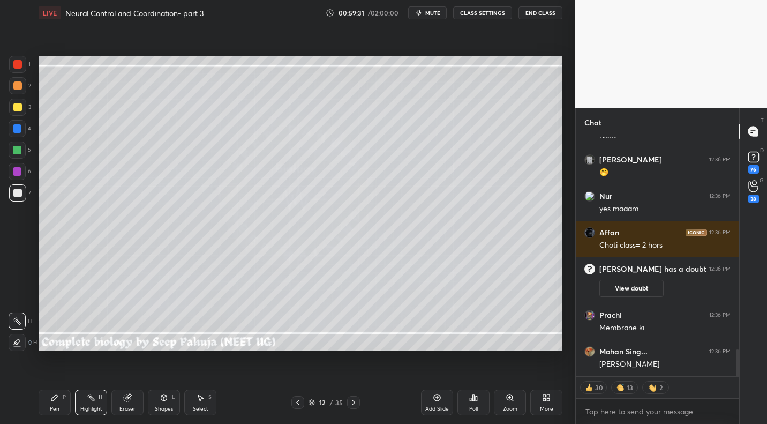
click at [357, 402] on div at bounding box center [353, 402] width 13 height 13
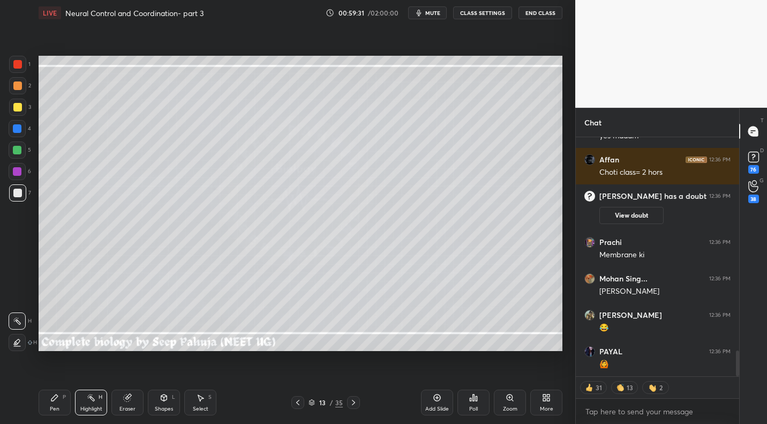
click at [357, 401] on icon at bounding box center [353, 402] width 9 height 9
click at [354, 403] on icon at bounding box center [353, 402] width 9 height 9
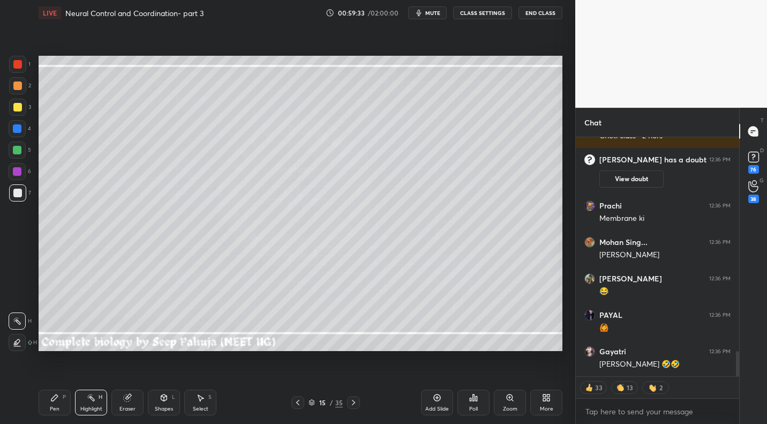
drag, startPoint x: 55, startPoint y: 402, endPoint x: 78, endPoint y: 371, distance: 38.4
click at [55, 402] on div "Pen P" at bounding box center [55, 402] width 32 height 26
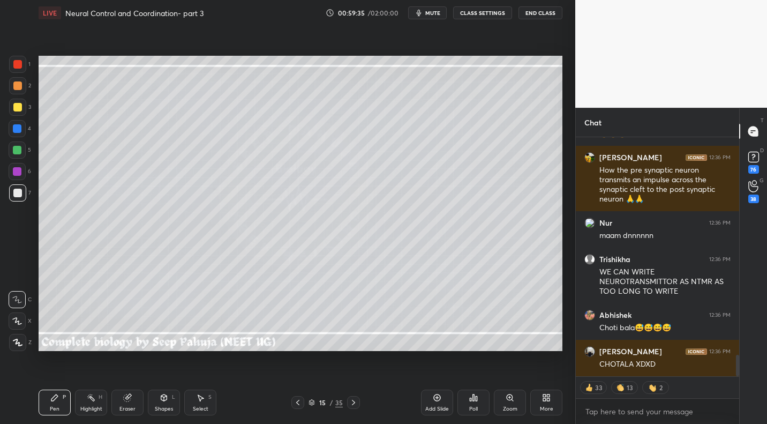
scroll to position [2536, 0]
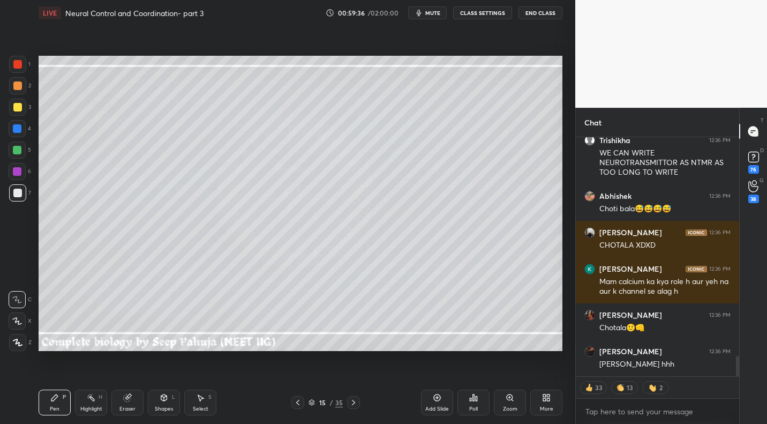
click at [18, 128] on div at bounding box center [17, 128] width 9 height 9
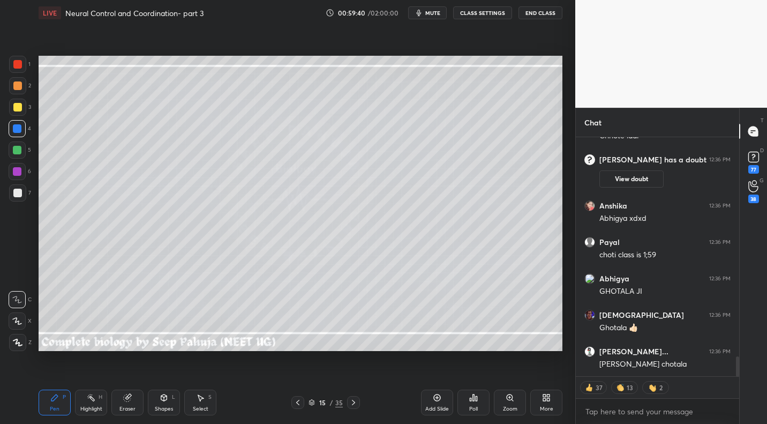
scroll to position [2822, 0]
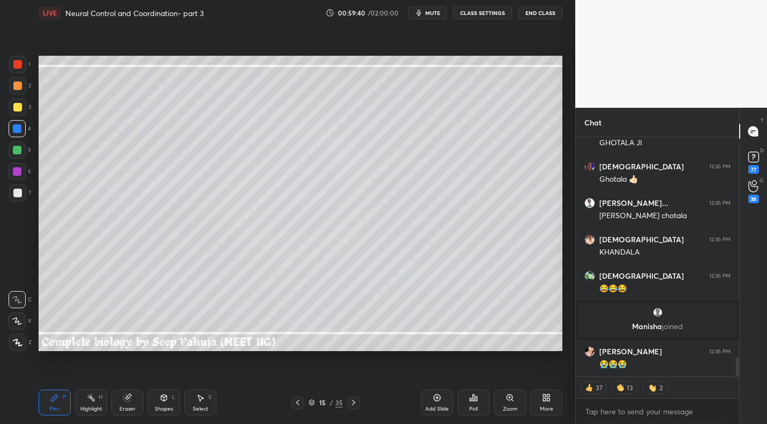
drag, startPoint x: 23, startPoint y: 197, endPoint x: 28, endPoint y: 196, distance: 5.5
click at [25, 197] on div at bounding box center [17, 192] width 17 height 17
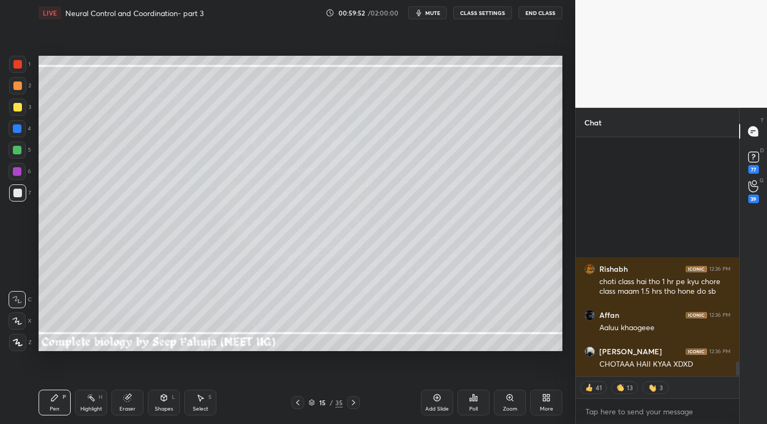
scroll to position [3725, 0]
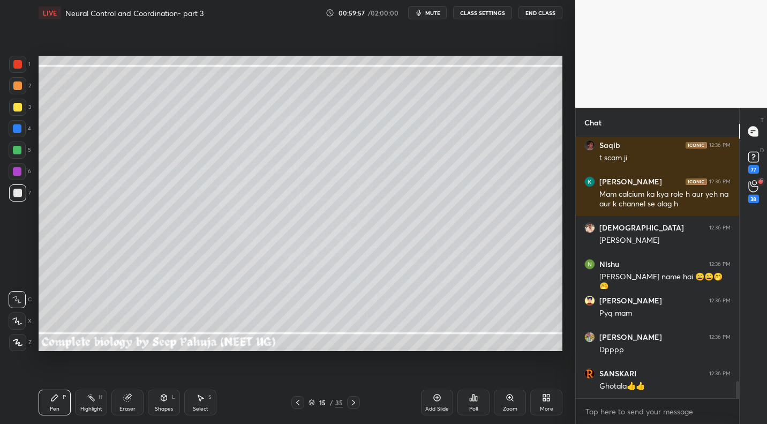
click at [301, 401] on icon at bounding box center [298, 402] width 9 height 9
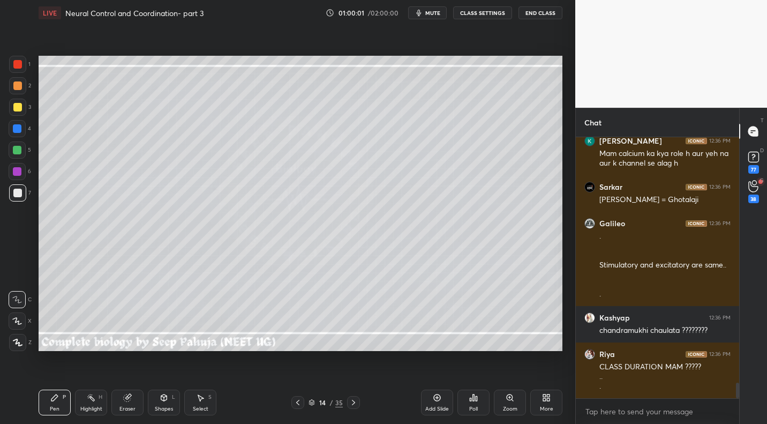
click at [20, 107] on div at bounding box center [17, 107] width 9 height 9
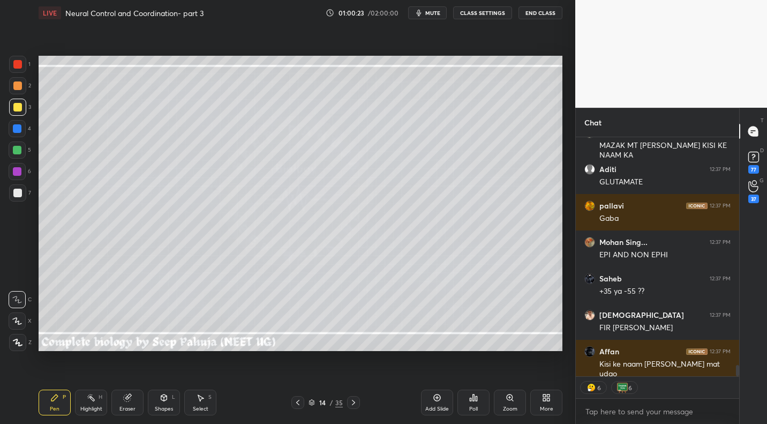
click at [133, 396] on div "Eraser" at bounding box center [127, 402] width 32 height 26
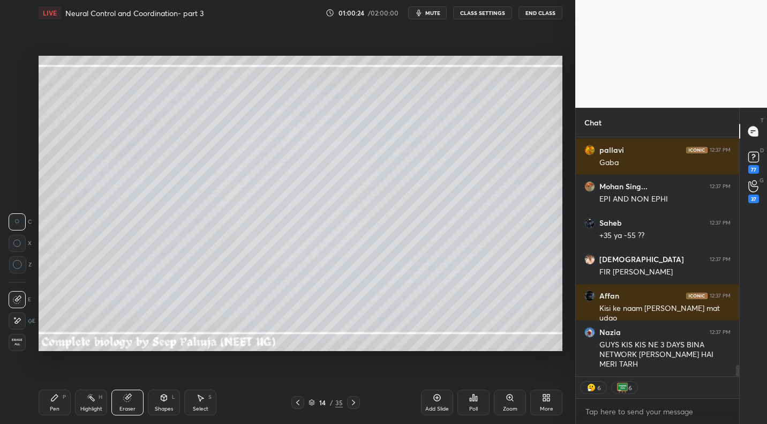
drag, startPoint x: 58, startPoint y: 399, endPoint x: 83, endPoint y: 361, distance: 45.3
click at [58, 399] on icon at bounding box center [54, 397] width 9 height 9
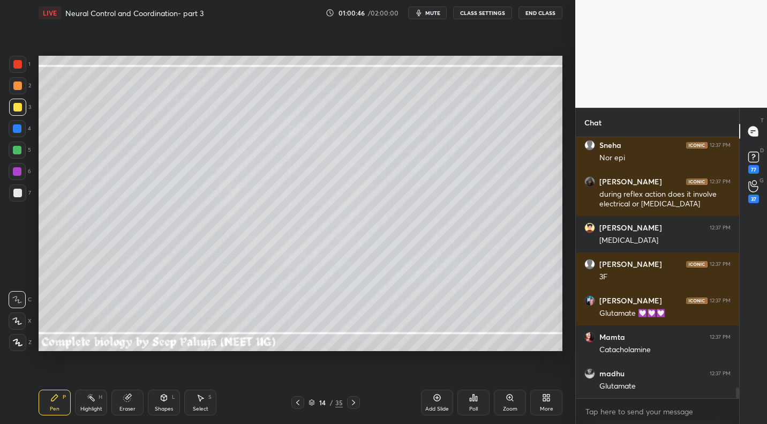
drag, startPoint x: 102, startPoint y: 402, endPoint x: 109, endPoint y: 393, distance: 11.5
click at [102, 402] on div "Highlight H" at bounding box center [91, 402] width 32 height 26
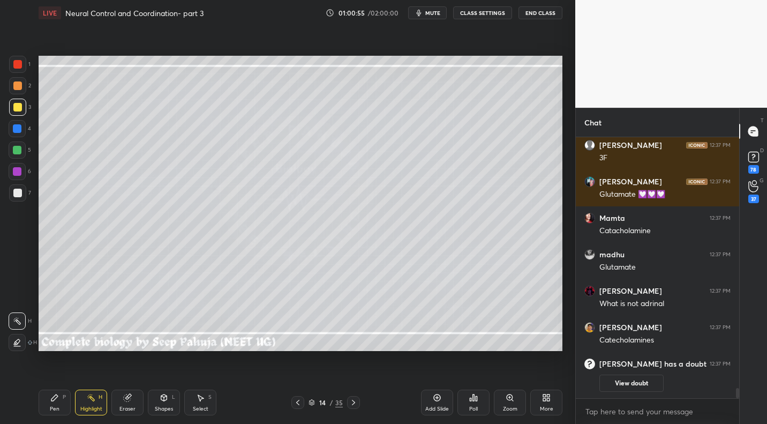
click at [63, 402] on div "Pen P" at bounding box center [55, 402] width 32 height 26
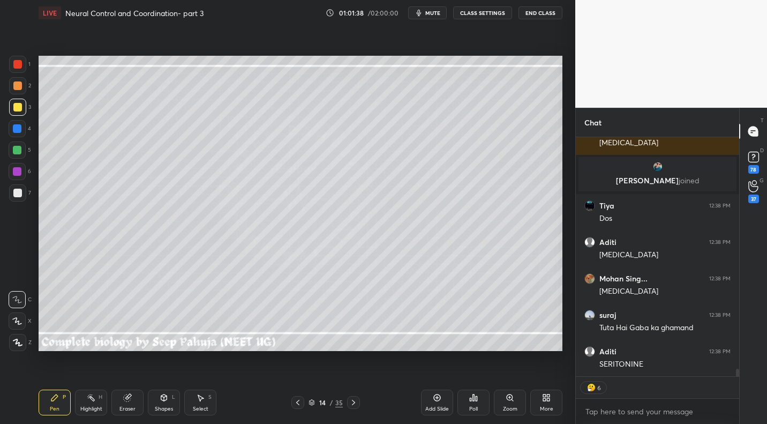
click at [211, 407] on div "Select S" at bounding box center [200, 402] width 32 height 26
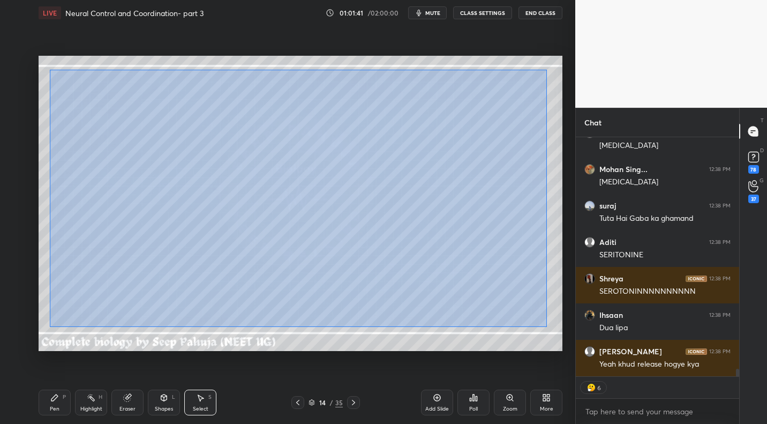
drag, startPoint x: 67, startPoint y: 81, endPoint x: 544, endPoint y: 320, distance: 534.0
click at [544, 325] on div "0 ° Undo Copy Duplicate Duplicate to new slide Delete" at bounding box center [301, 203] width 524 height 295
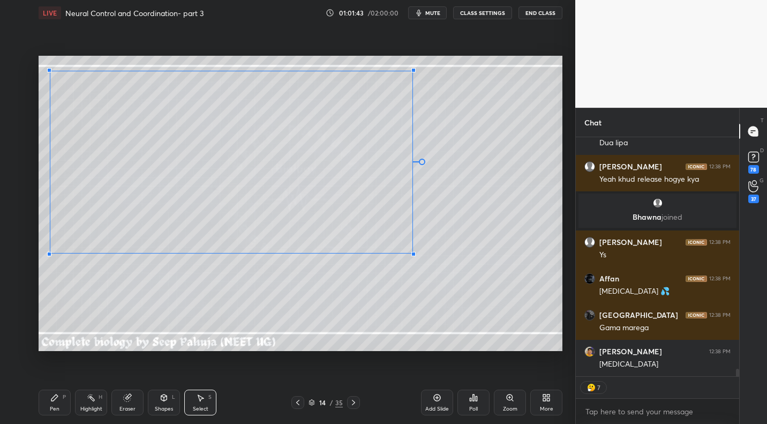
drag, startPoint x: 531, startPoint y: 331, endPoint x: 402, endPoint y: 250, distance: 152.6
click at [411, 252] on div at bounding box center [413, 254] width 4 height 4
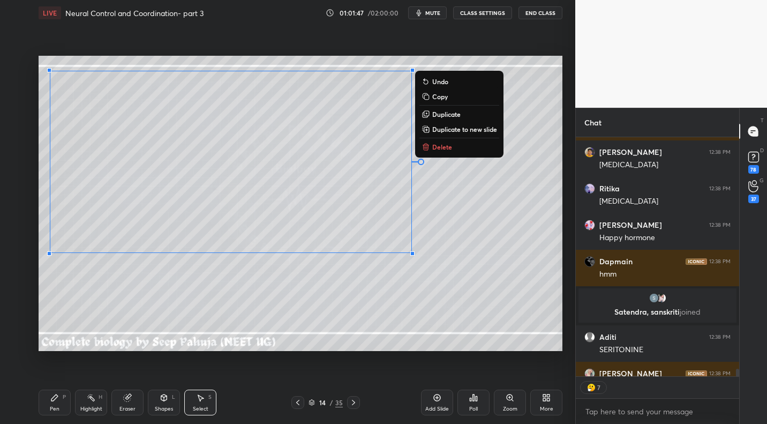
click at [61, 403] on div "Pen P" at bounding box center [55, 402] width 32 height 26
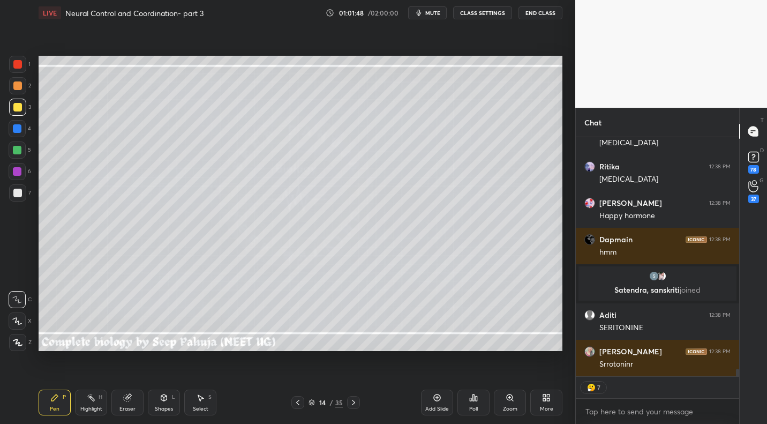
drag, startPoint x: 298, startPoint y: 402, endPoint x: 303, endPoint y: 396, distance: 8.0
click at [298, 402] on icon at bounding box center [298, 402] width 9 height 9
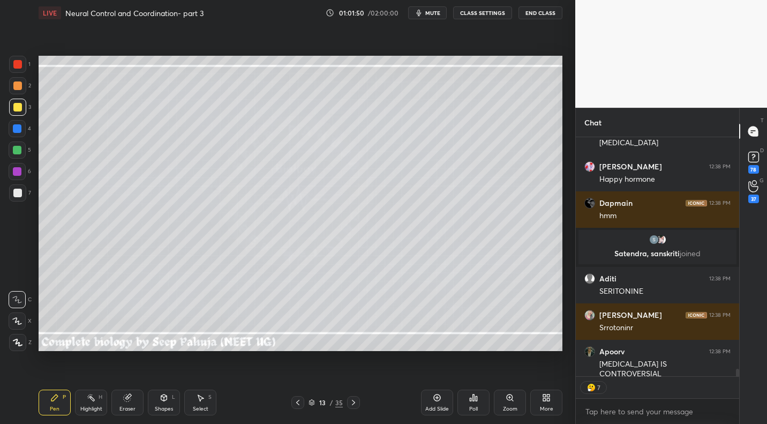
click at [303, 401] on div at bounding box center [297, 402] width 13 height 13
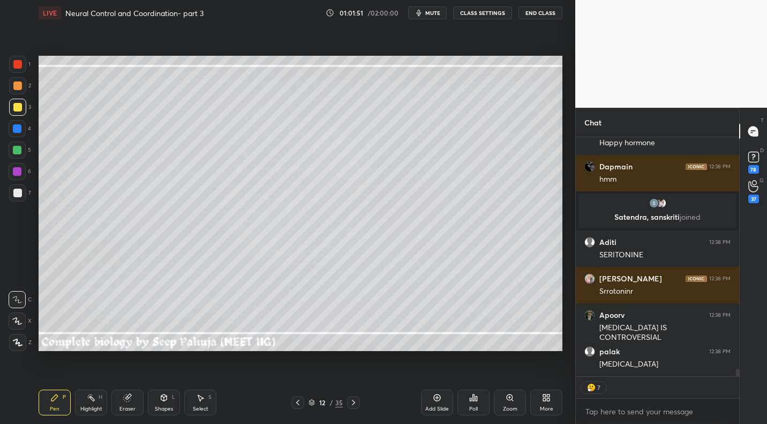
click at [94, 402] on div "Highlight H" at bounding box center [91, 402] width 32 height 26
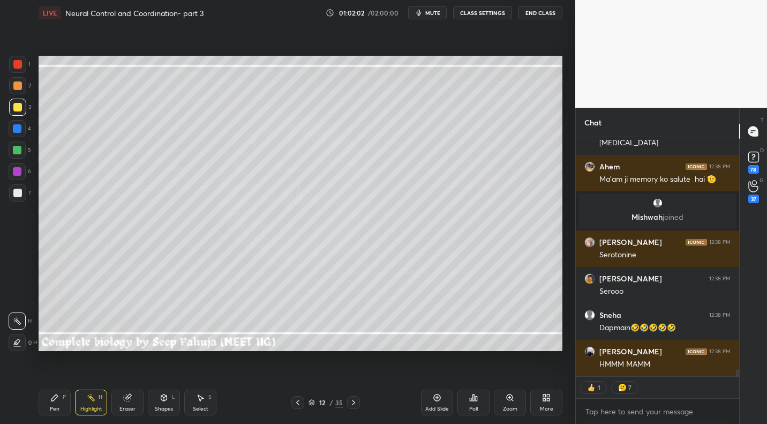
type textarea "x"
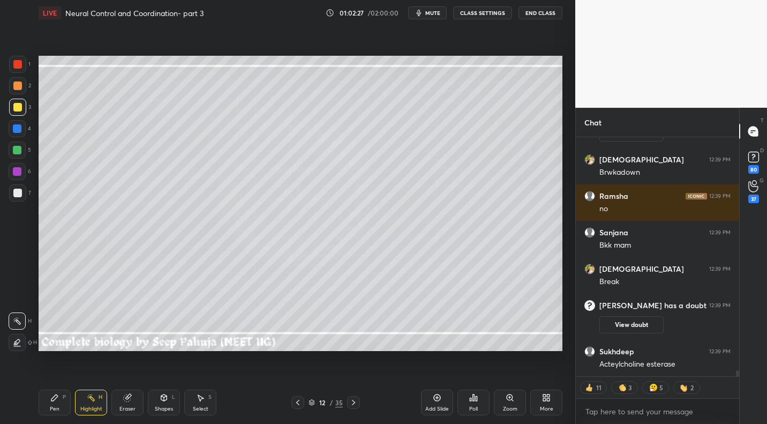
scroll to position [9244, 0]
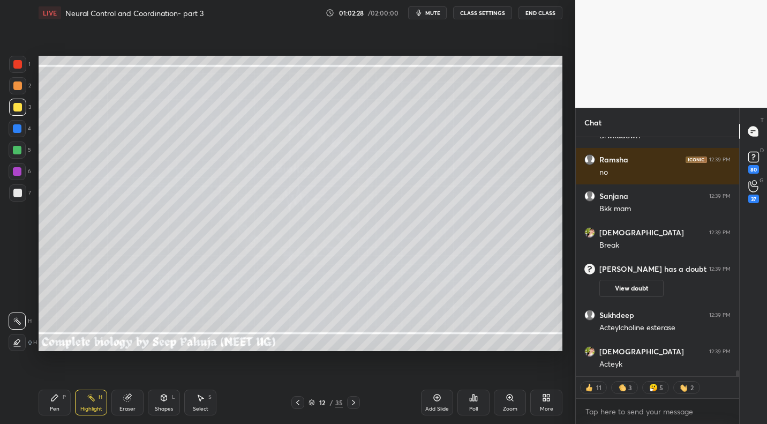
click at [354, 401] on icon at bounding box center [353, 402] width 9 height 9
click at [355, 399] on icon at bounding box center [353, 402] width 9 height 9
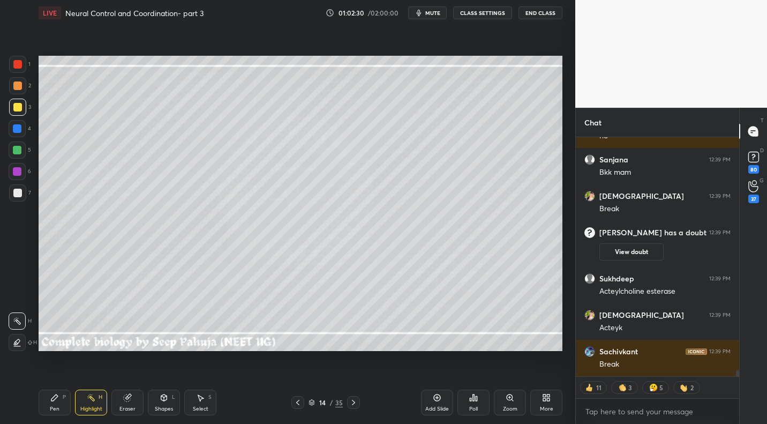
click at [51, 406] on div "Pen" at bounding box center [55, 408] width 10 height 5
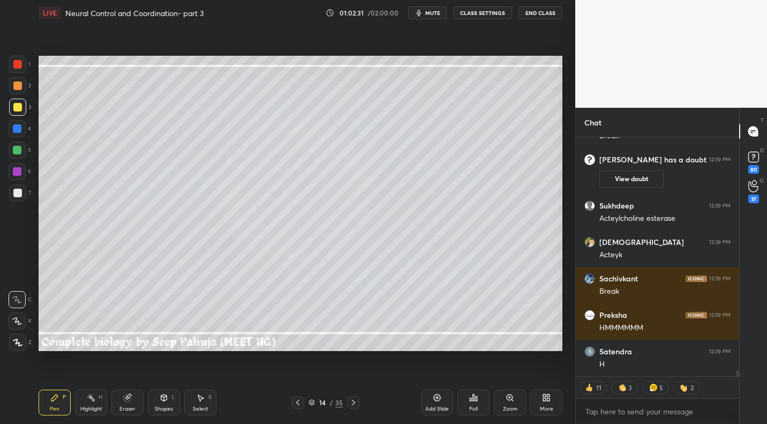
click at [24, 197] on div at bounding box center [17, 192] width 17 height 17
drag, startPoint x: 167, startPoint y: 398, endPoint x: 167, endPoint y: 391, distance: 7.0
click at [167, 398] on icon at bounding box center [164, 397] width 6 height 6
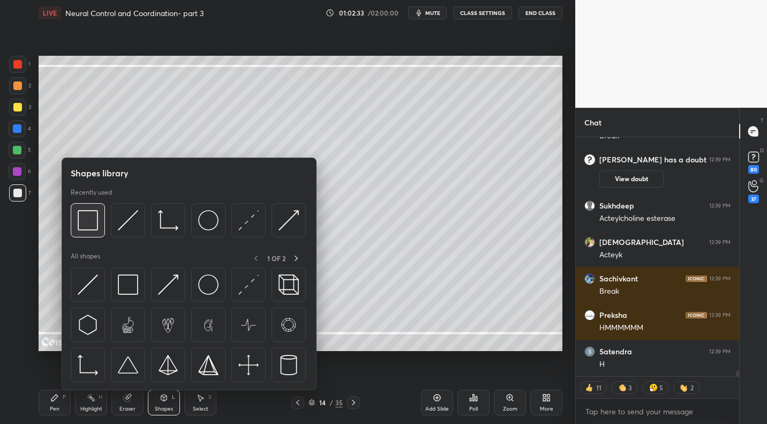
click at [91, 220] on img at bounding box center [88, 220] width 20 height 20
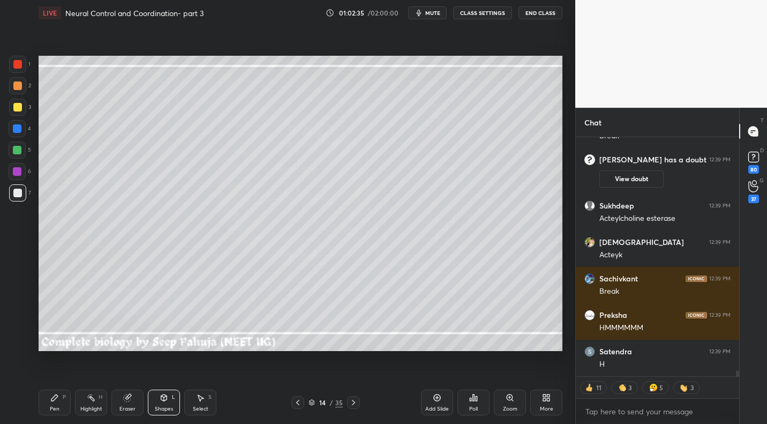
scroll to position [9390, 0]
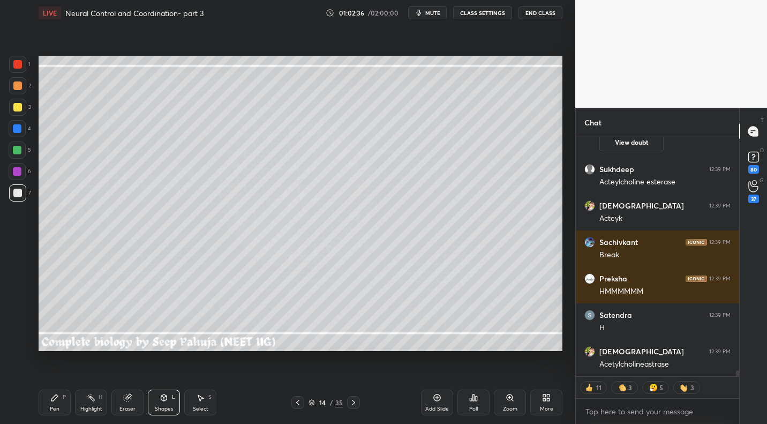
click at [56, 396] on icon at bounding box center [54, 397] width 6 height 6
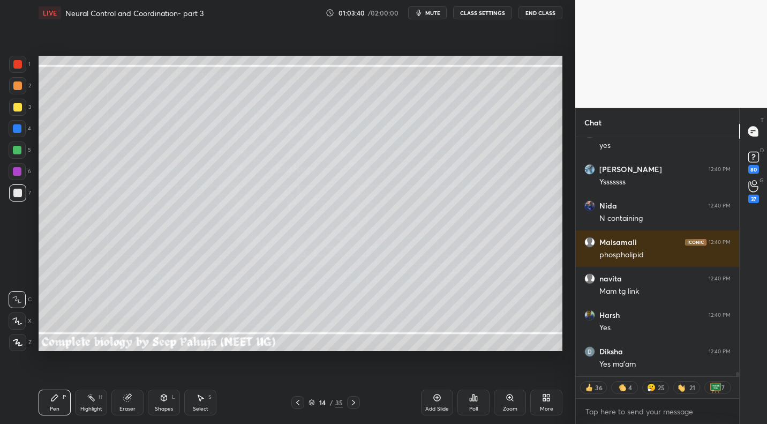
scroll to position [13485, 0]
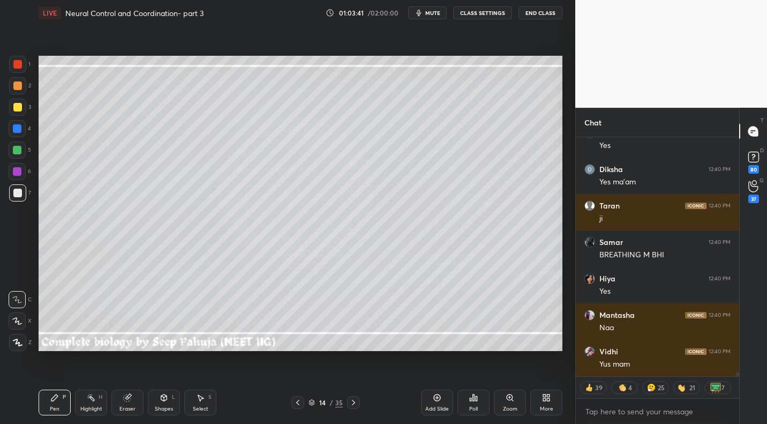
click at [299, 398] on icon at bounding box center [298, 402] width 9 height 9
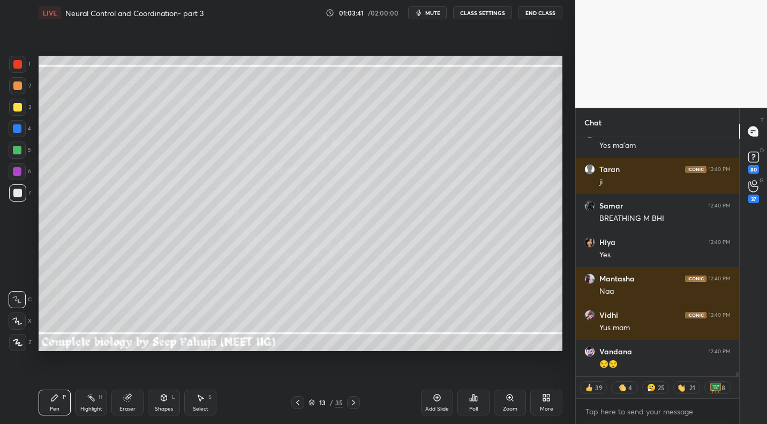
click at [296, 398] on div at bounding box center [297, 402] width 13 height 13
click at [90, 401] on div "Highlight H" at bounding box center [91, 402] width 32 height 26
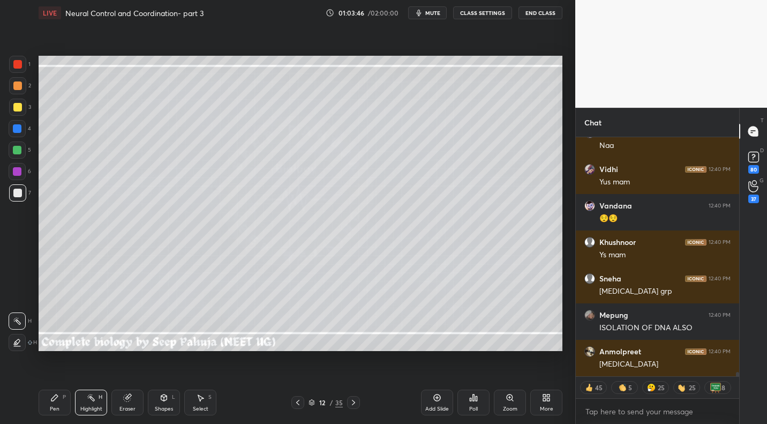
scroll to position [13704, 0]
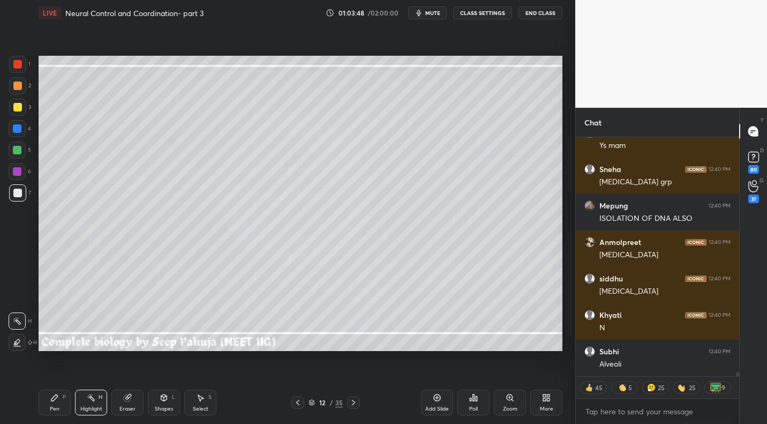
click at [351, 403] on icon at bounding box center [353, 402] width 9 height 9
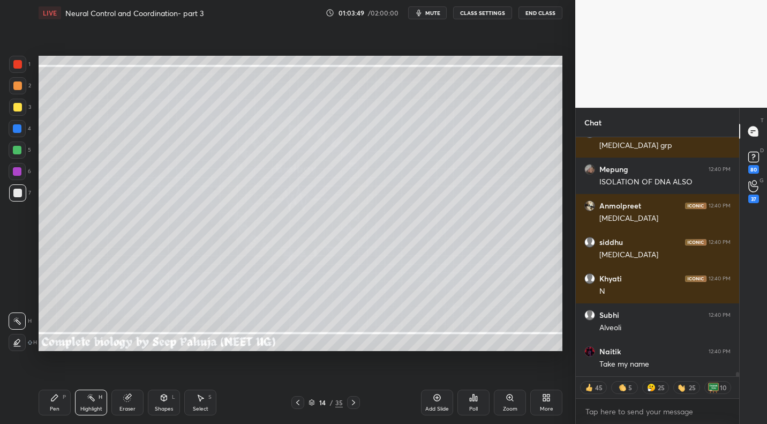
click at [56, 406] on div "Pen" at bounding box center [55, 408] width 10 height 5
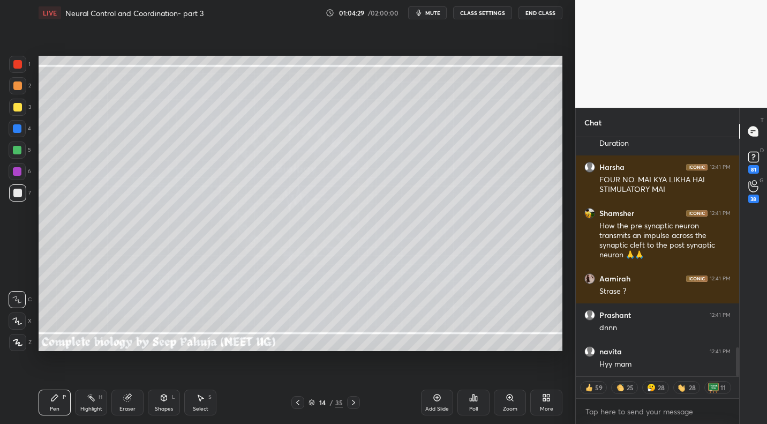
click at [15, 112] on div at bounding box center [17, 107] width 17 height 17
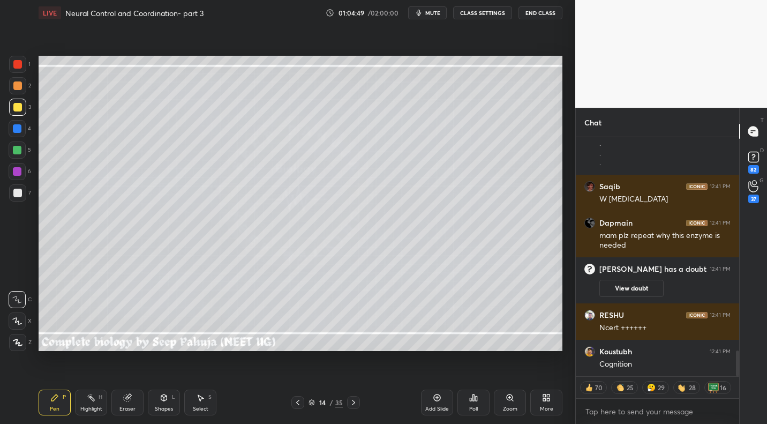
scroll to position [2030, 0]
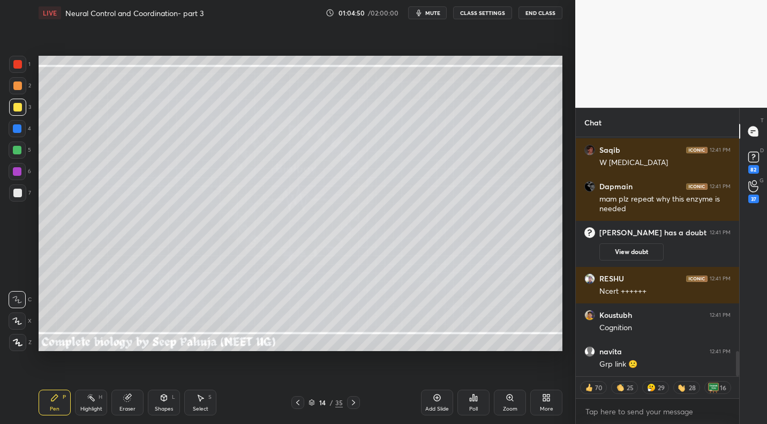
drag, startPoint x: 16, startPoint y: 154, endPoint x: 36, endPoint y: 138, distance: 25.5
click at [16, 154] on div at bounding box center [17, 149] width 17 height 17
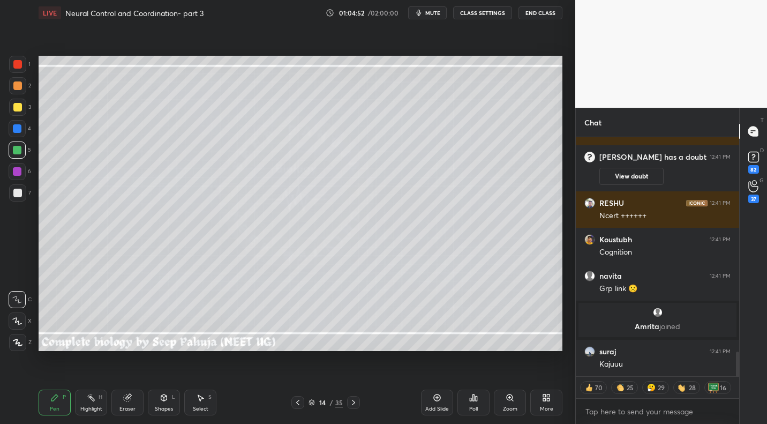
scroll to position [4, 4]
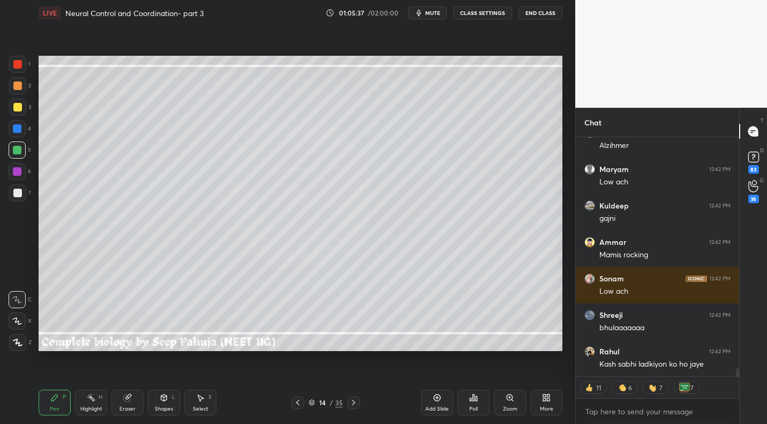
drag, startPoint x: 91, startPoint y: 404, endPoint x: 158, endPoint y: 355, distance: 83.5
click at [91, 404] on div "Highlight H" at bounding box center [91, 402] width 32 height 26
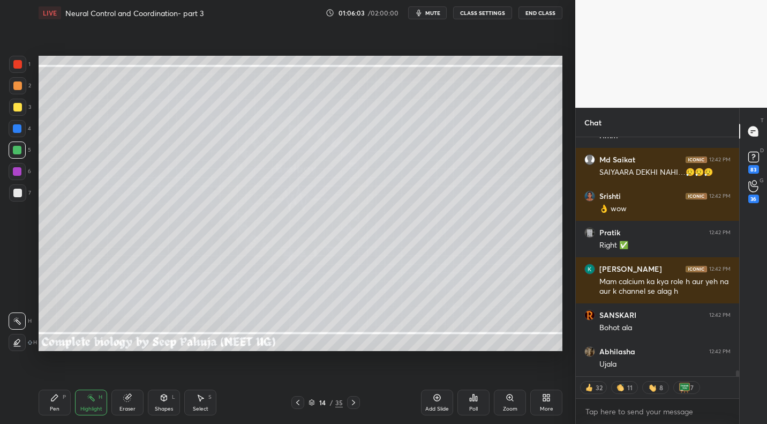
drag, startPoint x: 25, startPoint y: 86, endPoint x: 18, endPoint y: 115, distance: 30.2
click at [22, 87] on div at bounding box center [17, 85] width 17 height 17
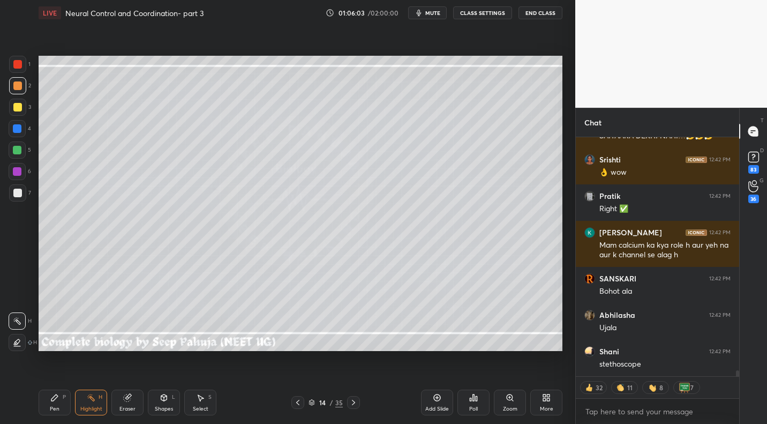
click at [57, 402] on div "Pen P" at bounding box center [55, 402] width 32 height 26
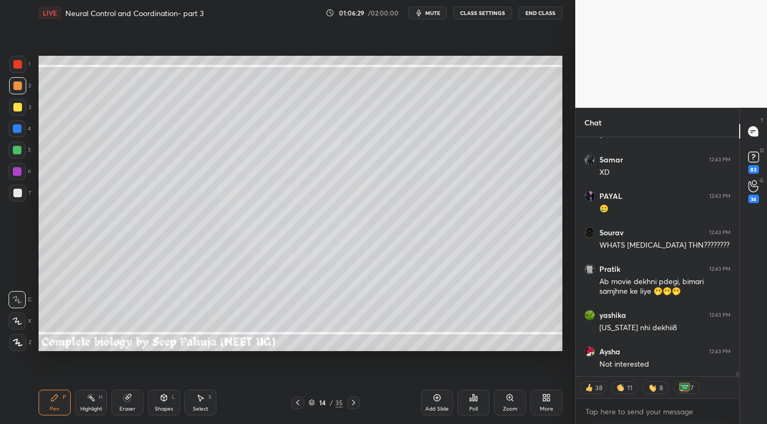
drag, startPoint x: 89, startPoint y: 402, endPoint x: 95, endPoint y: 380, distance: 22.6
click at [89, 402] on div "Highlight H" at bounding box center [91, 402] width 32 height 26
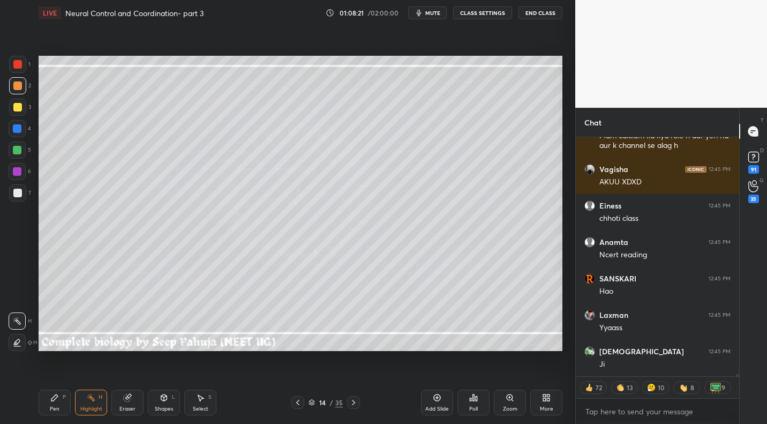
click at [358, 400] on div at bounding box center [353, 402] width 13 height 13
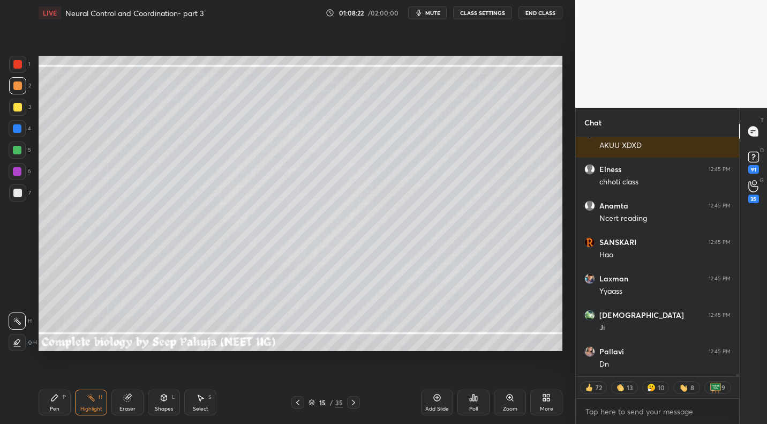
drag, startPoint x: 121, startPoint y: 396, endPoint x: 114, endPoint y: 389, distance: 9.8
click at [121, 396] on div "Eraser" at bounding box center [127, 402] width 32 height 26
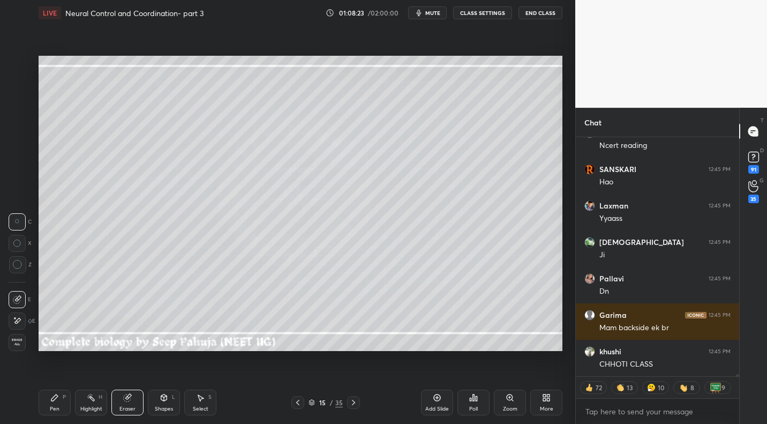
click at [19, 344] on span "Erase all" at bounding box center [17, 342] width 16 height 8
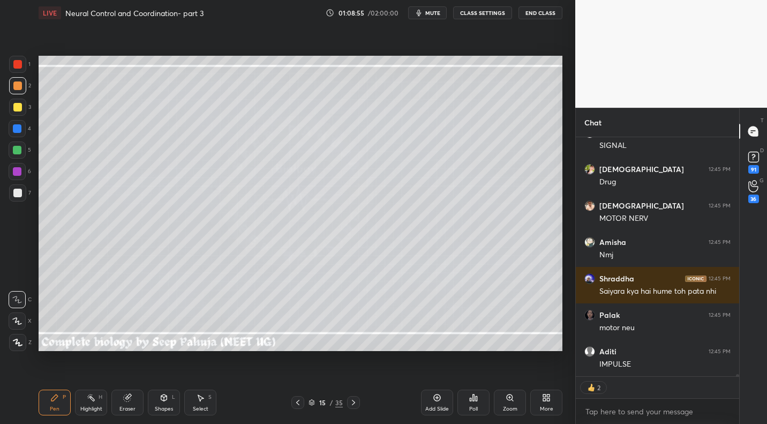
click at [21, 131] on div at bounding box center [17, 128] width 9 height 9
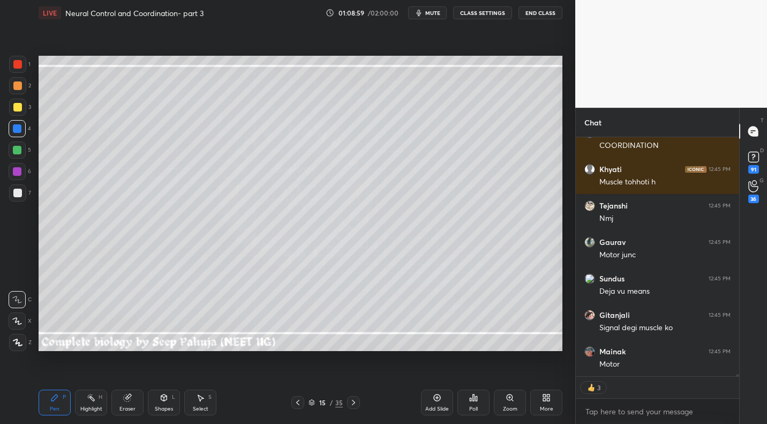
click at [19, 197] on div at bounding box center [17, 193] width 9 height 9
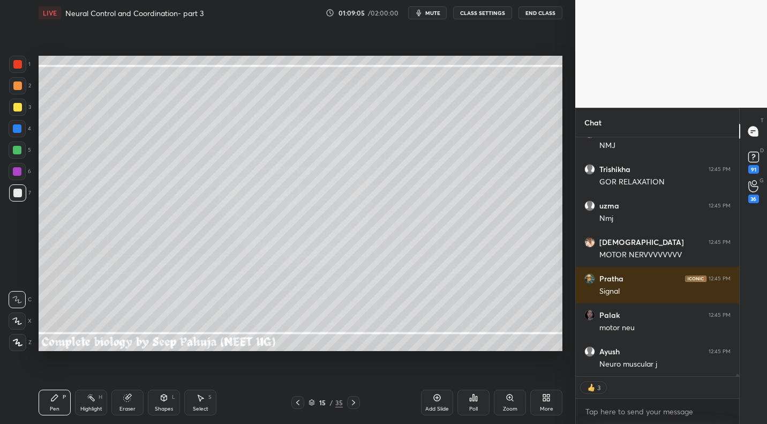
drag, startPoint x: 21, startPoint y: 130, endPoint x: 38, endPoint y: 130, distance: 16.6
click at [21, 130] on div at bounding box center [17, 128] width 9 height 9
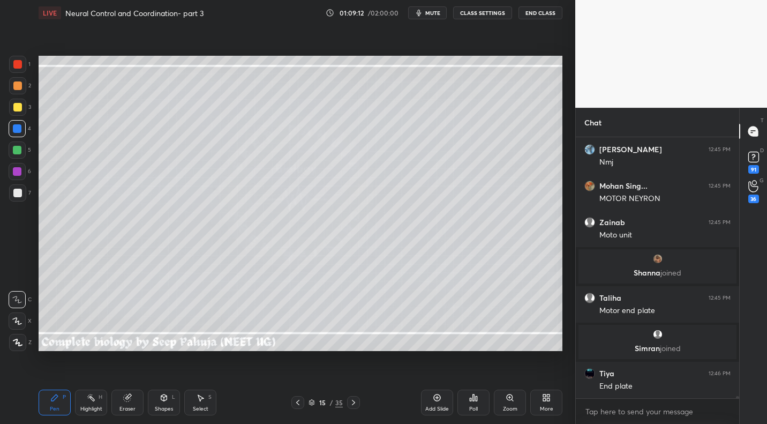
click at [21, 105] on div at bounding box center [17, 107] width 9 height 9
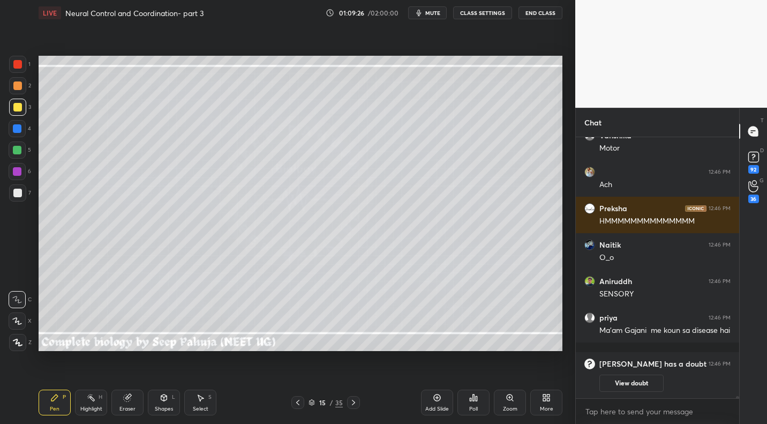
click at [24, 89] on div at bounding box center [17, 85] width 17 height 17
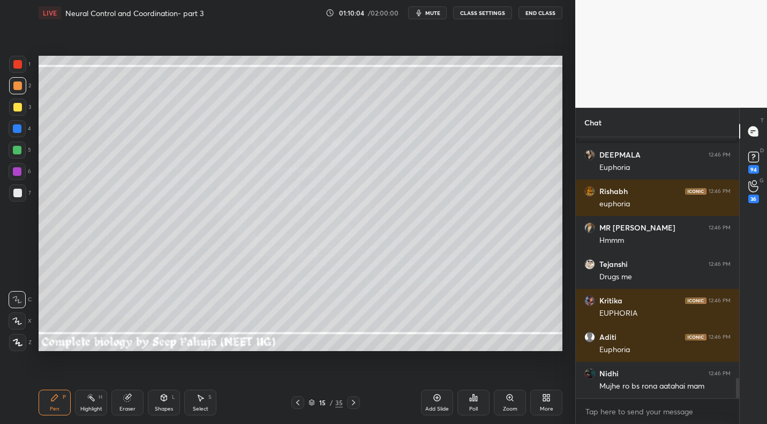
click at [93, 403] on div "Highlight H" at bounding box center [91, 402] width 32 height 26
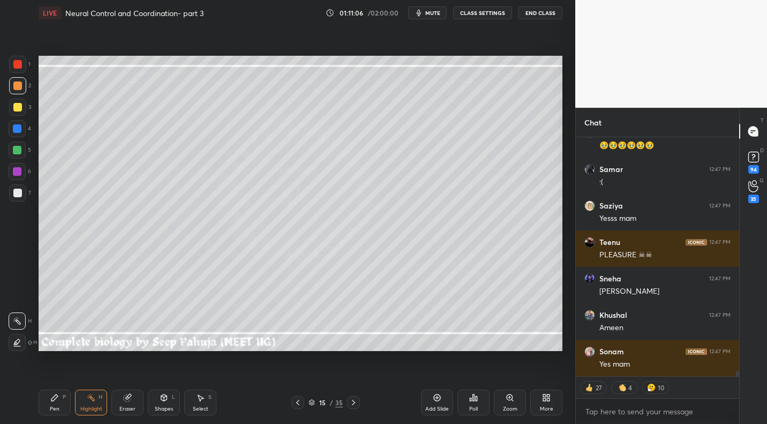
click at [208, 407] on div "Select S" at bounding box center [200, 402] width 32 height 26
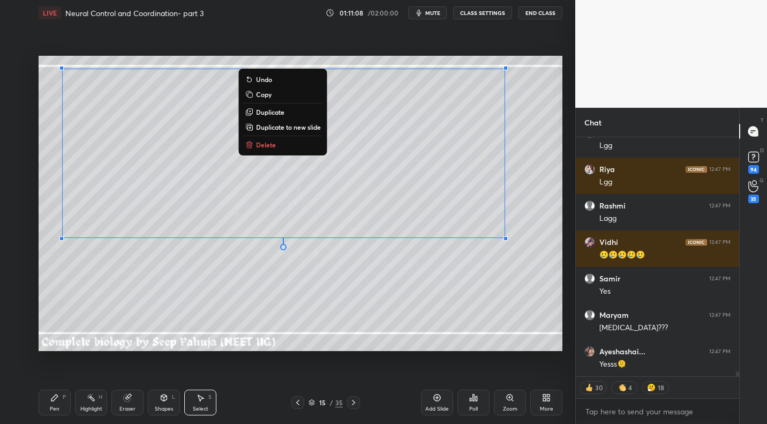
drag, startPoint x: 49, startPoint y: 74, endPoint x: 574, endPoint y: 249, distance: 552.8
click at [579, 250] on div "1 2 3 4 5 6 7 C X Z C X Z E E Erase all H H LIVE Neural Control and Coordinatio…" at bounding box center [383, 212] width 767 height 424
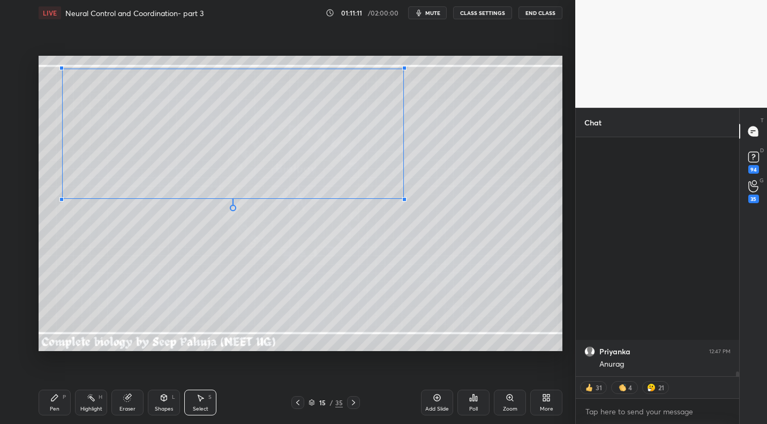
drag, startPoint x: 507, startPoint y: 238, endPoint x: 391, endPoint y: 194, distance: 123.6
click at [402, 198] on div at bounding box center [404, 199] width 4 height 4
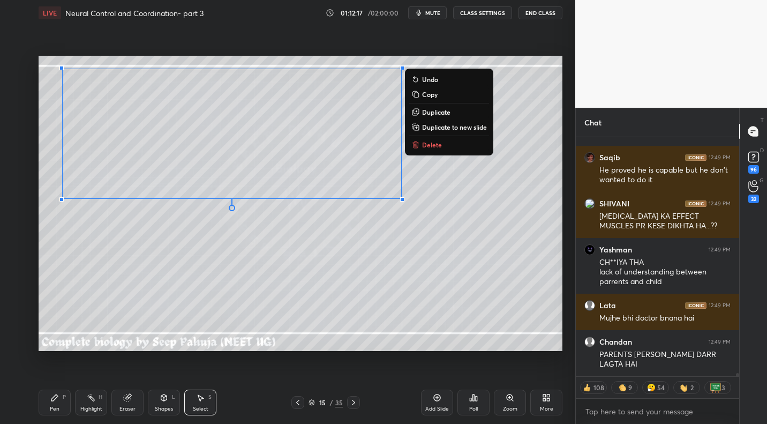
click at [99, 401] on div "Highlight H" at bounding box center [91, 402] width 32 height 26
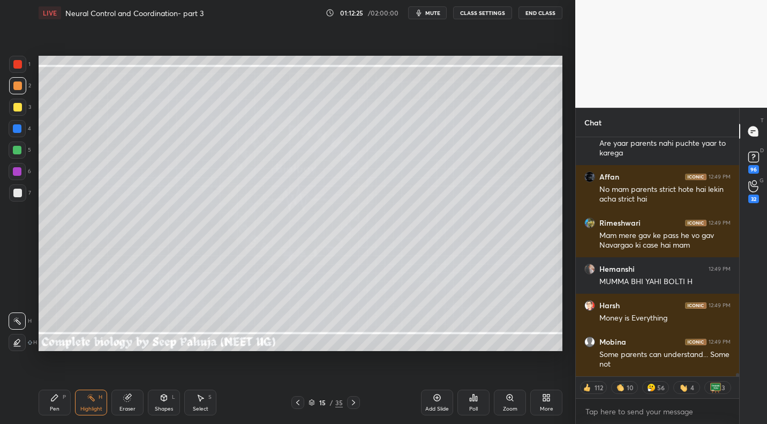
click at [55, 414] on div "Pen P" at bounding box center [55, 402] width 32 height 26
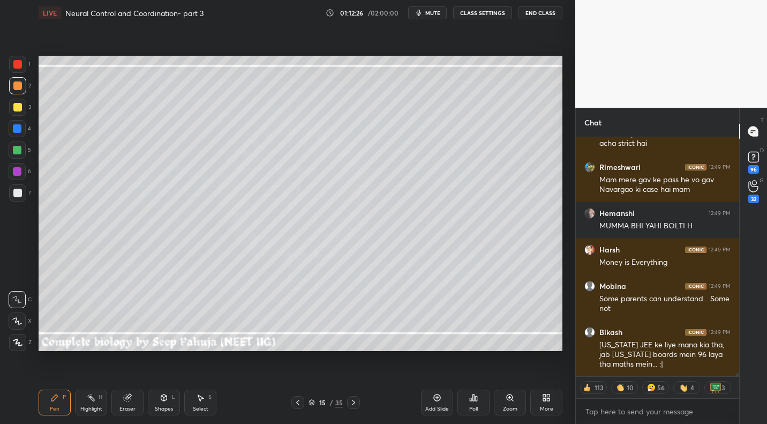
click at [21, 191] on div at bounding box center [17, 193] width 9 height 9
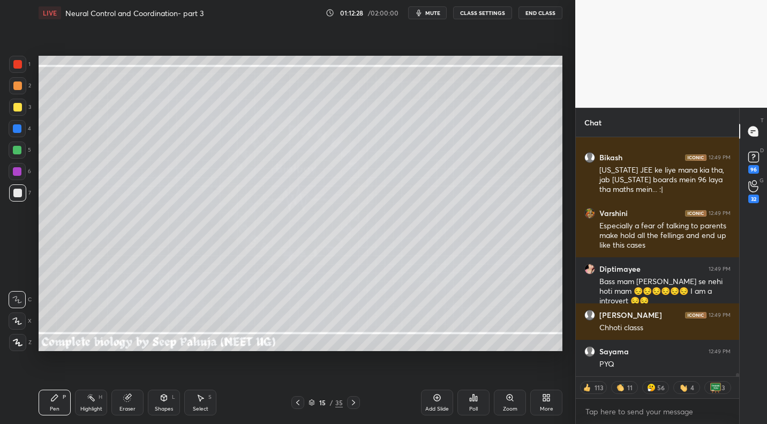
drag, startPoint x: 106, startPoint y: 404, endPoint x: 139, endPoint y: 351, distance: 62.8
click at [106, 404] on div "Highlight H" at bounding box center [91, 402] width 32 height 26
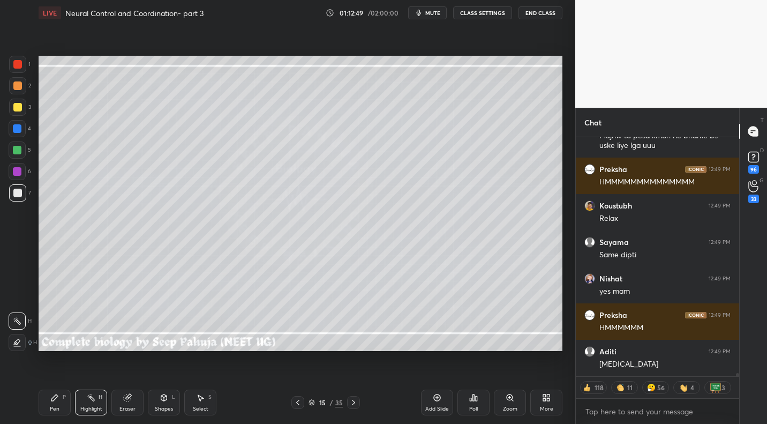
click at [51, 406] on div "Pen" at bounding box center [55, 408] width 10 height 5
drag, startPoint x: 9, startPoint y: 107, endPoint x: 38, endPoint y: 116, distance: 30.3
click at [9, 107] on div at bounding box center [17, 107] width 17 height 17
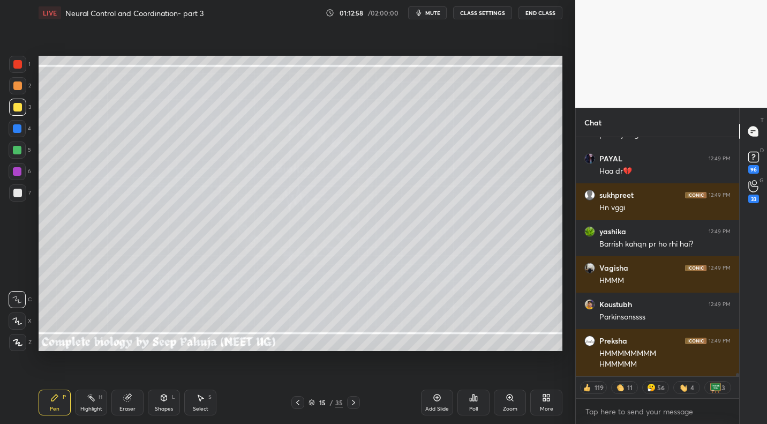
click at [23, 192] on div at bounding box center [17, 192] width 17 height 17
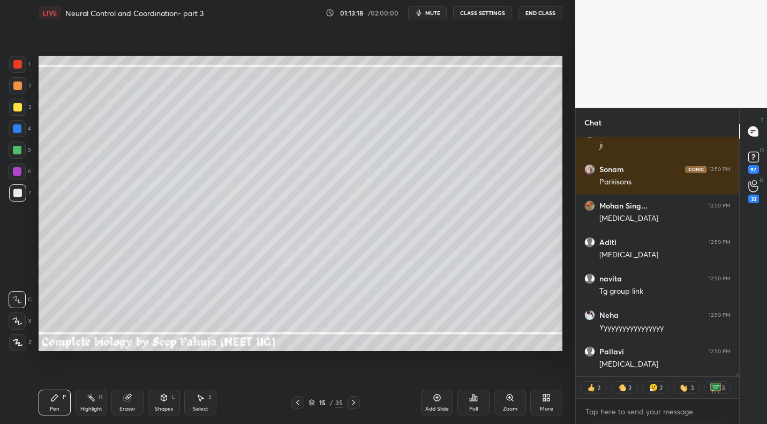
drag, startPoint x: 26, startPoint y: 107, endPoint x: 35, endPoint y: 111, distance: 10.1
click at [26, 107] on div "3" at bounding box center [20, 107] width 22 height 17
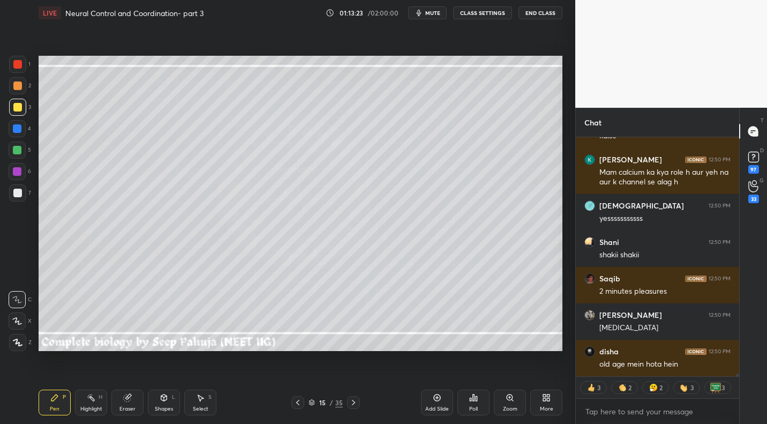
click at [128, 400] on icon at bounding box center [127, 397] width 7 height 7
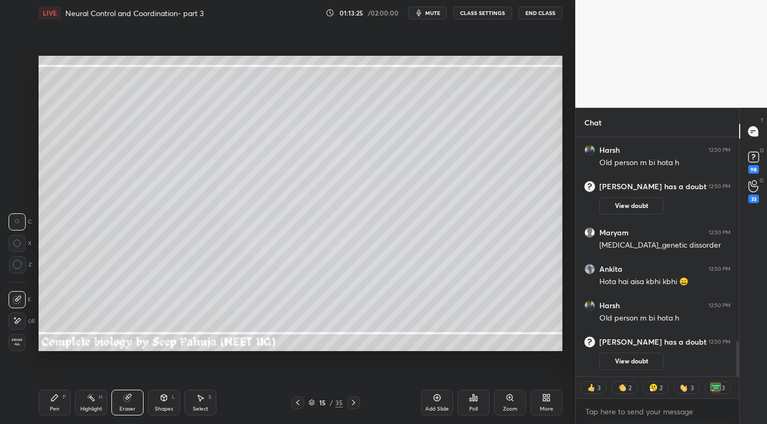
drag, startPoint x: 57, startPoint y: 401, endPoint x: 81, endPoint y: 364, distance: 44.6
click at [58, 400] on icon at bounding box center [54, 397] width 9 height 9
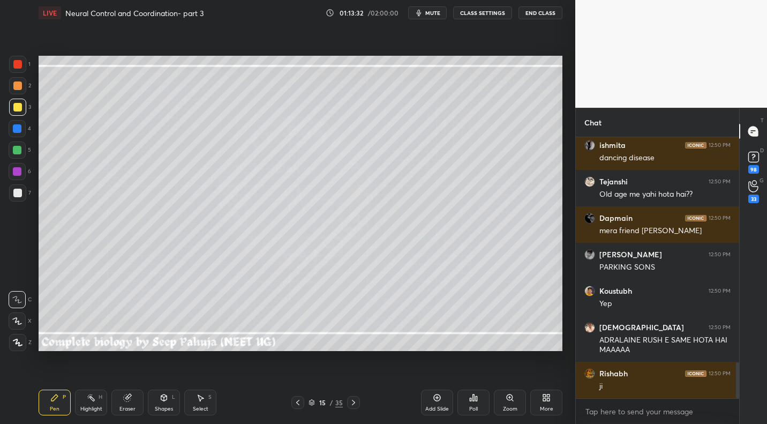
click at [19, 195] on div at bounding box center [17, 193] width 9 height 9
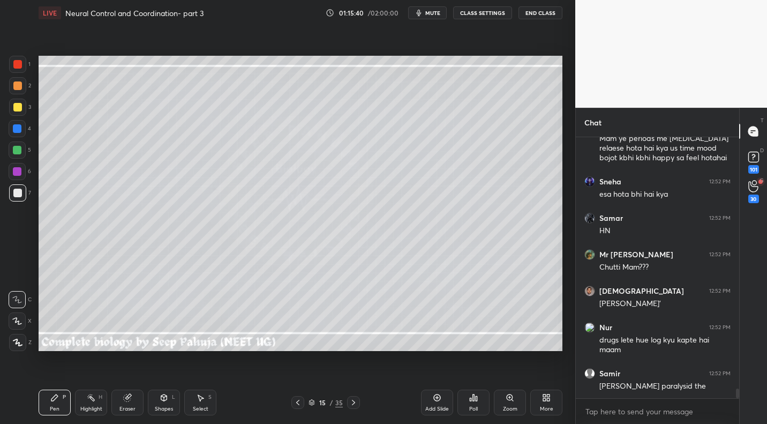
click at [98, 406] on div "Highlight" at bounding box center [91, 408] width 22 height 5
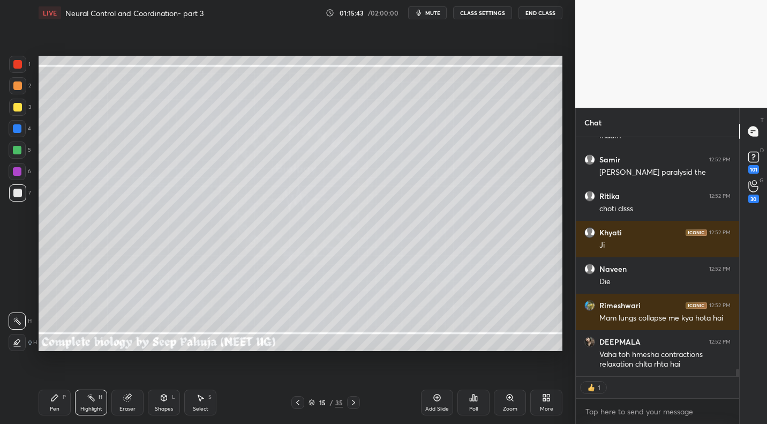
click at [299, 404] on icon at bounding box center [298, 402] width 9 height 9
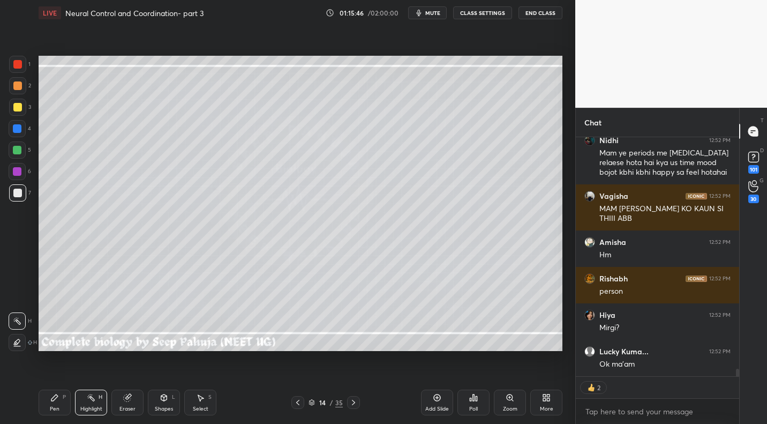
drag, startPoint x: 47, startPoint y: 406, endPoint x: 56, endPoint y: 373, distance: 33.6
click at [44, 407] on div "Pen P" at bounding box center [55, 402] width 32 height 26
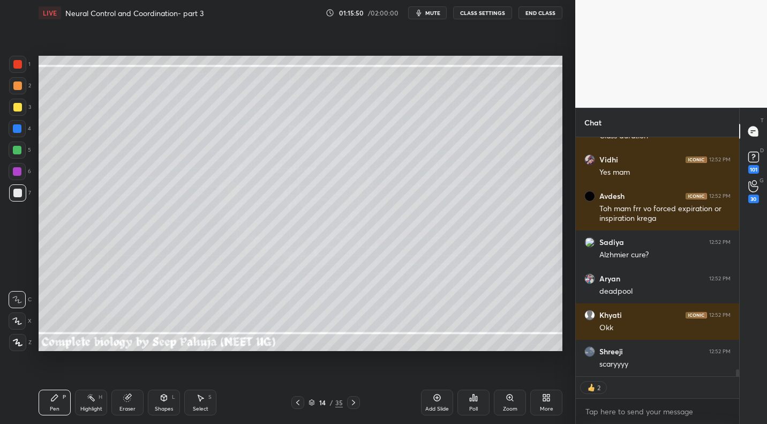
click at [358, 400] on div at bounding box center [353, 402] width 13 height 13
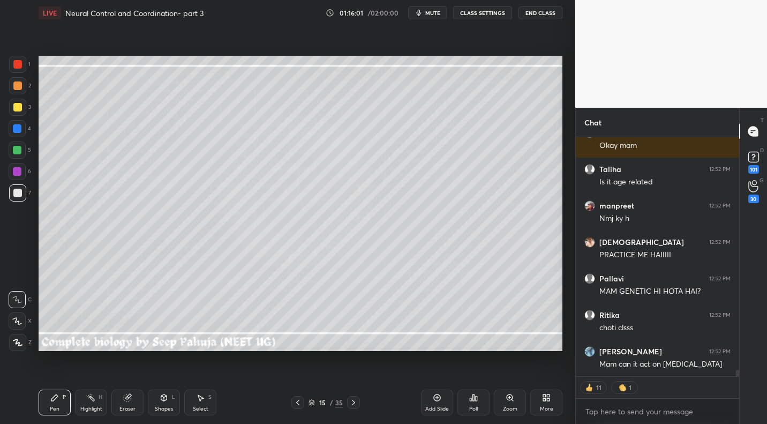
click at [95, 402] on div "Highlight H" at bounding box center [91, 402] width 32 height 26
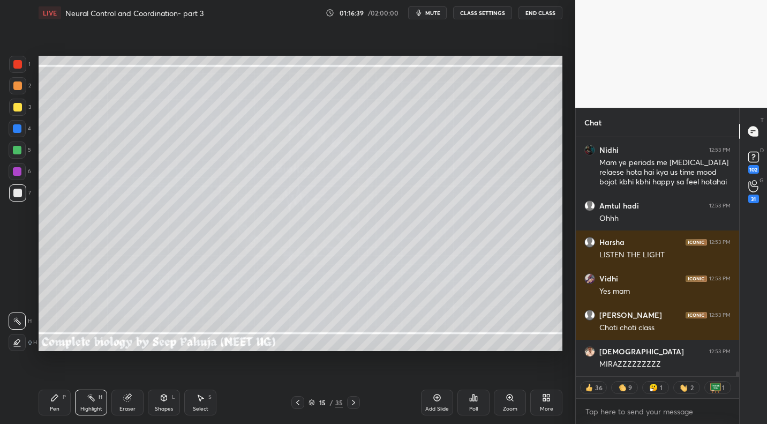
click at [54, 393] on icon at bounding box center [54, 397] width 9 height 9
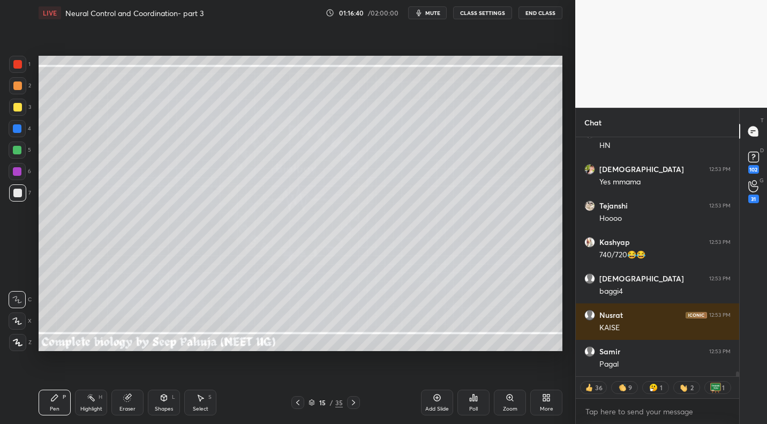
click at [22, 113] on div at bounding box center [17, 107] width 17 height 17
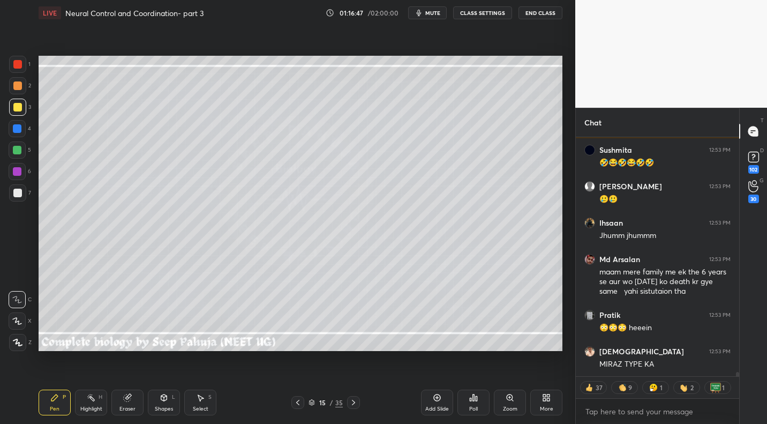
click at [16, 198] on div at bounding box center [17, 192] width 17 height 17
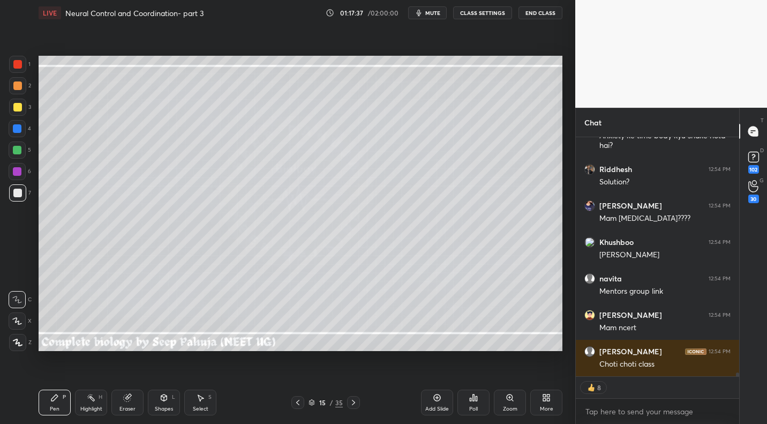
click at [545, 406] on div "More" at bounding box center [546, 408] width 13 height 5
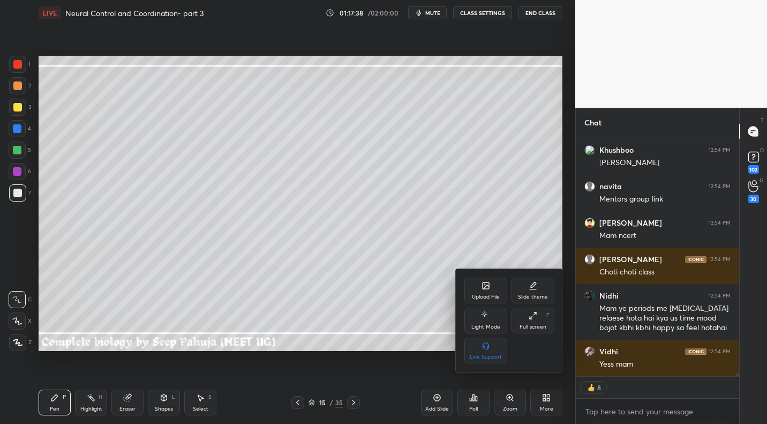
click at [482, 295] on div "Upload File" at bounding box center [486, 296] width 28 height 5
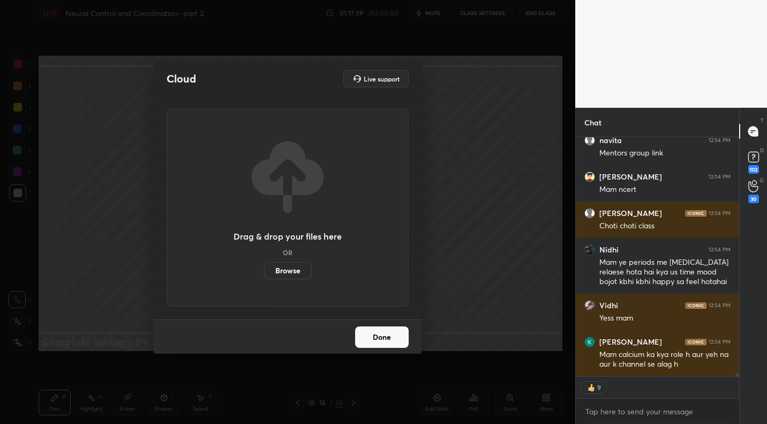
click at [282, 269] on label "Browse" at bounding box center [288, 270] width 48 height 17
click at [264, 269] on input "Browse" at bounding box center [264, 270] width 0 height 17
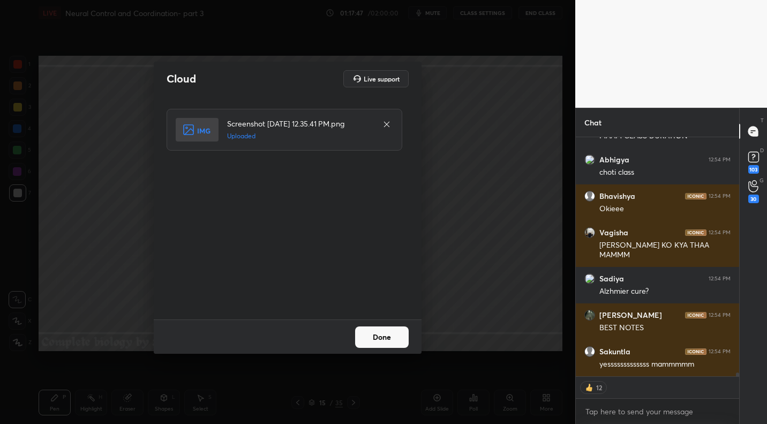
click at [388, 336] on button "Done" at bounding box center [382, 336] width 54 height 21
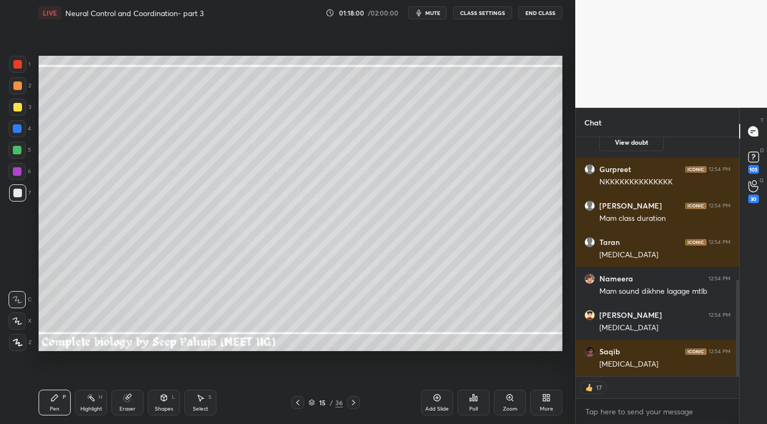
click at [88, 401] on icon at bounding box center [91, 397] width 9 height 9
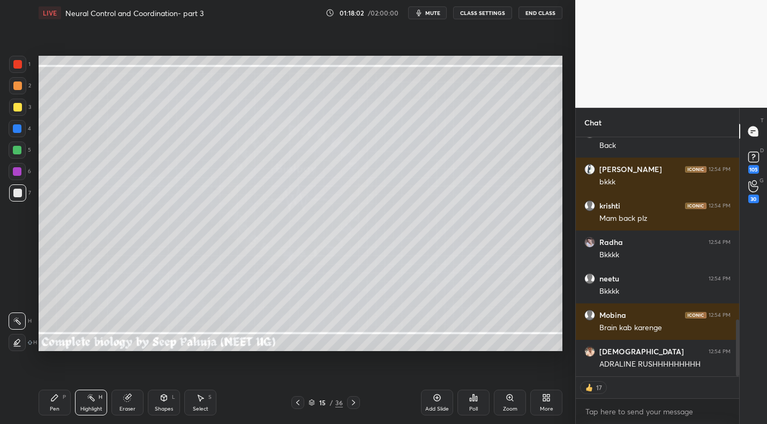
click at [348, 399] on div at bounding box center [353, 402] width 13 height 13
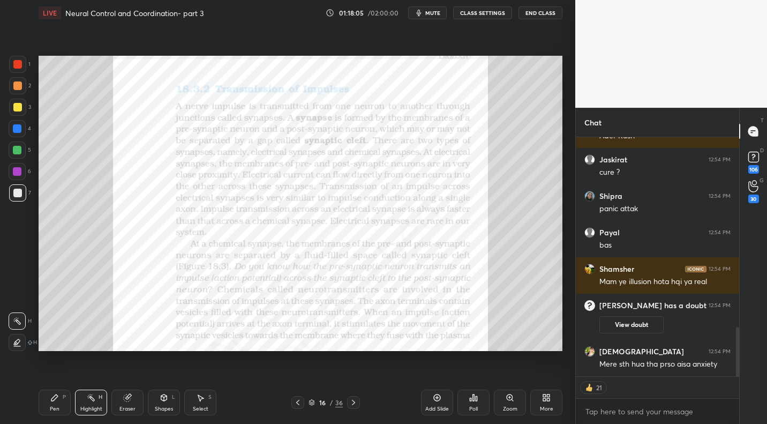
drag, startPoint x: 24, startPoint y: 64, endPoint x: 29, endPoint y: 76, distance: 12.9
click at [24, 64] on div at bounding box center [17, 64] width 17 height 17
click at [52, 407] on div "Pen" at bounding box center [55, 408] width 10 height 5
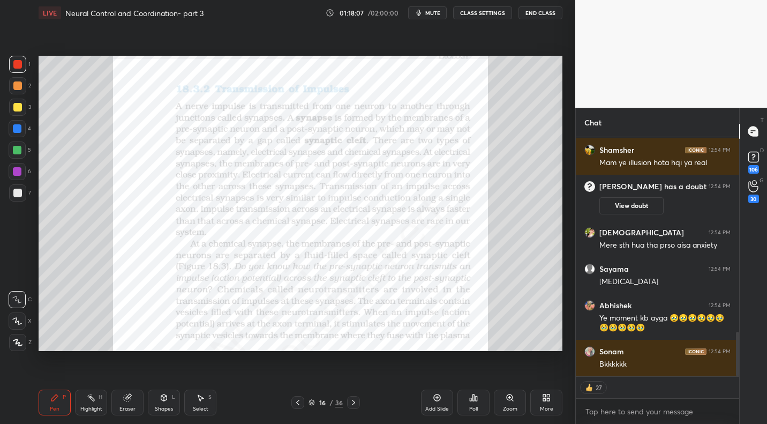
click at [302, 405] on icon at bounding box center [298, 402] width 9 height 9
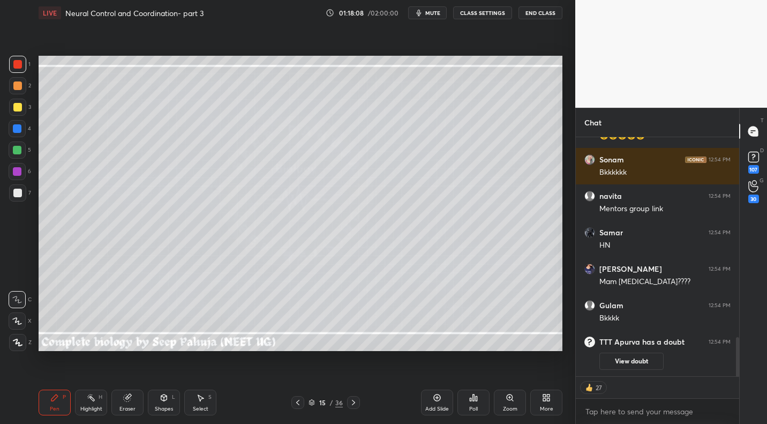
drag, startPoint x: 94, startPoint y: 403, endPoint x: 100, endPoint y: 396, distance: 9.5
click at [95, 403] on div "Highlight H" at bounding box center [91, 402] width 32 height 26
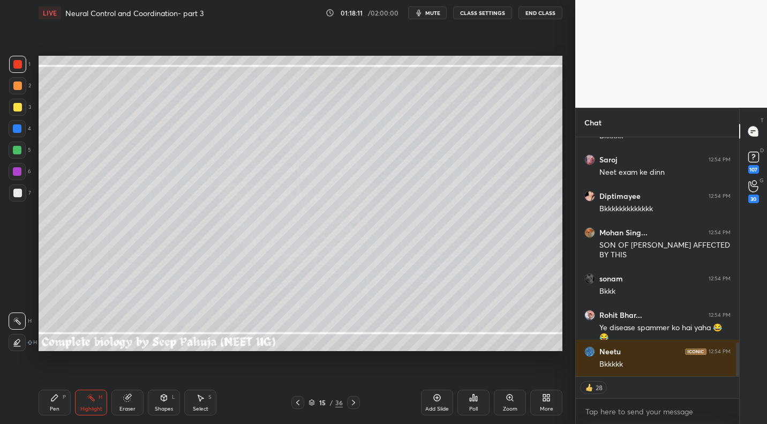
click at [436, 12] on span "mute" at bounding box center [432, 13] width 15 height 8
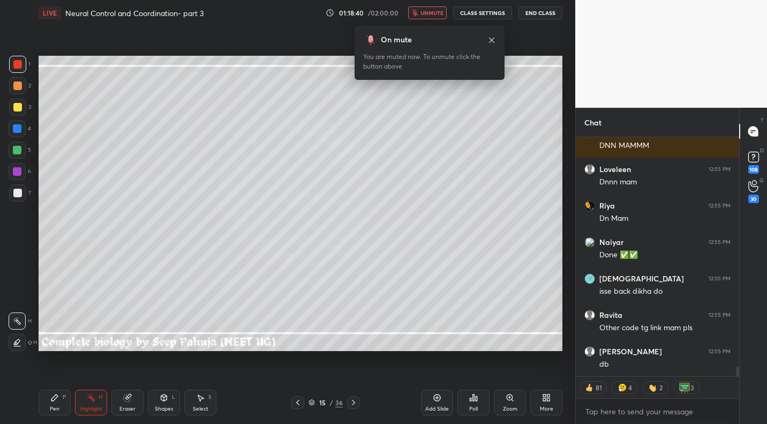
scroll to position [5657, 0]
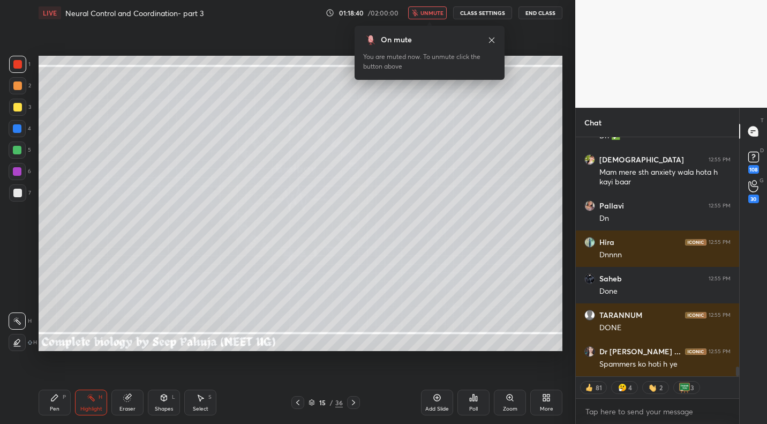
click at [419, 18] on button "unmute" at bounding box center [427, 12] width 39 height 13
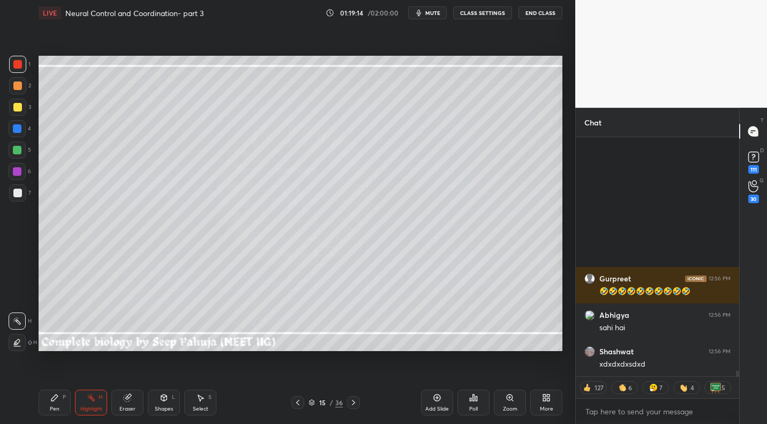
scroll to position [9625, 0]
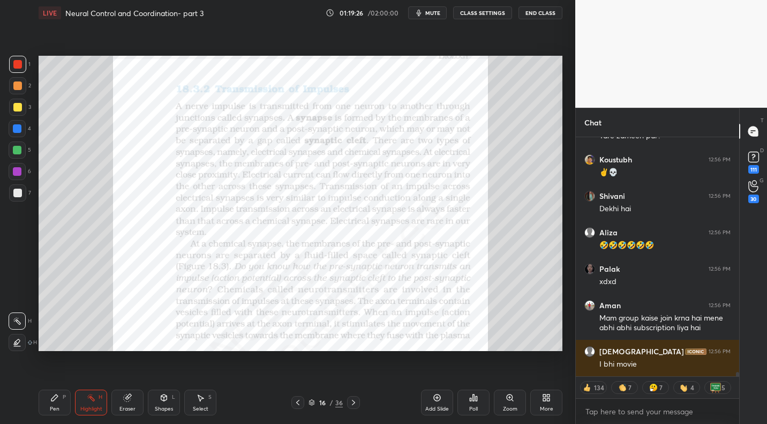
drag, startPoint x: 294, startPoint y: 398, endPoint x: 313, endPoint y: 391, distance: 20.8
click at [294, 398] on icon at bounding box center [298, 402] width 9 height 9
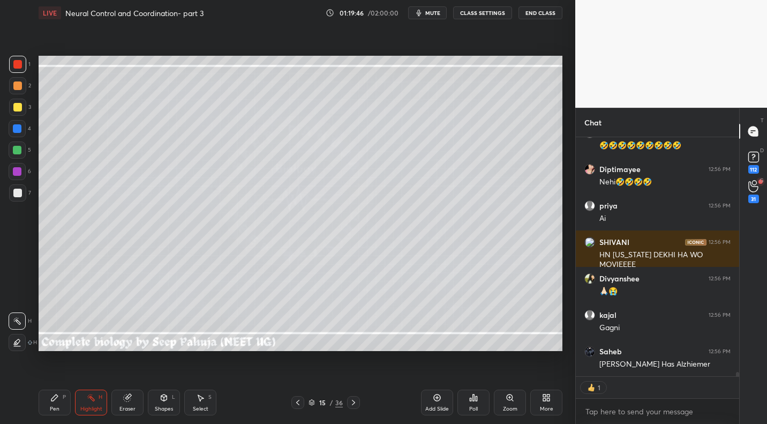
click at [354, 405] on icon at bounding box center [353, 402] width 9 height 9
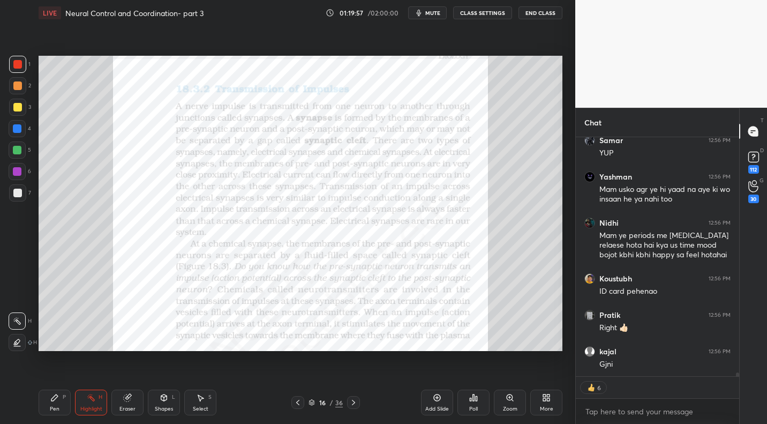
click at [429, 12] on span "mute" at bounding box center [432, 13] width 15 height 8
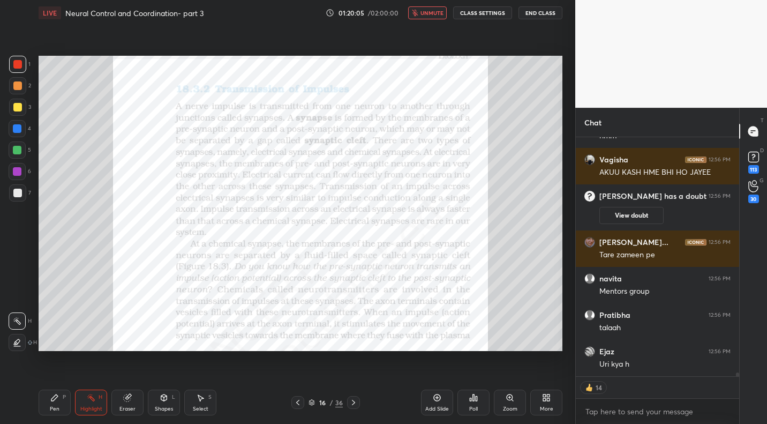
click at [428, 13] on span "unmute" at bounding box center [432, 13] width 23 height 8
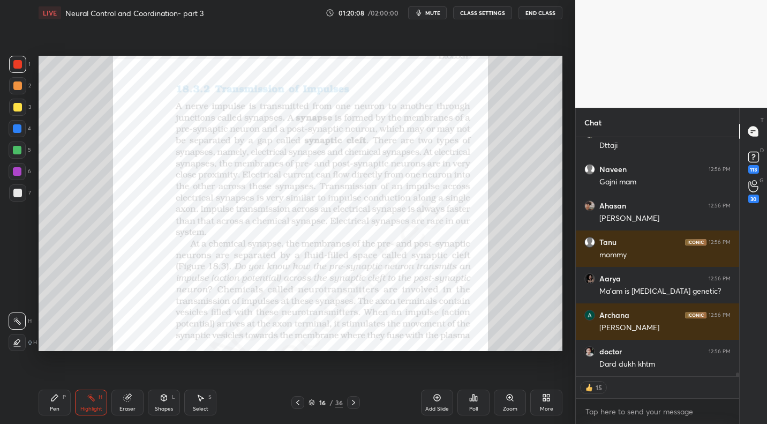
drag, startPoint x: 62, startPoint y: 399, endPoint x: 100, endPoint y: 359, distance: 54.9
click at [62, 399] on div "Pen P" at bounding box center [55, 402] width 32 height 26
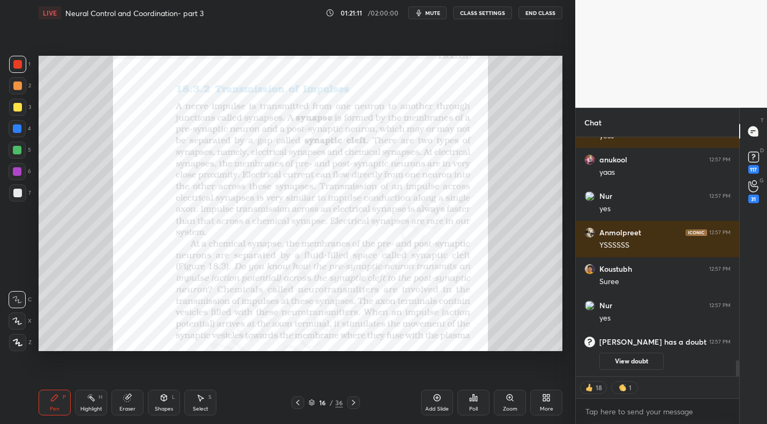
drag, startPoint x: 316, startPoint y: 403, endPoint x: 329, endPoint y: 386, distance: 21.8
click at [316, 403] on div "16 / 36" at bounding box center [326, 403] width 34 height 10
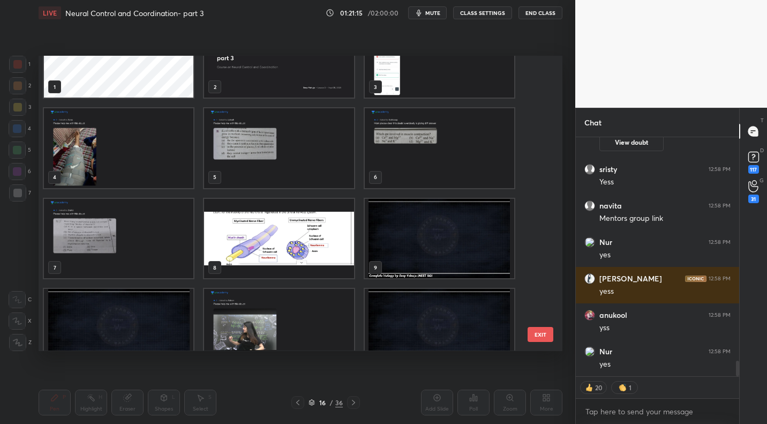
click at [429, 231] on img "grid" at bounding box center [439, 238] width 149 height 79
click at [428, 234] on img "grid" at bounding box center [439, 238] width 149 height 79
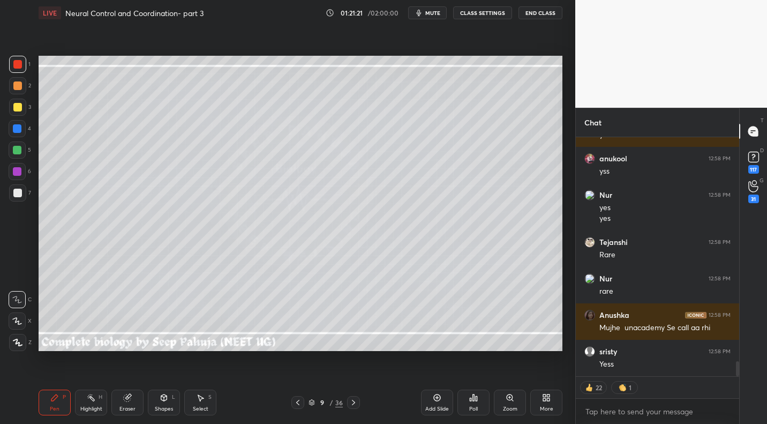
click at [356, 401] on icon at bounding box center [353, 402] width 9 height 9
click at [360, 401] on div "10 / 36" at bounding box center [325, 402] width 191 height 13
click at [361, 399] on div "10 / 36" at bounding box center [325, 402] width 191 height 13
click at [357, 401] on div at bounding box center [353, 402] width 13 height 13
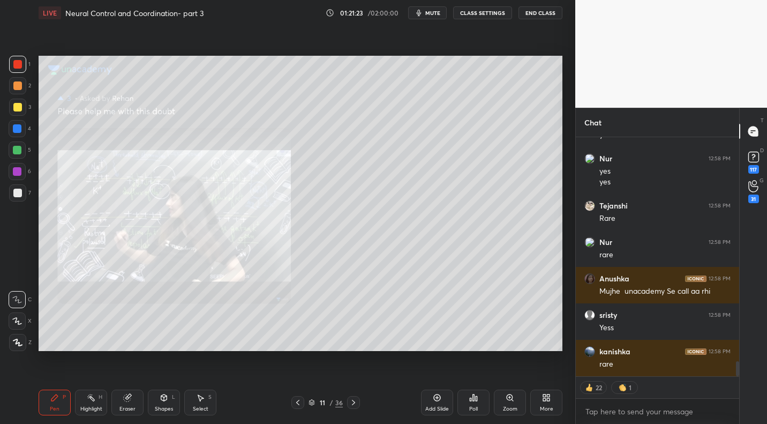
click at [351, 403] on icon at bounding box center [353, 402] width 9 height 9
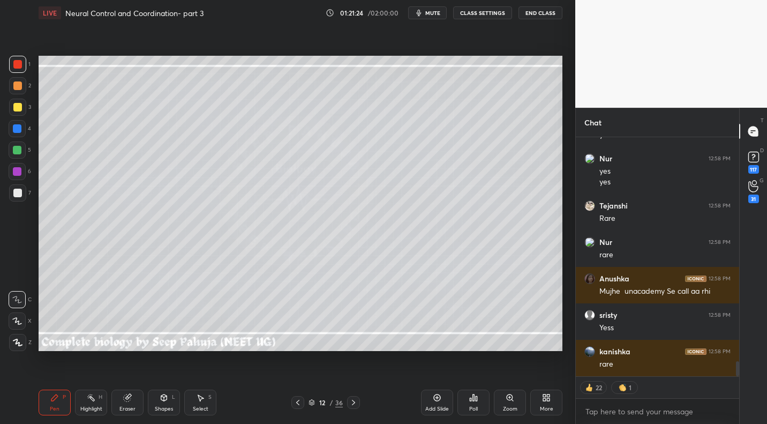
click at [354, 406] on icon at bounding box center [353, 402] width 9 height 9
click at [352, 406] on icon at bounding box center [353, 402] width 9 height 9
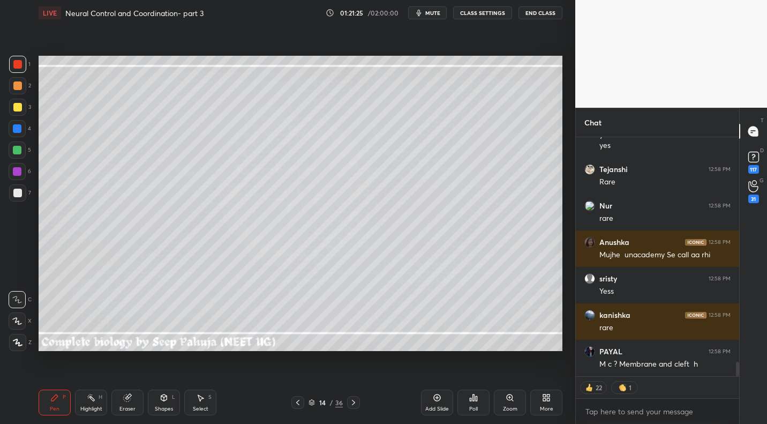
click at [351, 406] on icon at bounding box center [353, 402] width 9 height 9
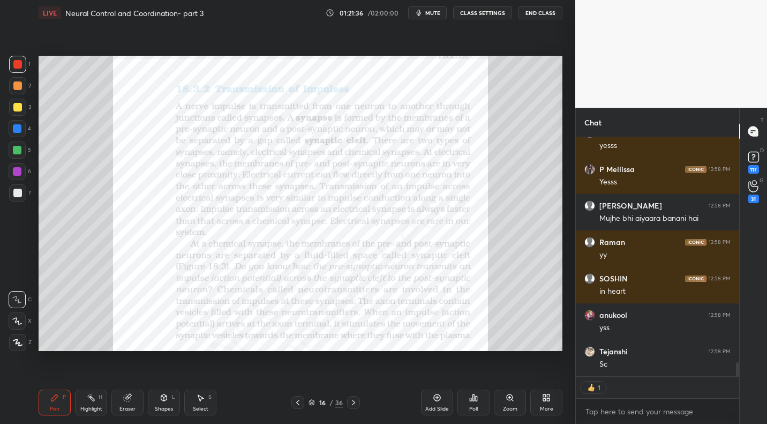
drag, startPoint x: 299, startPoint y: 399, endPoint x: 317, endPoint y: 384, distance: 22.8
click at [299, 399] on icon at bounding box center [298, 402] width 9 height 9
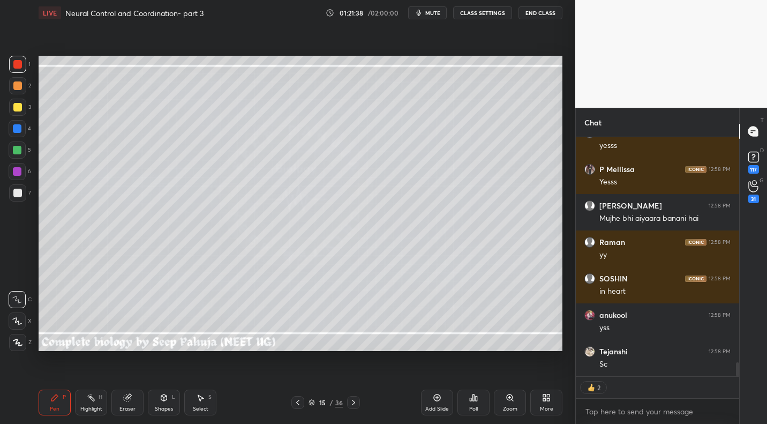
click at [298, 402] on icon at bounding box center [298, 402] width 9 height 9
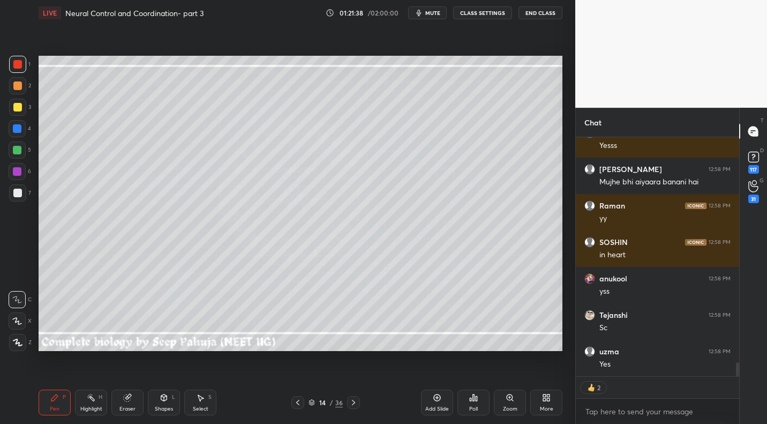
click at [298, 400] on icon at bounding box center [298, 402] width 9 height 9
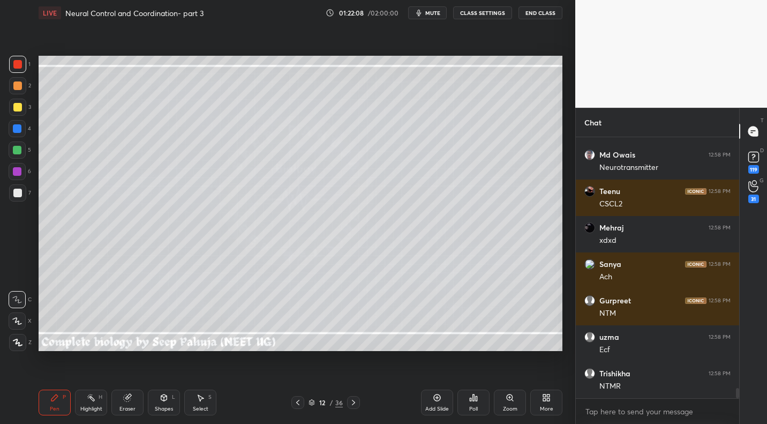
click at [351, 404] on icon at bounding box center [353, 402] width 9 height 9
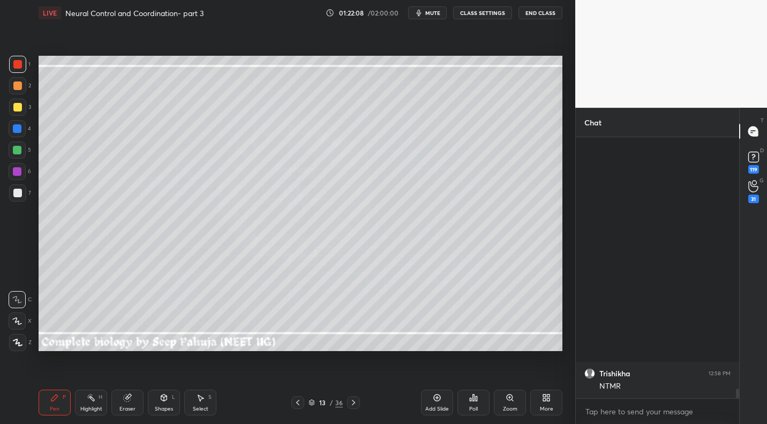
click at [352, 403] on icon at bounding box center [353, 402] width 9 height 9
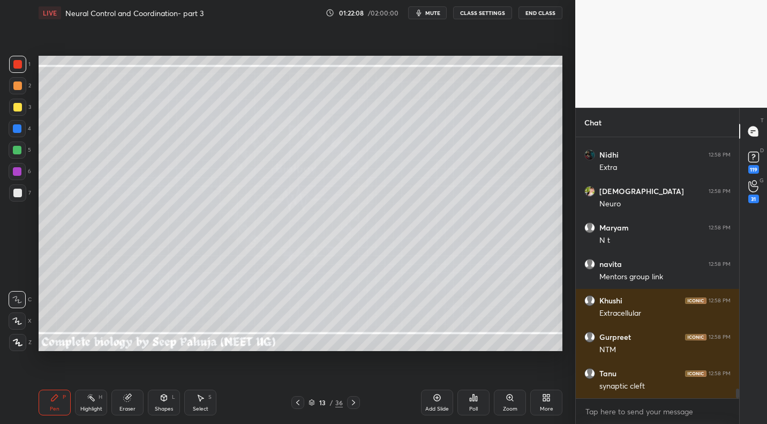
click at [351, 403] on icon at bounding box center [353, 402] width 9 height 9
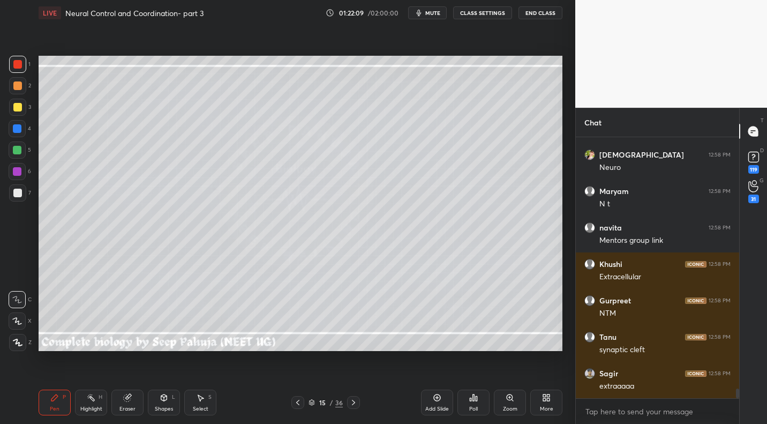
click at [361, 400] on div "15 / 36" at bounding box center [325, 402] width 191 height 13
click at [359, 398] on div "15 / 36" at bounding box center [325, 402] width 191 height 13
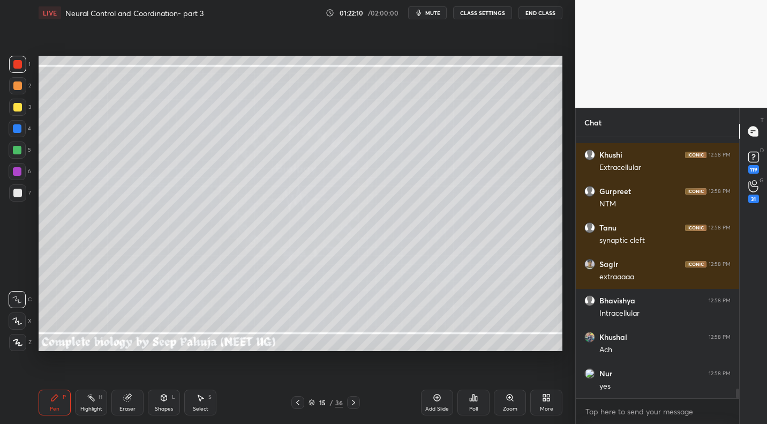
click at [357, 403] on div at bounding box center [353, 402] width 13 height 13
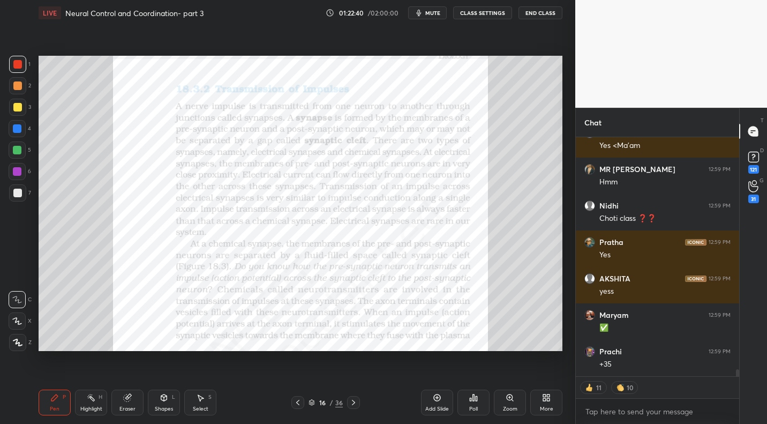
click at [18, 129] on div at bounding box center [17, 128] width 9 height 9
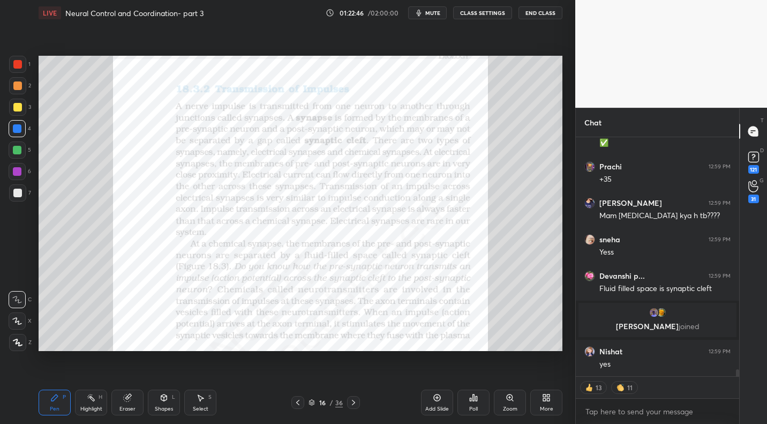
click at [548, 406] on div "More" at bounding box center [546, 408] width 13 height 5
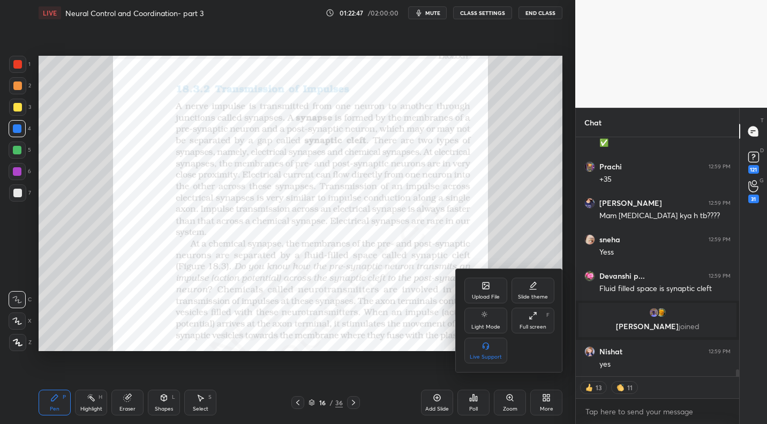
click at [490, 297] on div "Upload File" at bounding box center [486, 296] width 28 height 5
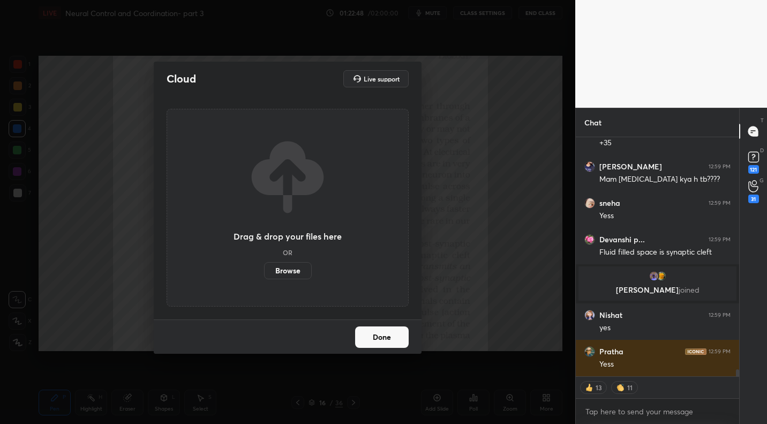
click at [274, 269] on label "Browse" at bounding box center [288, 270] width 48 height 17
click at [264, 269] on input "Browse" at bounding box center [264, 270] width 0 height 17
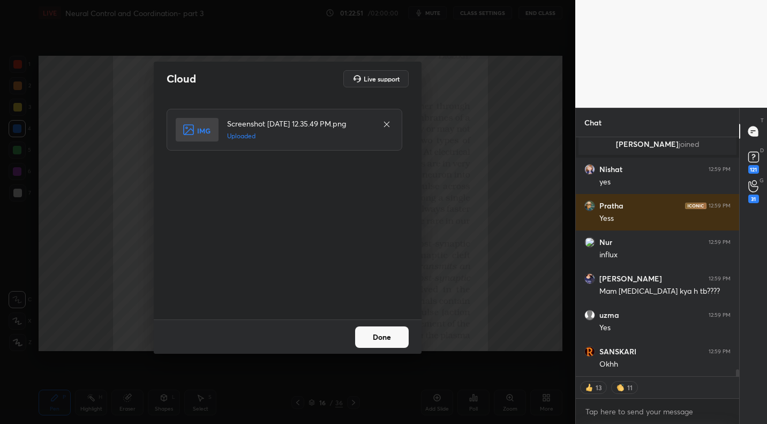
click at [389, 338] on button "Done" at bounding box center [382, 336] width 54 height 21
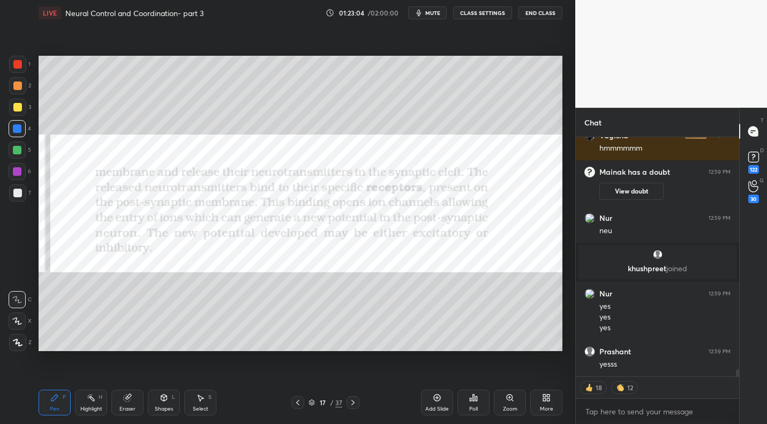
click at [93, 395] on icon at bounding box center [91, 397] width 9 height 9
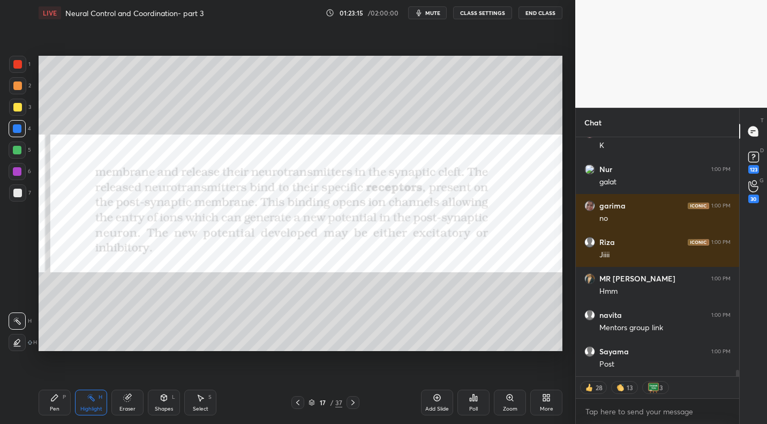
click at [58, 397] on icon at bounding box center [54, 397] width 9 height 9
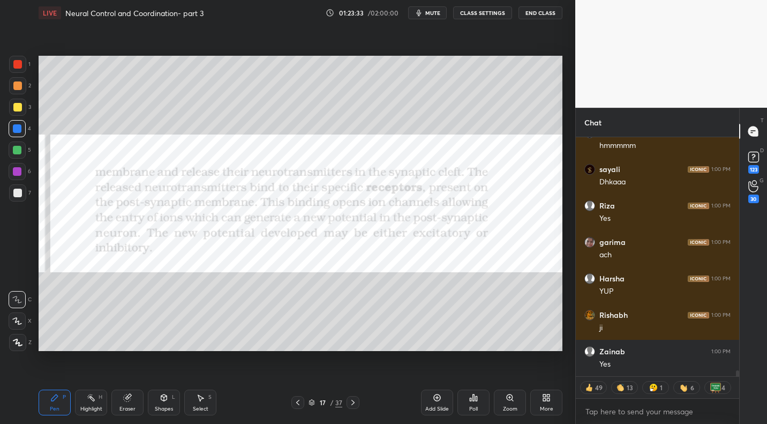
click at [541, 402] on div "More" at bounding box center [546, 402] width 32 height 26
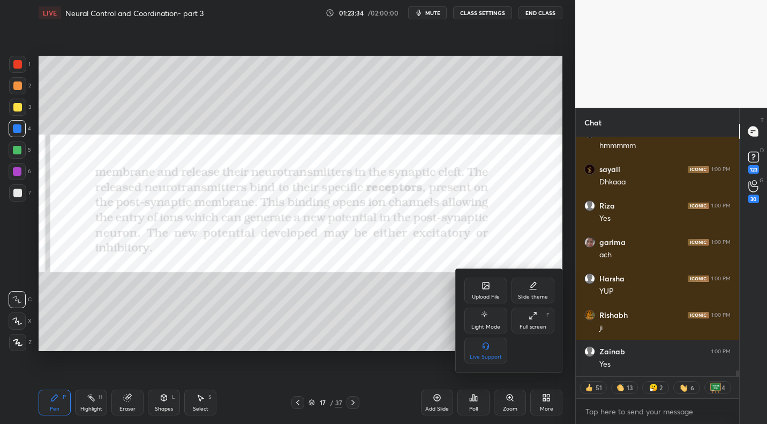
click at [491, 290] on div "Upload File" at bounding box center [485, 291] width 43 height 26
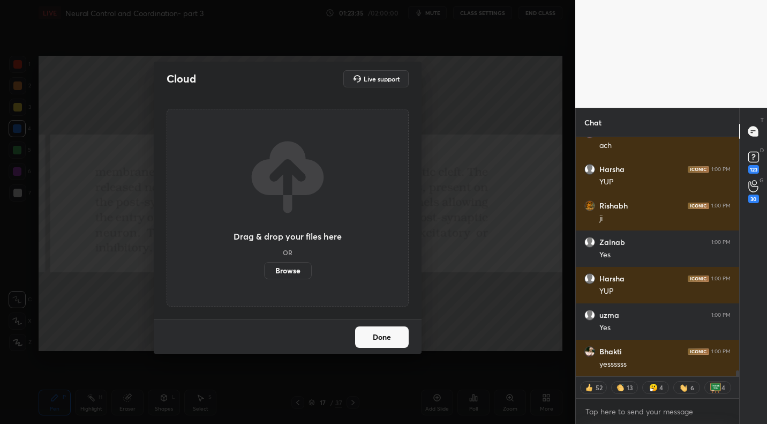
click at [286, 268] on label "Browse" at bounding box center [288, 270] width 48 height 17
click at [264, 268] on input "Browse" at bounding box center [264, 270] width 0 height 17
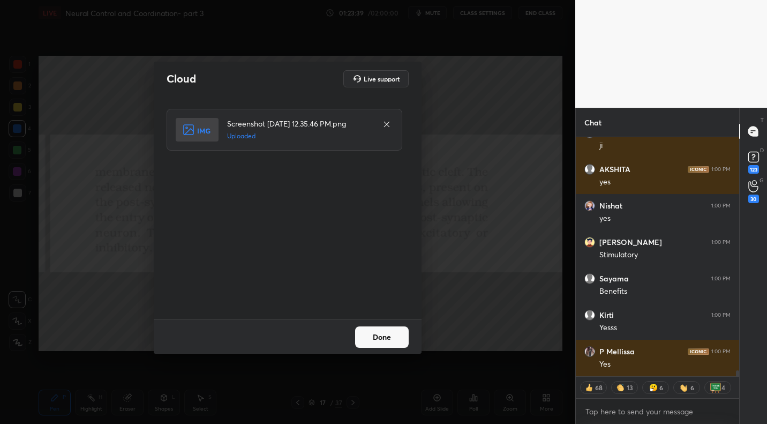
click at [407, 340] on button "Done" at bounding box center [382, 336] width 54 height 21
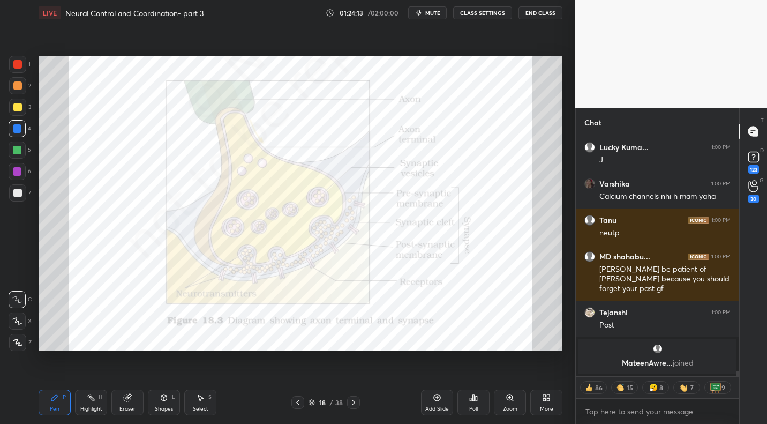
click at [169, 400] on div "Shapes L" at bounding box center [164, 402] width 32 height 26
click at [62, 397] on div "Pen P" at bounding box center [55, 402] width 32 height 26
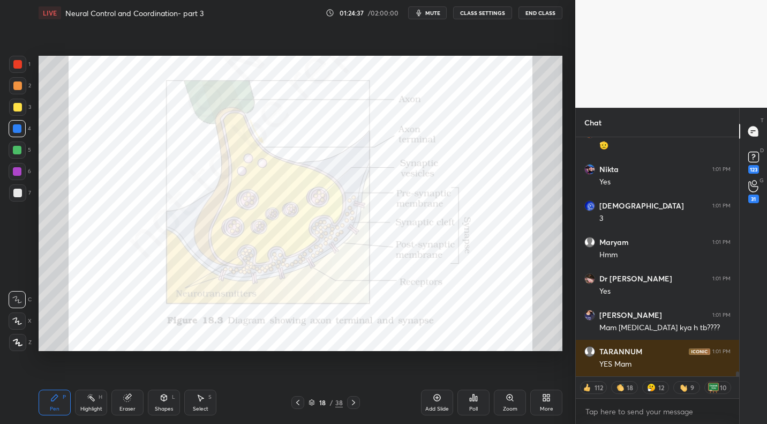
drag, startPoint x: 299, startPoint y: 401, endPoint x: 308, endPoint y: 401, distance: 8.6
click at [299, 401] on icon at bounding box center [298, 402] width 9 height 9
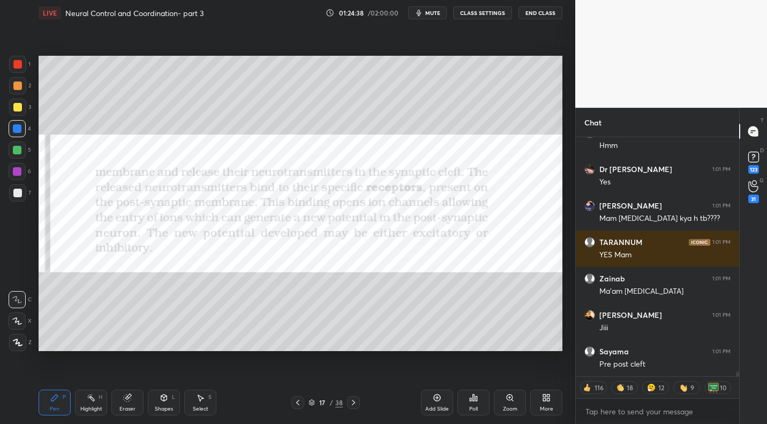
click at [355, 402] on icon at bounding box center [353, 402] width 9 height 9
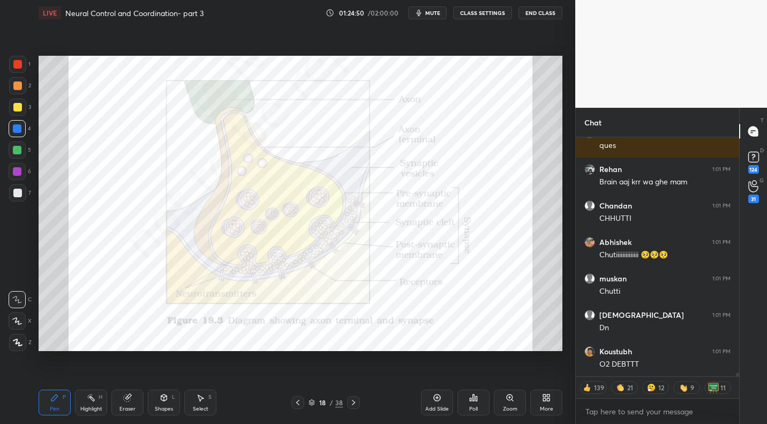
click at [350, 402] on icon at bounding box center [353, 402] width 9 height 9
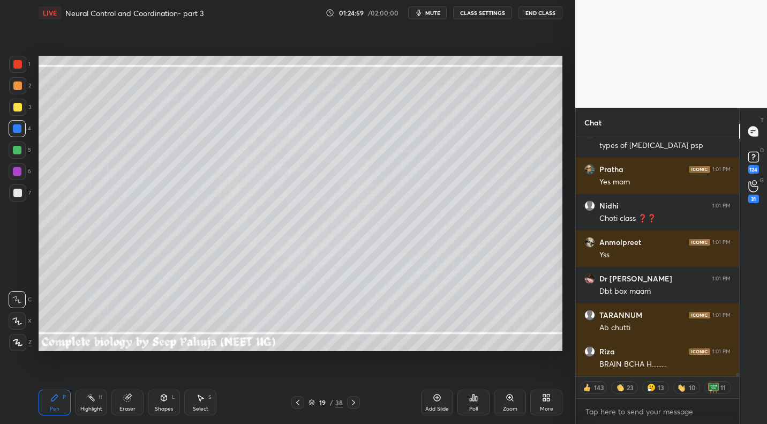
click at [23, 108] on div at bounding box center [17, 107] width 17 height 17
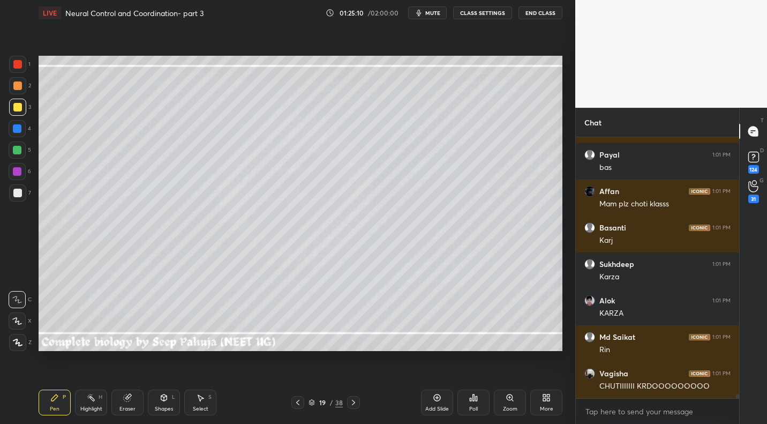
drag, startPoint x: 20, startPoint y: 196, endPoint x: 35, endPoint y: 190, distance: 16.3
click at [20, 196] on div at bounding box center [17, 193] width 9 height 9
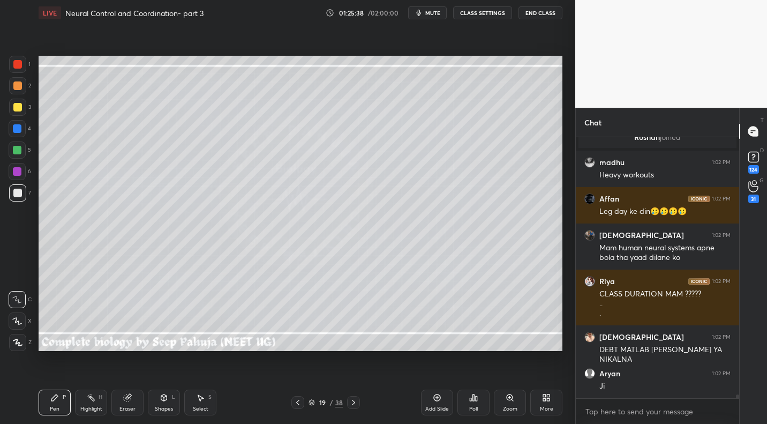
drag, startPoint x: 130, startPoint y: 399, endPoint x: 196, endPoint y: 351, distance: 81.3
click at [130, 399] on icon at bounding box center [127, 397] width 7 height 7
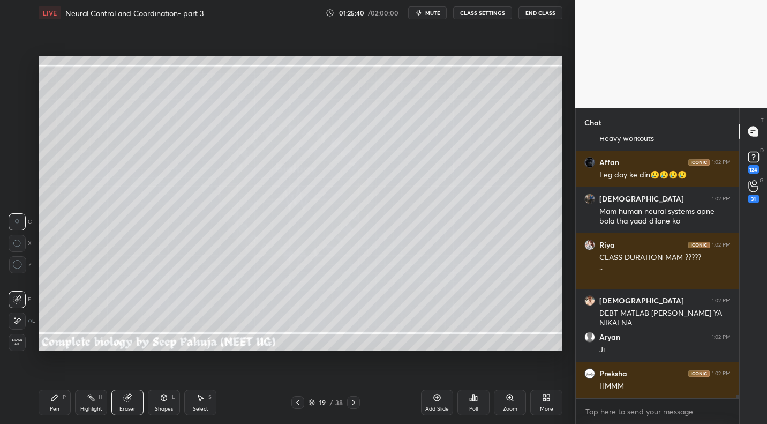
click at [58, 399] on icon at bounding box center [54, 397] width 9 height 9
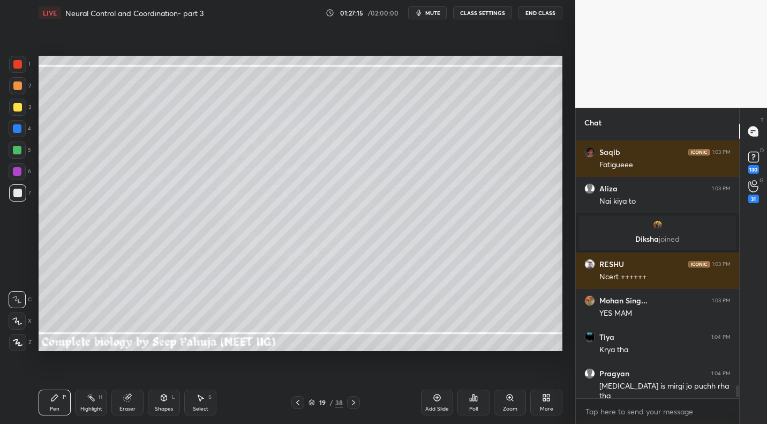
drag, startPoint x: 132, startPoint y: 405, endPoint x: 130, endPoint y: 387, distance: 17.8
click at [132, 406] on div "Eraser" at bounding box center [127, 408] width 16 height 5
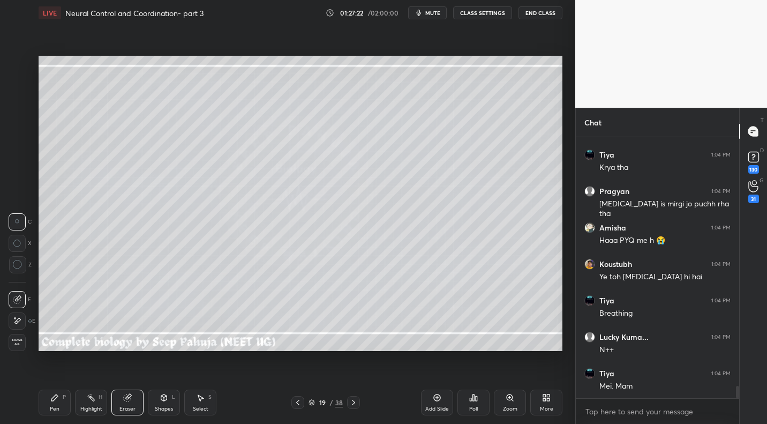
click at [59, 401] on div "Pen P" at bounding box center [55, 402] width 32 height 26
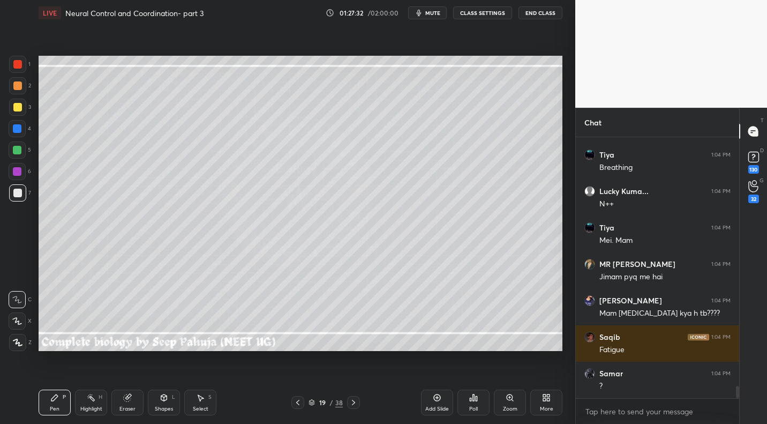
click at [130, 402] on div "Eraser" at bounding box center [127, 402] width 32 height 26
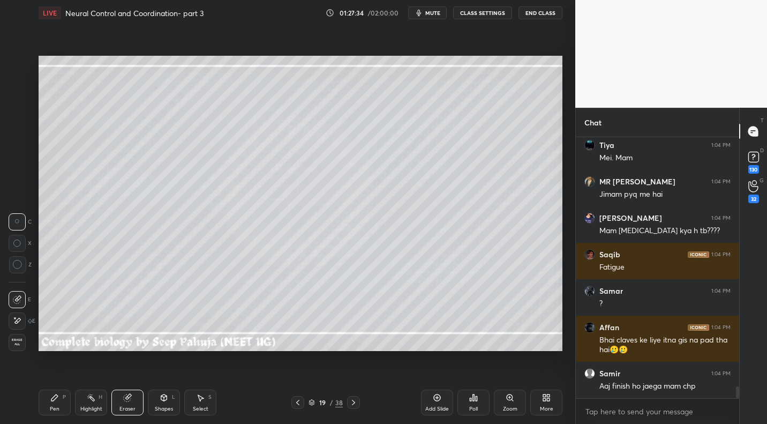
drag, startPoint x: 41, startPoint y: 409, endPoint x: 57, endPoint y: 384, distance: 29.9
click at [41, 409] on div "Pen P" at bounding box center [55, 402] width 32 height 26
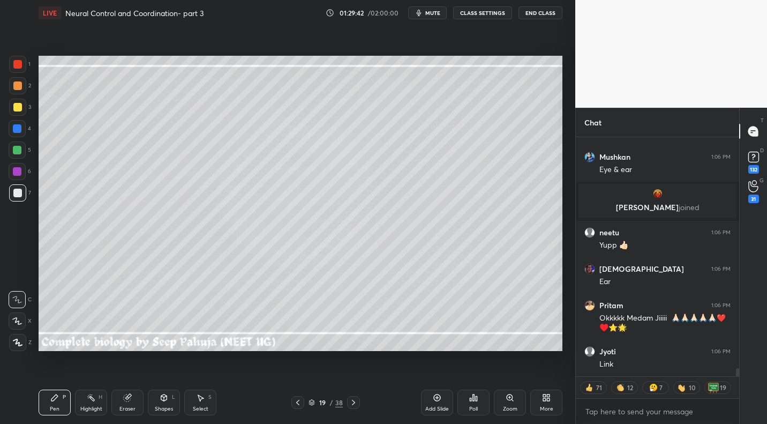
scroll to position [6799, 0]
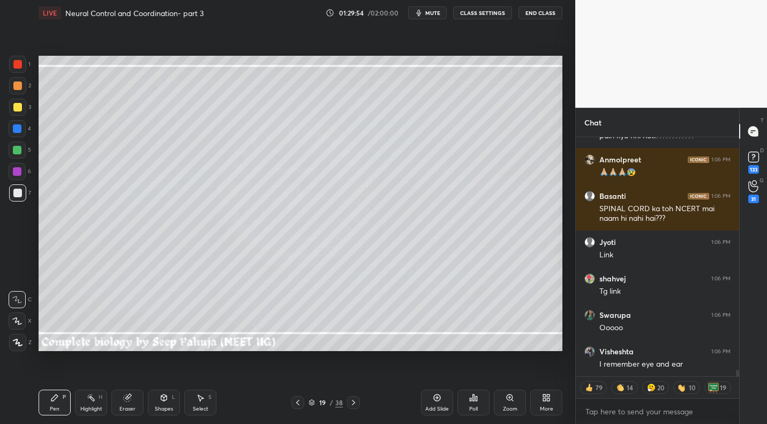
drag, startPoint x: 195, startPoint y: 408, endPoint x: 209, endPoint y: 377, distance: 33.8
click at [195, 408] on div "Select" at bounding box center [201, 408] width 16 height 5
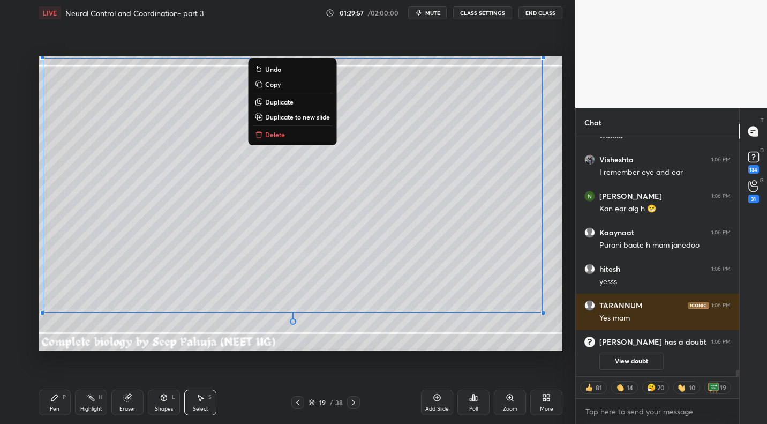
drag, startPoint x: 49, startPoint y: 72, endPoint x: 566, endPoint y: 301, distance: 564.8
click at [571, 316] on div "1 2 3 4 5 6 7 C X Z C X Z E E Erase all H H LIVE Neural Control and Coordinatio…" at bounding box center [287, 212] width 575 height 424
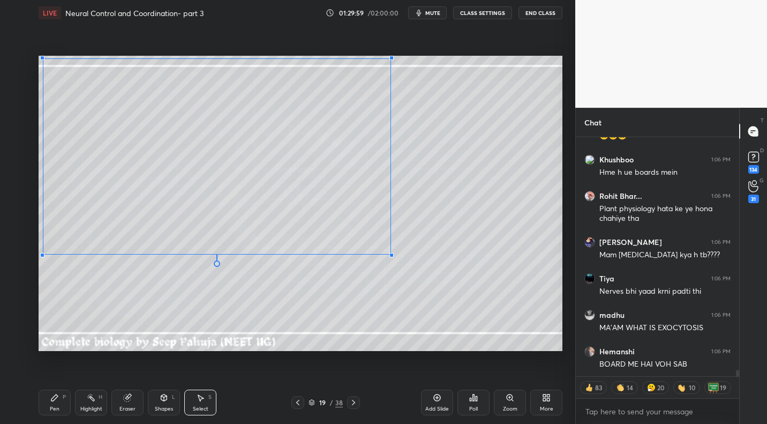
drag, startPoint x: 544, startPoint y: 314, endPoint x: 381, endPoint y: 256, distance: 172.8
click at [389, 256] on div at bounding box center [391, 255] width 4 height 4
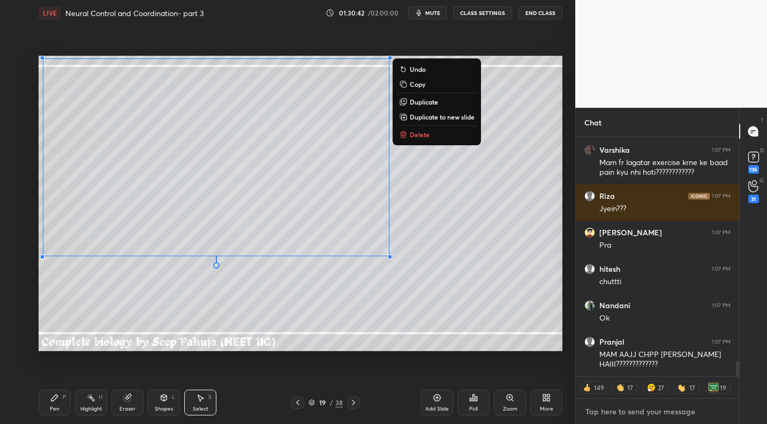
click at [649, 408] on textarea at bounding box center [657, 411] width 146 height 17
paste textarea "https://t.me/+3hih10c91MhlYTRl"
type textarea "https://t.me/+3hih10c91MhlYTRl"
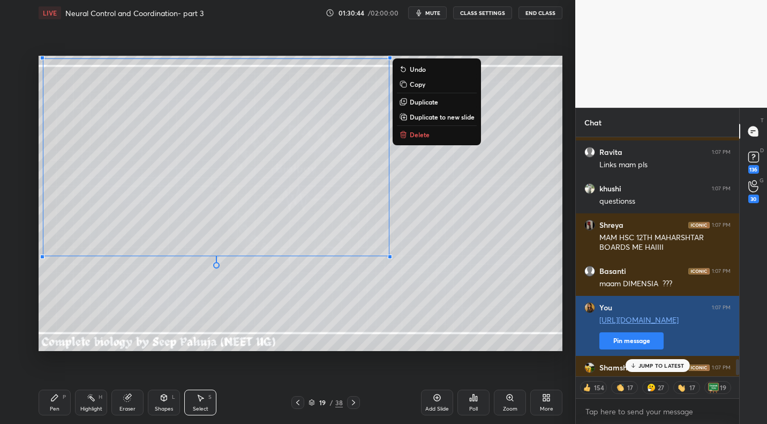
click at [643, 341] on button "Pin message" at bounding box center [631, 340] width 64 height 17
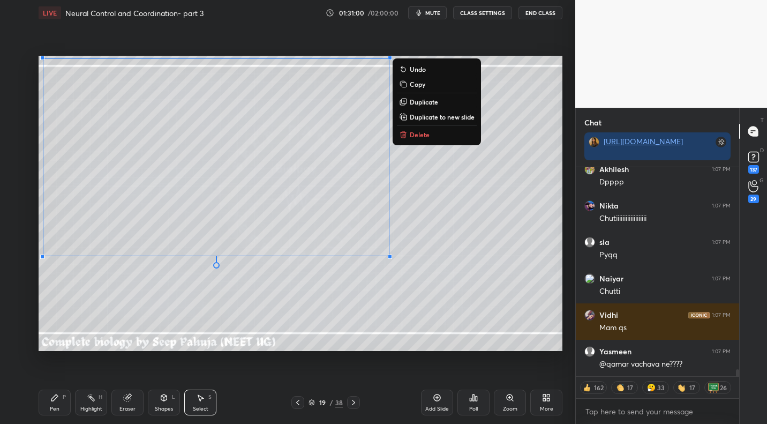
click at [499, 271] on div "0 ° Undo Copy Duplicate Duplicate to new slide Delete" at bounding box center [301, 203] width 524 height 295
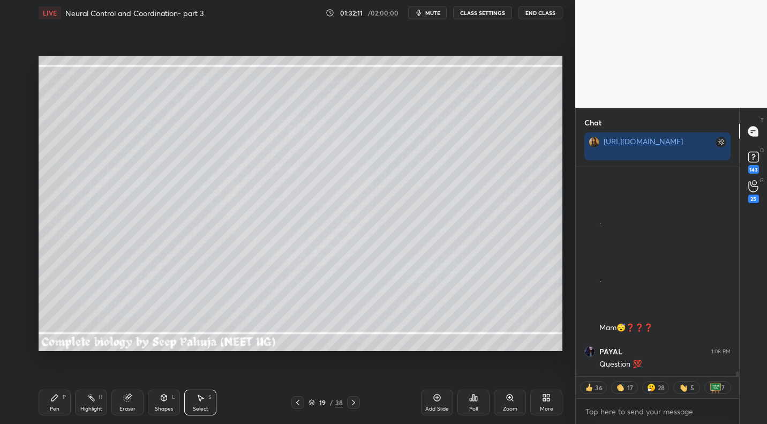
scroll to position [9097, 0]
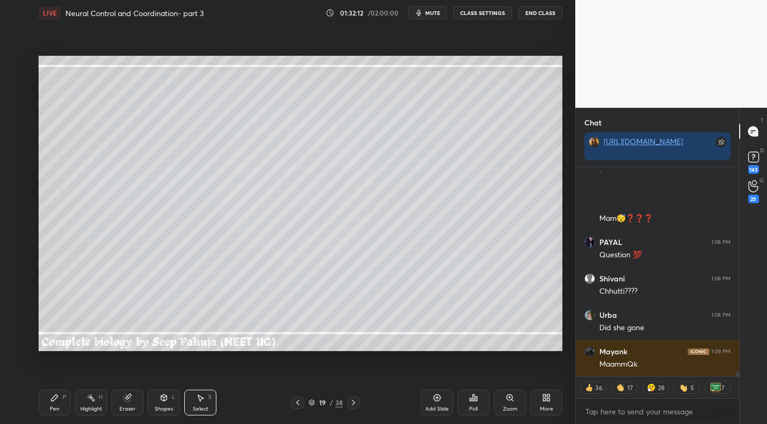
click at [486, 18] on button "CLASS SETTINGS" at bounding box center [482, 12] width 59 height 13
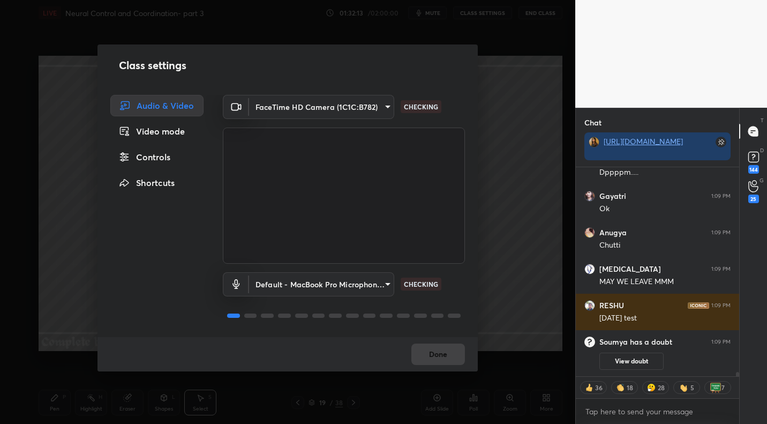
click at [367, 113] on body "1 2 3 4 5 6 7 C X Z C X Z E E Erase all H H LIVE Neural Control and Coordinatio…" at bounding box center [383, 212] width 767 height 424
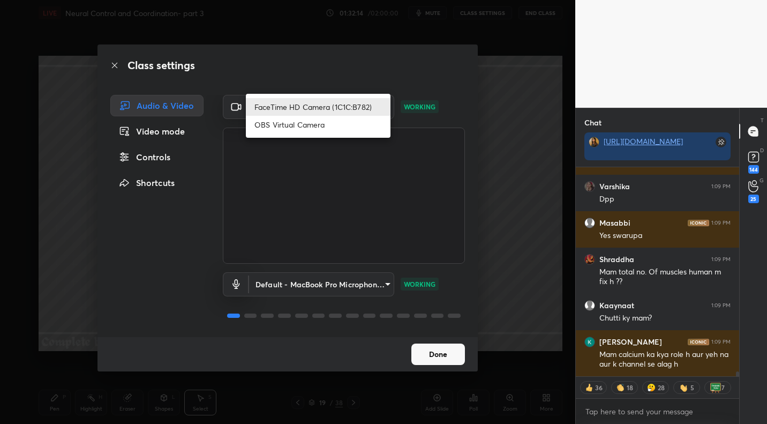
scroll to position [8436, 0]
click at [339, 121] on li "OBS Virtual Camera" at bounding box center [318, 125] width 145 height 18
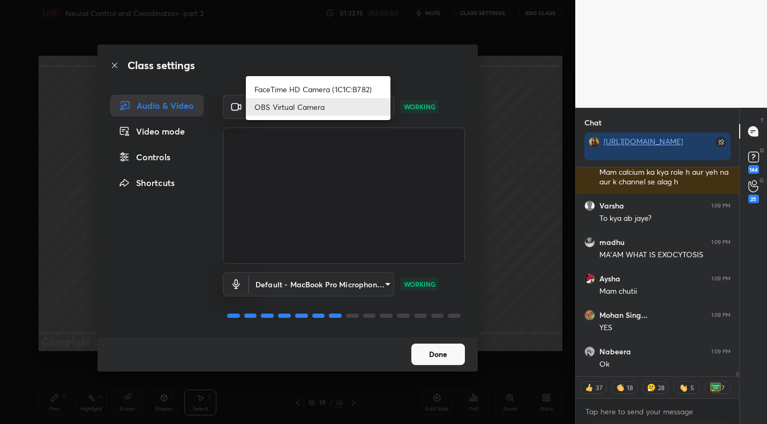
click at [340, 111] on body "1 2 3 4 5 6 7 C X Z C X Z E E Erase all H H LIVE Neural Control and Coordinatio…" at bounding box center [383, 212] width 767 height 424
click at [332, 87] on li "FaceTime HD Camera (1C1C:B782)" at bounding box center [318, 89] width 145 height 18
type input "3d5a551e60389cfba8b3f41b3aa1a7e679896e09c81acecc2aac1dd8f86c2c55"
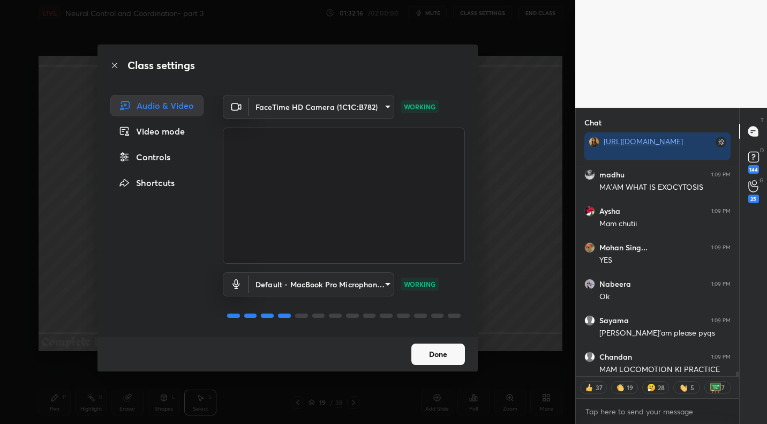
scroll to position [8669, 0]
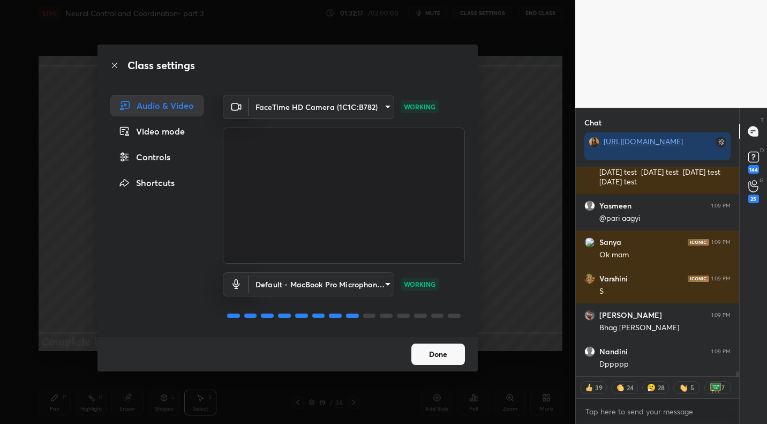
click at [175, 159] on div "Controls" at bounding box center [156, 156] width 93 height 21
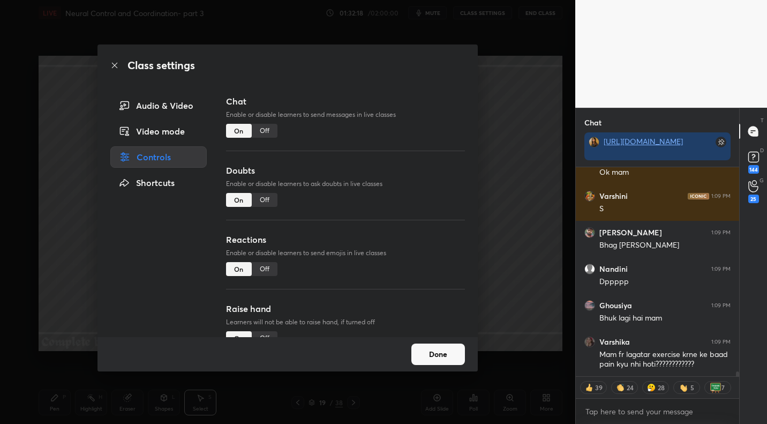
click at [256, 128] on div "Off" at bounding box center [265, 131] width 26 height 14
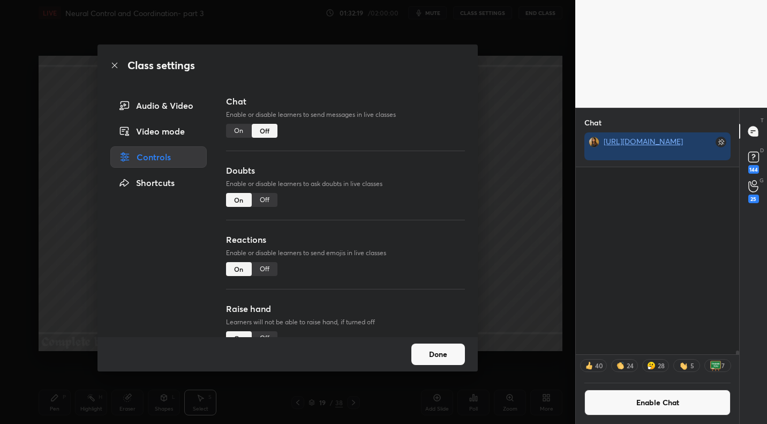
scroll to position [8990, 0]
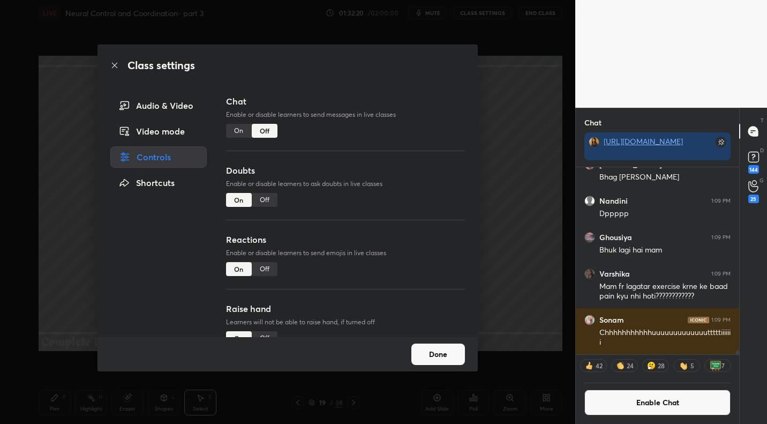
click at [453, 351] on button "Done" at bounding box center [438, 353] width 54 height 21
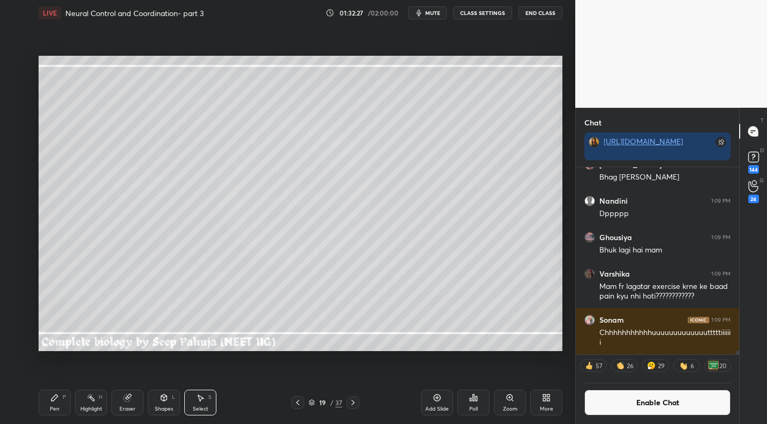
click at [523, 318] on div "0 ° Undo Copy Duplicate Duplicate to new slide Delete" at bounding box center [301, 203] width 524 height 295
click at [543, 406] on div "More" at bounding box center [546, 408] width 13 height 5
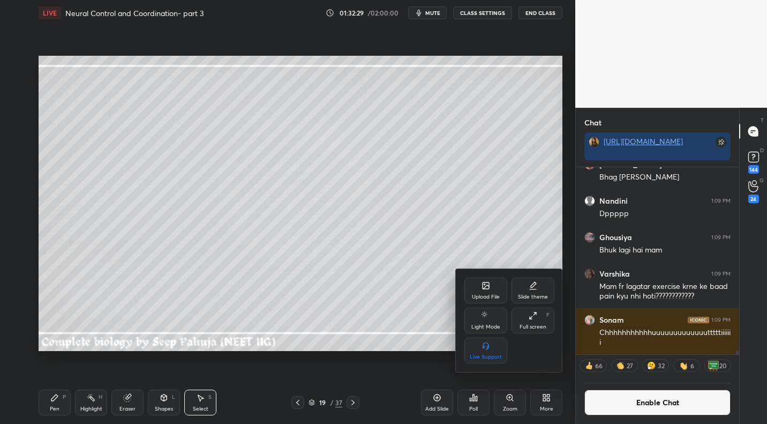
click at [481, 299] on div "Upload File" at bounding box center [486, 296] width 28 height 5
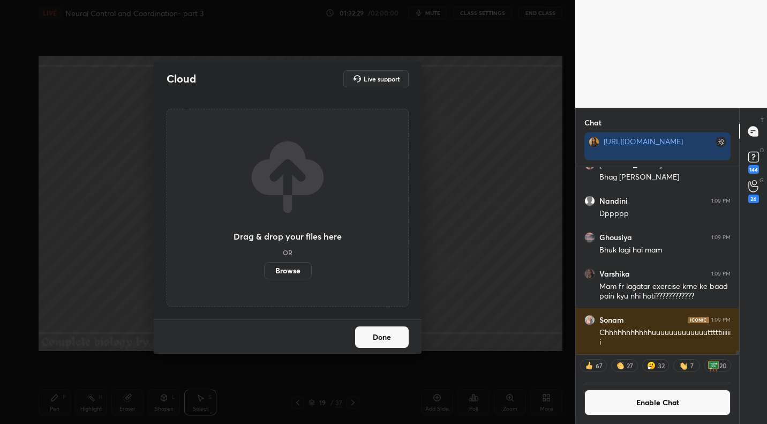
scroll to position [8901, 0]
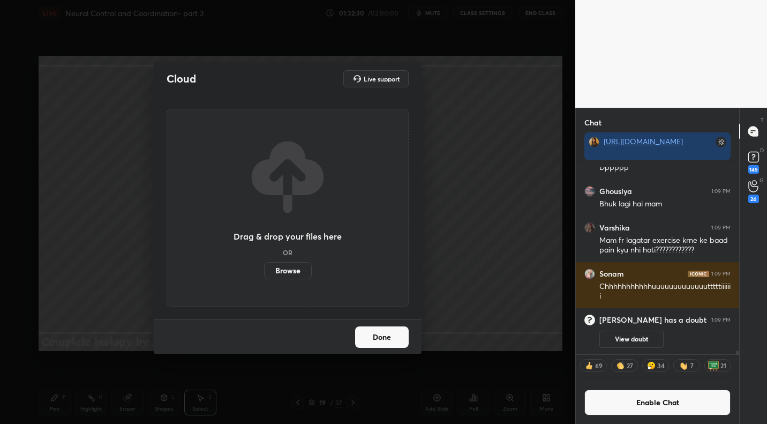
click at [293, 265] on label "Browse" at bounding box center [288, 270] width 48 height 17
click at [264, 265] on input "Browse" at bounding box center [264, 270] width 0 height 17
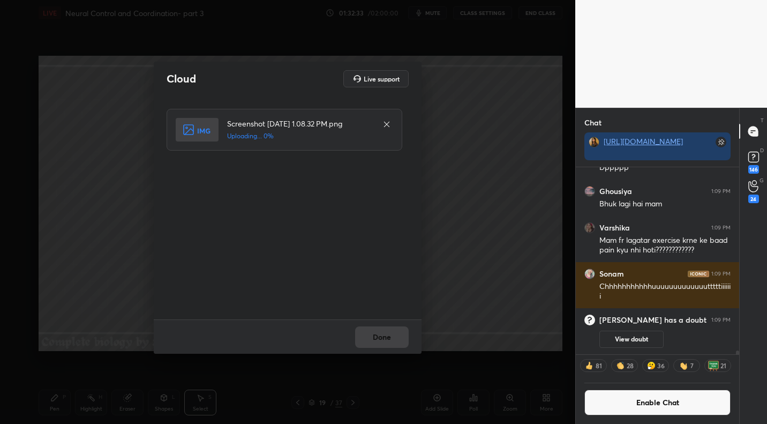
scroll to position [8947, 0]
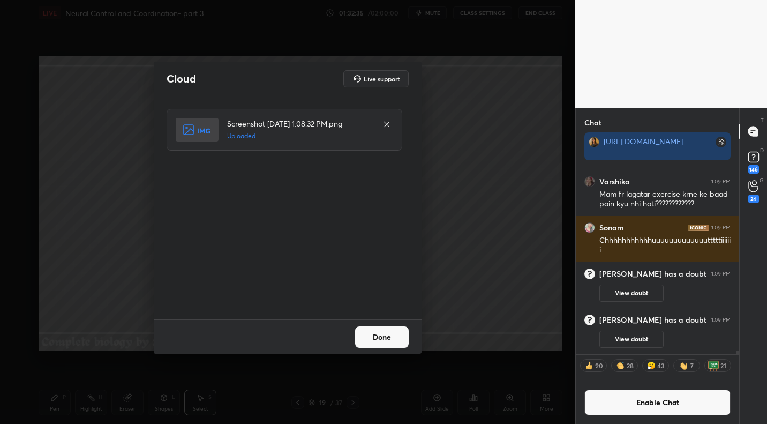
click at [399, 338] on button "Done" at bounding box center [382, 336] width 54 height 21
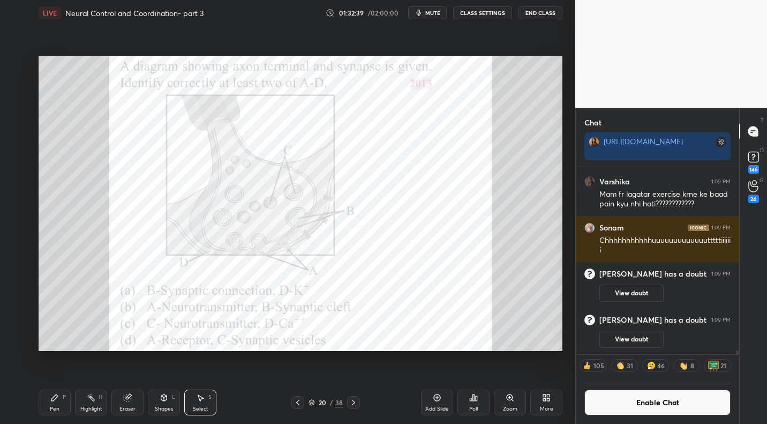
click at [67, 394] on div "Pen P" at bounding box center [55, 402] width 32 height 26
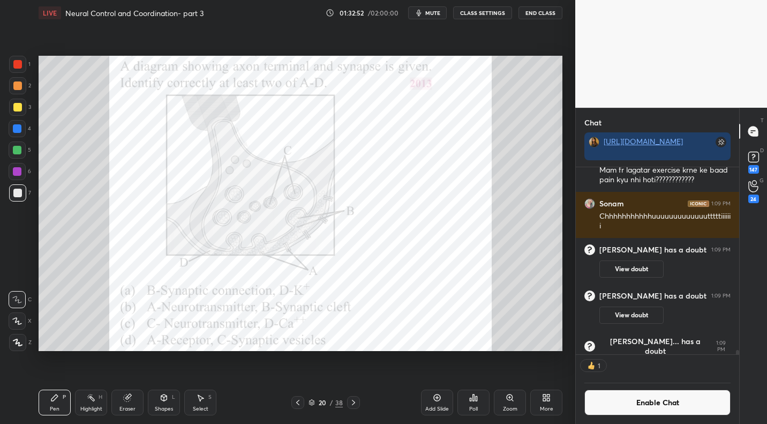
scroll to position [4, 4]
click at [481, 409] on div "Poll" at bounding box center [474, 402] width 32 height 26
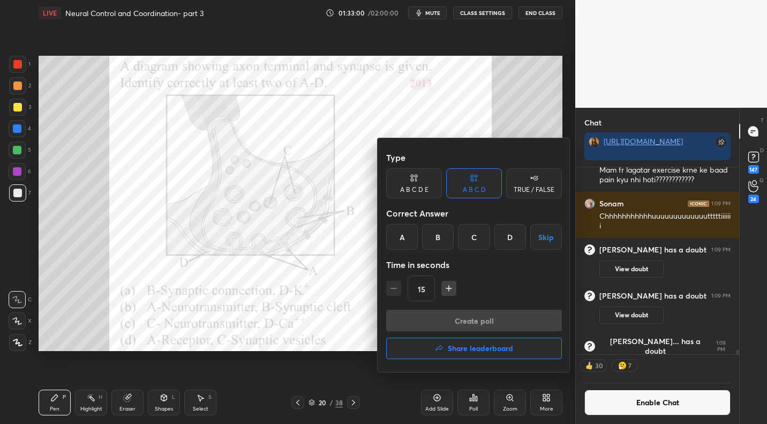
click at [513, 234] on div "D" at bounding box center [510, 237] width 32 height 26
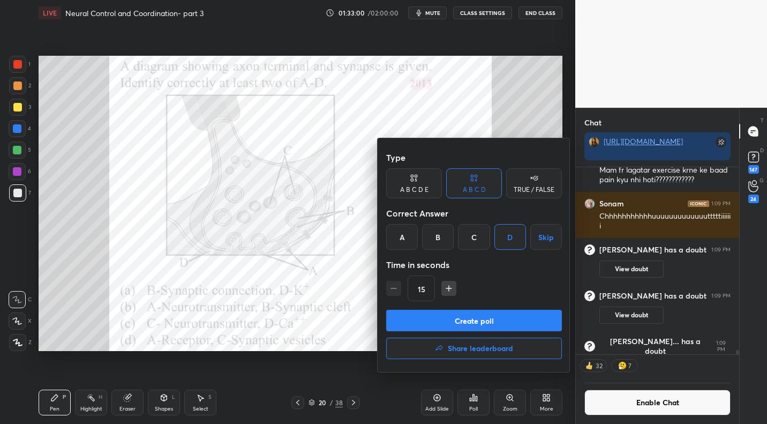
click at [480, 327] on button "Create poll" at bounding box center [474, 320] width 176 height 21
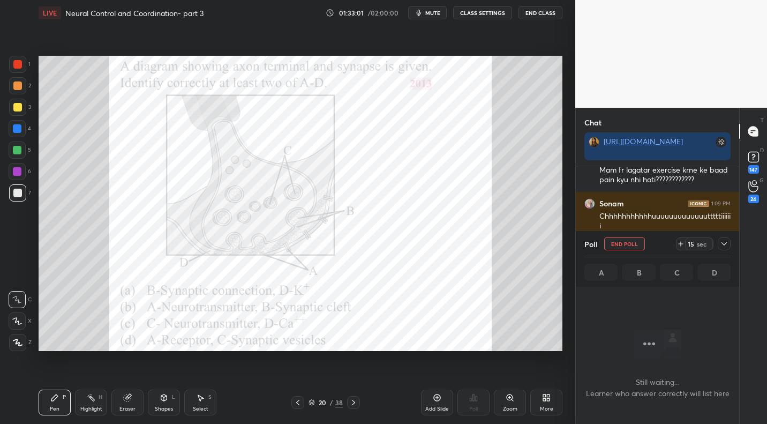
scroll to position [83, 160]
click at [435, 17] on button "mute" at bounding box center [427, 12] width 39 height 13
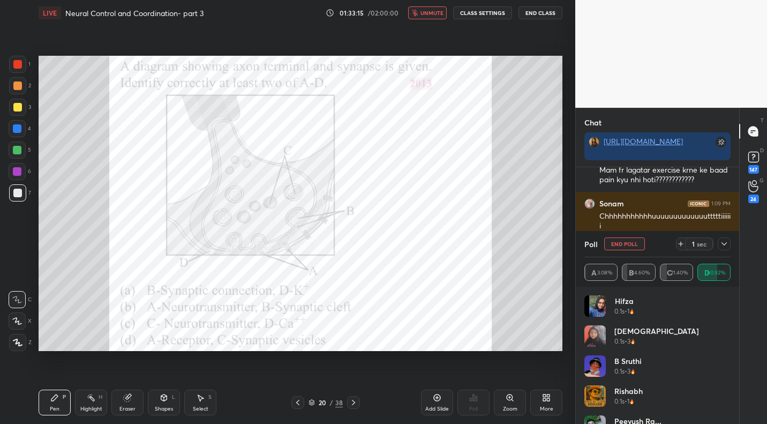
click at [424, 18] on button "unmute" at bounding box center [427, 12] width 39 height 13
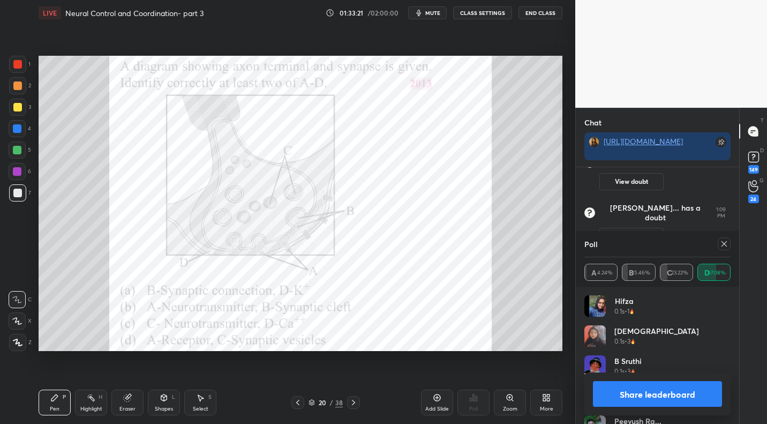
scroll to position [9083, 0]
click at [22, 65] on div at bounding box center [17, 64] width 17 height 17
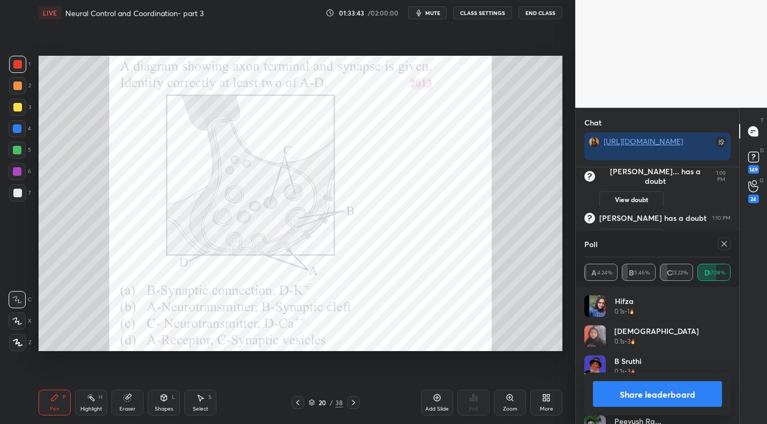
click at [724, 244] on icon at bounding box center [724, 243] width 5 height 5
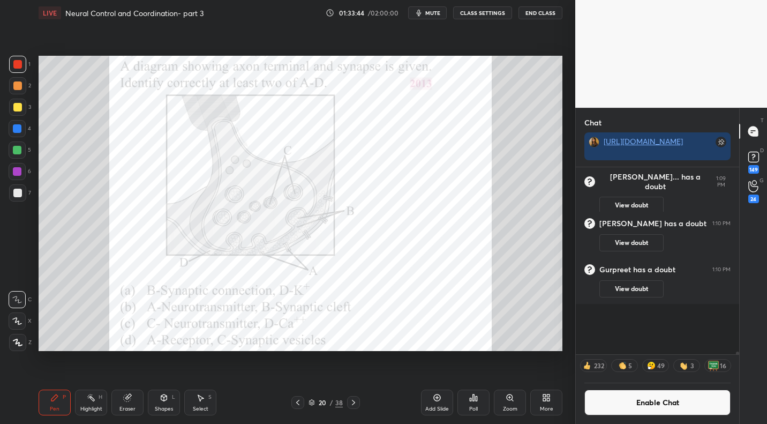
scroll to position [132, 160]
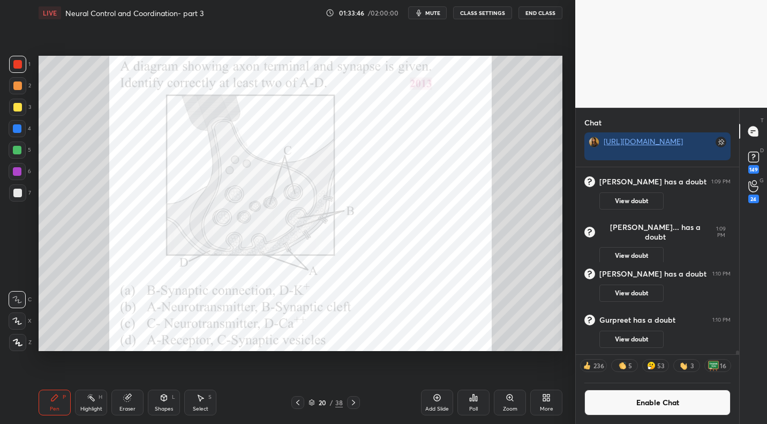
click at [535, 400] on div "More" at bounding box center [546, 402] width 32 height 26
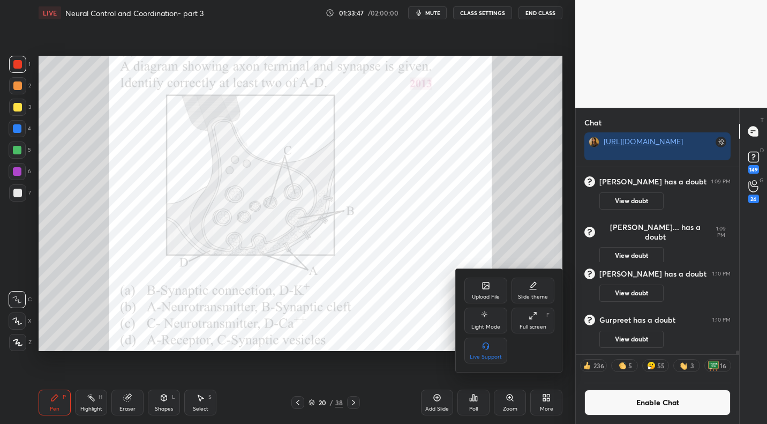
click at [478, 283] on div "Upload File" at bounding box center [485, 291] width 43 height 26
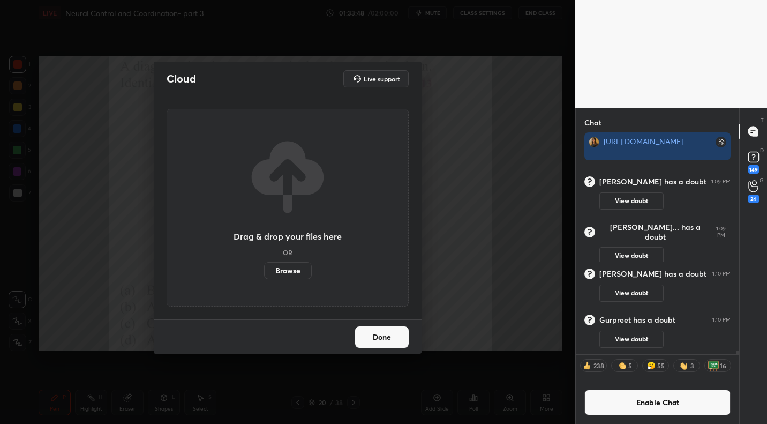
click at [292, 271] on label "Browse" at bounding box center [288, 270] width 48 height 17
click at [264, 271] on input "Browse" at bounding box center [264, 270] width 0 height 17
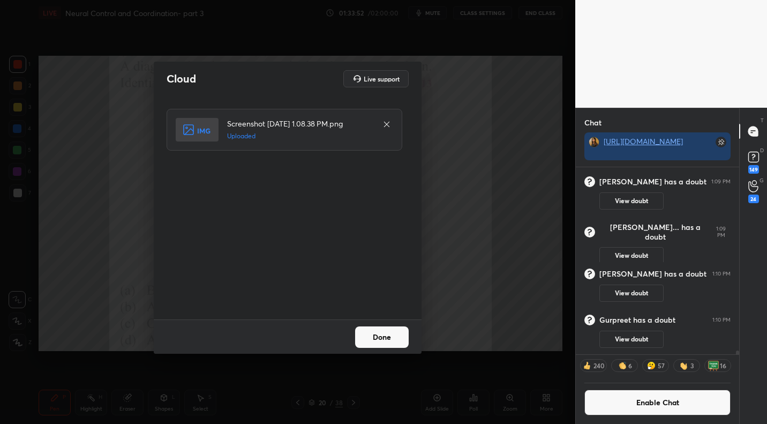
drag, startPoint x: 402, startPoint y: 342, endPoint x: 410, endPoint y: 340, distance: 8.0
click at [401, 343] on button "Done" at bounding box center [382, 336] width 54 height 21
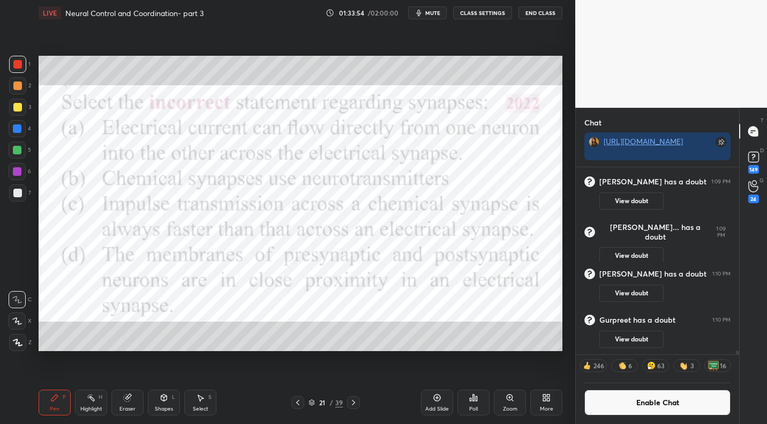
click at [435, 14] on span "mute" at bounding box center [432, 13] width 15 height 8
click at [475, 404] on div "Poll" at bounding box center [474, 402] width 32 height 26
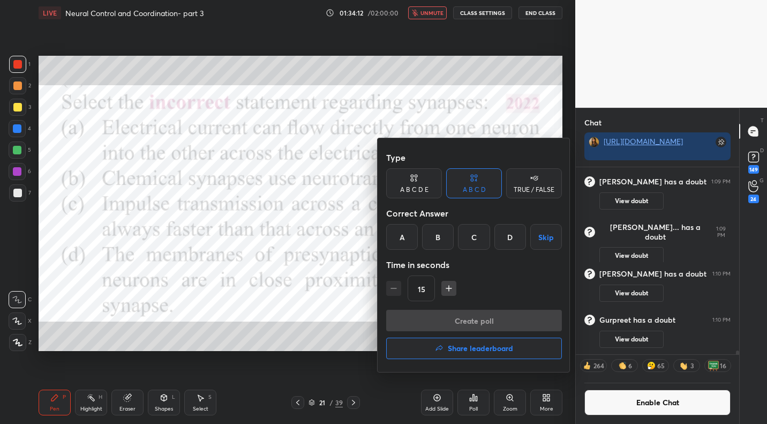
click at [476, 239] on div "C" at bounding box center [474, 237] width 32 height 26
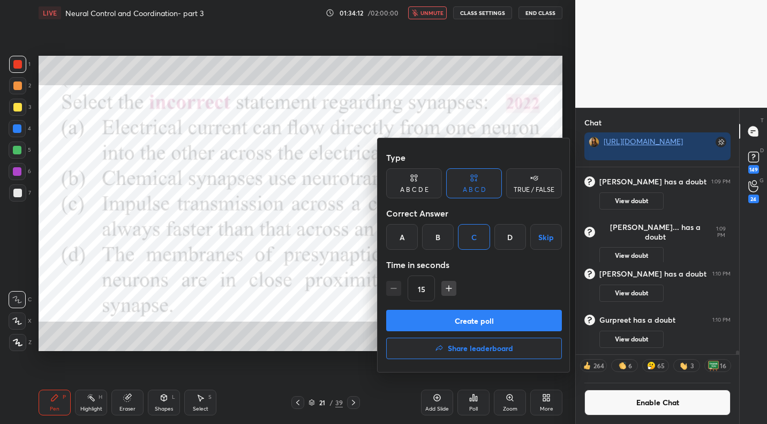
click at [480, 325] on button "Create poll" at bounding box center [474, 320] width 176 height 21
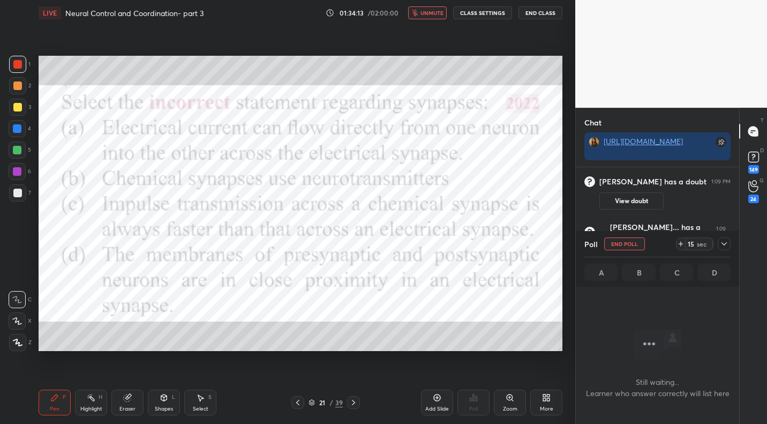
scroll to position [4, 4]
click at [423, 13] on span "unmute" at bounding box center [432, 13] width 23 height 8
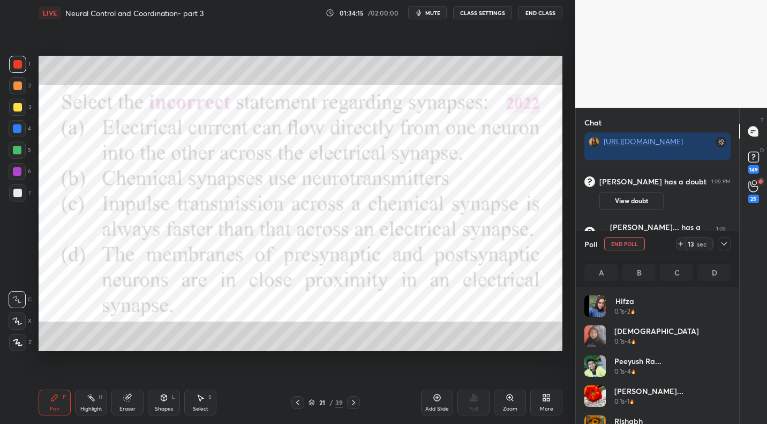
scroll to position [125, 143]
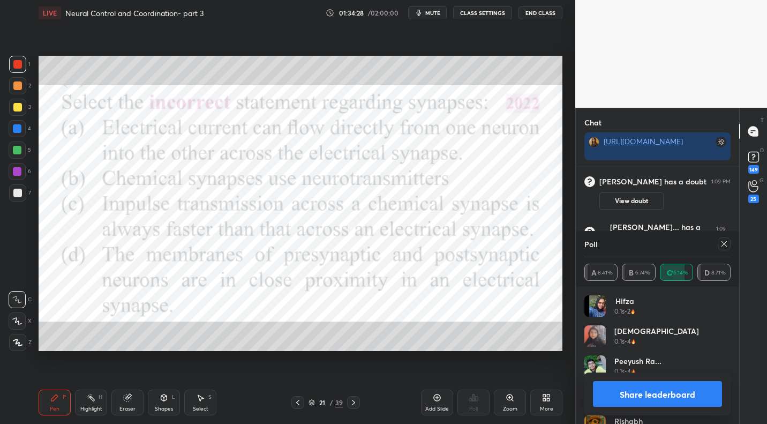
click at [550, 403] on div "More" at bounding box center [546, 402] width 32 height 26
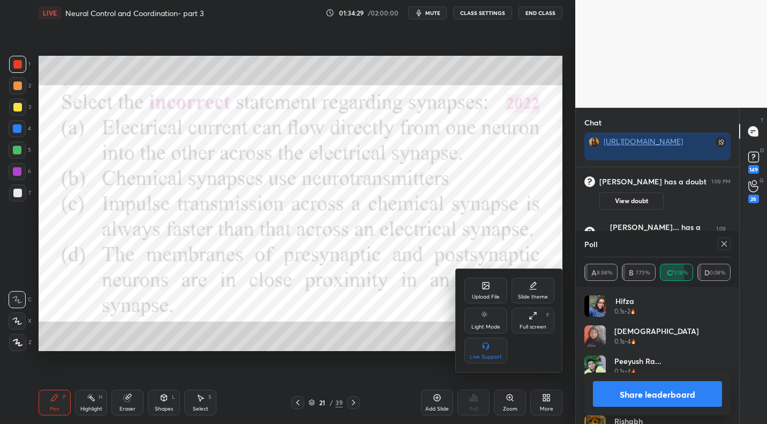
click at [484, 289] on icon at bounding box center [486, 285] width 6 height 6
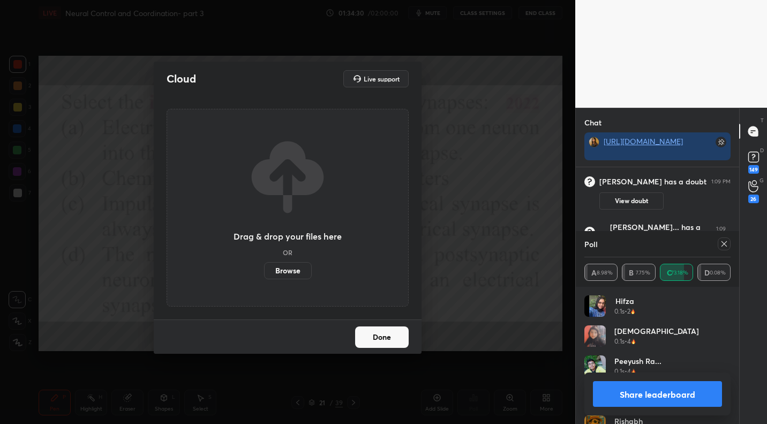
click at [291, 274] on label "Browse" at bounding box center [288, 270] width 48 height 17
click at [264, 274] on input "Browse" at bounding box center [264, 270] width 0 height 17
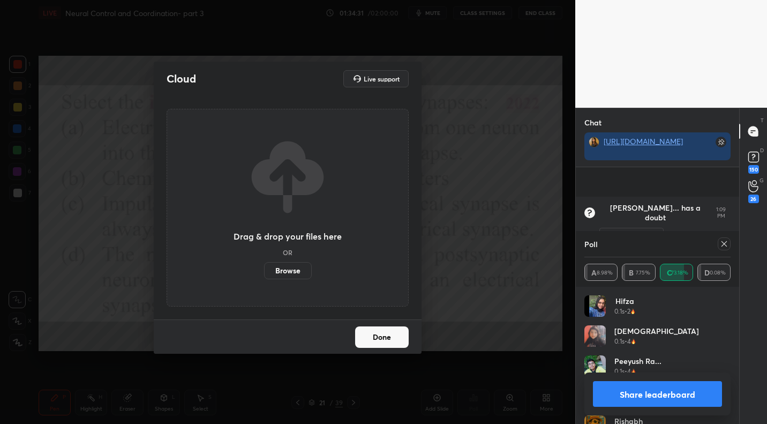
scroll to position [9110, 0]
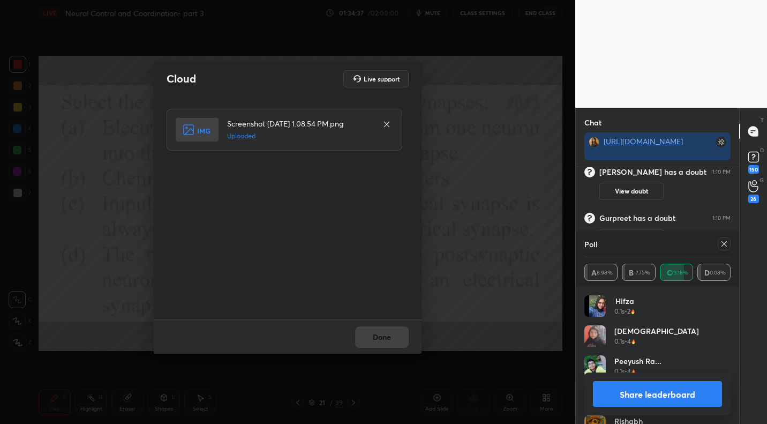
drag, startPoint x: 394, startPoint y: 344, endPoint x: 402, endPoint y: 340, distance: 9.4
click at [394, 344] on div "Done" at bounding box center [288, 336] width 268 height 34
click at [394, 344] on button "Done" at bounding box center [382, 336] width 54 height 21
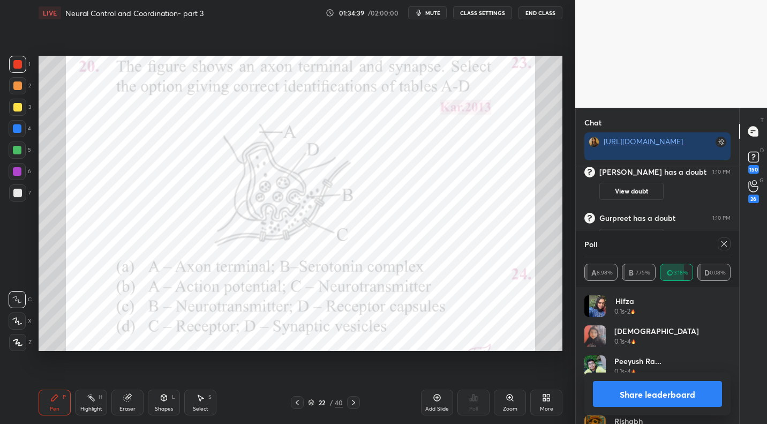
click at [433, 23] on div "LIVE Neural Control and Coordination- part 3 01:34:39 / 02:00:00 mute CLASS SET…" at bounding box center [301, 13] width 524 height 26
click at [433, 13] on span "mute" at bounding box center [432, 13] width 15 height 8
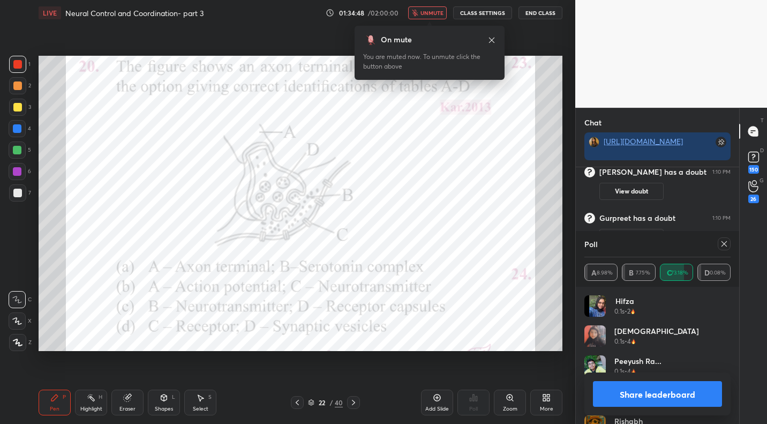
click at [439, 16] on span "unmute" at bounding box center [432, 13] width 23 height 8
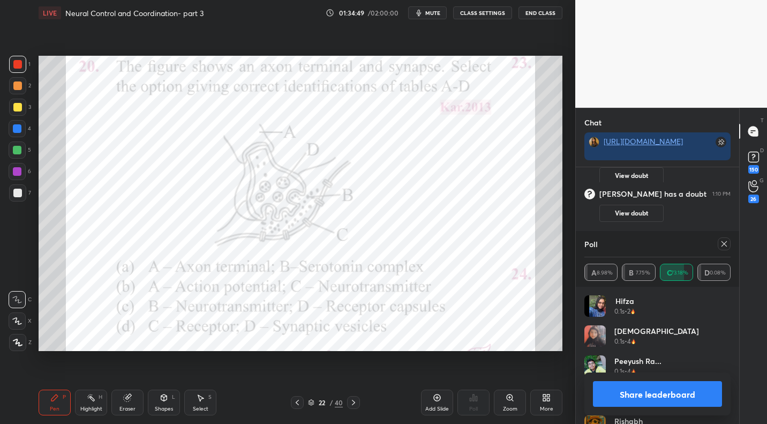
scroll to position [9088, 0]
click at [297, 405] on icon at bounding box center [297, 402] width 9 height 9
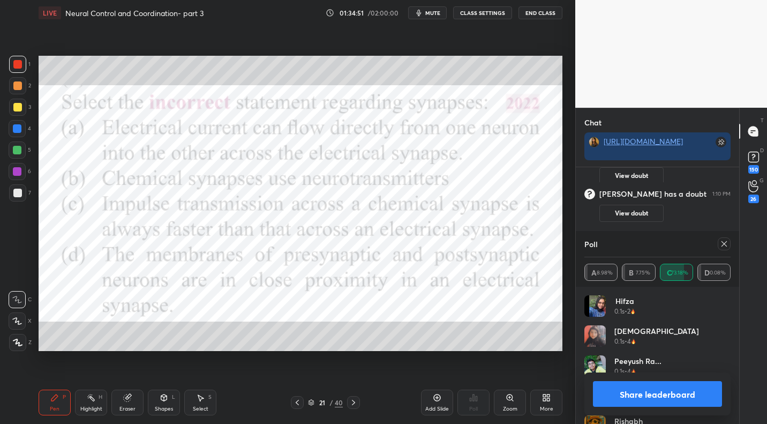
click at [297, 402] on icon at bounding box center [297, 402] width 9 height 9
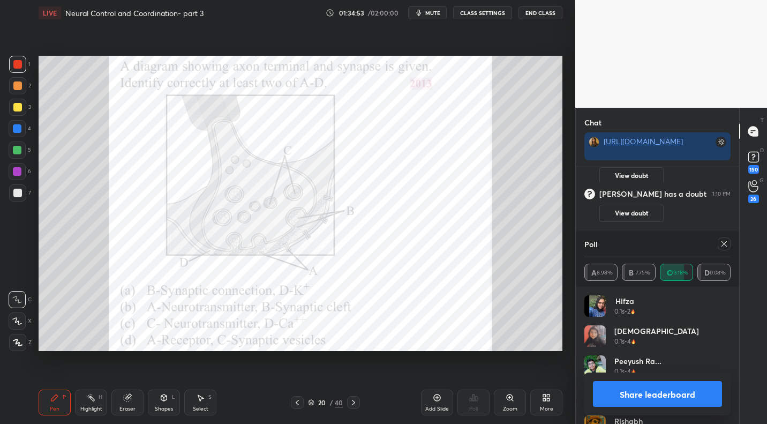
click at [357, 399] on icon at bounding box center [353, 402] width 9 height 9
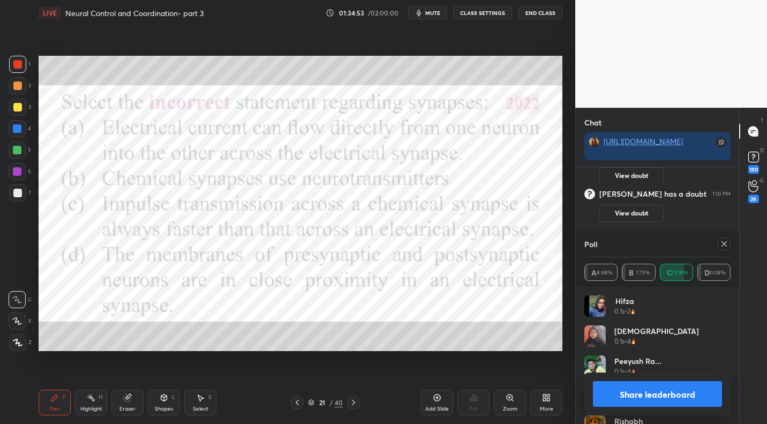
scroll to position [128, 160]
click at [357, 399] on icon at bounding box center [353, 402] width 9 height 9
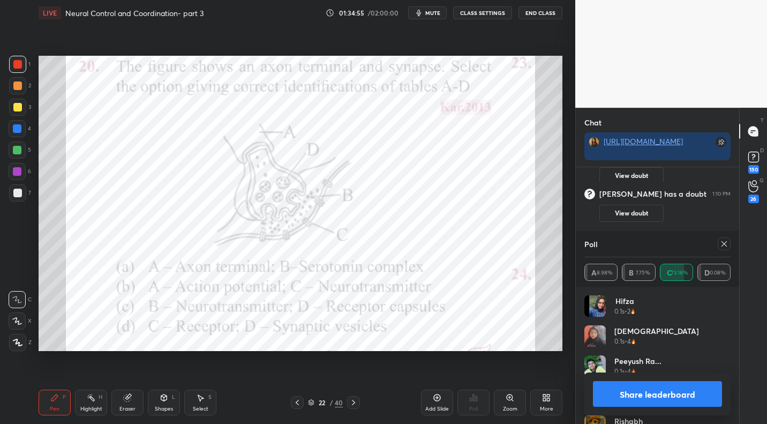
click at [296, 397] on div at bounding box center [297, 402] width 13 height 13
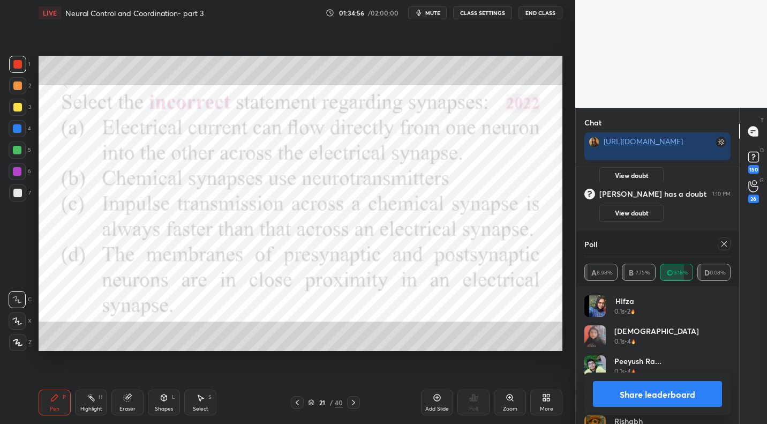
click at [298, 399] on icon at bounding box center [297, 402] width 9 height 9
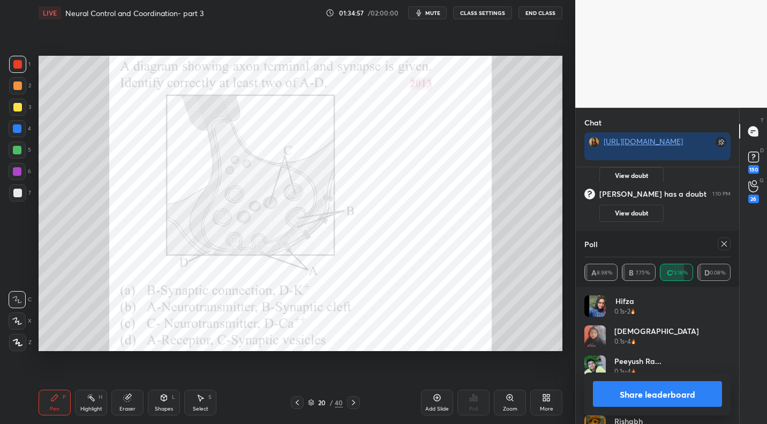
click at [356, 400] on icon at bounding box center [353, 402] width 9 height 9
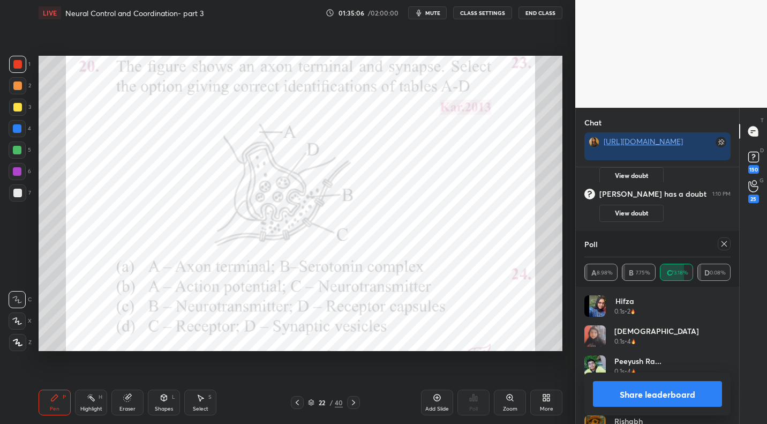
scroll to position [9127, 0]
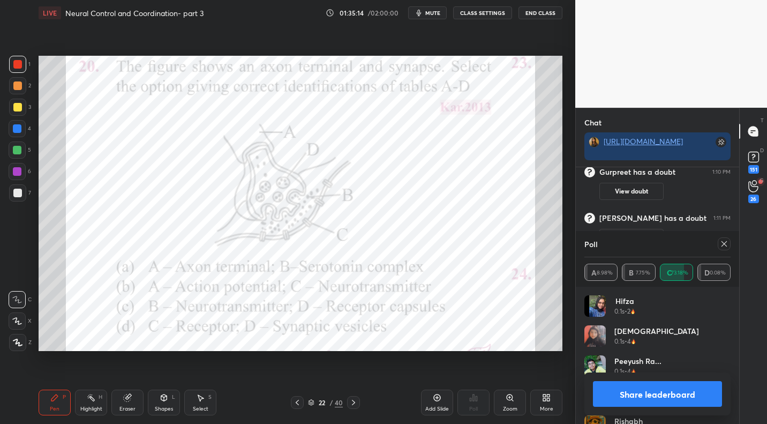
click at [725, 243] on icon at bounding box center [724, 243] width 5 height 5
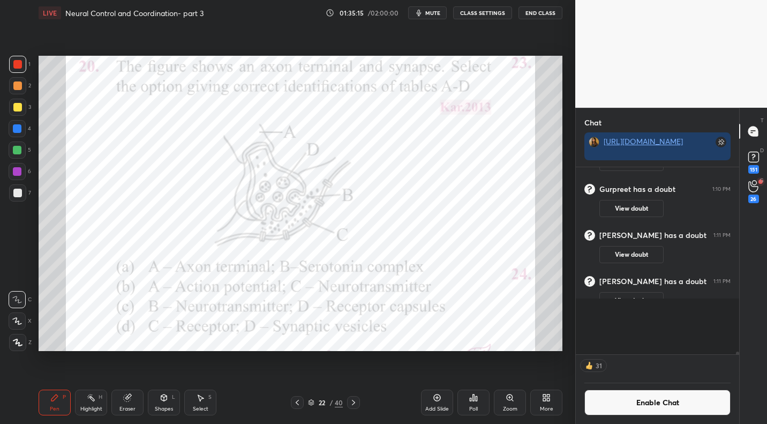
scroll to position [132, 160]
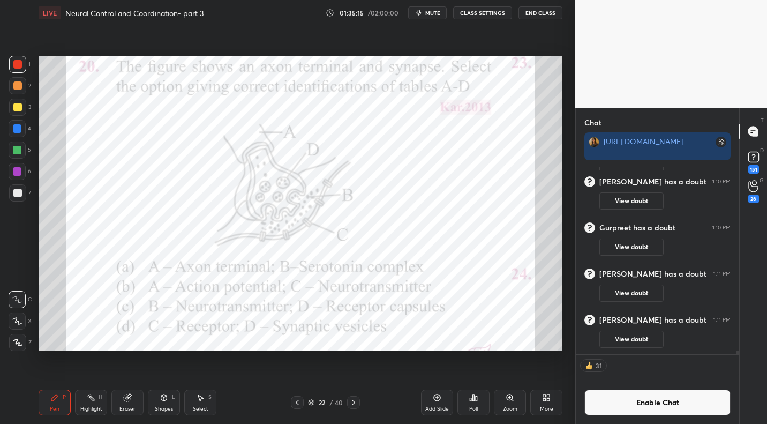
click at [477, 403] on div "Poll" at bounding box center [474, 402] width 32 height 26
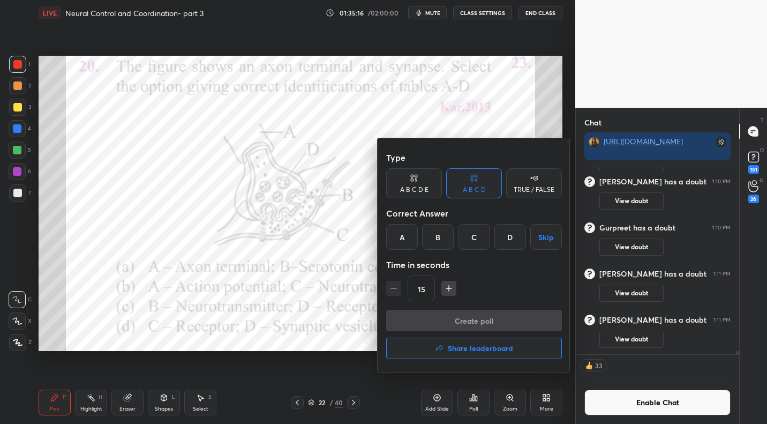
click at [513, 238] on div "D" at bounding box center [510, 237] width 32 height 26
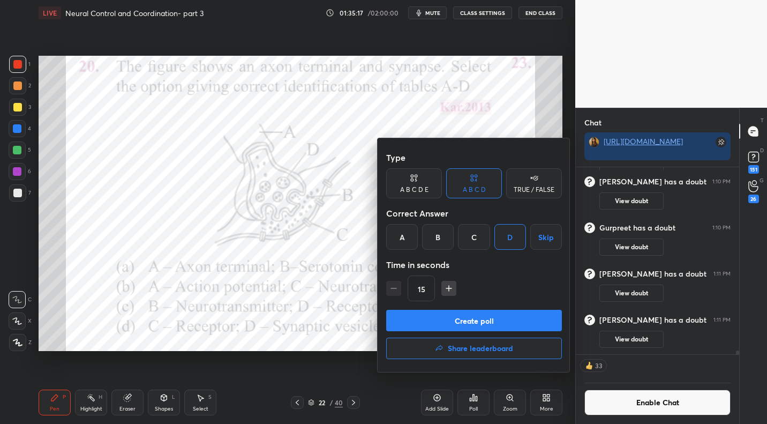
click at [504, 322] on button "Create poll" at bounding box center [474, 320] width 176 height 21
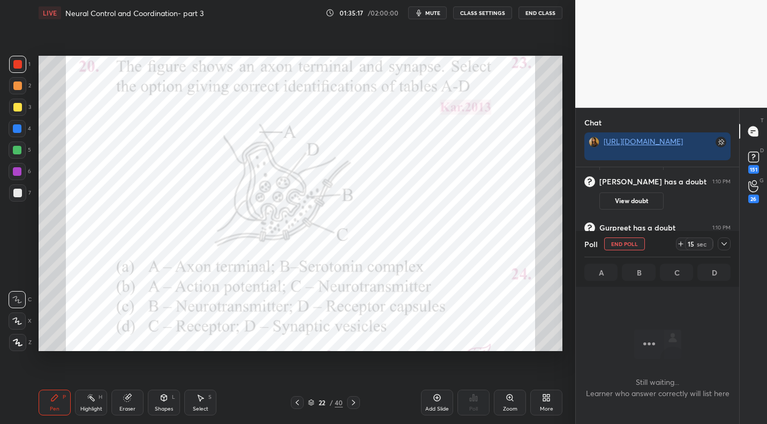
scroll to position [4, 4]
click at [724, 243] on icon at bounding box center [724, 243] width 9 height 9
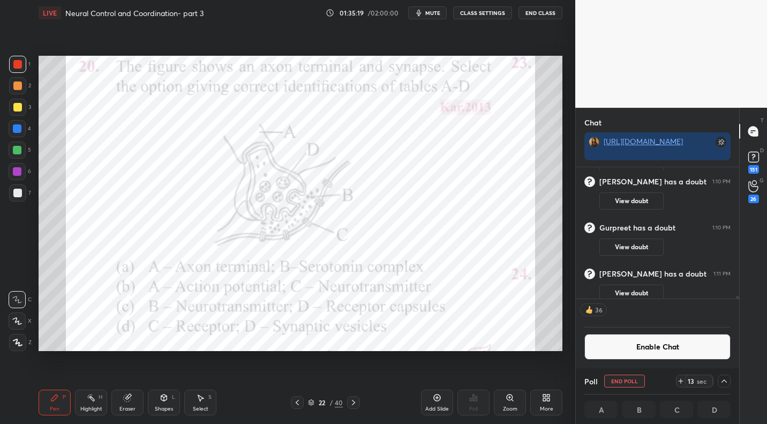
click at [634, 259] on div "Gurpreet has a doubt 1:10 PM View doubt" at bounding box center [657, 239] width 163 height 46
click at [669, 344] on button "Enable Chat" at bounding box center [657, 347] width 146 height 26
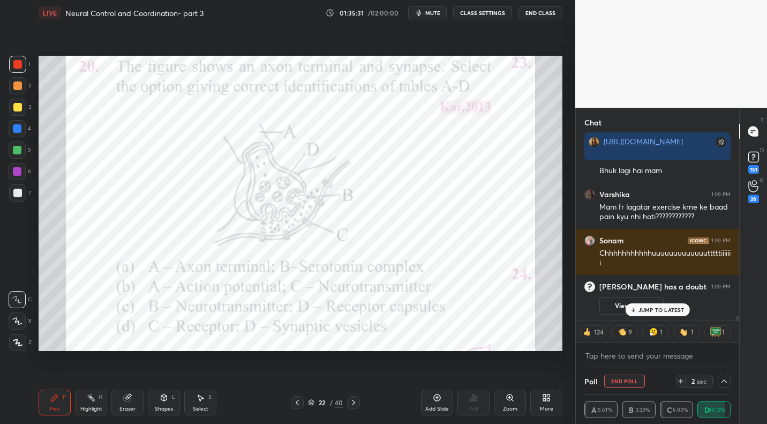
click at [644, 307] on p "JUMP TO LATEST" at bounding box center [662, 309] width 46 height 6
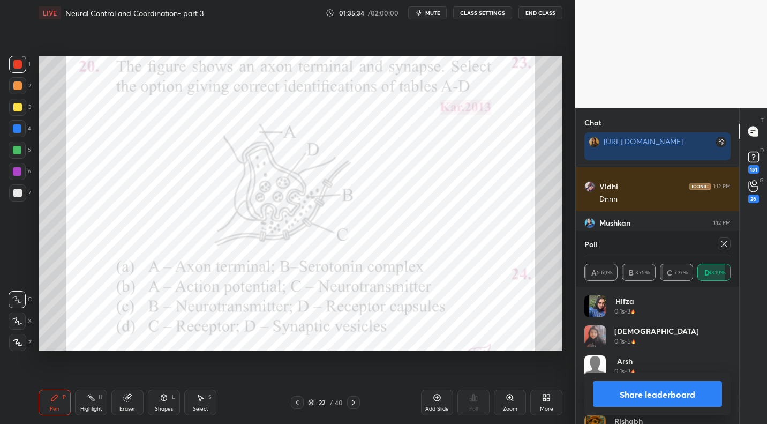
click at [726, 240] on icon at bounding box center [724, 243] width 9 height 9
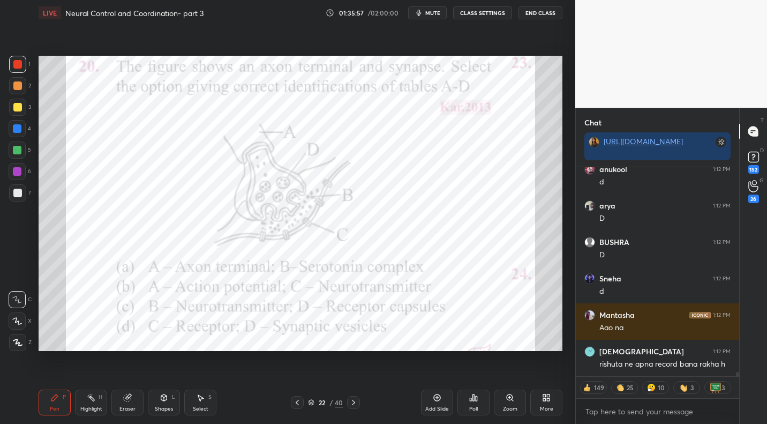
click at [442, 14] on button "mute" at bounding box center [427, 12] width 39 height 13
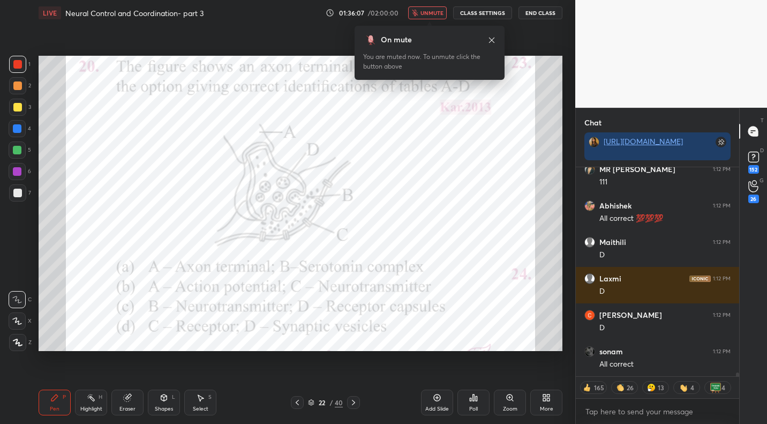
drag, startPoint x: 434, startPoint y: 16, endPoint x: 429, endPoint y: 27, distance: 12.5
click at [433, 17] on button "unmute" at bounding box center [427, 12] width 39 height 13
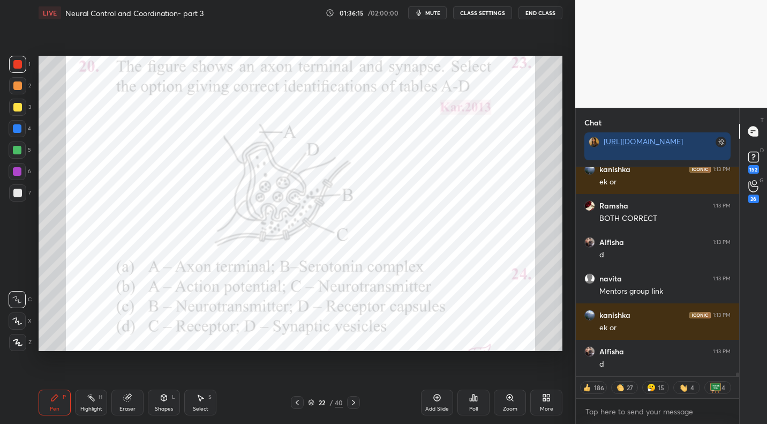
click at [295, 402] on icon at bounding box center [297, 402] width 9 height 9
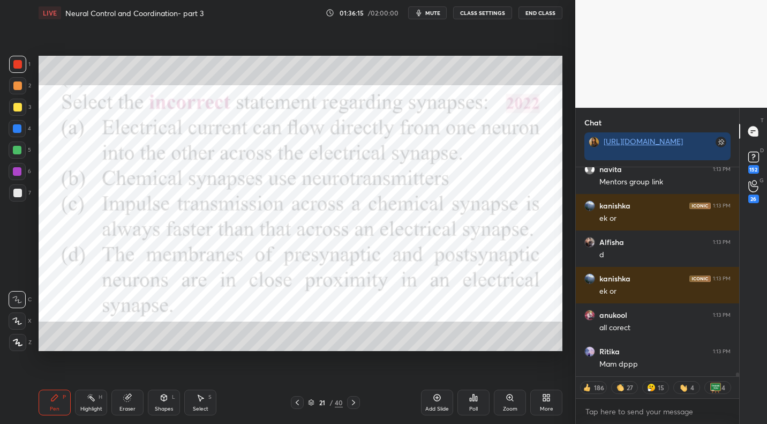
drag, startPoint x: 294, startPoint y: 402, endPoint x: 291, endPoint y: 394, distance: 8.0
click at [294, 402] on icon at bounding box center [297, 402] width 9 height 9
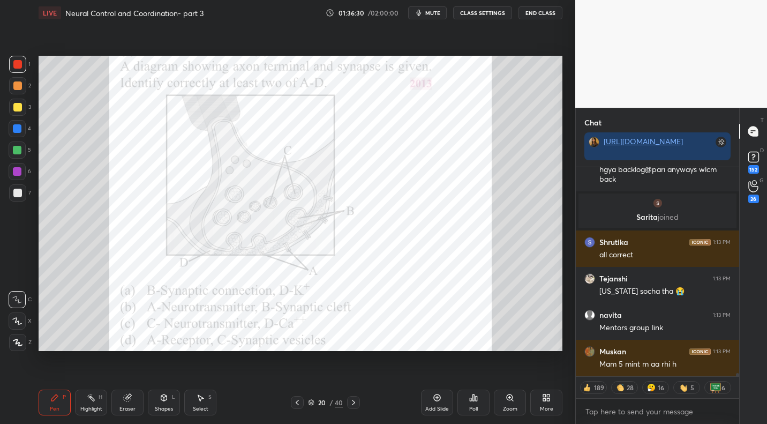
click at [297, 402] on icon at bounding box center [297, 402] width 9 height 9
click at [298, 402] on icon at bounding box center [297, 402] width 9 height 9
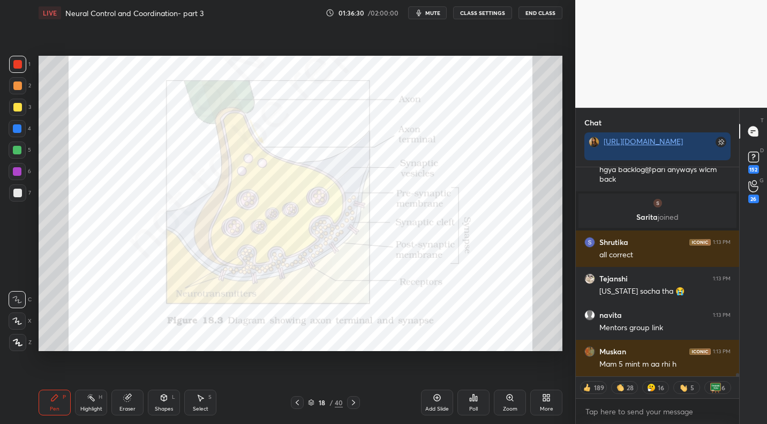
click at [297, 400] on icon at bounding box center [297, 402] width 9 height 9
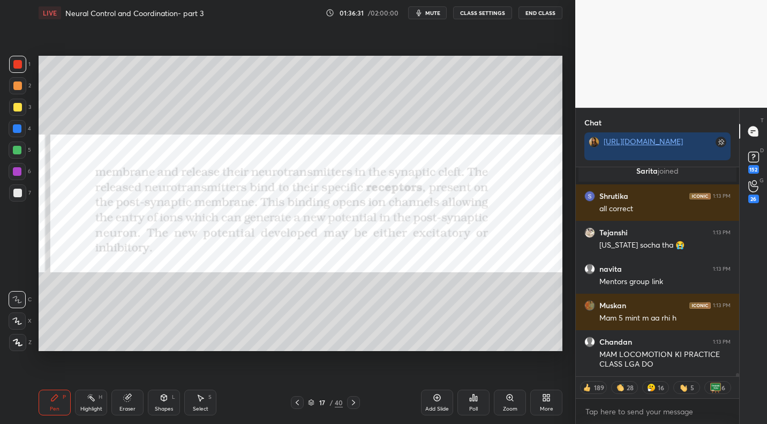
click at [356, 398] on icon at bounding box center [353, 402] width 9 height 9
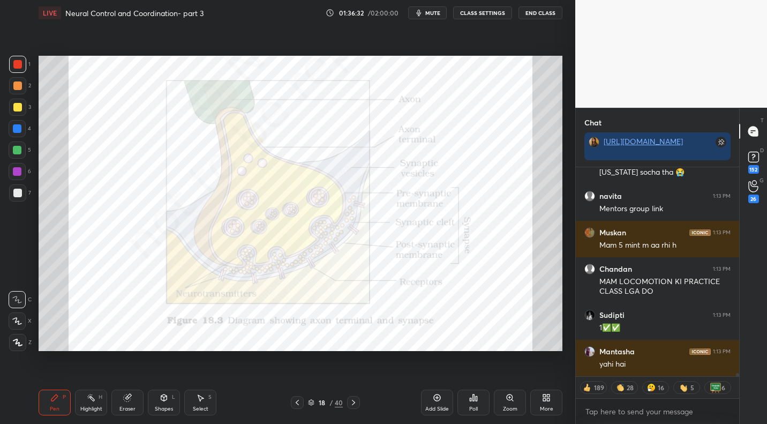
click at [106, 398] on div "Highlight H" at bounding box center [91, 402] width 32 height 26
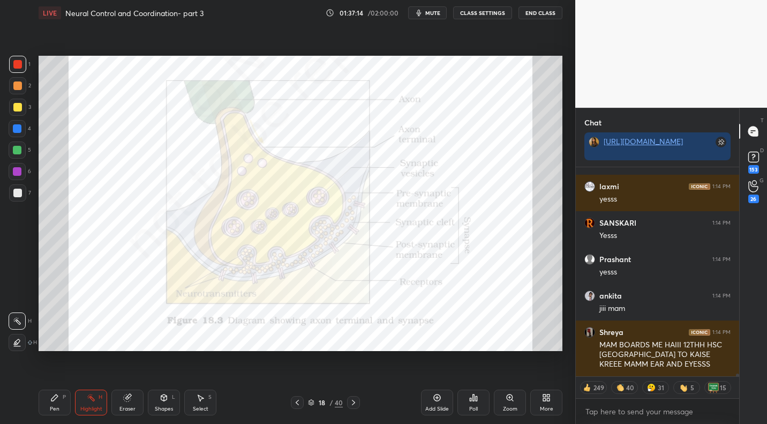
click at [48, 400] on div "Pen P" at bounding box center [55, 402] width 32 height 26
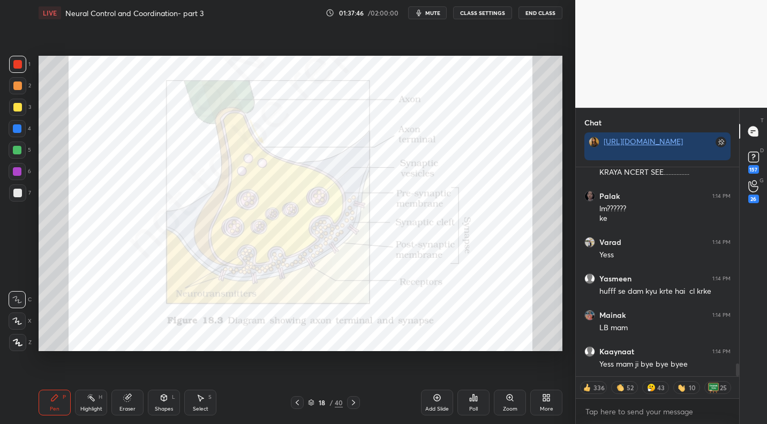
click at [551, 398] on div "More" at bounding box center [546, 402] width 32 height 26
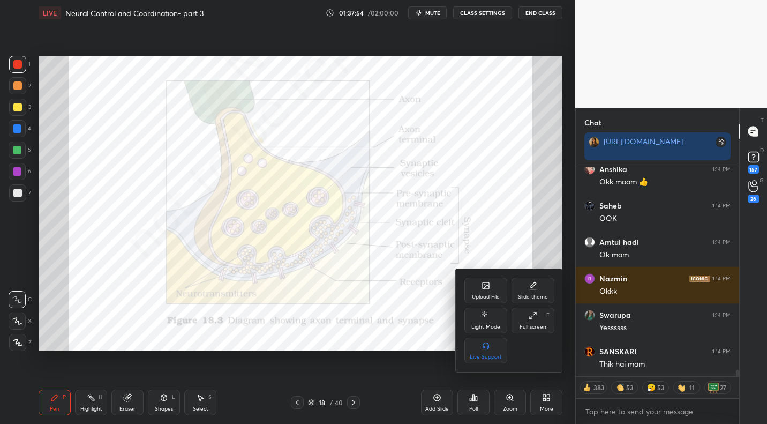
click at [471, 408] on div at bounding box center [383, 212] width 767 height 424
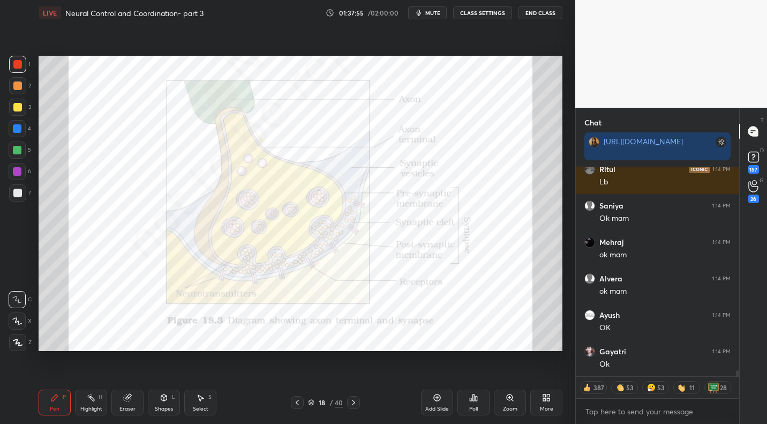
click at [477, 405] on div "Poll" at bounding box center [474, 402] width 32 height 26
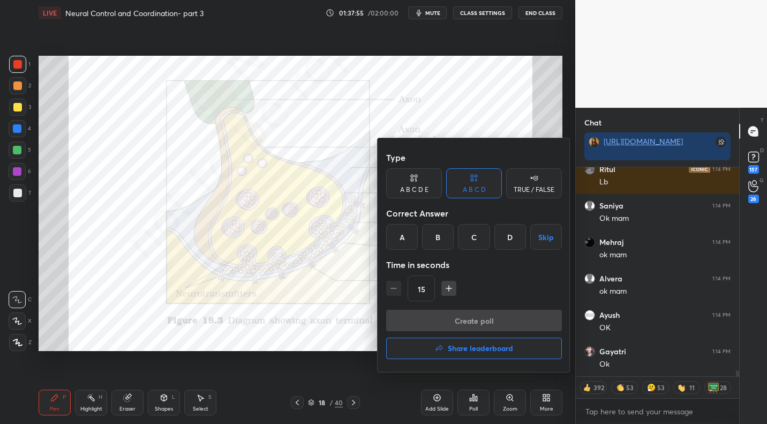
click at [499, 346] on h4 "Share leaderboard" at bounding box center [480, 348] width 65 height 8
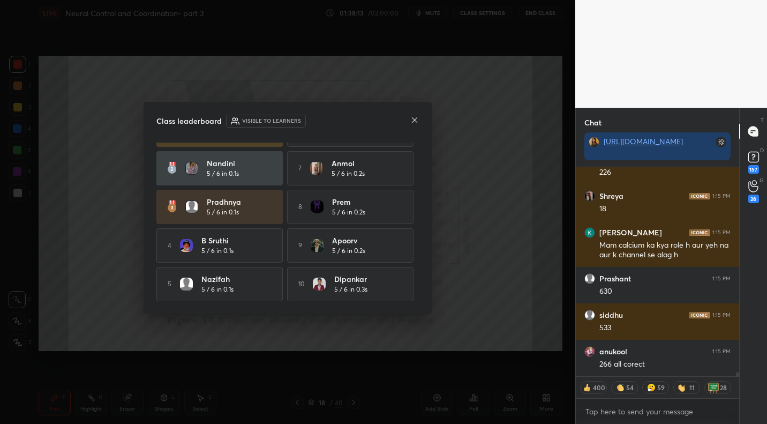
click at [416, 120] on icon at bounding box center [414, 120] width 9 height 9
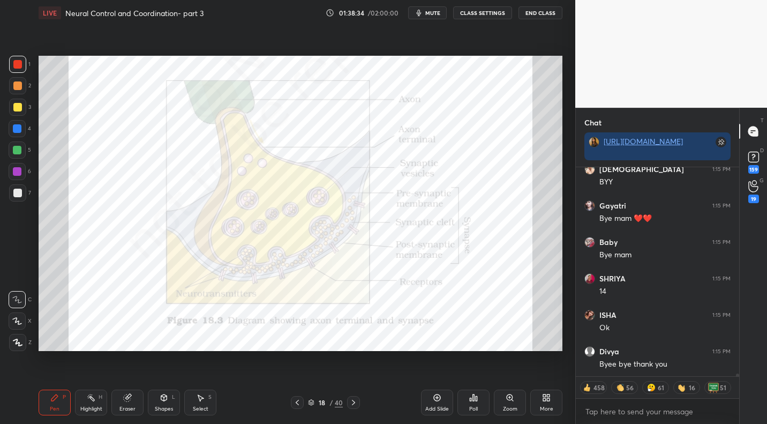
click at [547, 14] on button "End Class" at bounding box center [541, 12] width 44 height 13
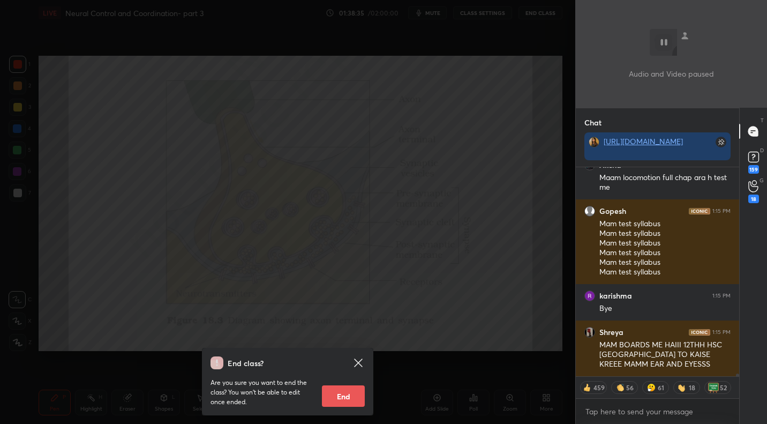
click at [344, 401] on button "End" at bounding box center [343, 395] width 43 height 21
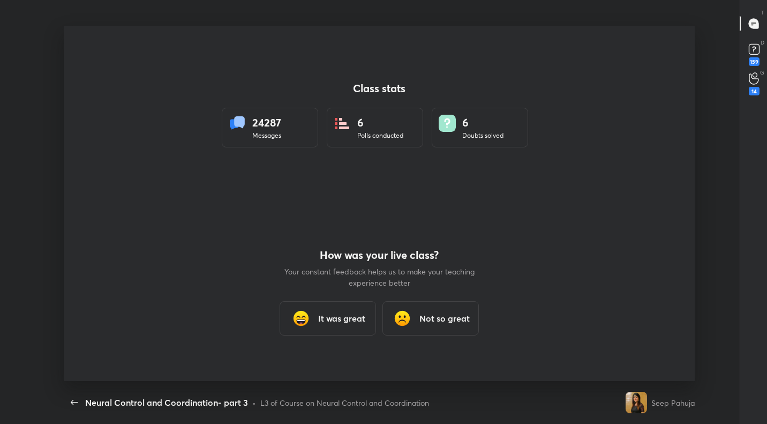
type textarea "x"
